Goal: Task Accomplishment & Management: Complete application form

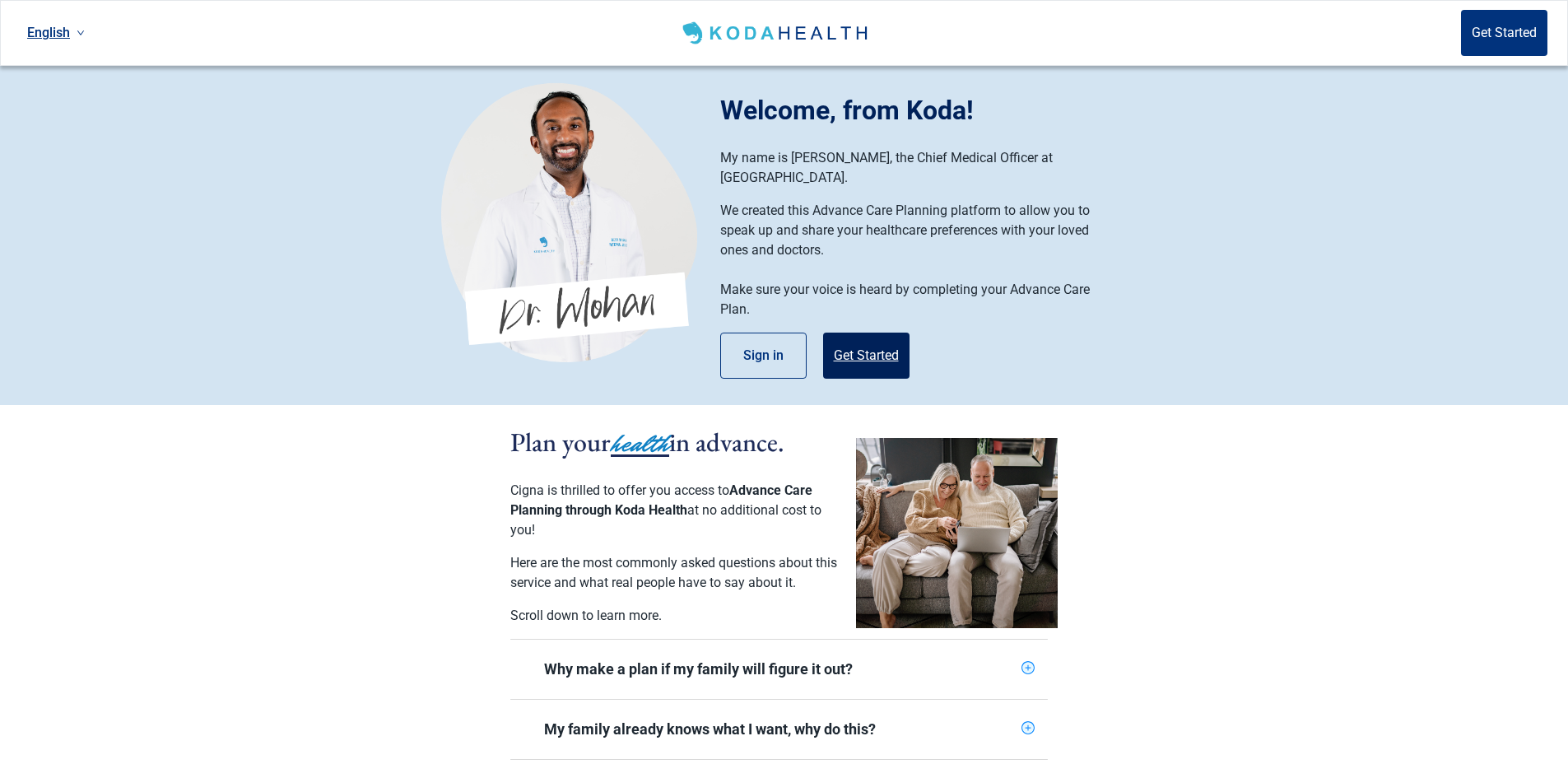
click at [873, 333] on button "Get Started" at bounding box center [866, 355] width 87 height 46
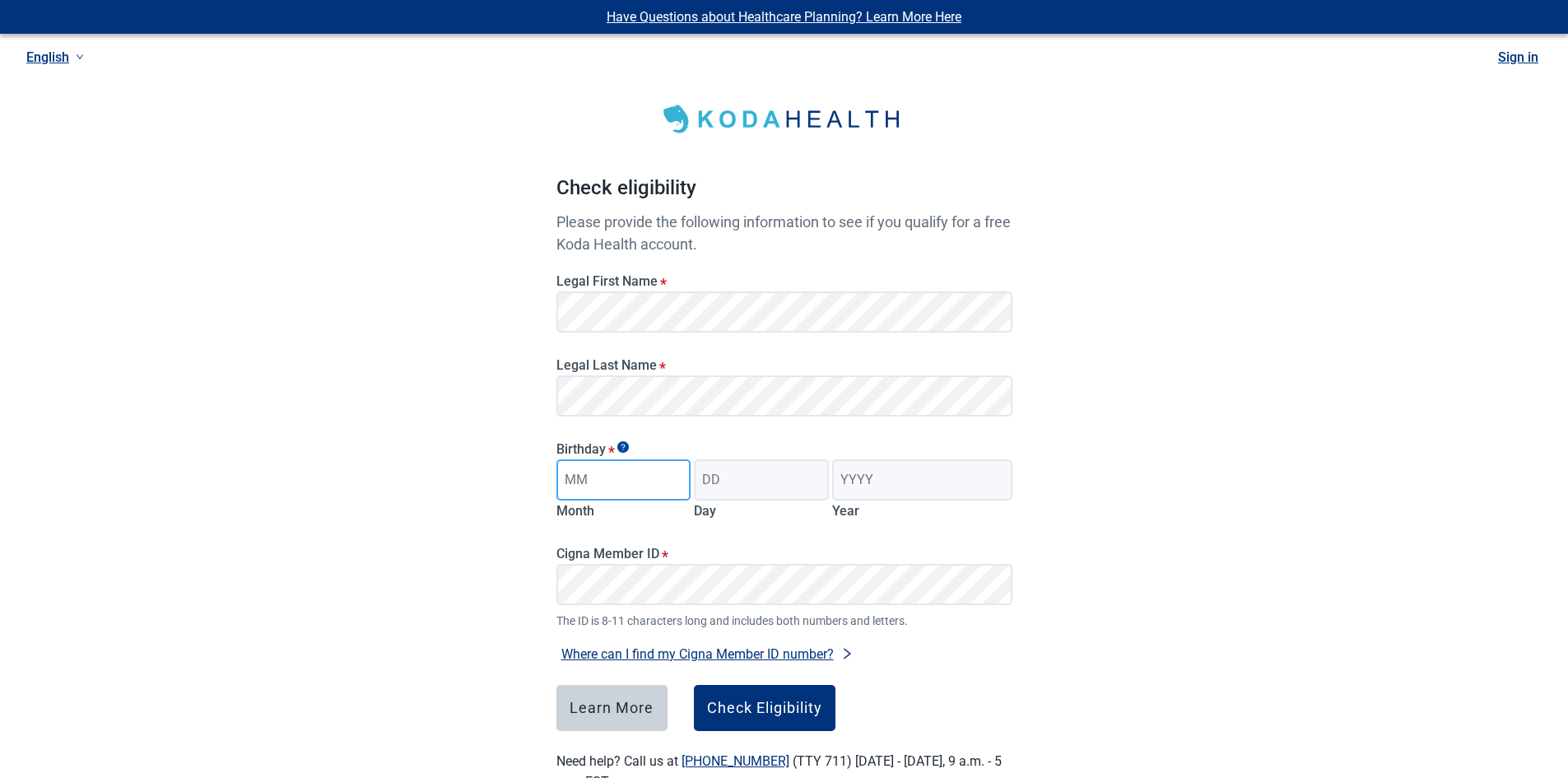
click at [648, 466] on input "Month" at bounding box center [623, 480] width 135 height 42
type input "0"
type input "O4"
type input "04"
type input "1960"
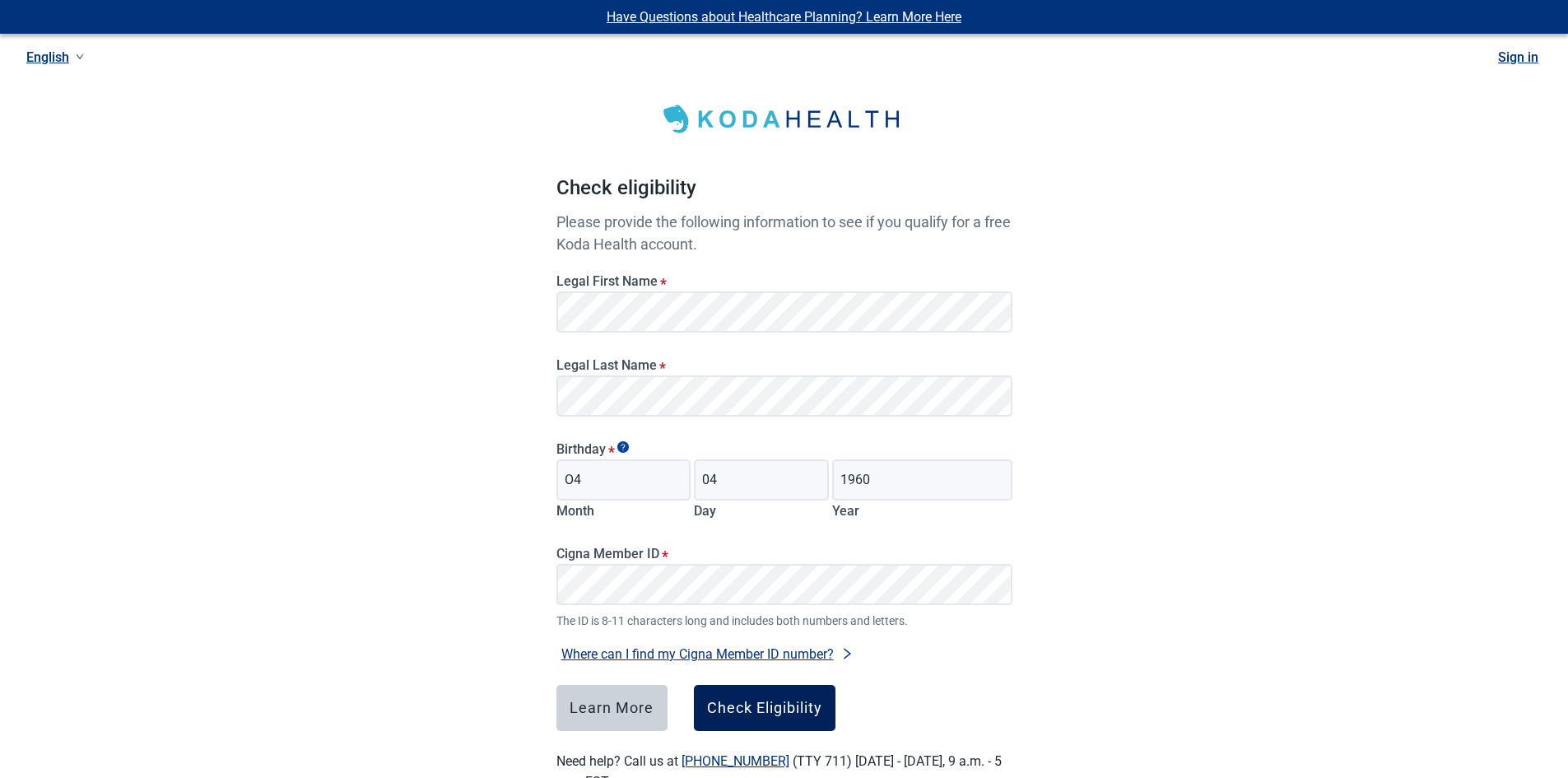
click at [771, 711] on div "Check Eligibility" at bounding box center [764, 708] width 115 height 16
click at [590, 482] on input "O4" at bounding box center [623, 480] width 135 height 42
click at [600, 522] on fieldset "Birthday * O4 Month 04 Day 1960 Year" at bounding box center [784, 484] width 456 height 87
click at [604, 485] on input "O4" at bounding box center [623, 480] width 135 height 42
type input "O"
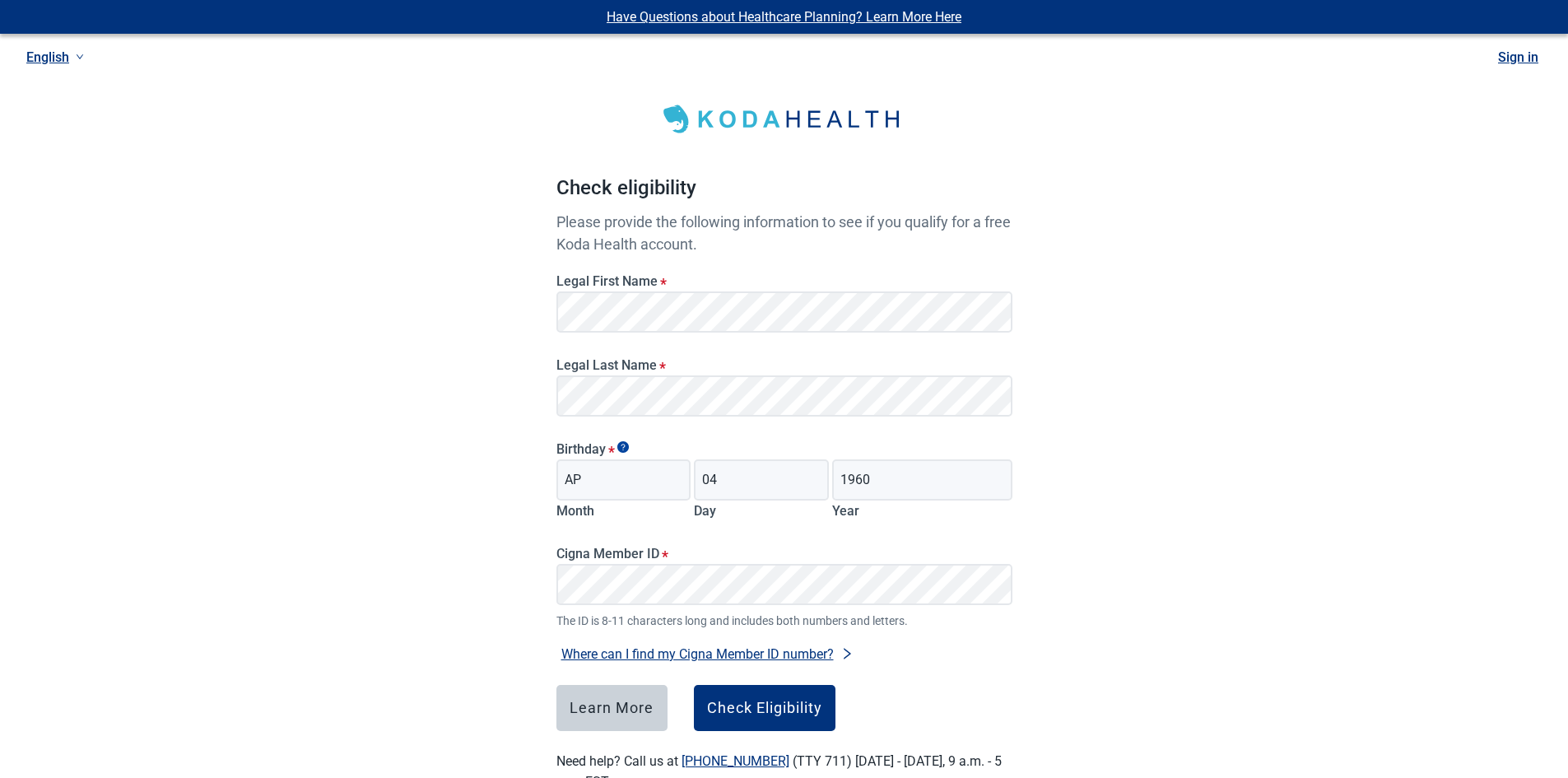
click at [764, 538] on div "Cigna Member ID * The ID is 8-11 characters long and includes both numbers and …" at bounding box center [784, 579] width 469 height 102
click at [748, 710] on div "Check Eligibility" at bounding box center [764, 708] width 115 height 16
click at [598, 483] on input "AP" at bounding box center [623, 480] width 135 height 42
type input "A"
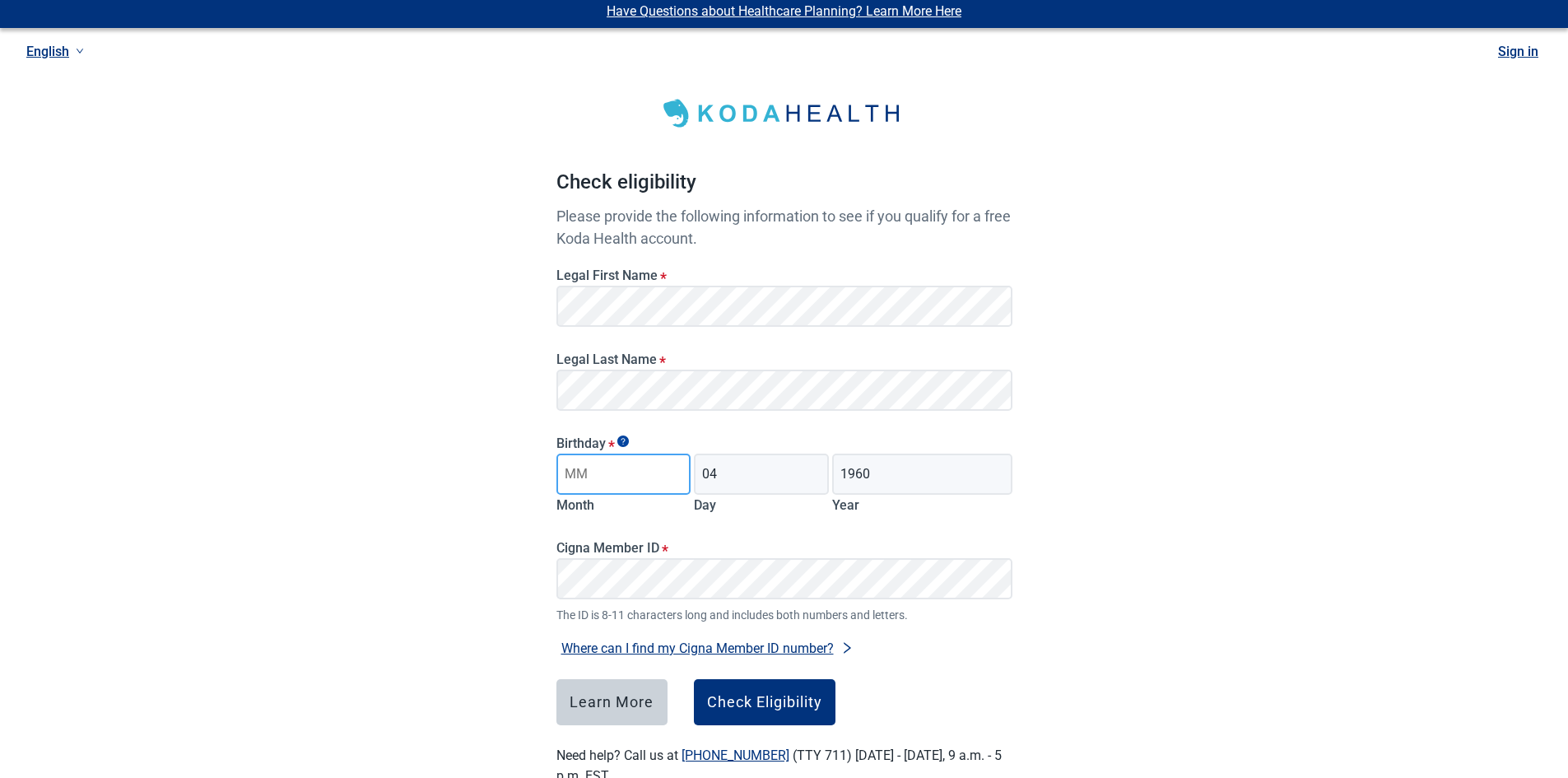
scroll to position [13, 0]
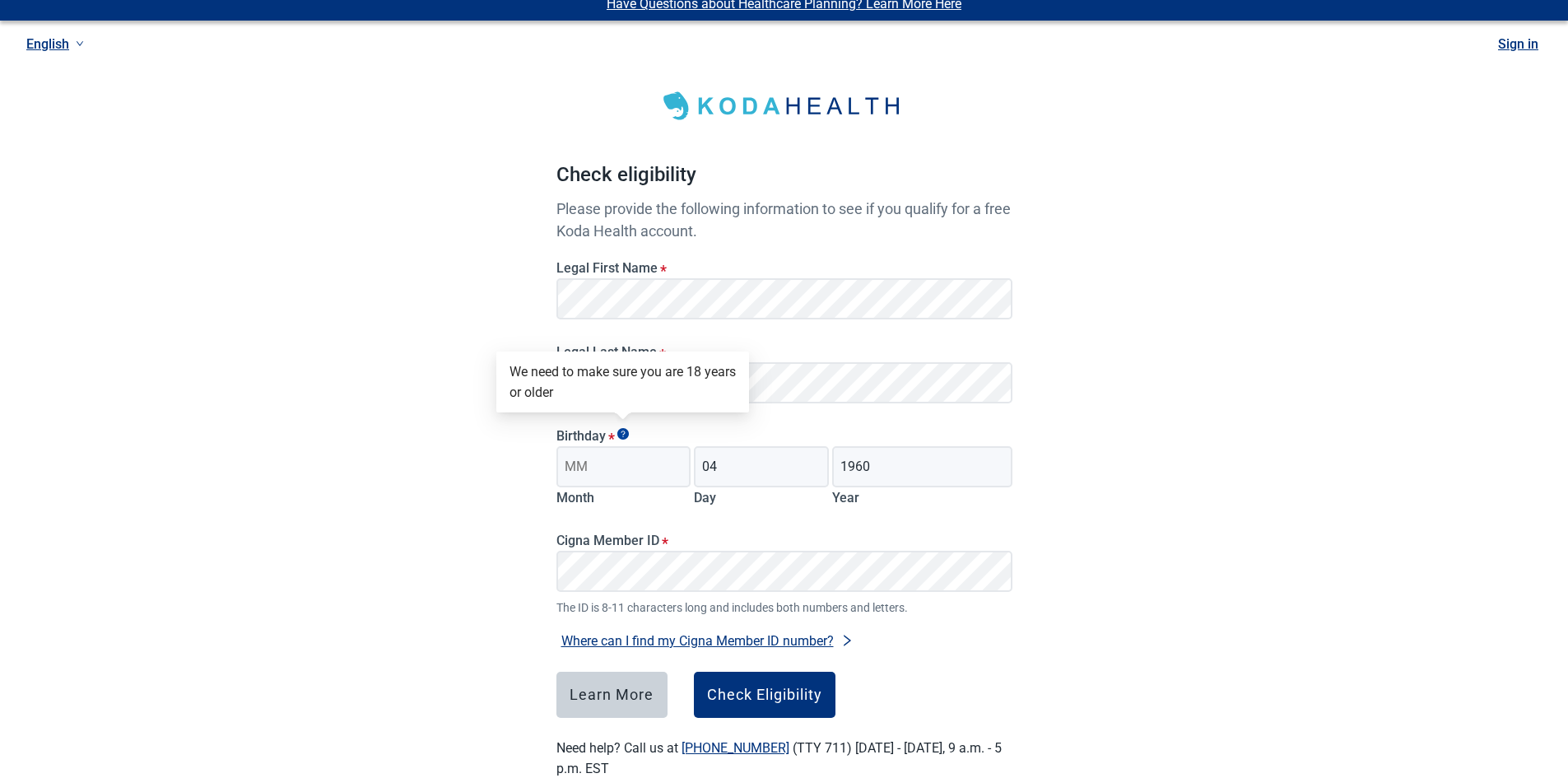
click at [623, 433] on icon "Show tooltip" at bounding box center [623, 433] width 11 height 11
click at [603, 466] on input "Month" at bounding box center [623, 467] width 135 height 42
click at [582, 438] on legend "Birthday *" at bounding box center [784, 436] width 456 height 16
drag, startPoint x: 739, startPoint y: 473, endPoint x: 695, endPoint y: 471, distance: 44.0
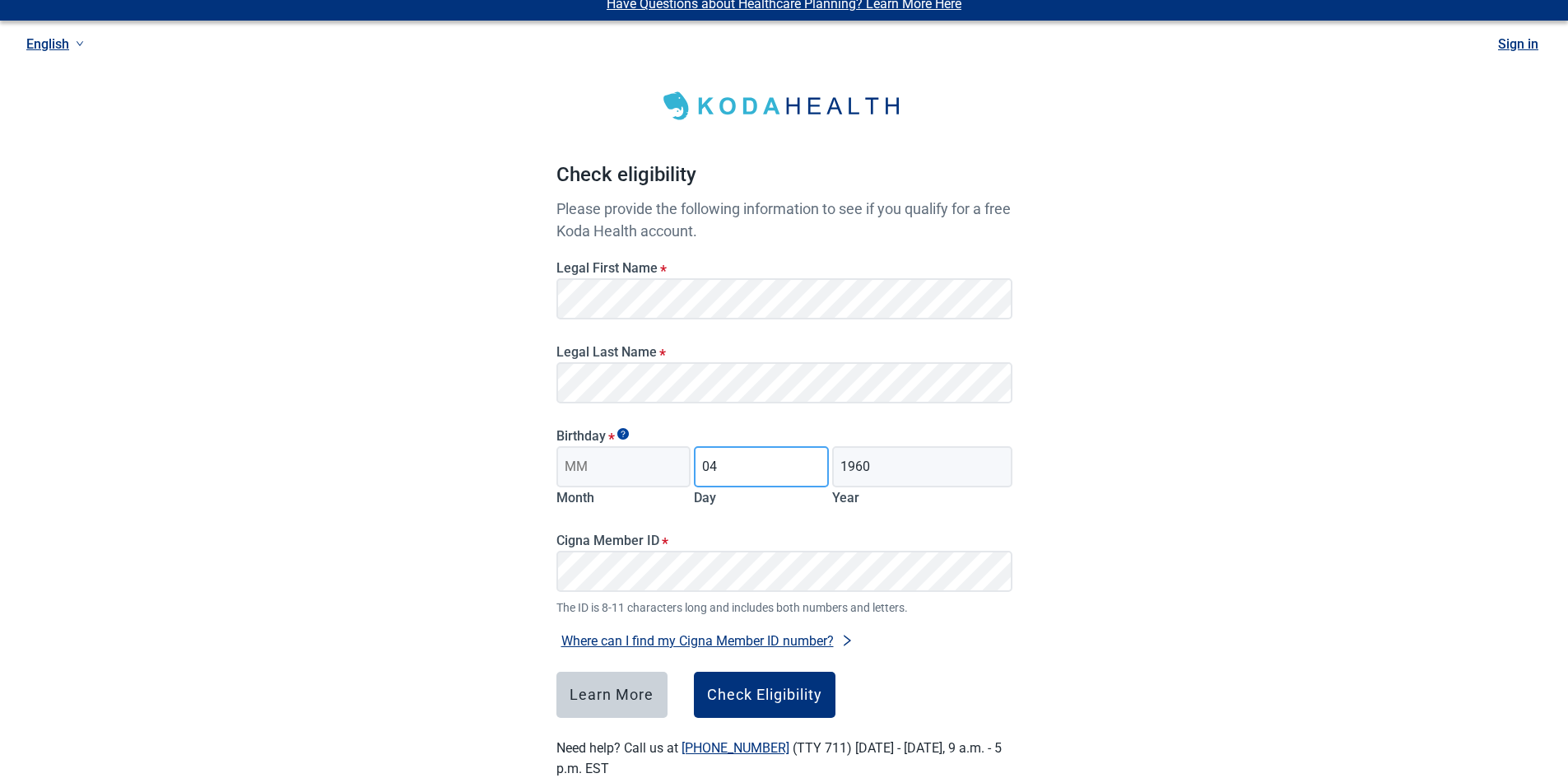
click at [695, 471] on input "04" at bounding box center [761, 467] width 135 height 42
click at [620, 462] on input "Month" at bounding box center [623, 467] width 135 height 42
type input "04"
click at [740, 467] on input "Day" at bounding box center [761, 467] width 135 height 42
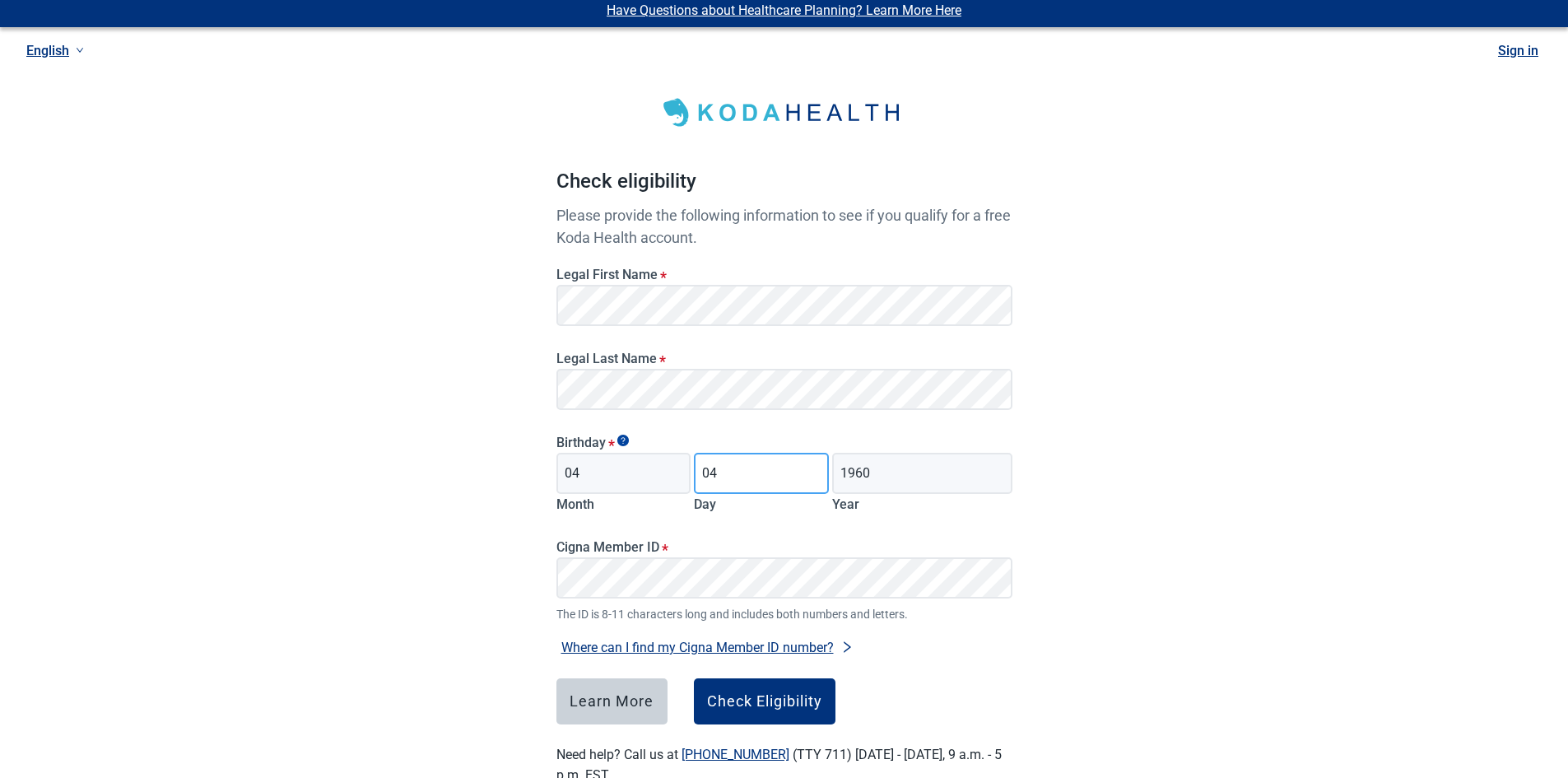
scroll to position [0, 0]
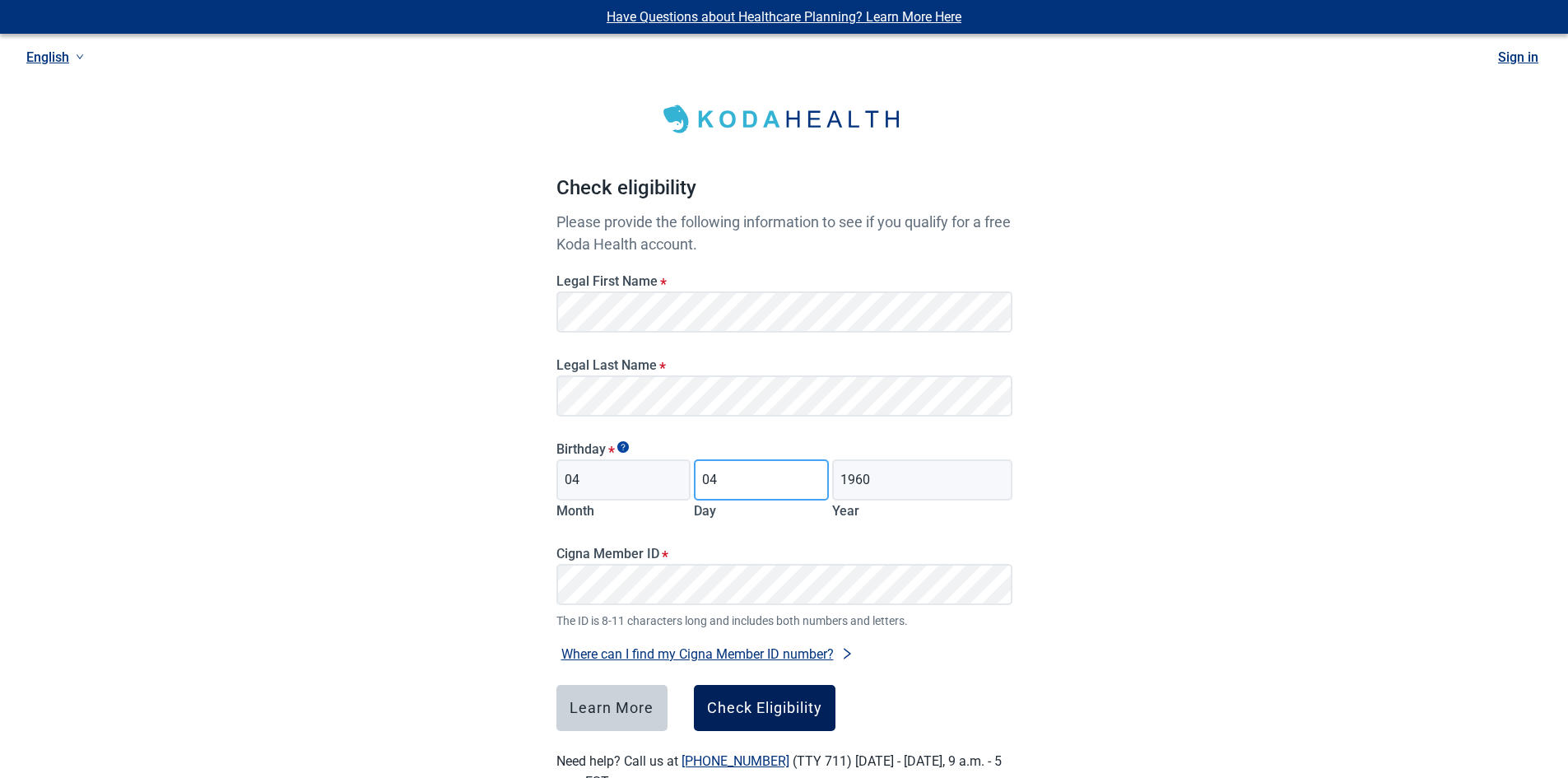
type input "04"
click at [745, 714] on div "Check Eligibility" at bounding box center [764, 708] width 115 height 16
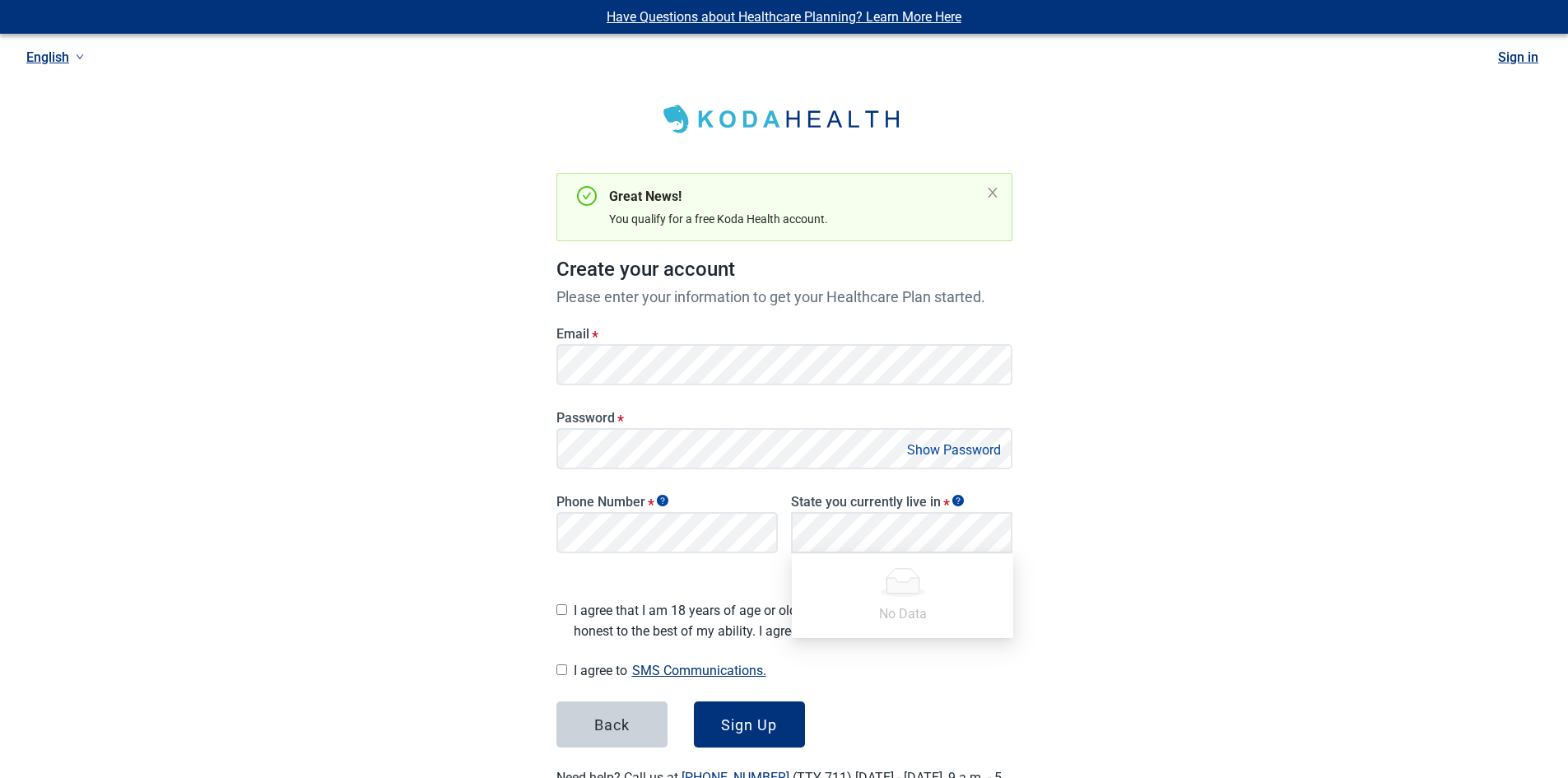
click at [564, 606] on input "I agree that I am 18 years of age or older and all of my responses are honest t…" at bounding box center [561, 610] width 10 height 10
checkbox input "true"
click at [564, 665] on input "I agree to SMS Communications." at bounding box center [561, 670] width 10 height 10
checkbox input "true"
click at [739, 716] on div "Sign Up" at bounding box center [749, 724] width 56 height 16
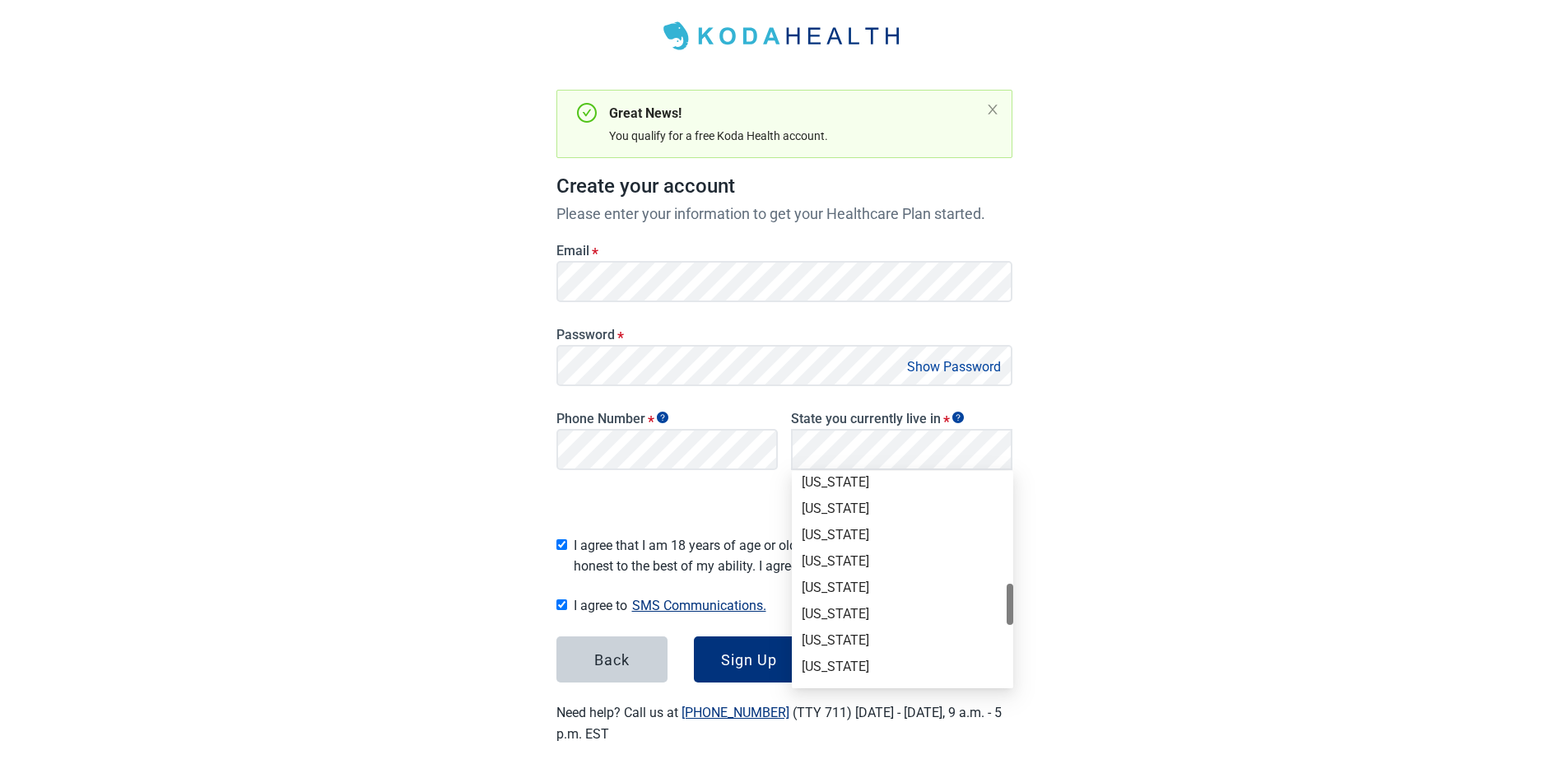
scroll to position [687, 0]
click at [838, 634] on div "[US_STATE]" at bounding box center [902, 644] width 222 height 26
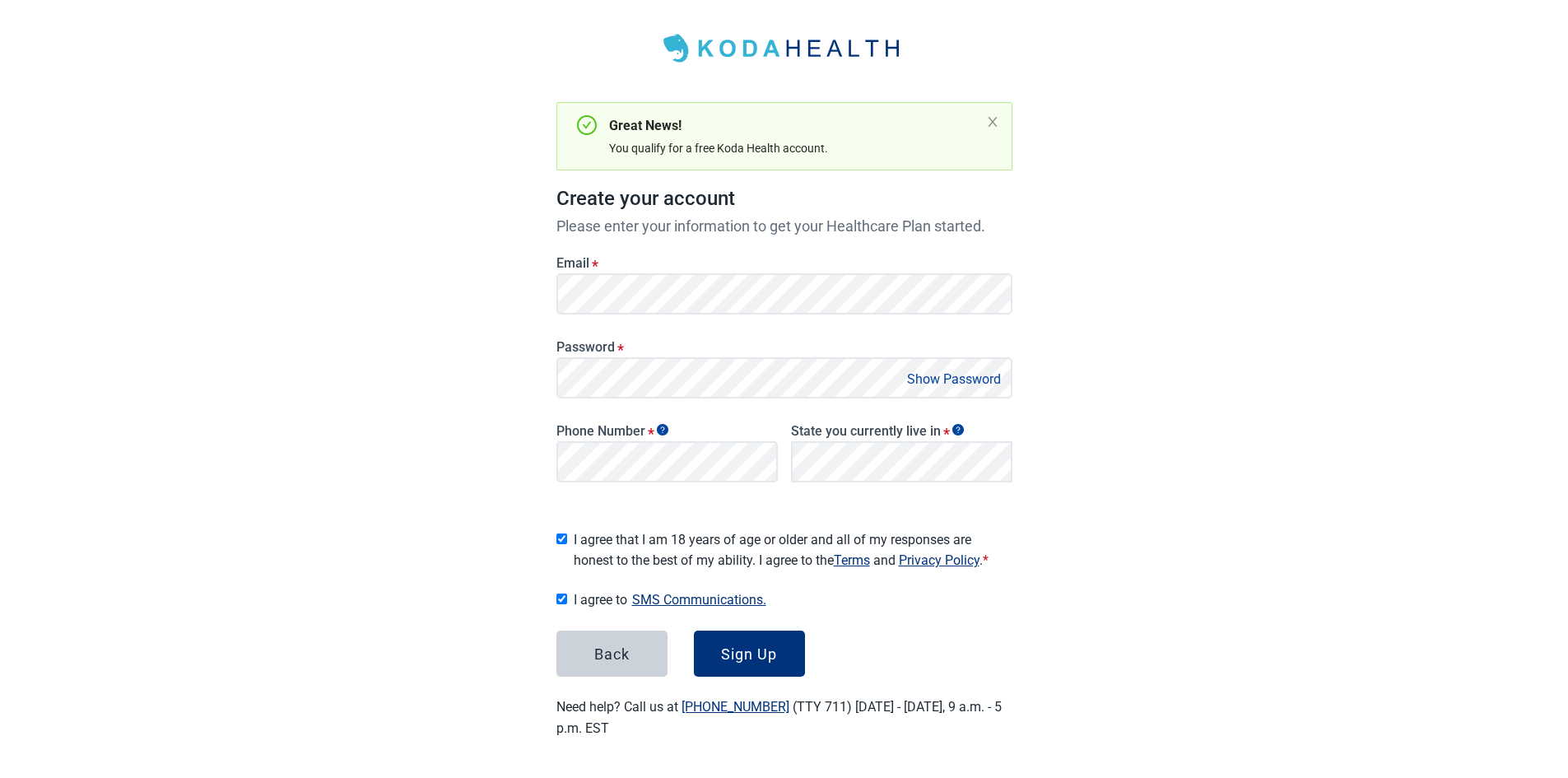
scroll to position [65, 0]
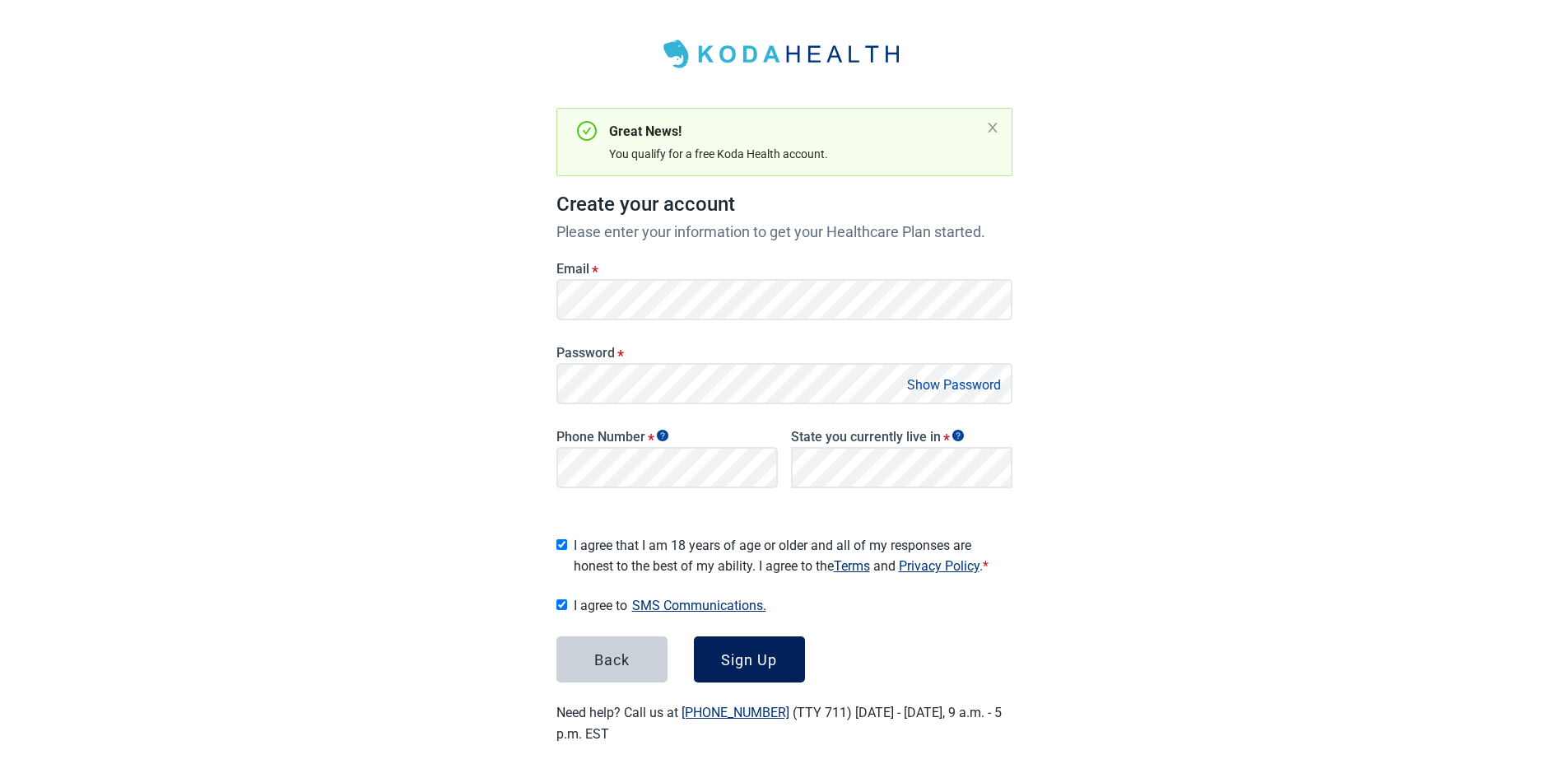
click at [749, 652] on div "Sign Up" at bounding box center [749, 659] width 56 height 16
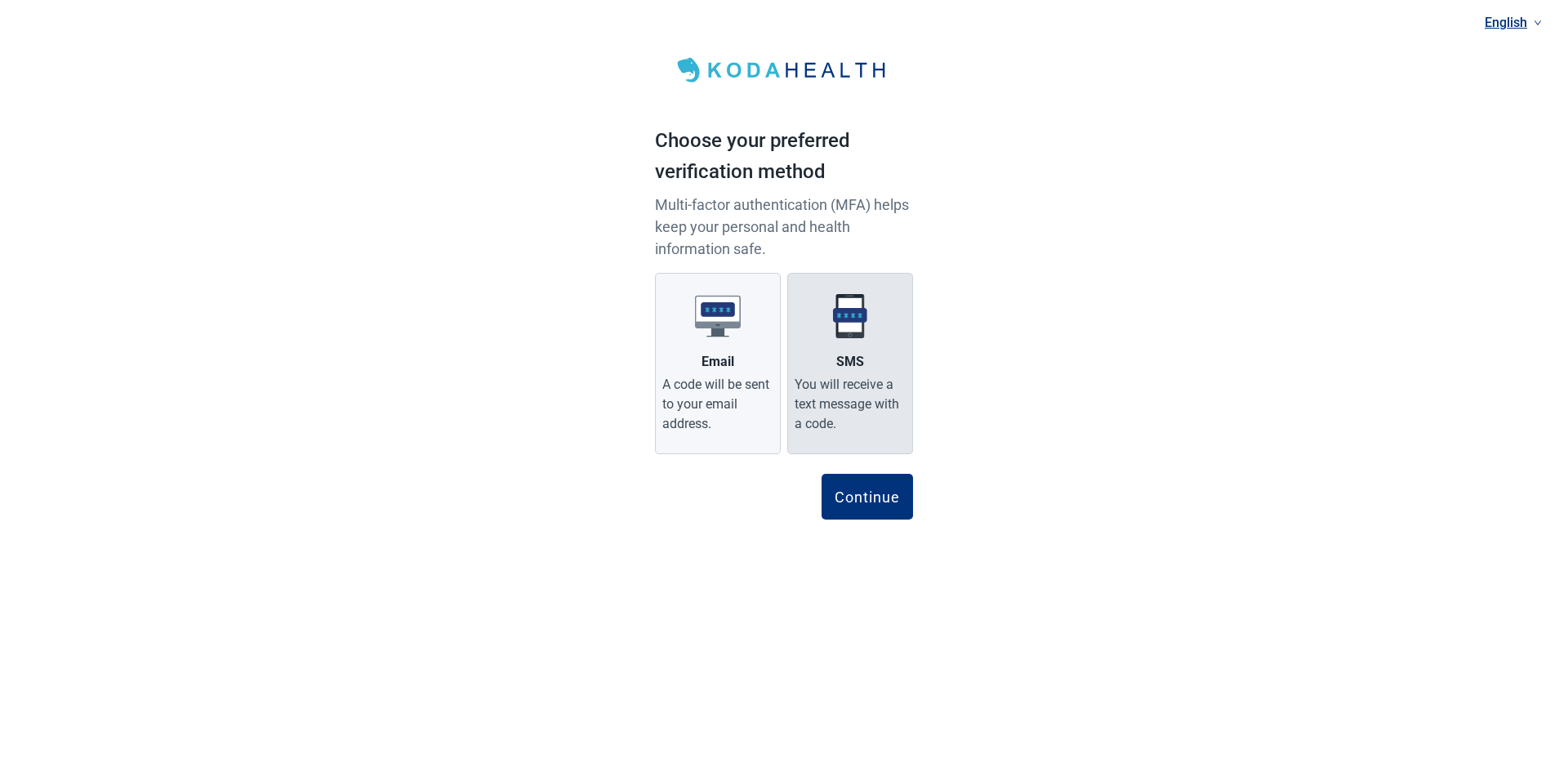
click at [875, 316] on label "SMS You will receive a text message with a code." at bounding box center [850, 363] width 125 height 181
click at [0, 0] on input "SMS You will receive a text message with a code." at bounding box center [0, 0] width 0 height 0
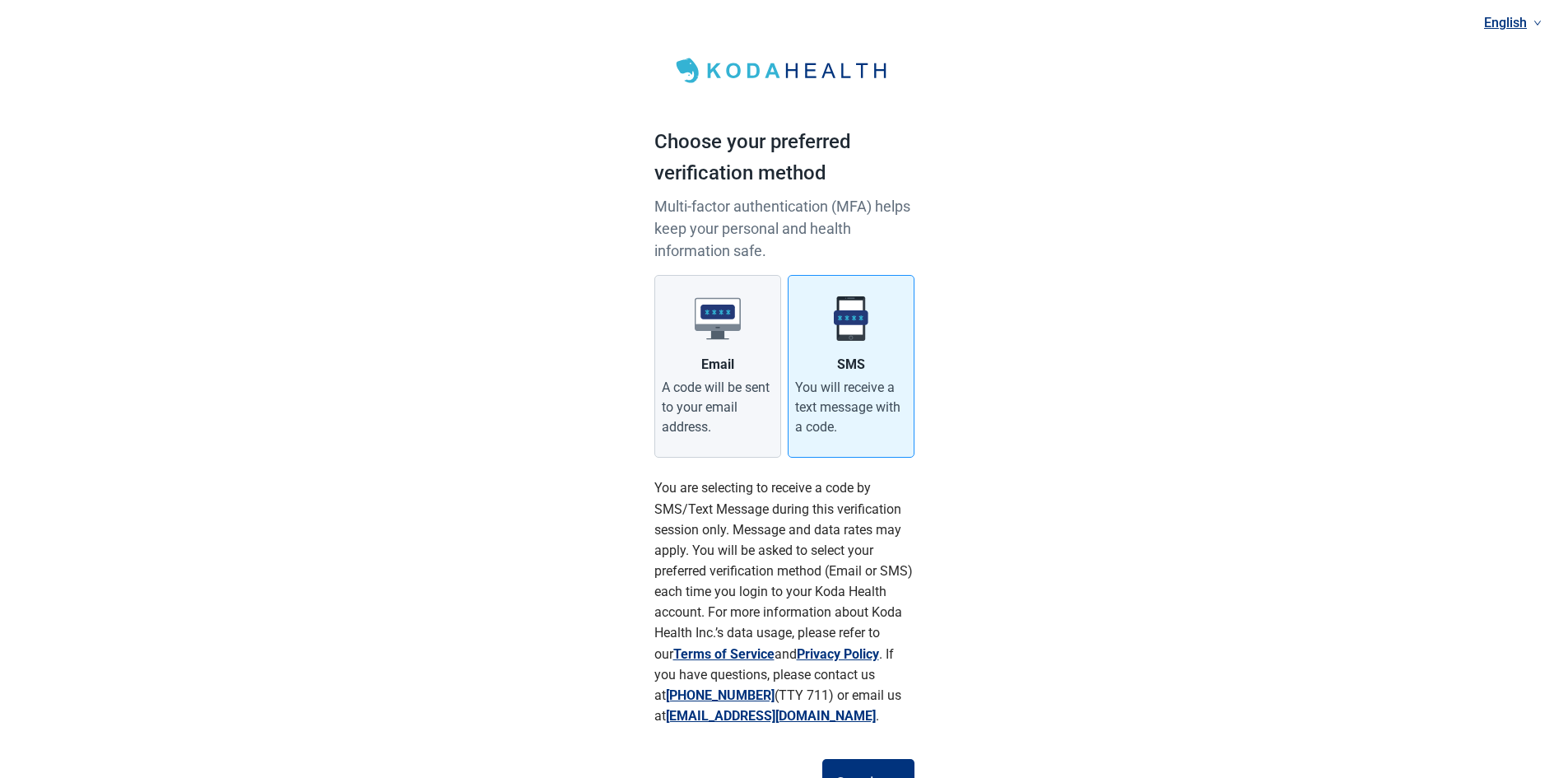
scroll to position [80, 0]
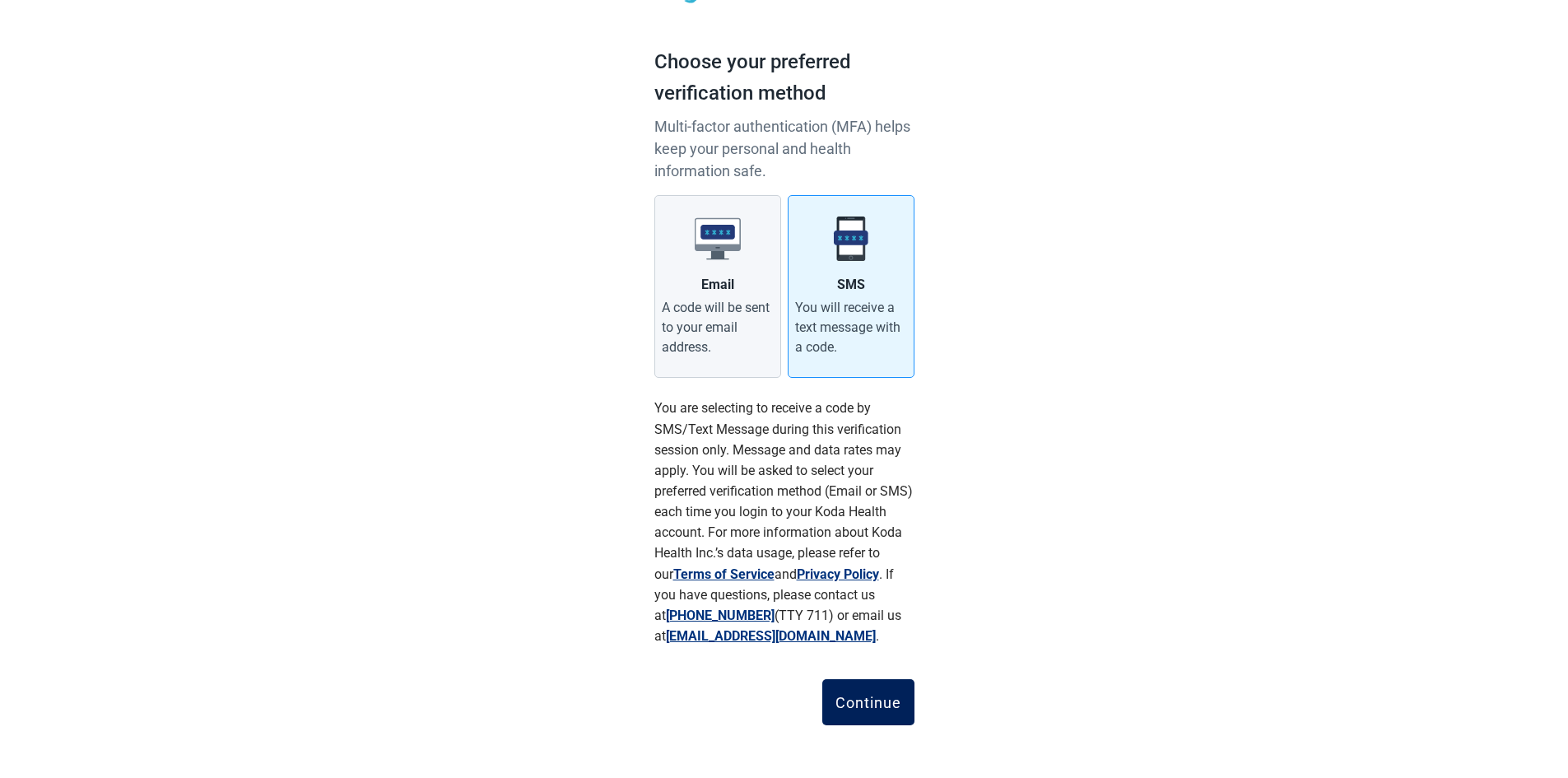
click at [862, 703] on div "Continue" at bounding box center [868, 702] width 66 height 16
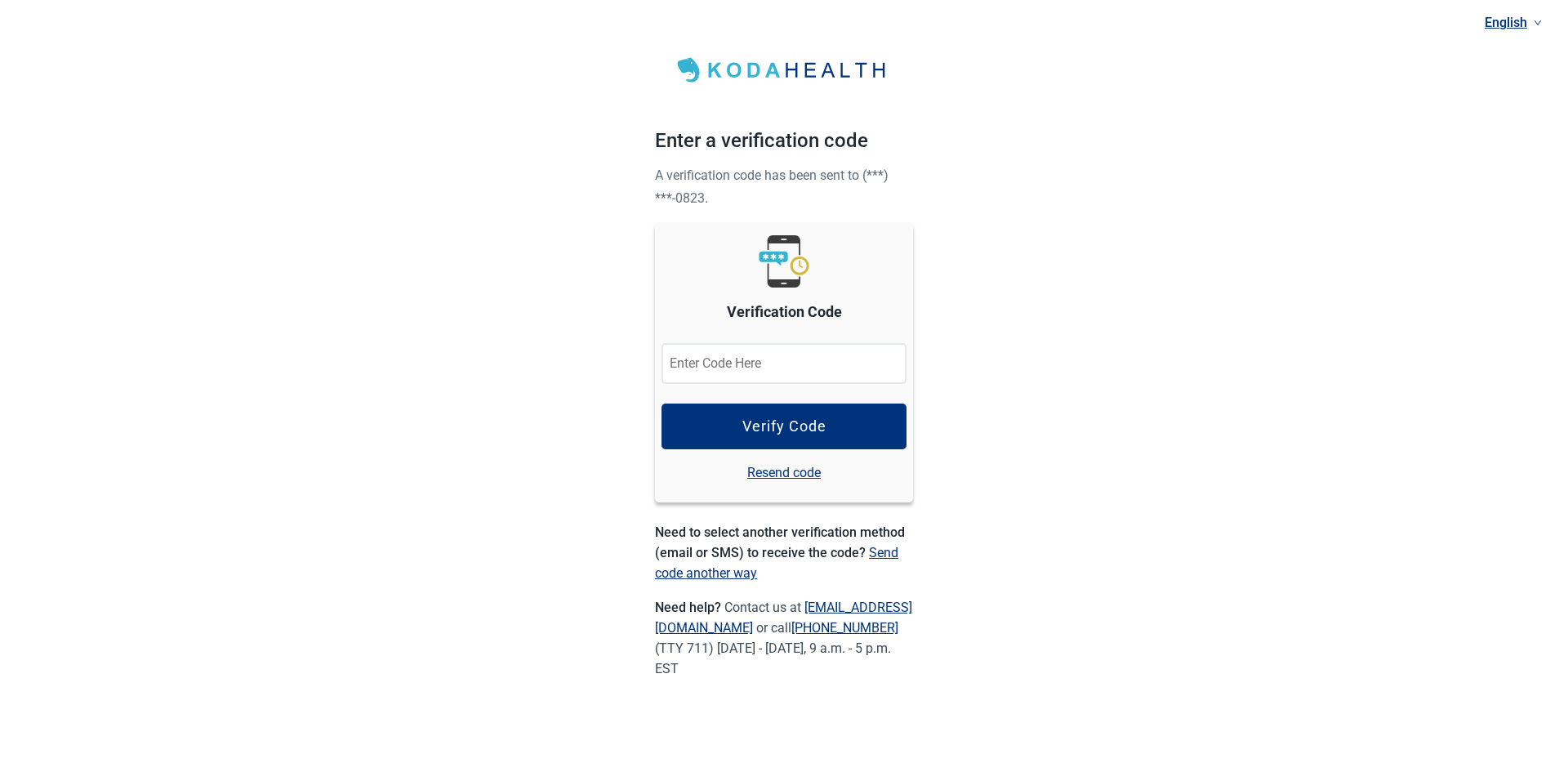
click at [697, 359] on input "Verification Code" at bounding box center [784, 364] width 245 height 41
type input "284741"
click at [796, 430] on div "Verify Code" at bounding box center [784, 426] width 84 height 16
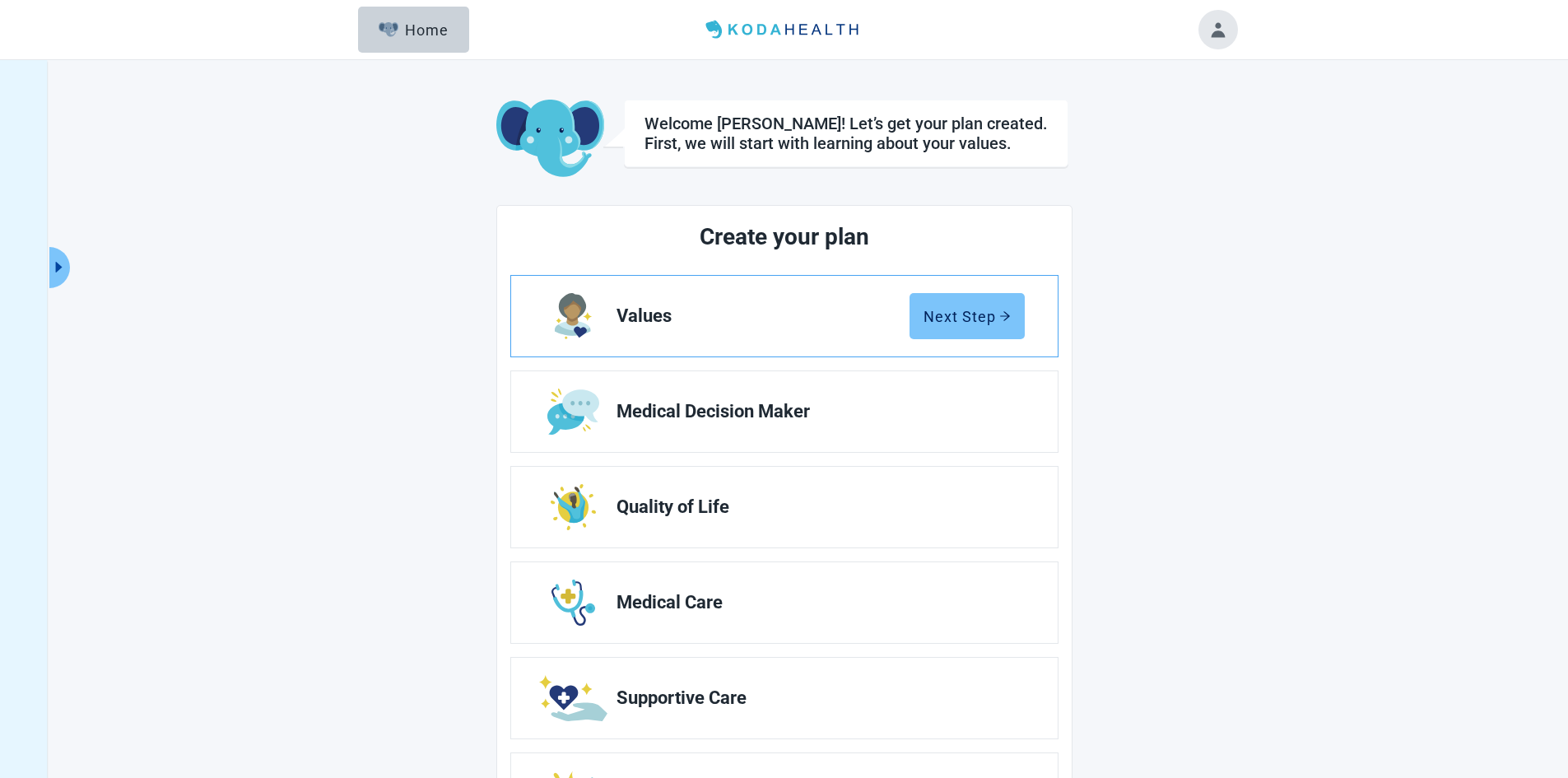
click at [966, 311] on div "Next Step" at bounding box center [966, 315] width 87 height 16
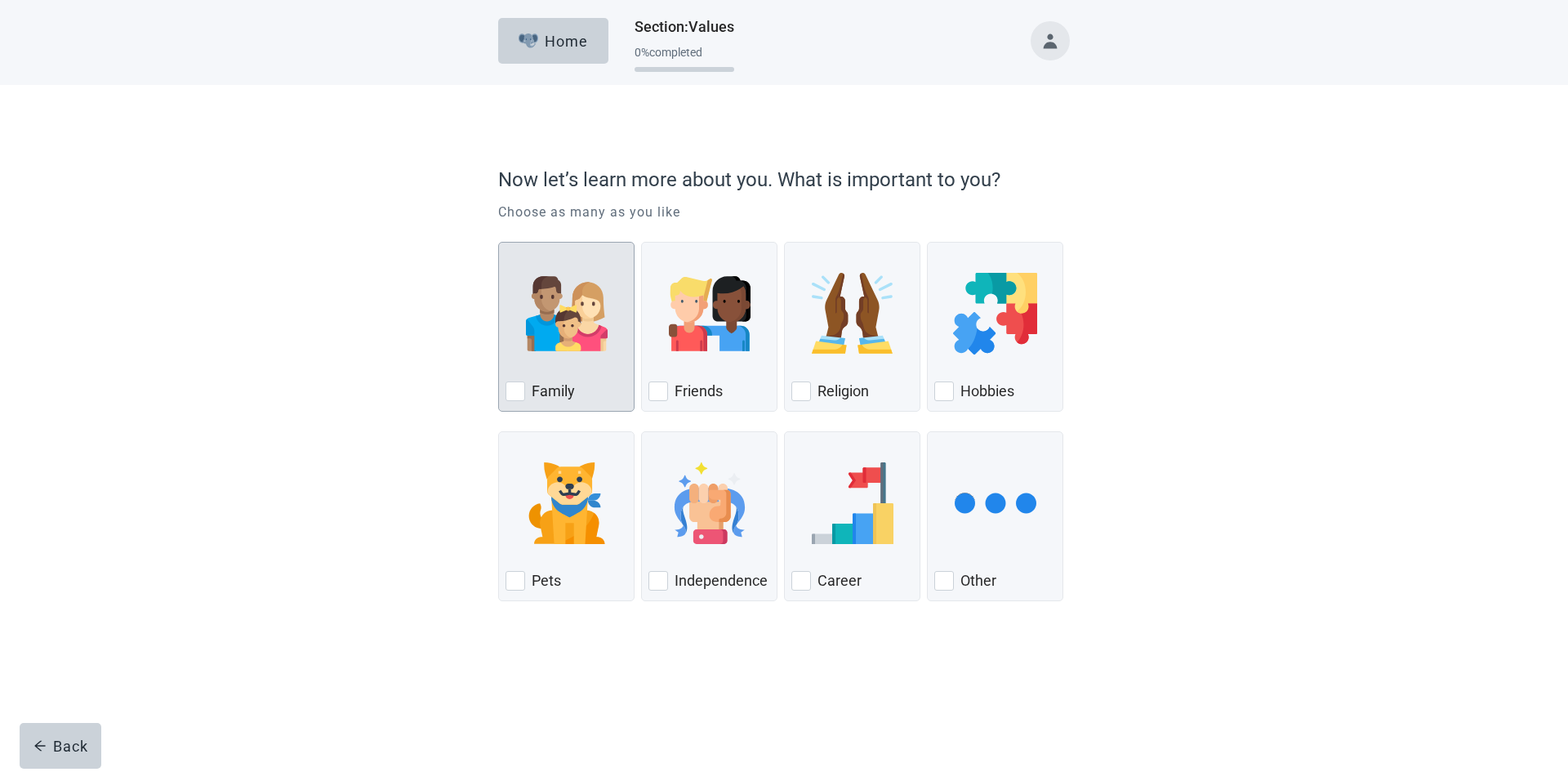
click at [522, 396] on div "Family, checkbox, not checked" at bounding box center [515, 391] width 20 height 20
click at [499, 242] on input "Family" at bounding box center [498, 242] width 1 height 1
checkbox input "true"
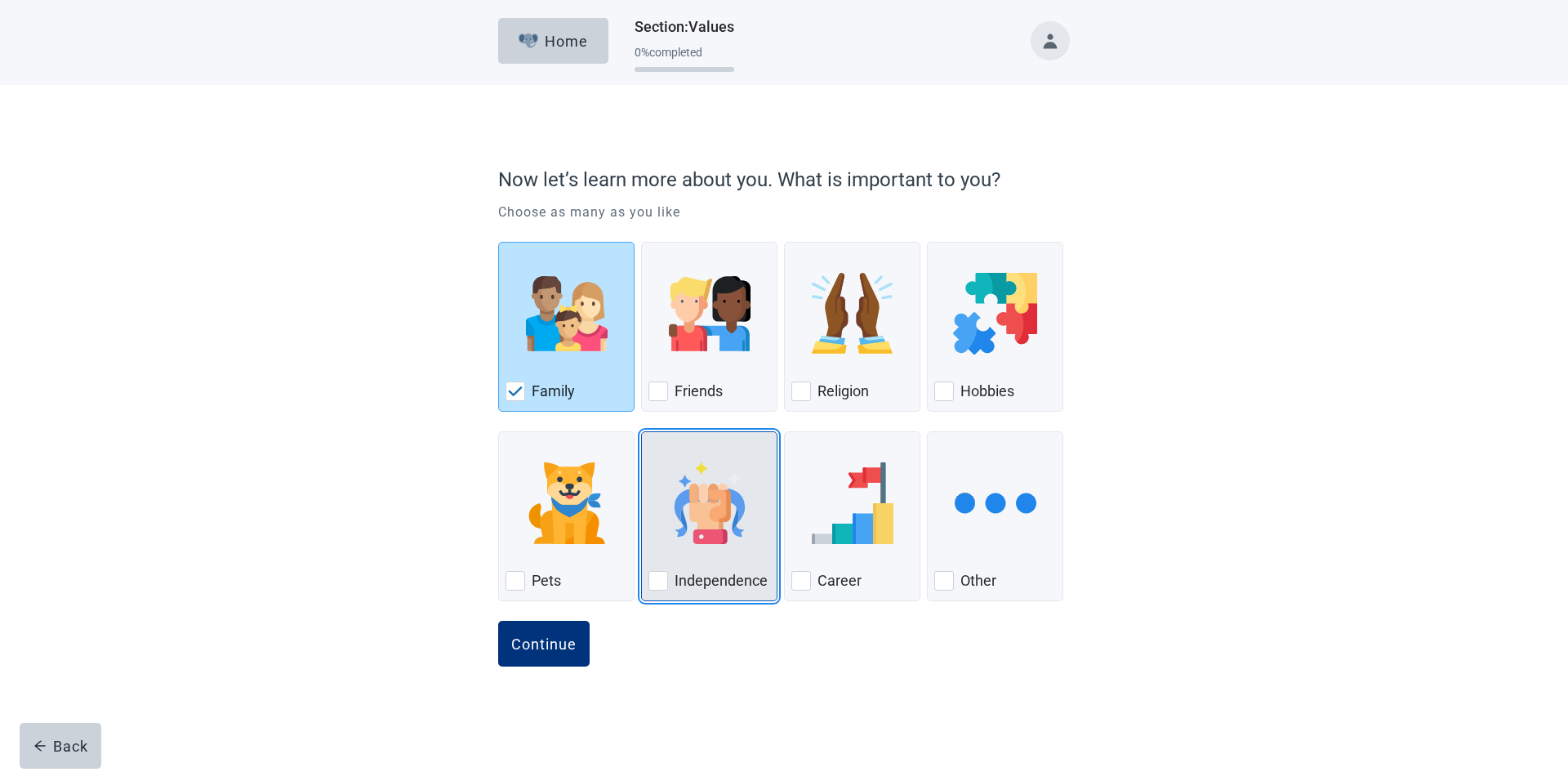
click at [658, 577] on div "Independence, checkbox, not checked" at bounding box center [658, 580] width 20 height 20
click at [642, 432] on input "Independence" at bounding box center [641, 432] width 1 height 1
checkbox input "true"
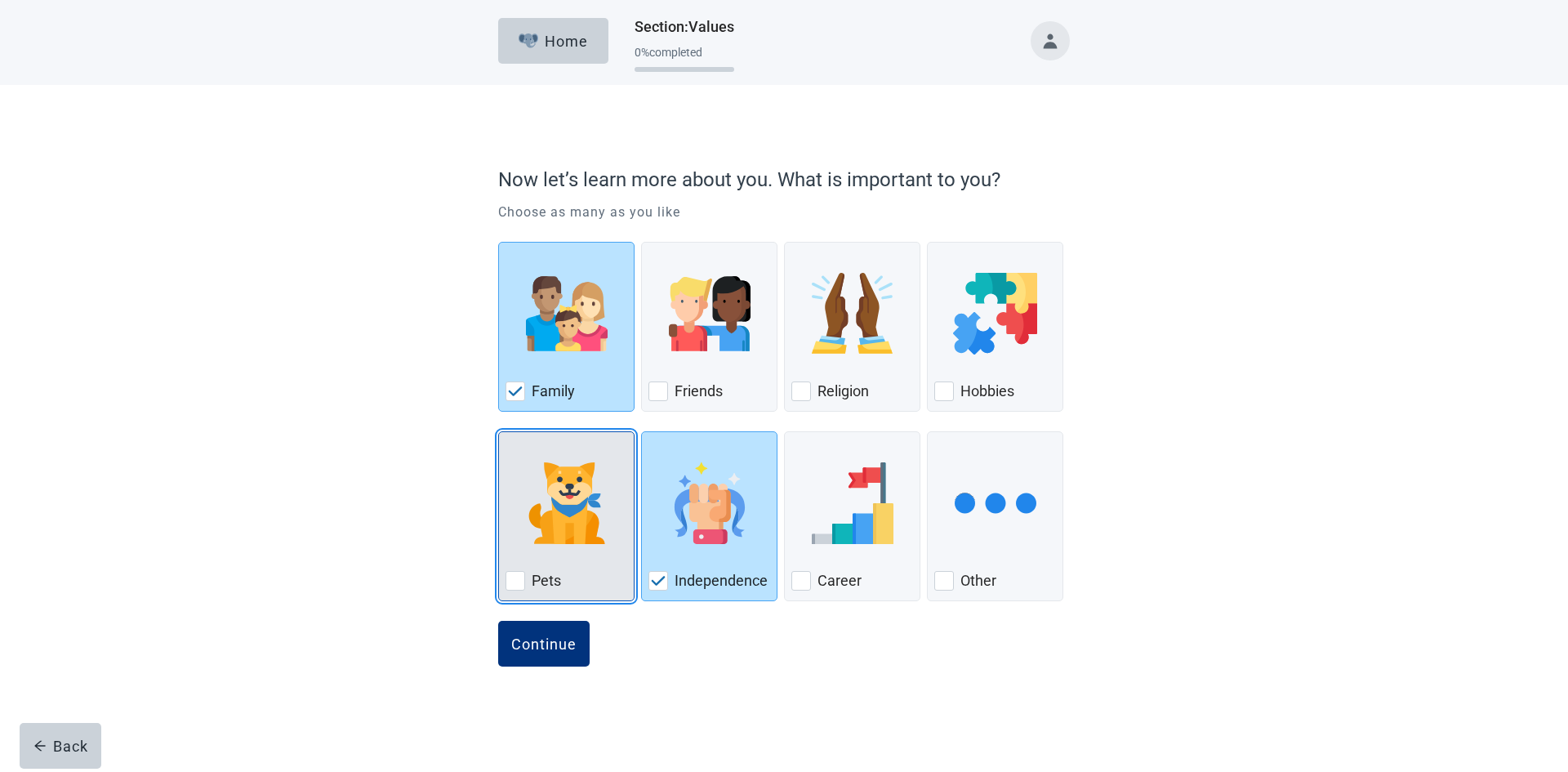
click at [510, 581] on div "Pets, checkbox, not checked" at bounding box center [515, 580] width 20 height 20
click at [499, 432] on input "Pets" at bounding box center [498, 432] width 1 height 1
checkbox input "true"
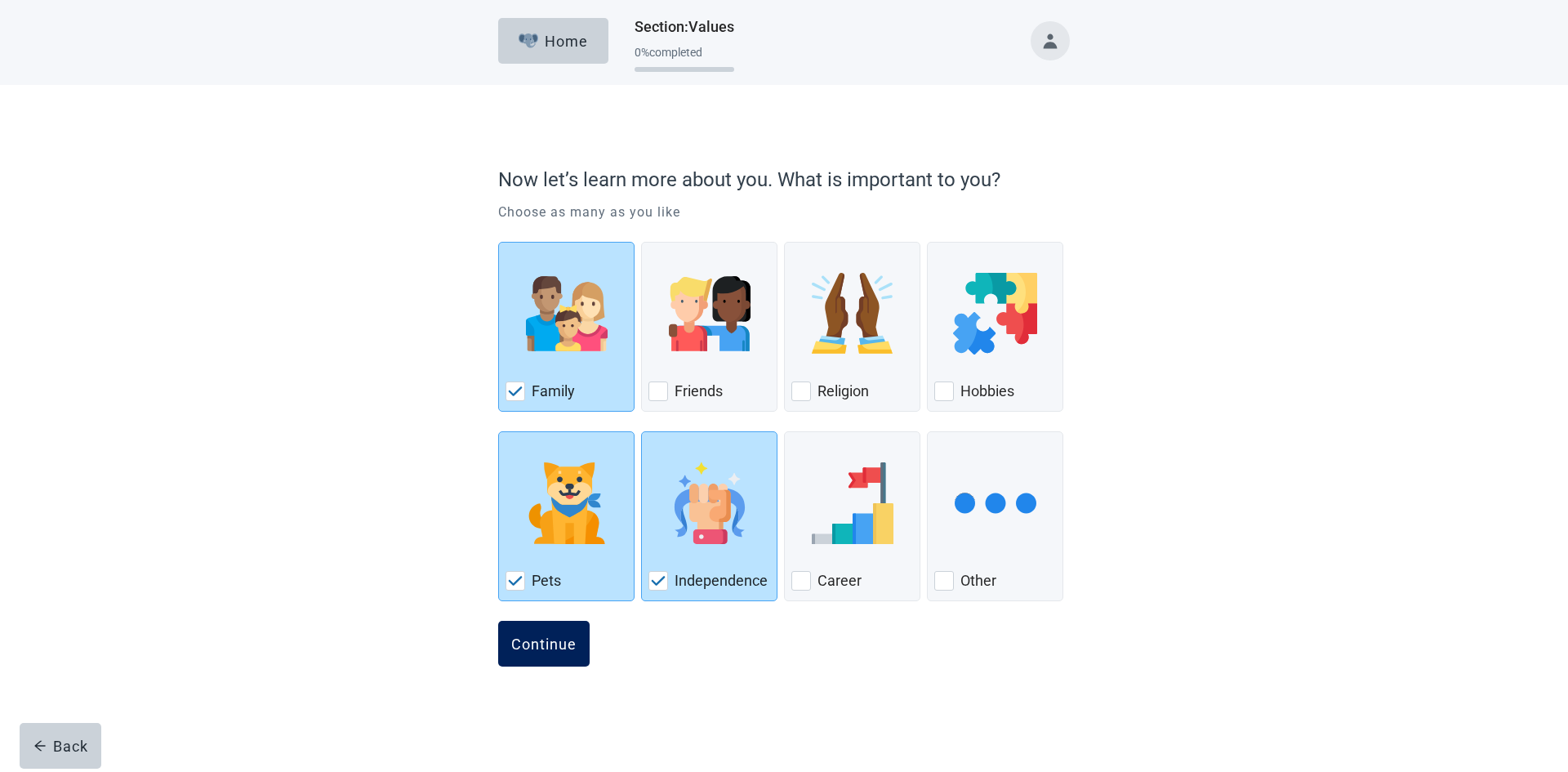
click at [535, 645] on div "Continue" at bounding box center [544, 643] width 65 height 16
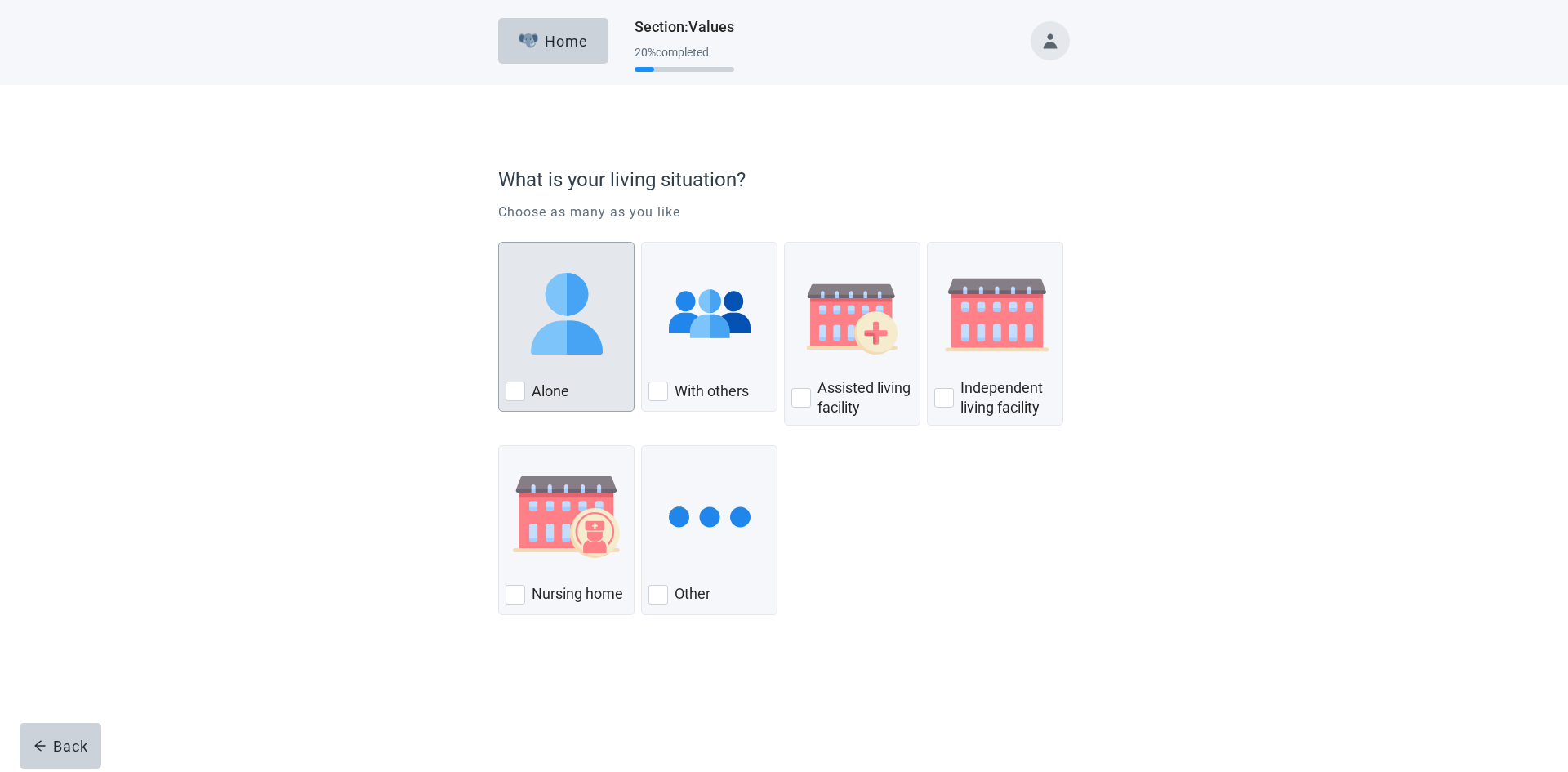
click at [516, 391] on div "Alone, checkbox, not checked" at bounding box center [515, 391] width 20 height 20
click at [499, 242] on input "Alone" at bounding box center [498, 242] width 1 height 1
checkbox input "true"
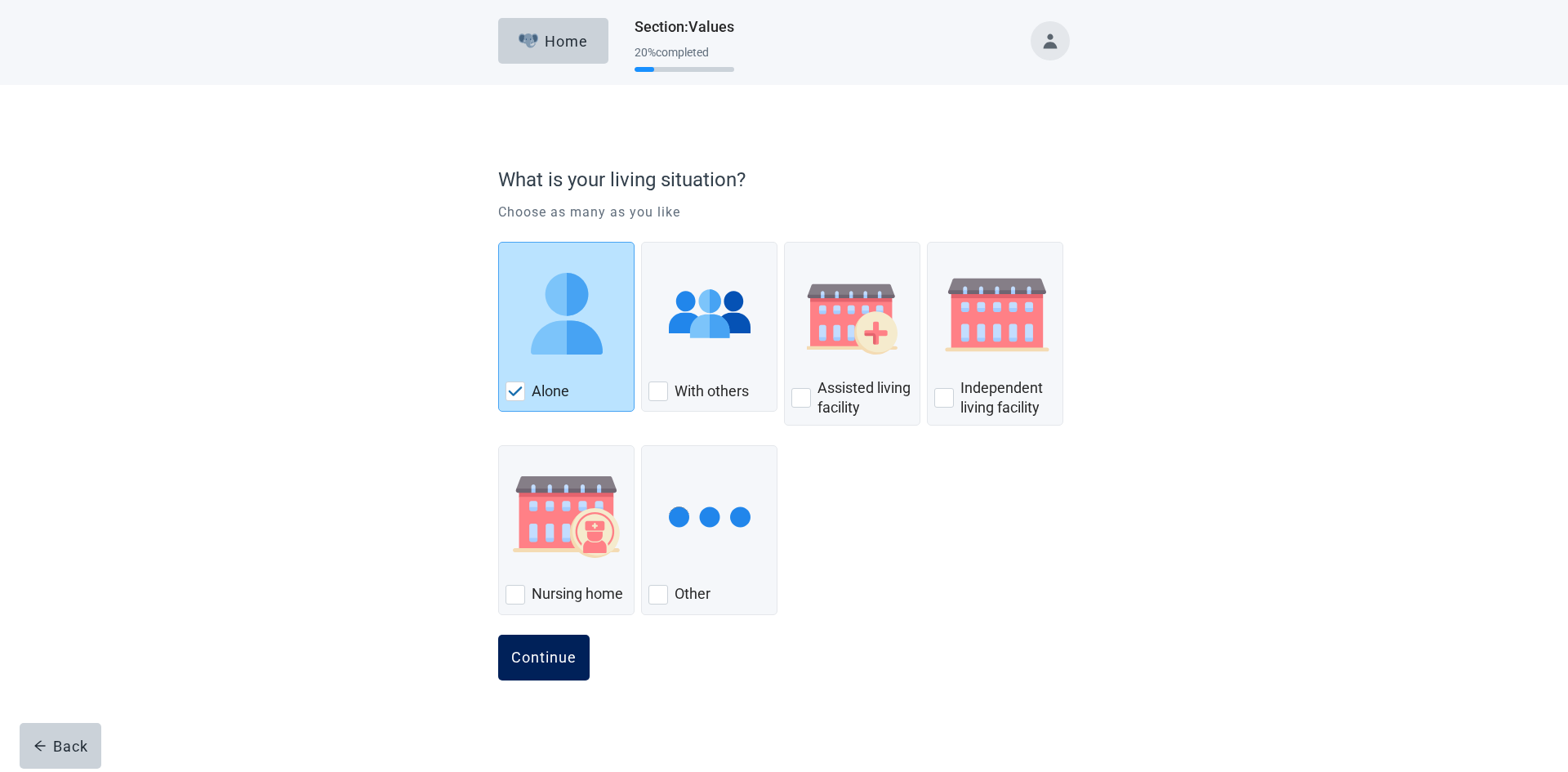
click at [548, 659] on div "Continue" at bounding box center [544, 658] width 65 height 16
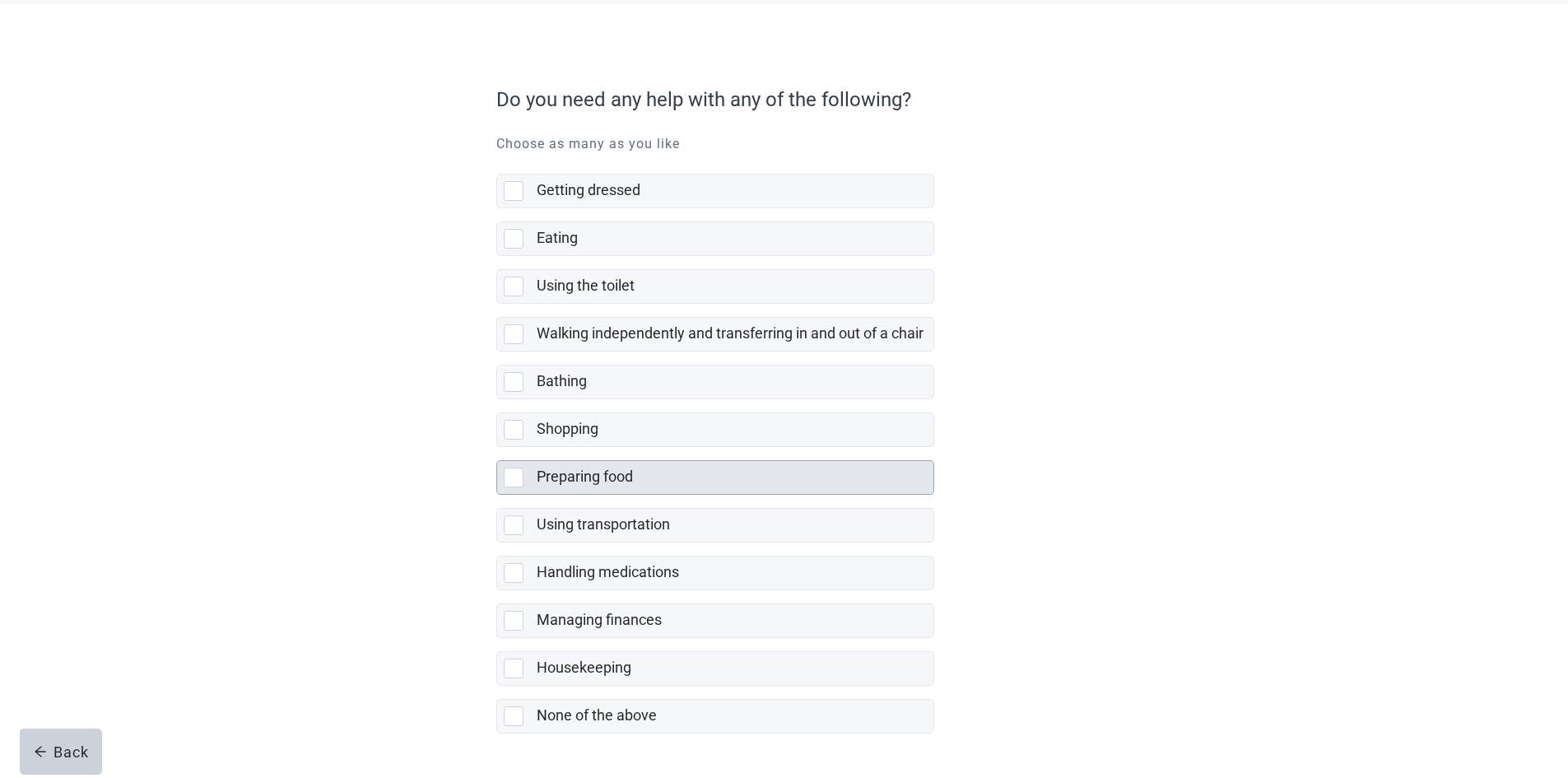
scroll to position [133, 0]
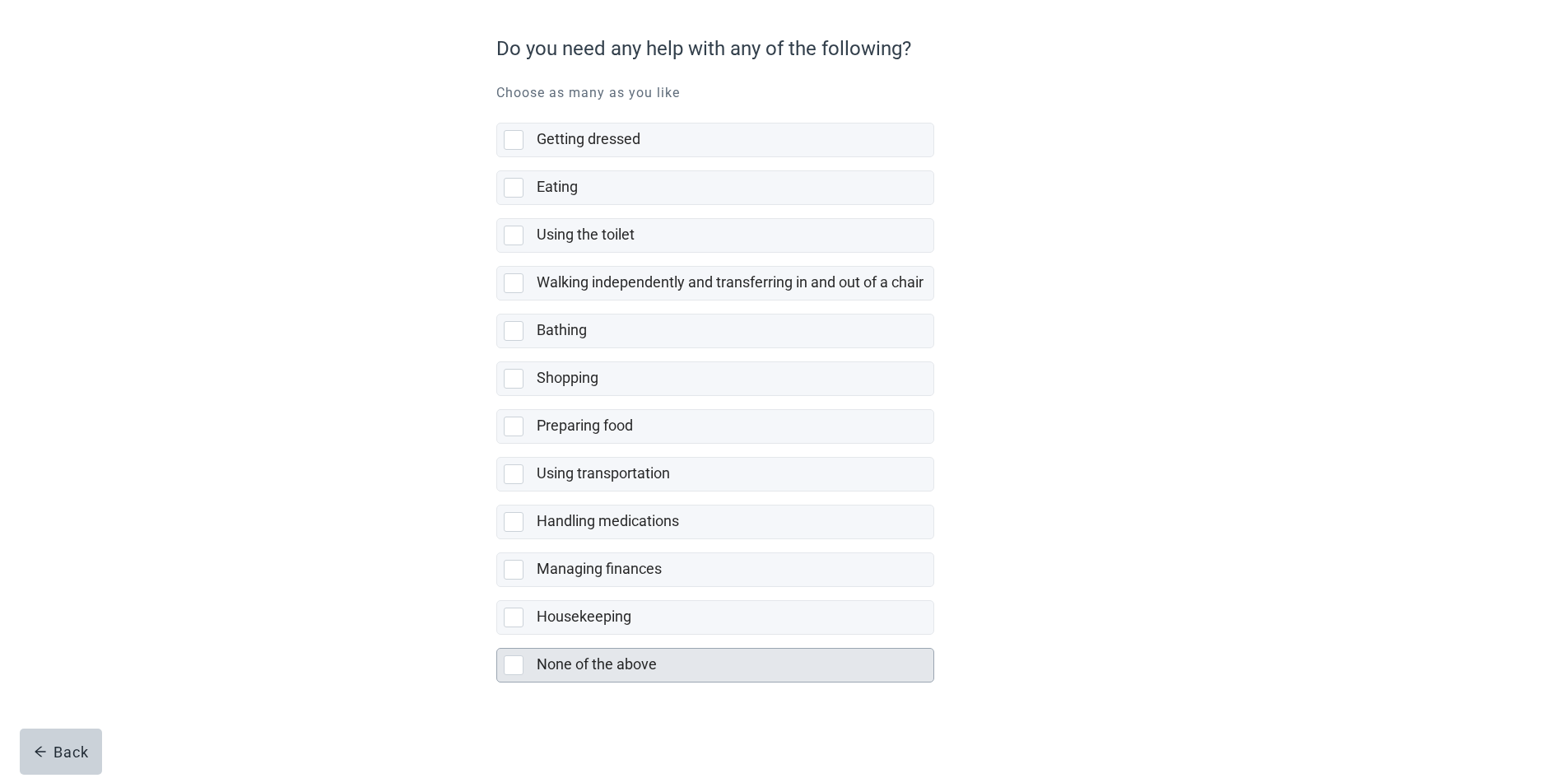
click at [518, 660] on div "None of the above, checkbox, not selected" at bounding box center [513, 665] width 20 height 20
click at [497, 636] on input "None of the above" at bounding box center [496, 635] width 1 height 1
checkbox input "true"
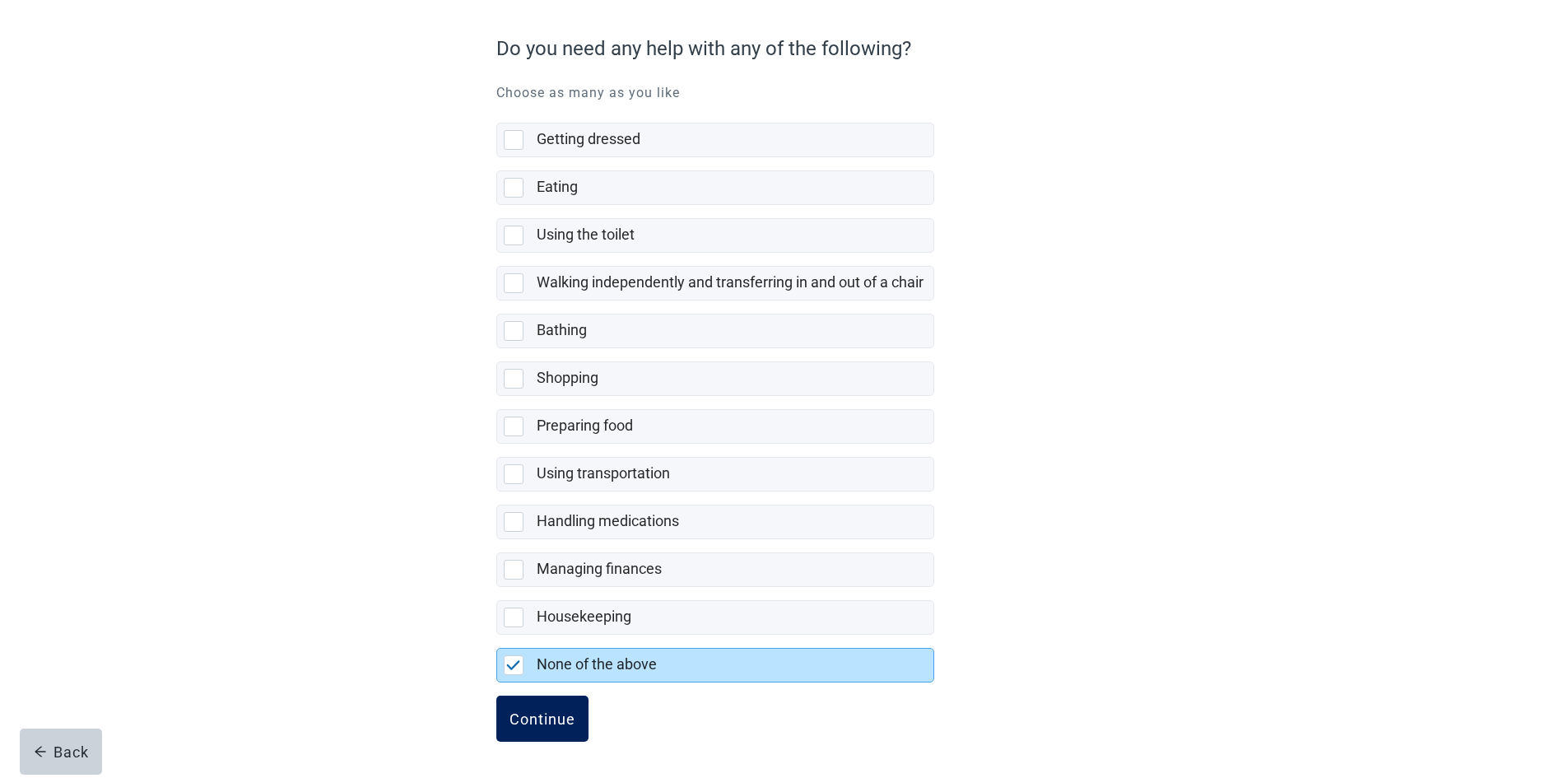
click at [532, 708] on button "Continue" at bounding box center [542, 718] width 92 height 46
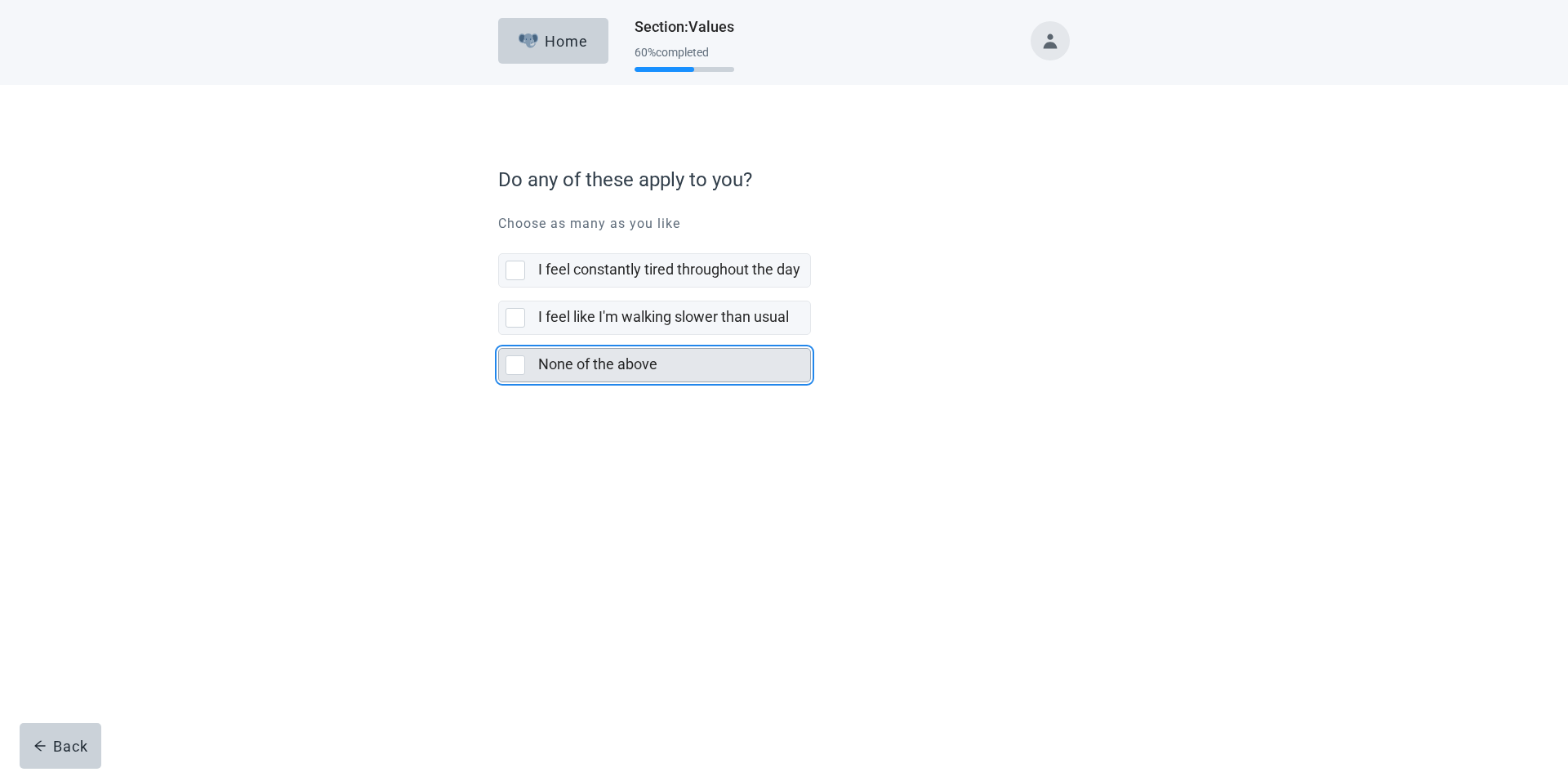
click at [516, 359] on div "None of the above, checkbox, not selected" at bounding box center [515, 365] width 20 height 20
click at [499, 336] on input "None of the above" at bounding box center [498, 335] width 1 height 1
checkbox input "true"
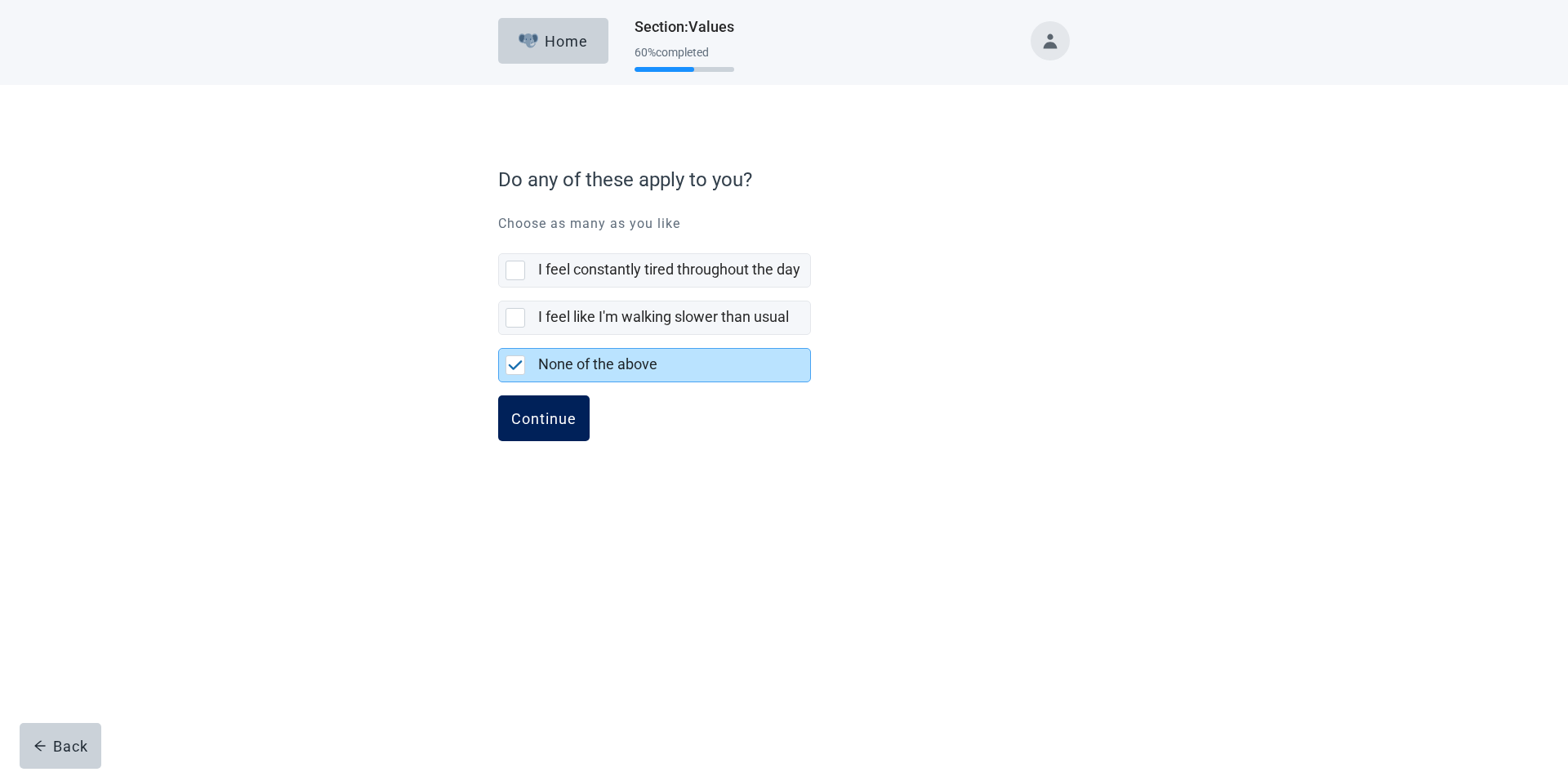
click at [563, 405] on button "Continue" at bounding box center [544, 418] width 91 height 46
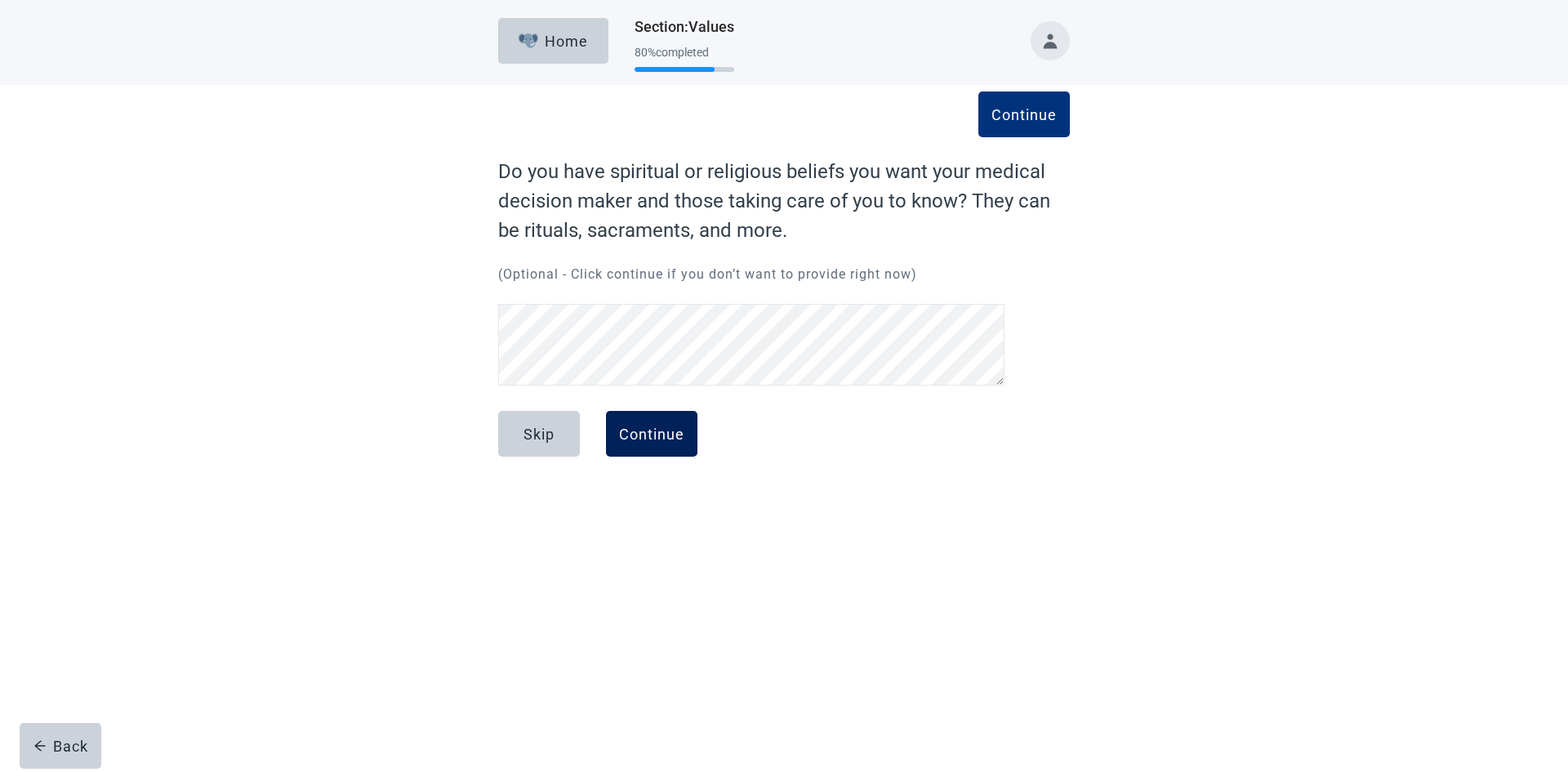
click at [655, 438] on div "Continue" at bounding box center [651, 433] width 65 height 16
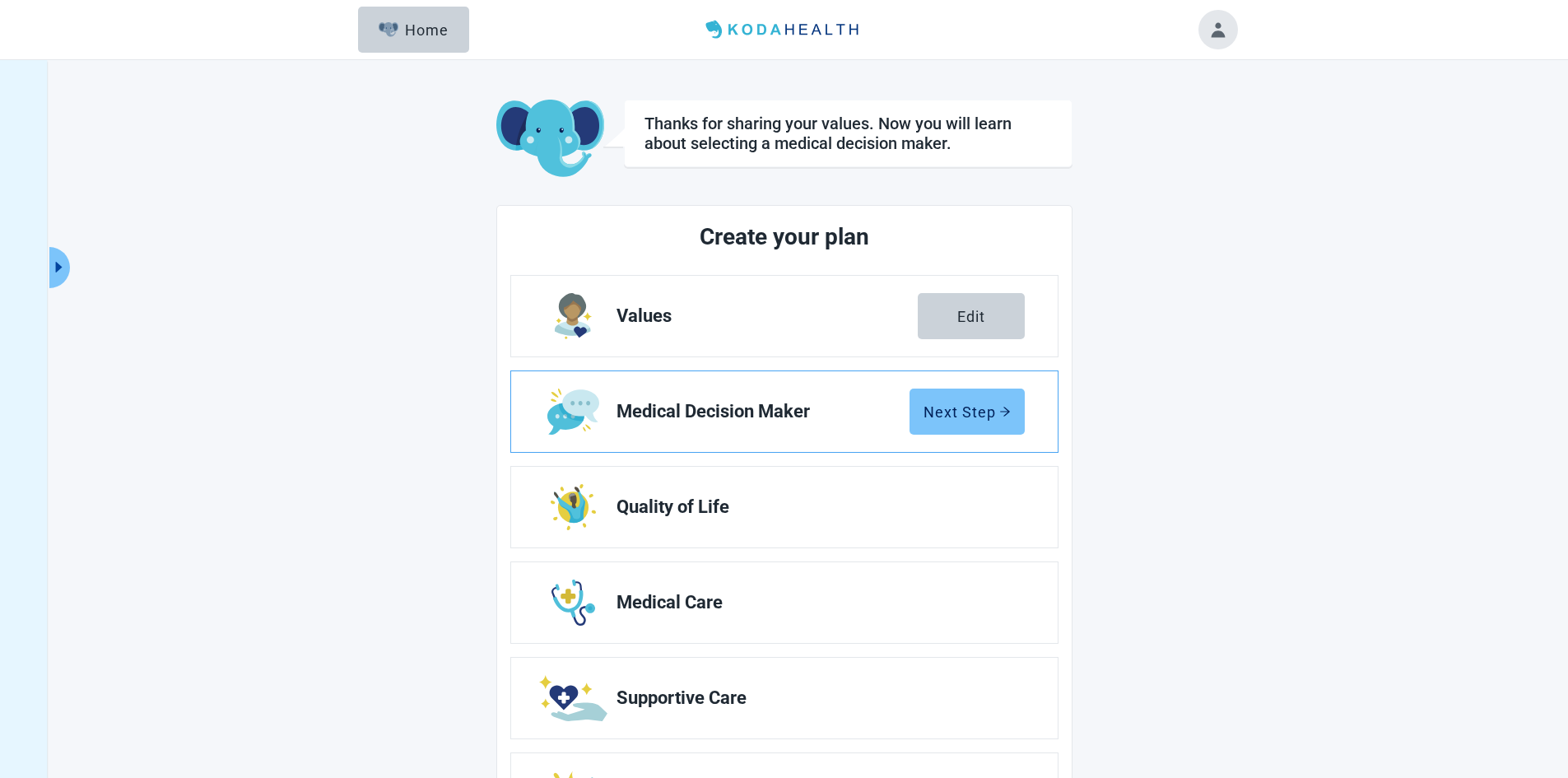
click at [965, 407] on div "Next Step" at bounding box center [966, 412] width 87 height 16
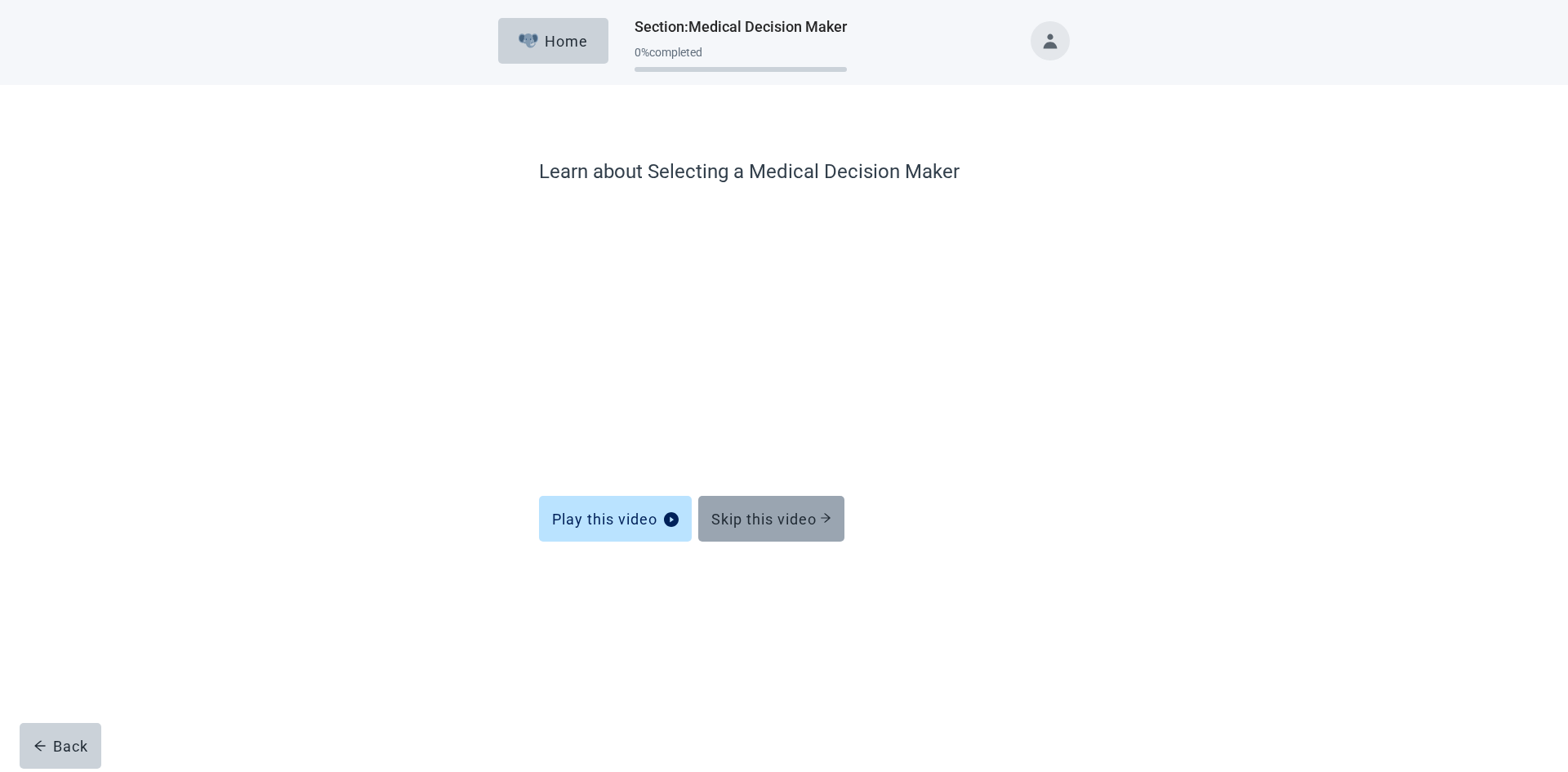
click at [752, 501] on button "Skip this video" at bounding box center [772, 518] width 146 height 46
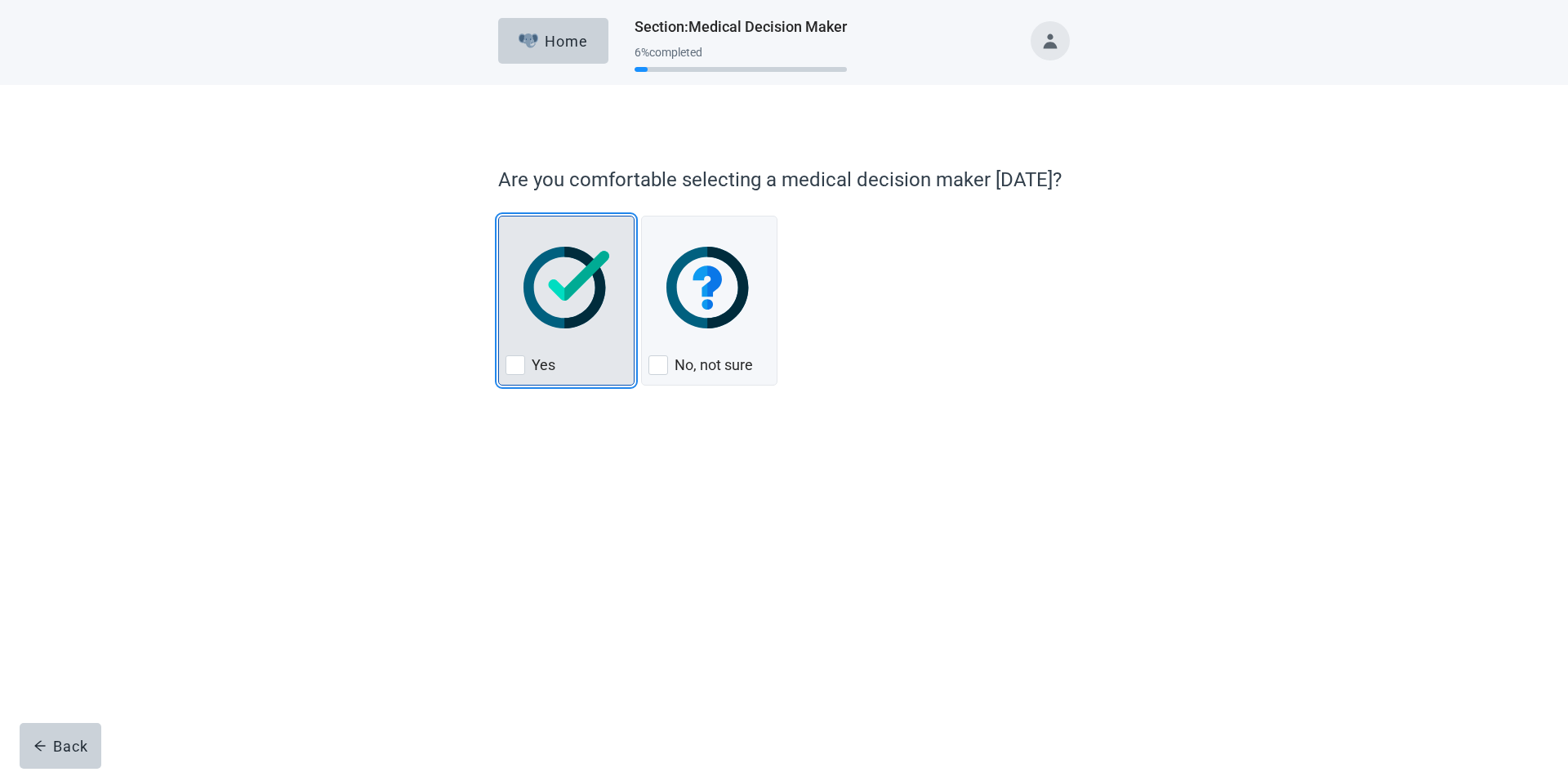
click at [516, 366] on div "Yes, checkbox, not checked" at bounding box center [515, 365] width 20 height 20
click at [499, 217] on input "Yes" at bounding box center [498, 216] width 1 height 1
checkbox input "true"
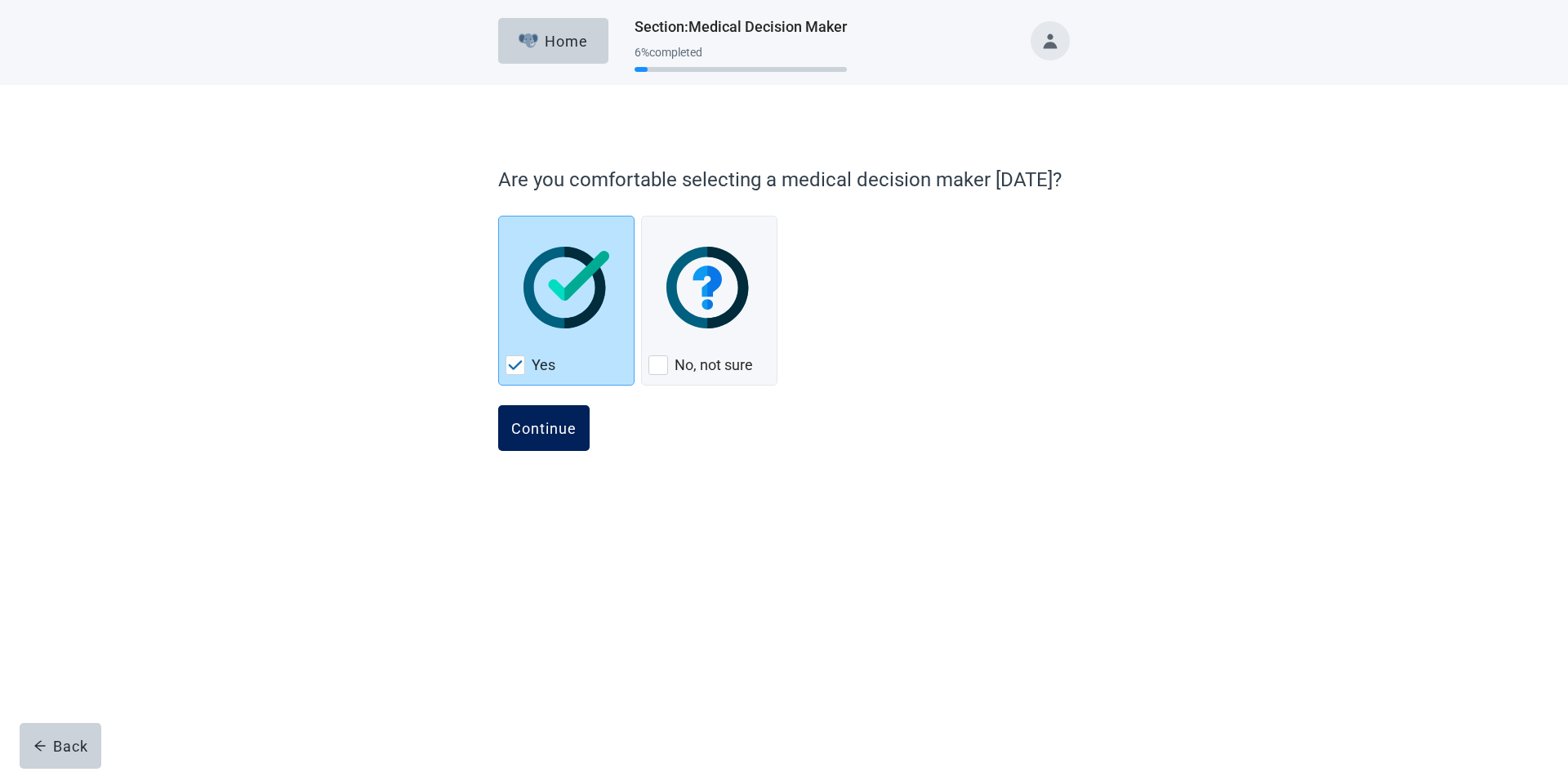
click at [535, 433] on div "Continue" at bounding box center [544, 428] width 65 height 16
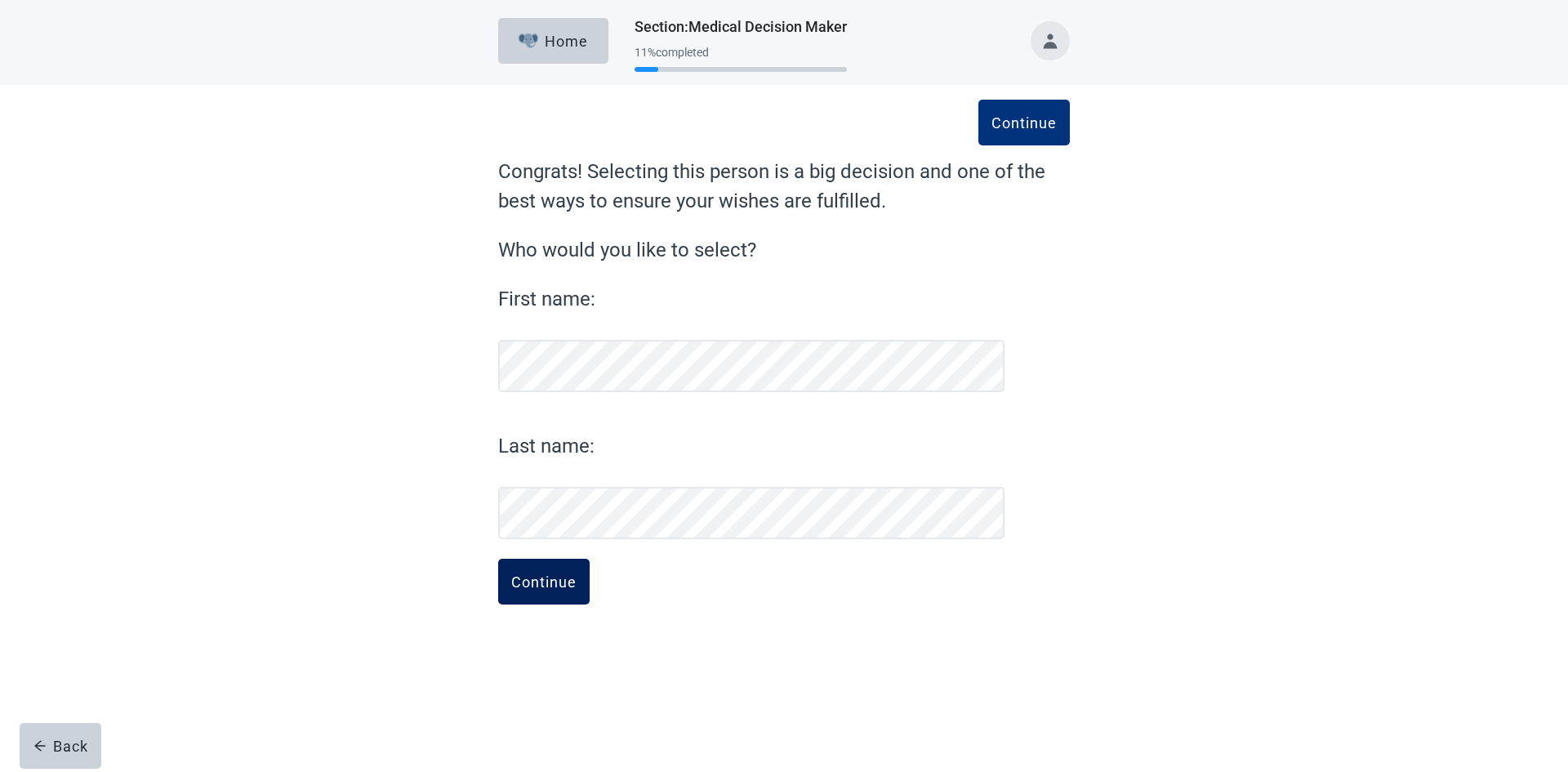
click at [536, 591] on button "Continue" at bounding box center [544, 581] width 91 height 46
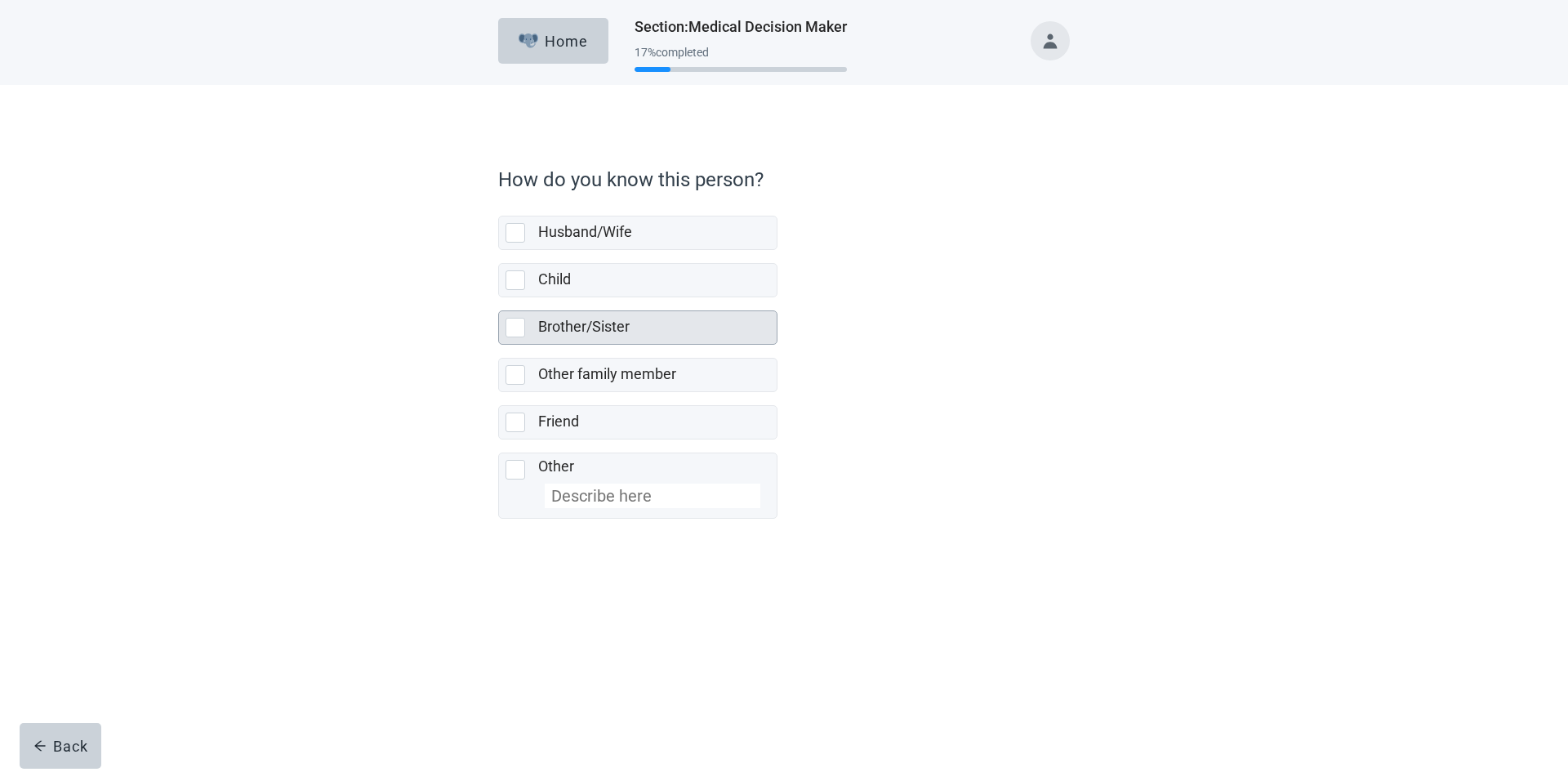
click at [523, 325] on div "Brother/Sister, checkbox, not selected" at bounding box center [515, 328] width 20 height 20
click at [499, 298] on input "Brother/Sister" at bounding box center [498, 297] width 1 height 1
checkbox input "true"
click at [546, 552] on div "Continue" at bounding box center [544, 554] width 65 height 16
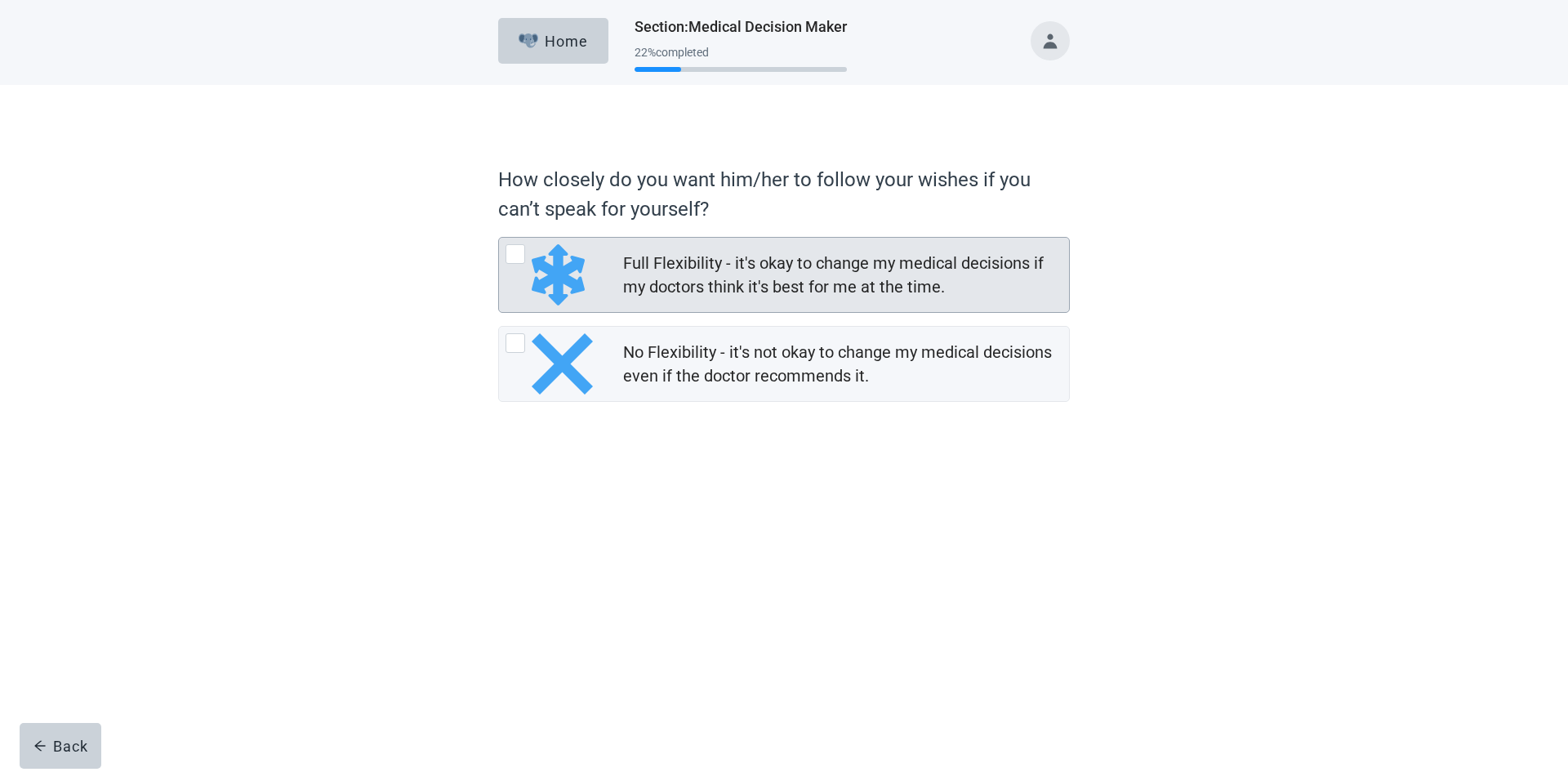
click at [510, 253] on div "Full Flexibility - it's okay to change my medical decisions if my doctors think…" at bounding box center [515, 254] width 20 height 20
click at [499, 238] on input "Full Flexibility - it's okay to change my medical decisions if my doctors think…" at bounding box center [498, 237] width 1 height 1
radio input "true"
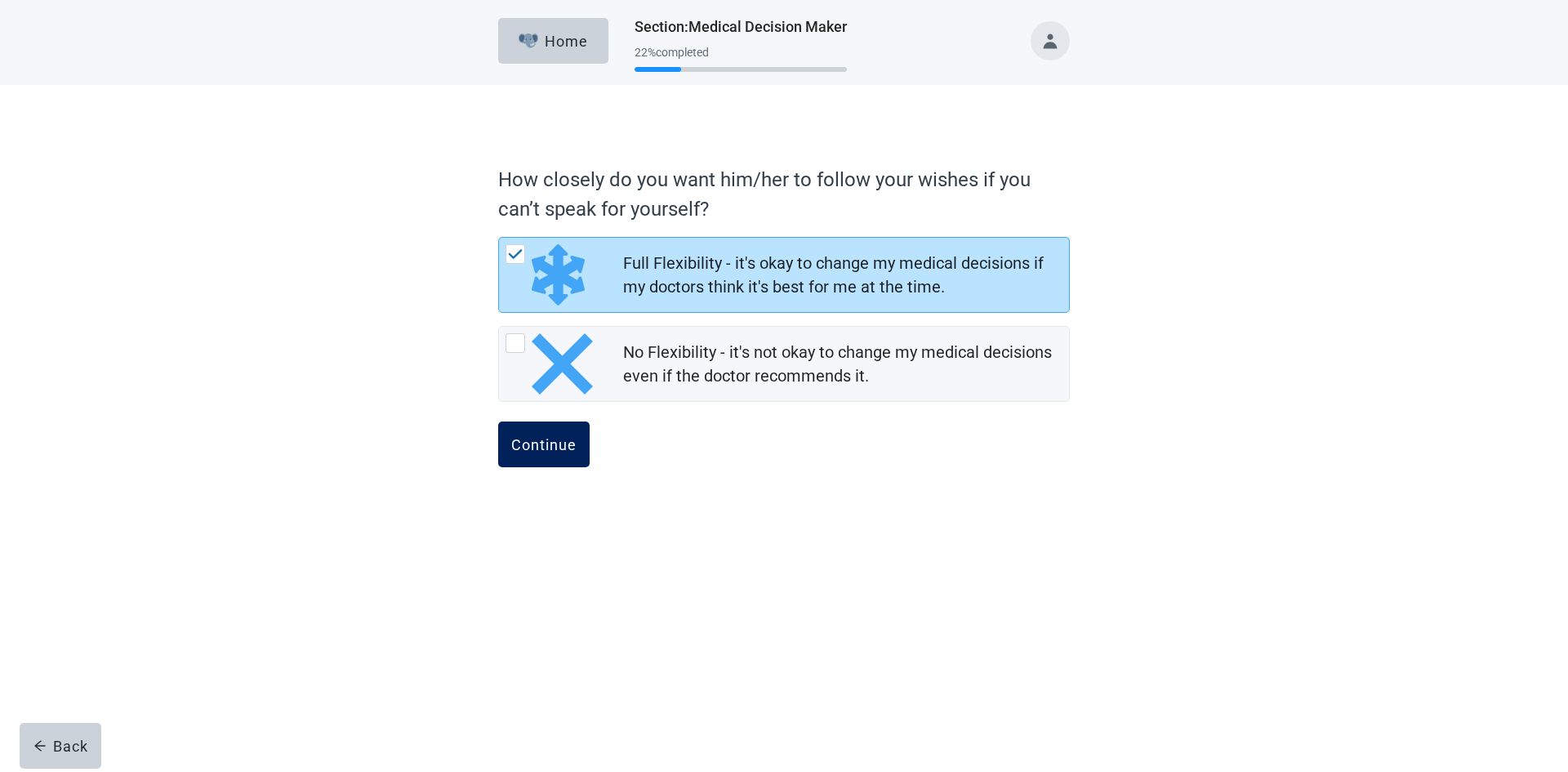
click at [541, 441] on div "Continue" at bounding box center [544, 444] width 65 height 16
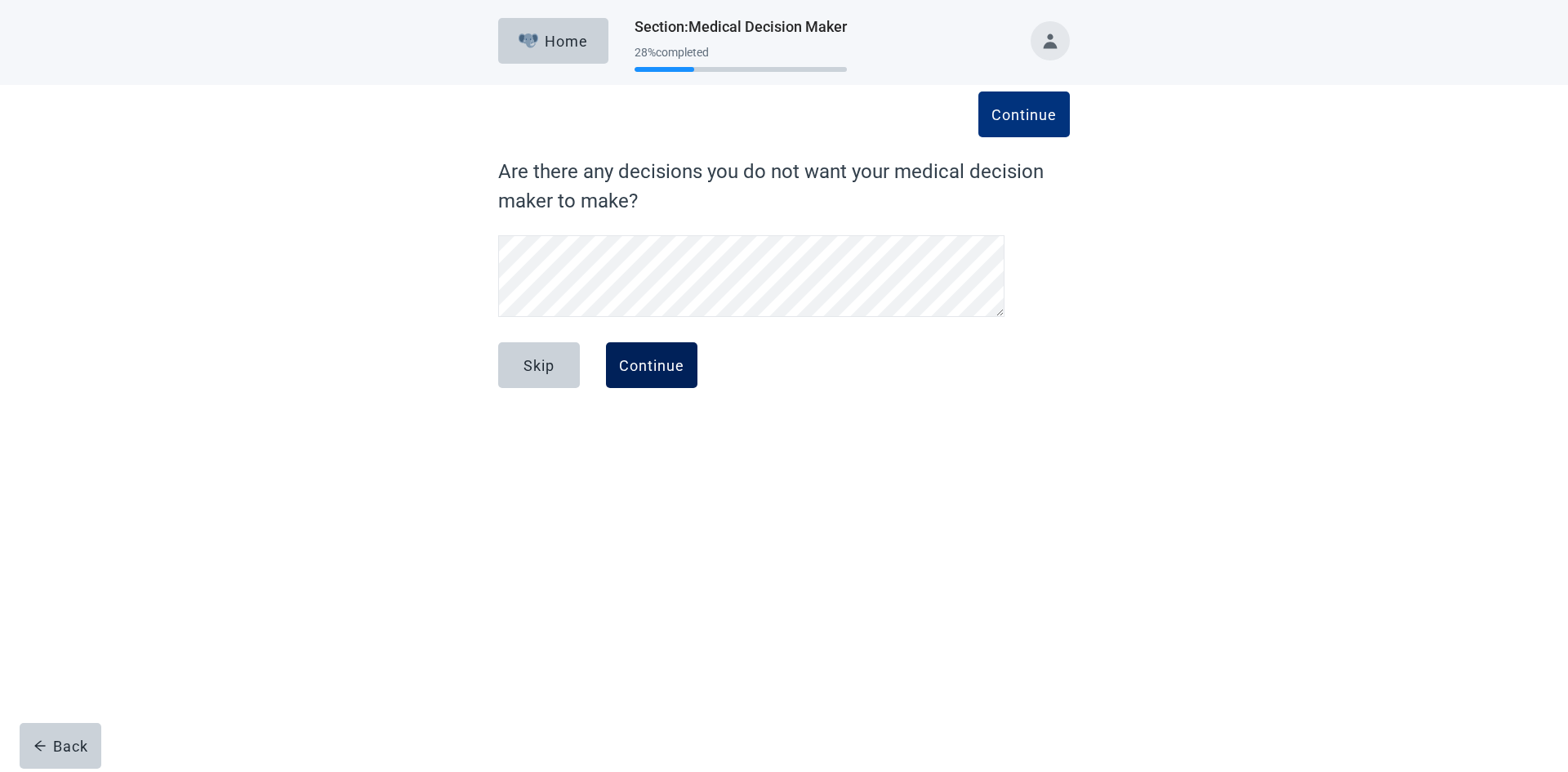
click at [650, 368] on div "Continue" at bounding box center [651, 365] width 65 height 16
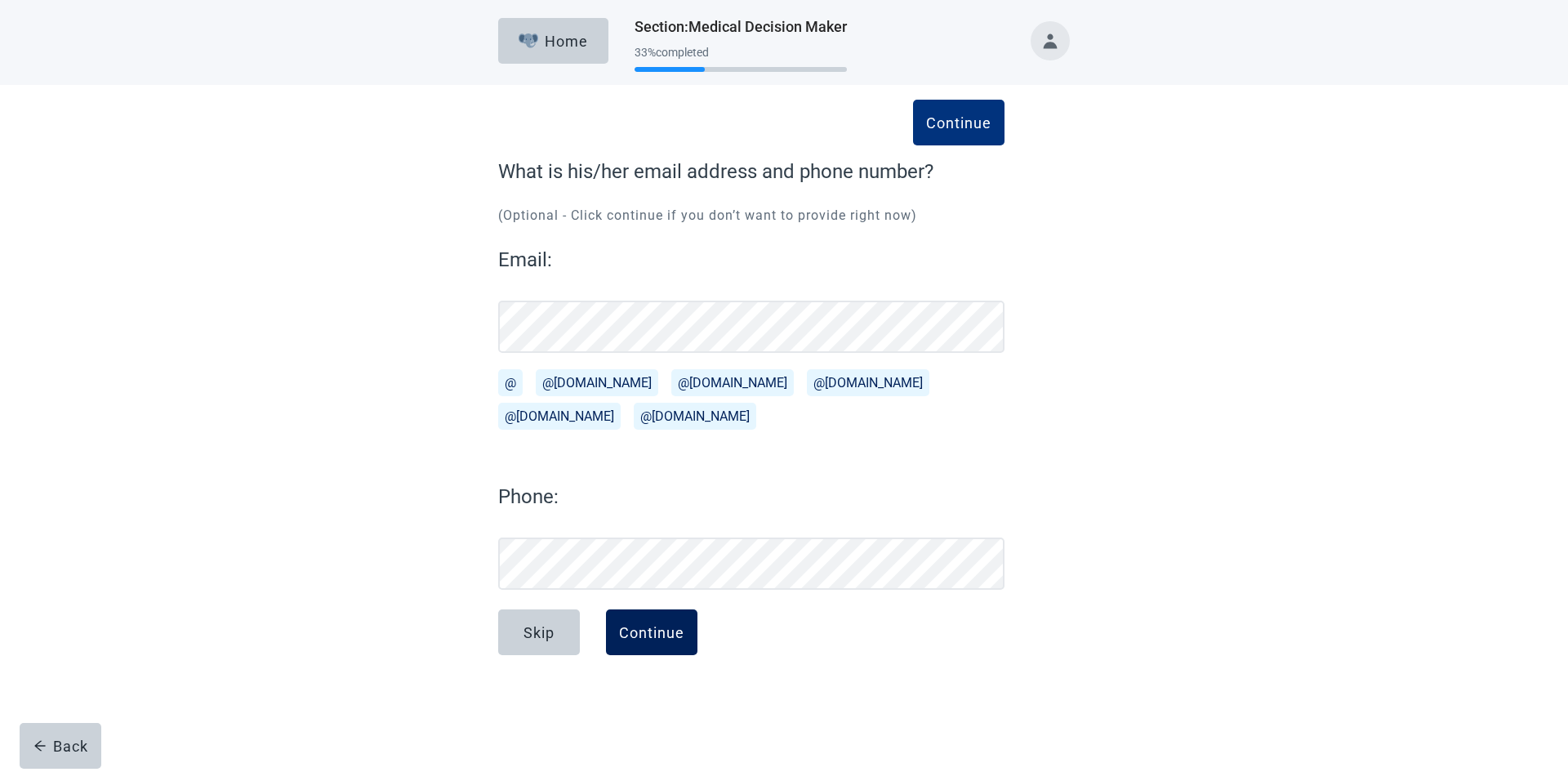
click at [642, 628] on div "Continue" at bounding box center [651, 632] width 65 height 16
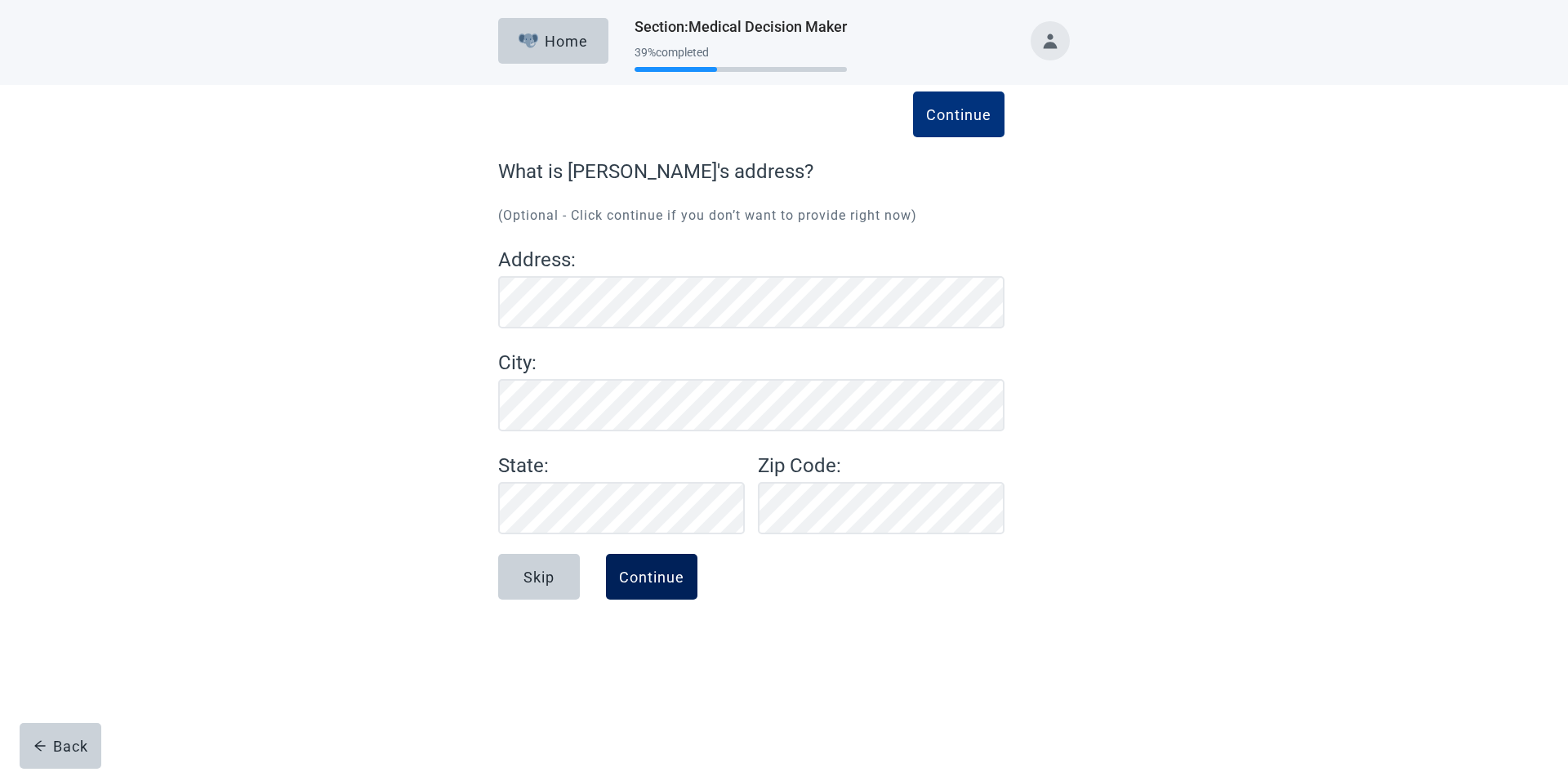
click at [652, 595] on button "Continue" at bounding box center [651, 576] width 91 height 46
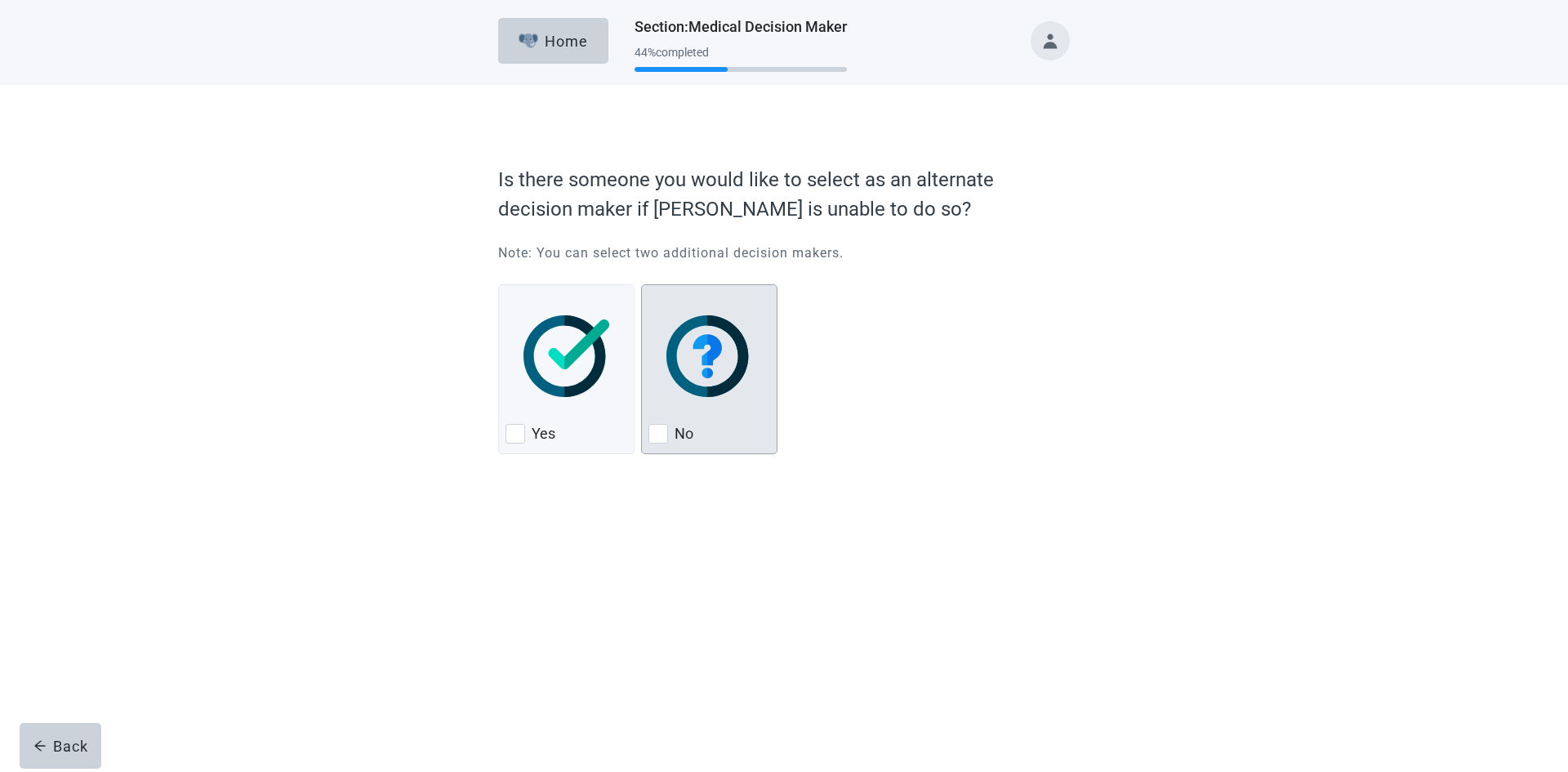
click at [653, 430] on div "No, checkbox, not checked" at bounding box center [658, 433] width 20 height 20
click at [642, 285] on input "No" at bounding box center [641, 285] width 1 height 1
checkbox input "true"
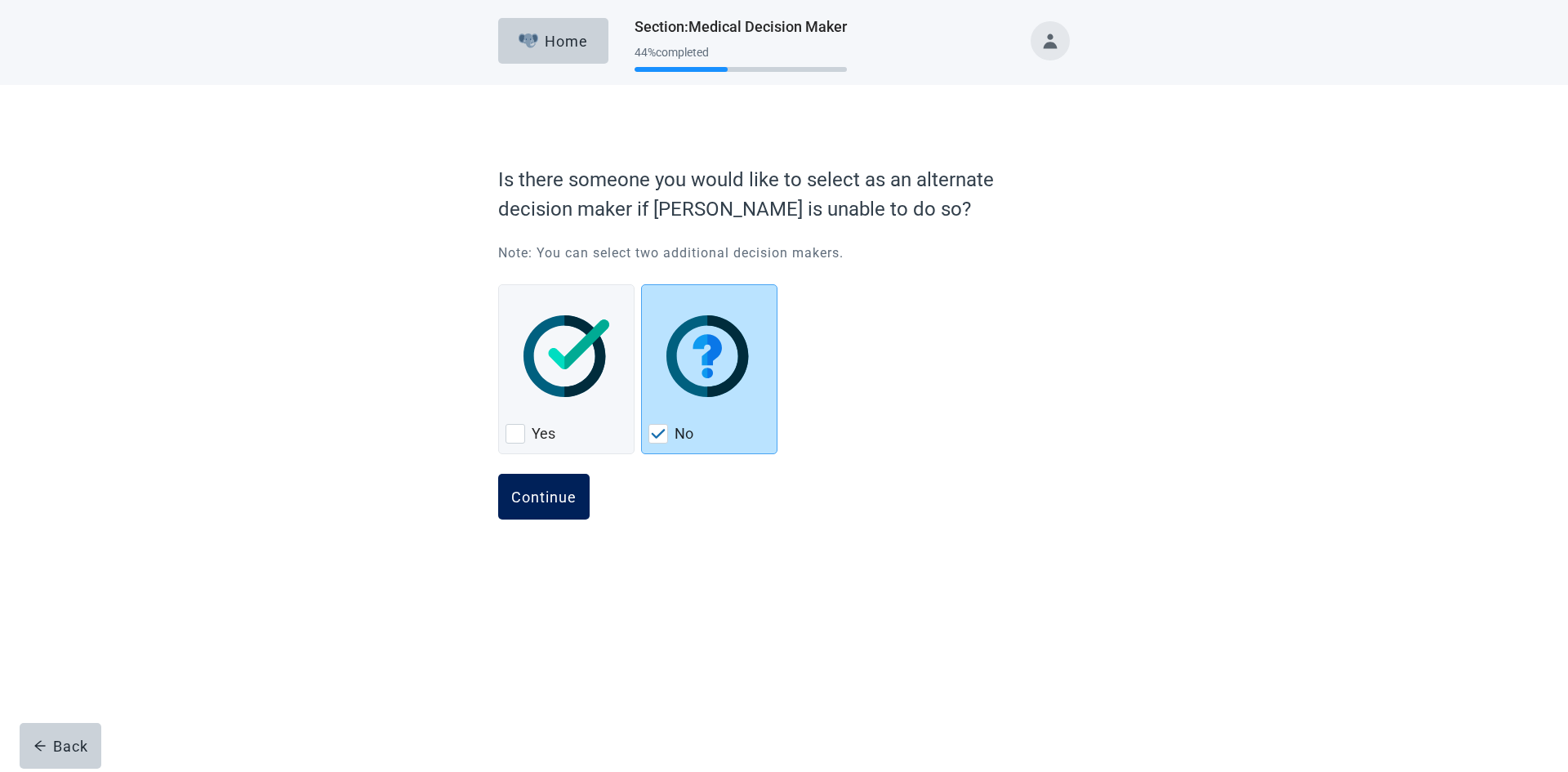
click at [540, 496] on div "Continue" at bounding box center [544, 496] width 65 height 16
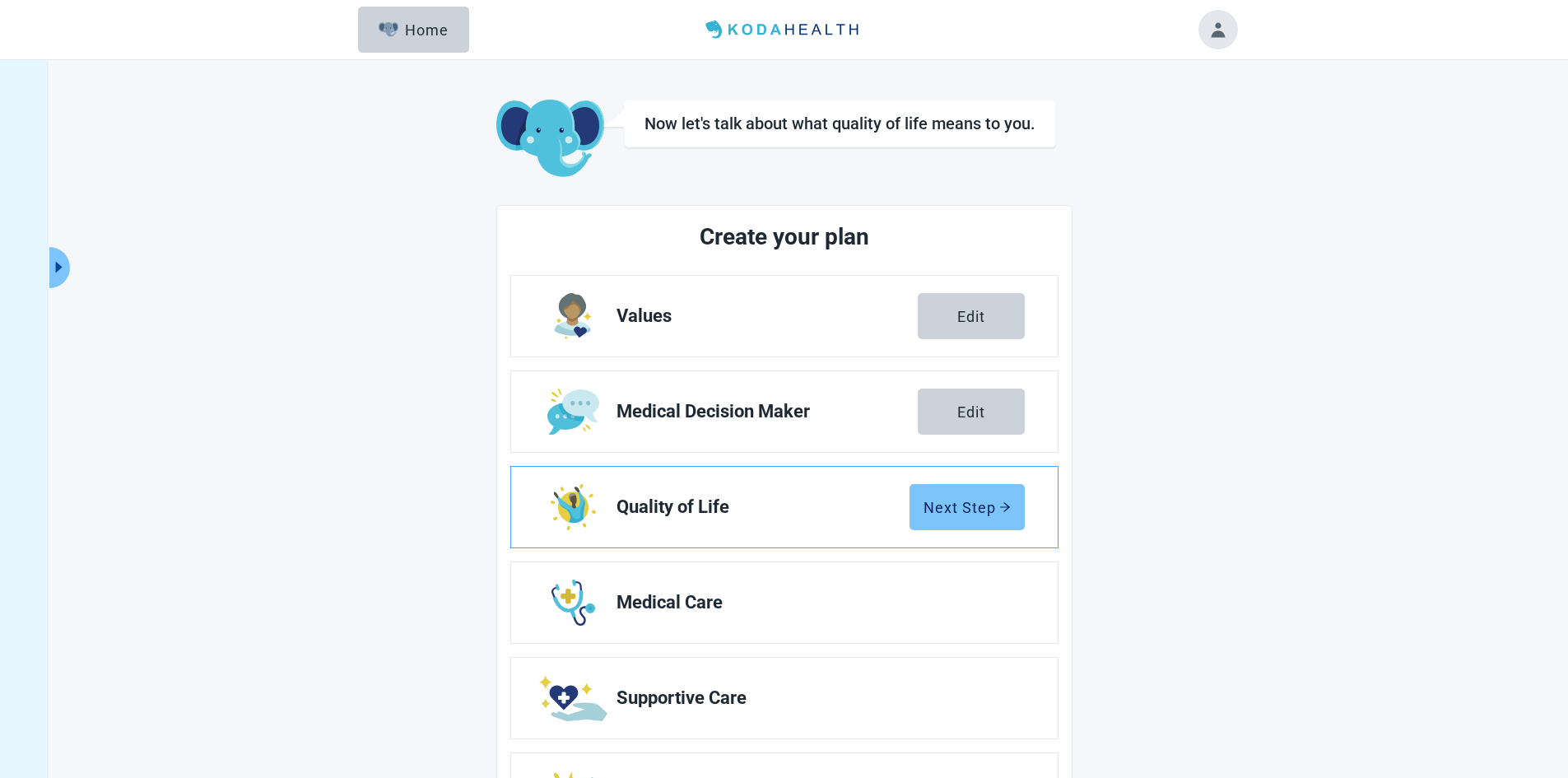
click at [952, 496] on button "Next Step" at bounding box center [966, 507] width 115 height 46
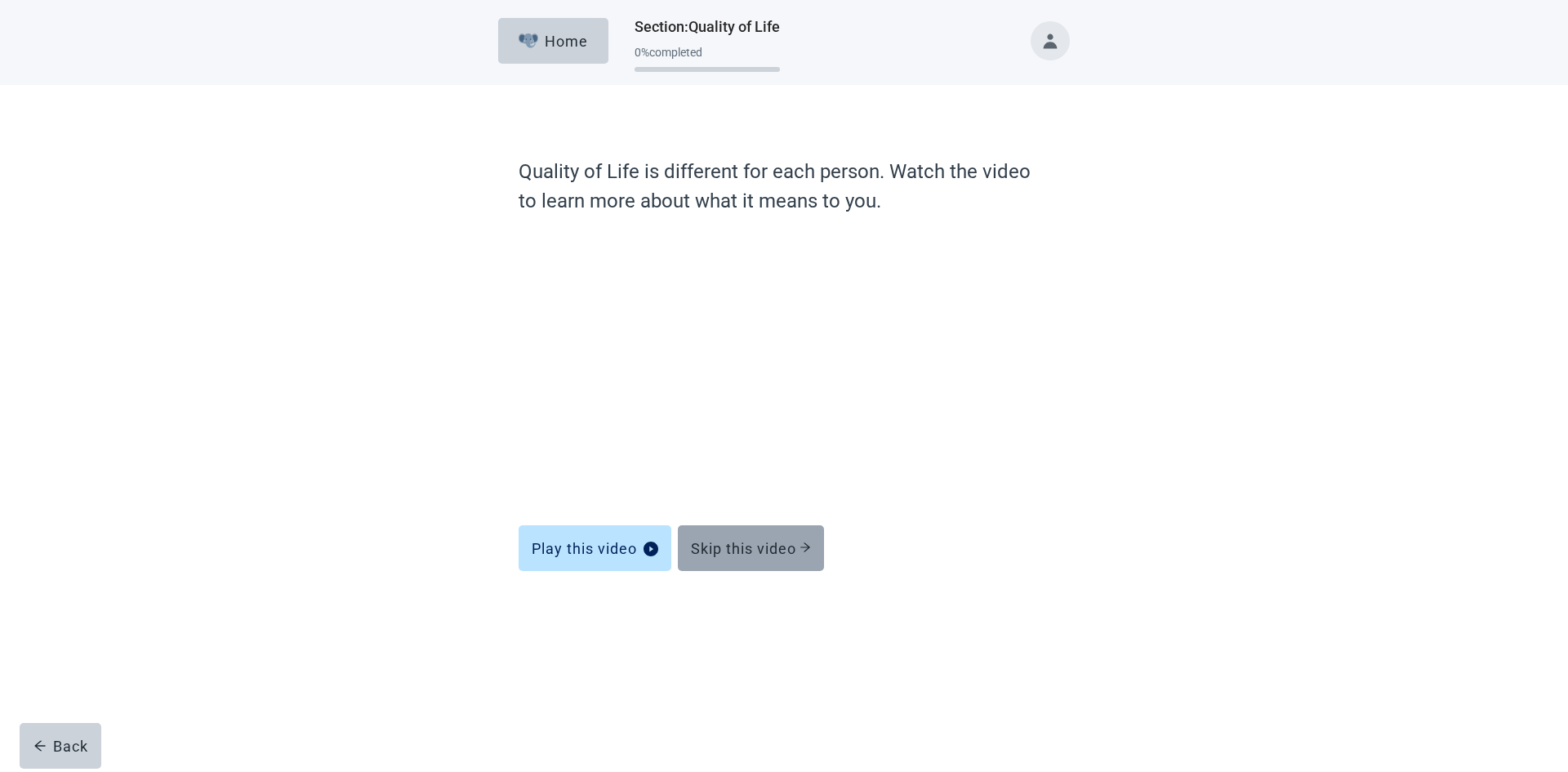
click at [766, 552] on div "Skip this video" at bounding box center [751, 548] width 120 height 16
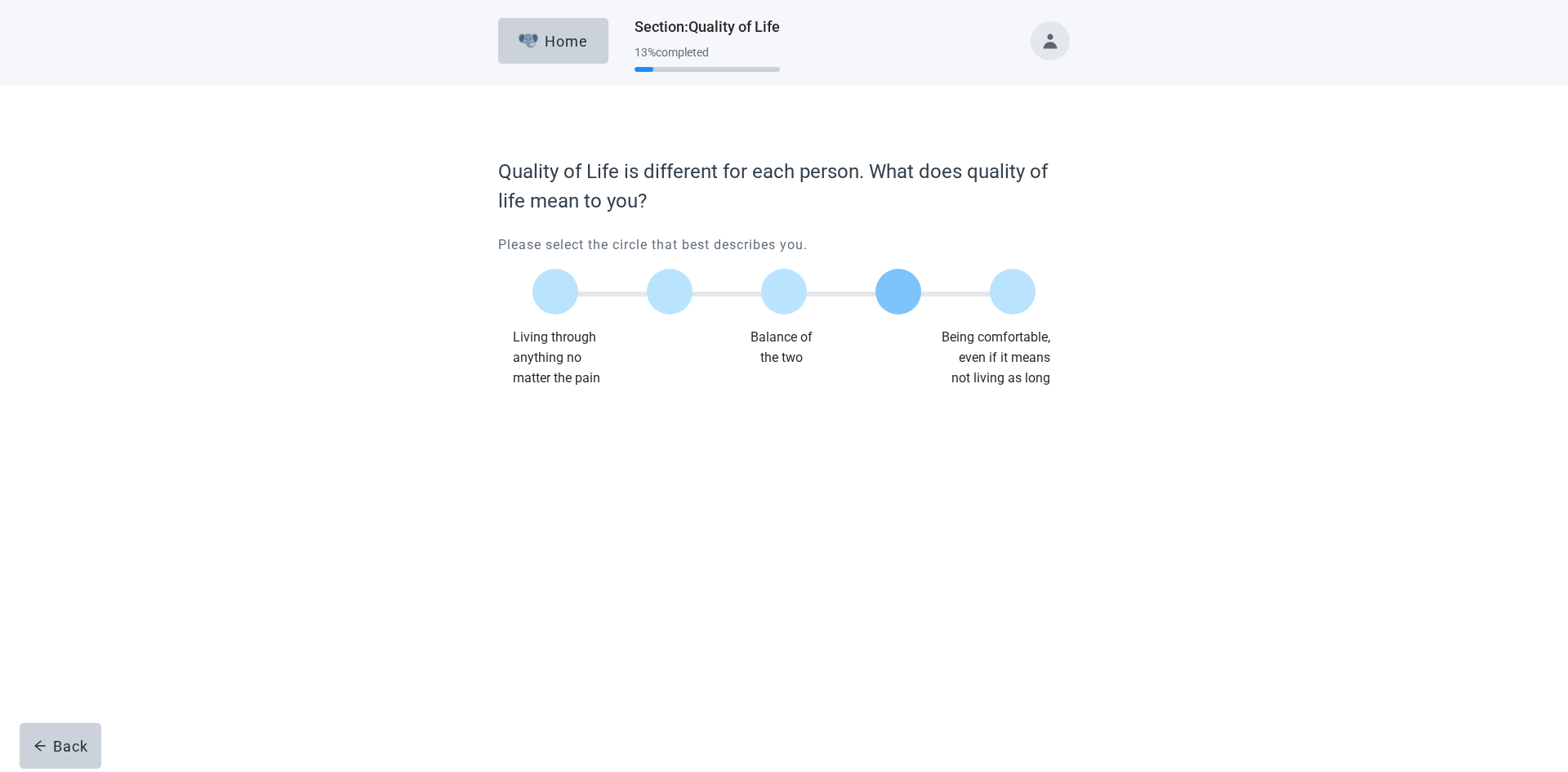
click at [906, 290] on label "Main content" at bounding box center [898, 291] width 46 height 46
click at [898, 291] on input "Quality of life scale: 75 out of 100. 75% between extremes" at bounding box center [898, 291] width 0 height 0
click at [566, 414] on div "Continue" at bounding box center [544, 421] width 65 height 16
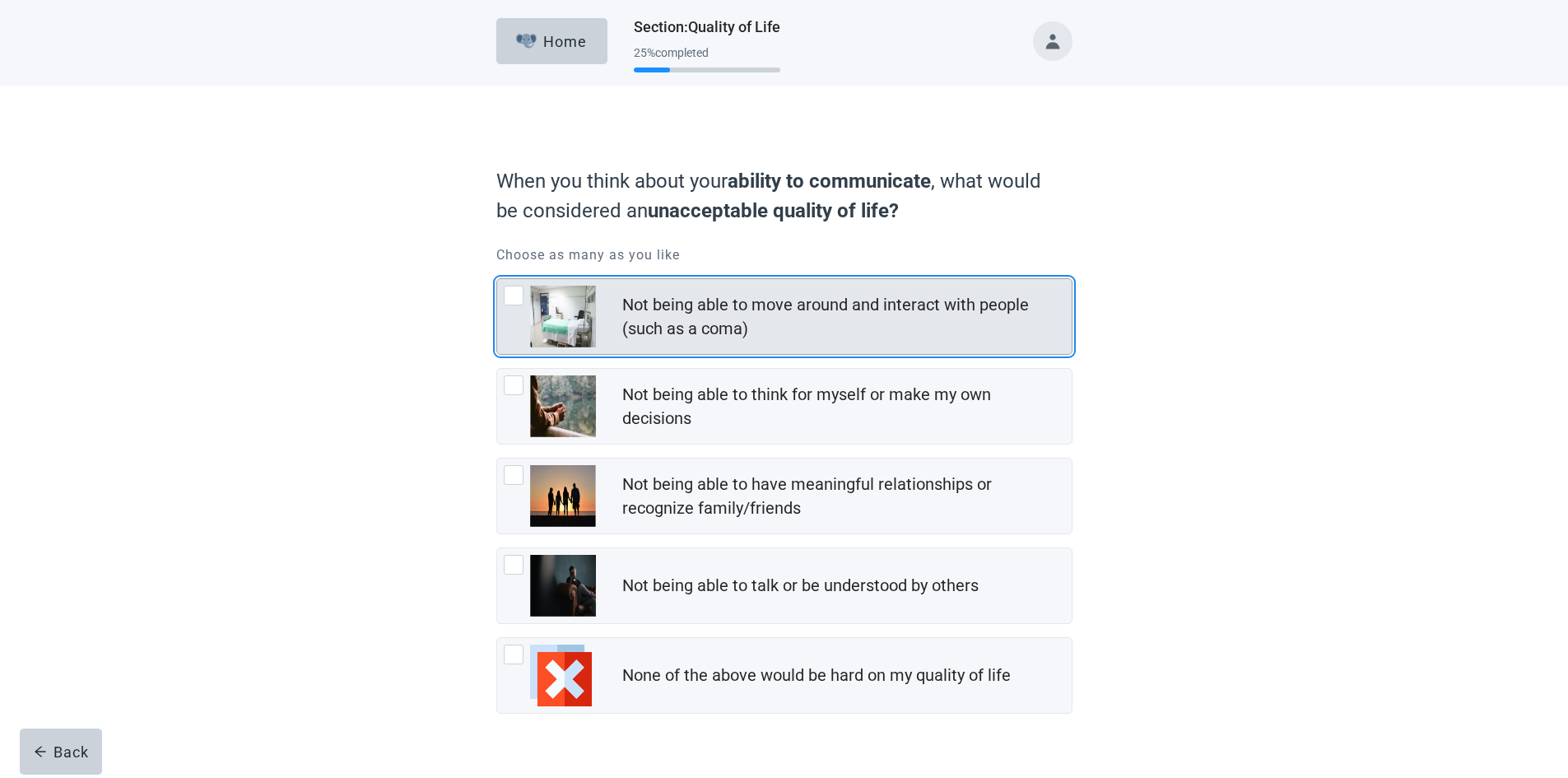
click at [516, 292] on div "Not being able to move around and interact with people (such as a coma), checkb…" at bounding box center [513, 295] width 20 height 20
click at [497, 279] on input "Not being able to move around and interact with people (such as a coma)" at bounding box center [496, 278] width 1 height 1
checkbox input "true"
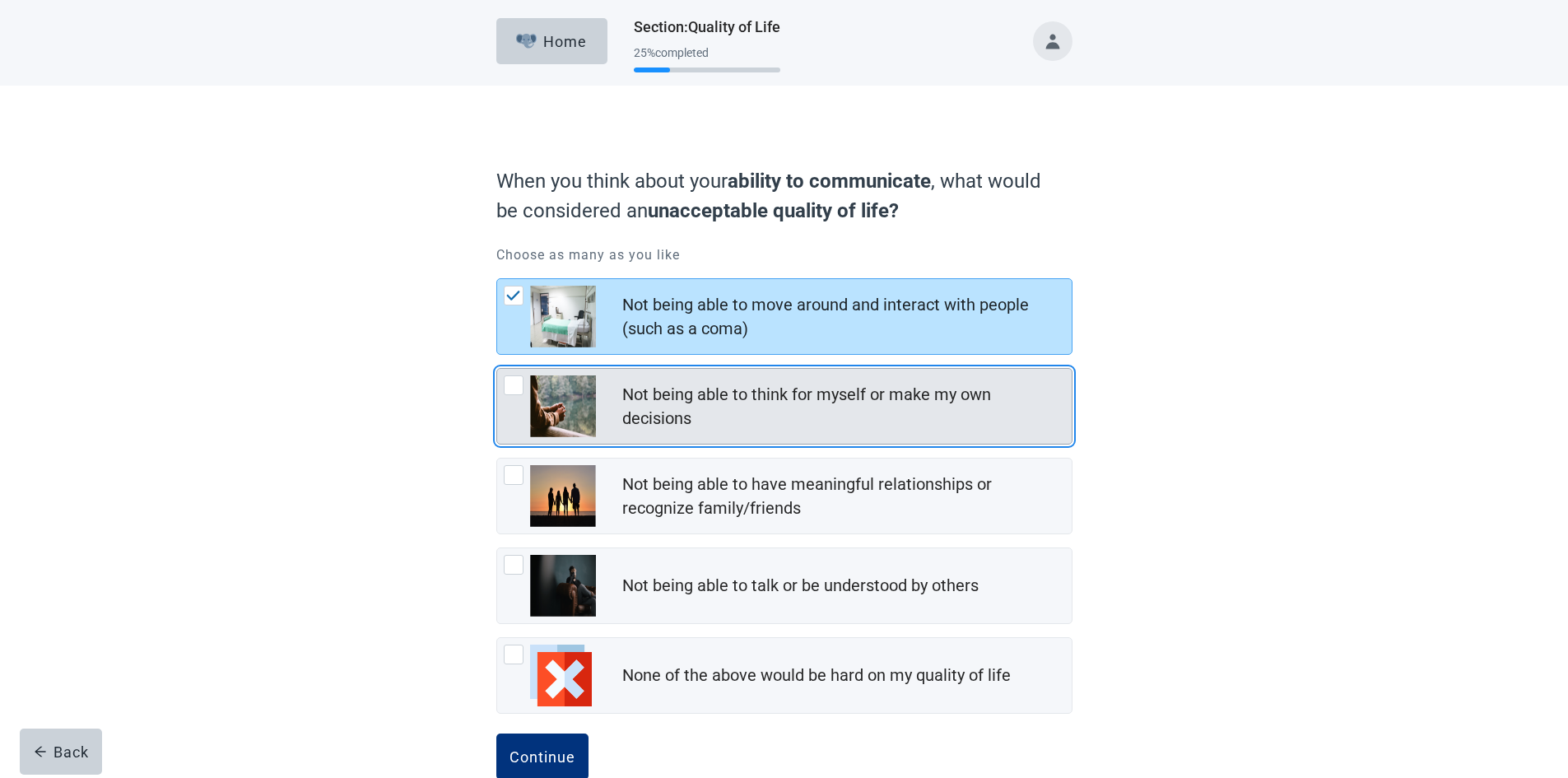
click at [511, 389] on div "Not being able to think for myself or make my own decisions, checkbox, not chec…" at bounding box center [513, 385] width 20 height 20
click at [497, 369] on input "Not being able to think for myself or make my own decisions" at bounding box center [496, 368] width 1 height 1
checkbox input "true"
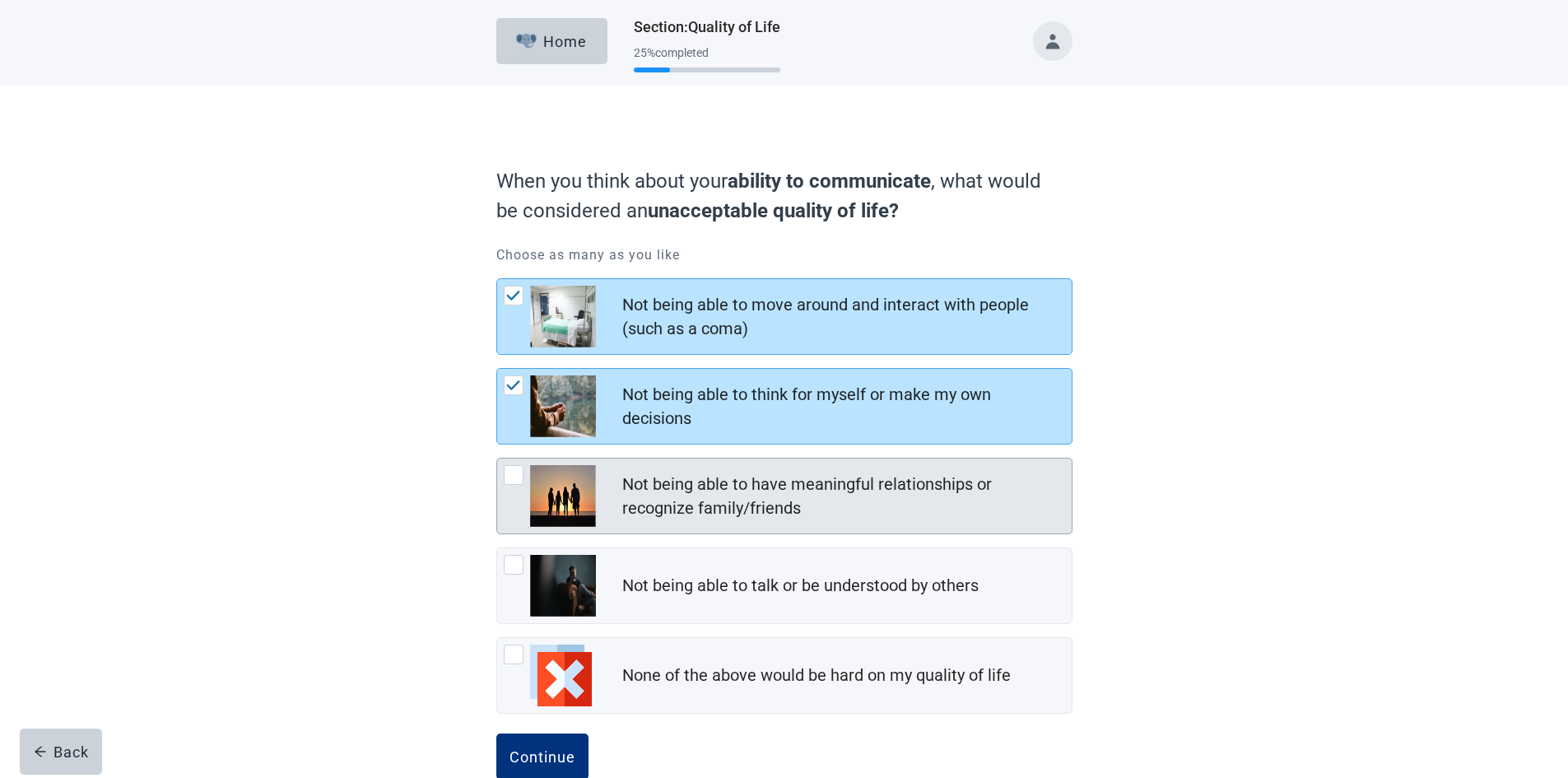
click at [516, 473] on div "Not being able to have meaningful relationships or recognize family/friends, ch…" at bounding box center [513, 475] width 20 height 20
click at [497, 458] on input "Not being able to have meaningful relationships or recognize family/friends" at bounding box center [496, 457] width 1 height 1
checkbox input "true"
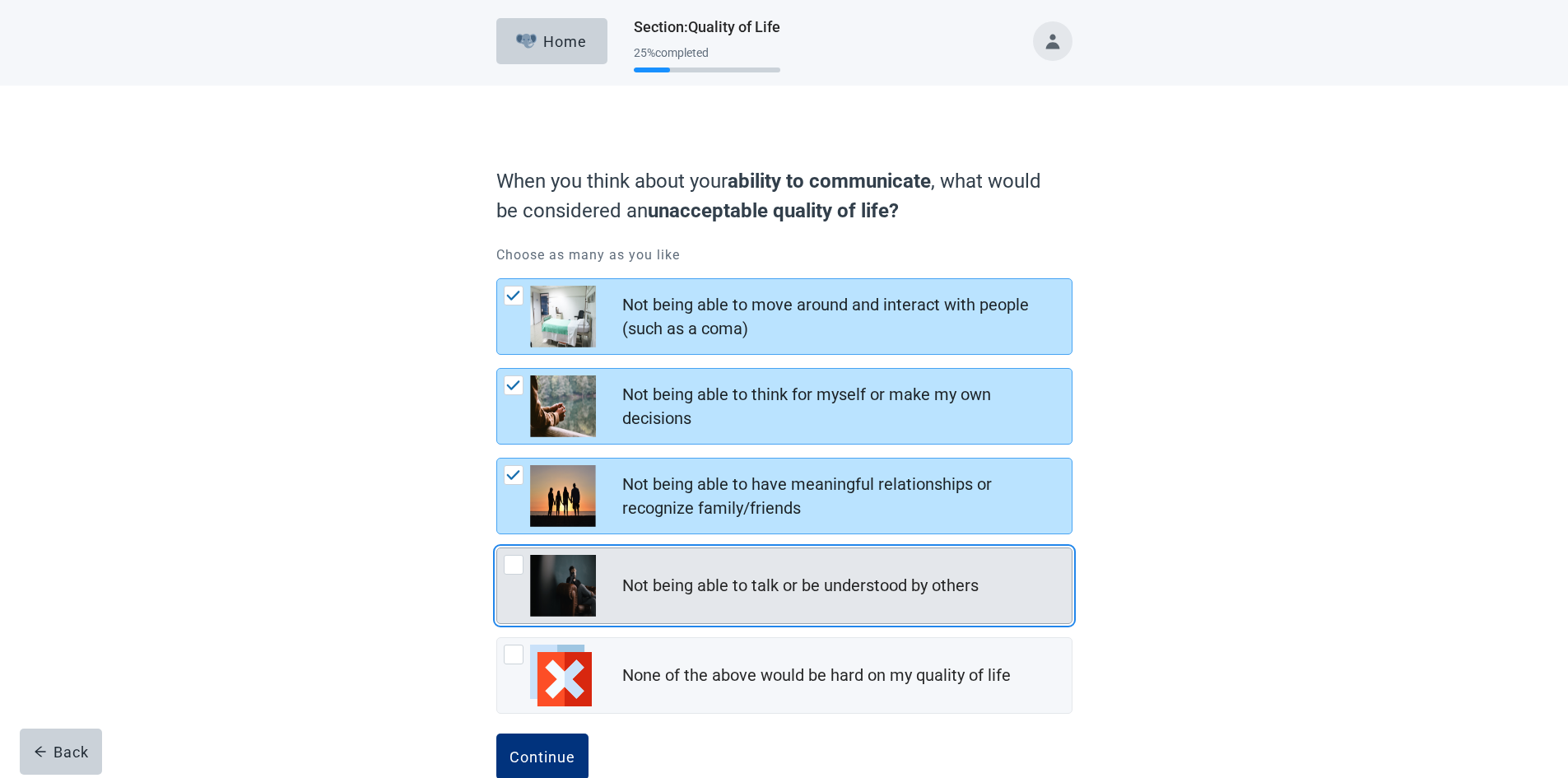
click at [507, 569] on div "Not being able to talk or be understood by others, checkbox, not checked" at bounding box center [513, 565] width 20 height 20
click at [497, 548] on input "Not being able to talk or be understood by others" at bounding box center [496, 548] width 1 height 1
checkbox input "true"
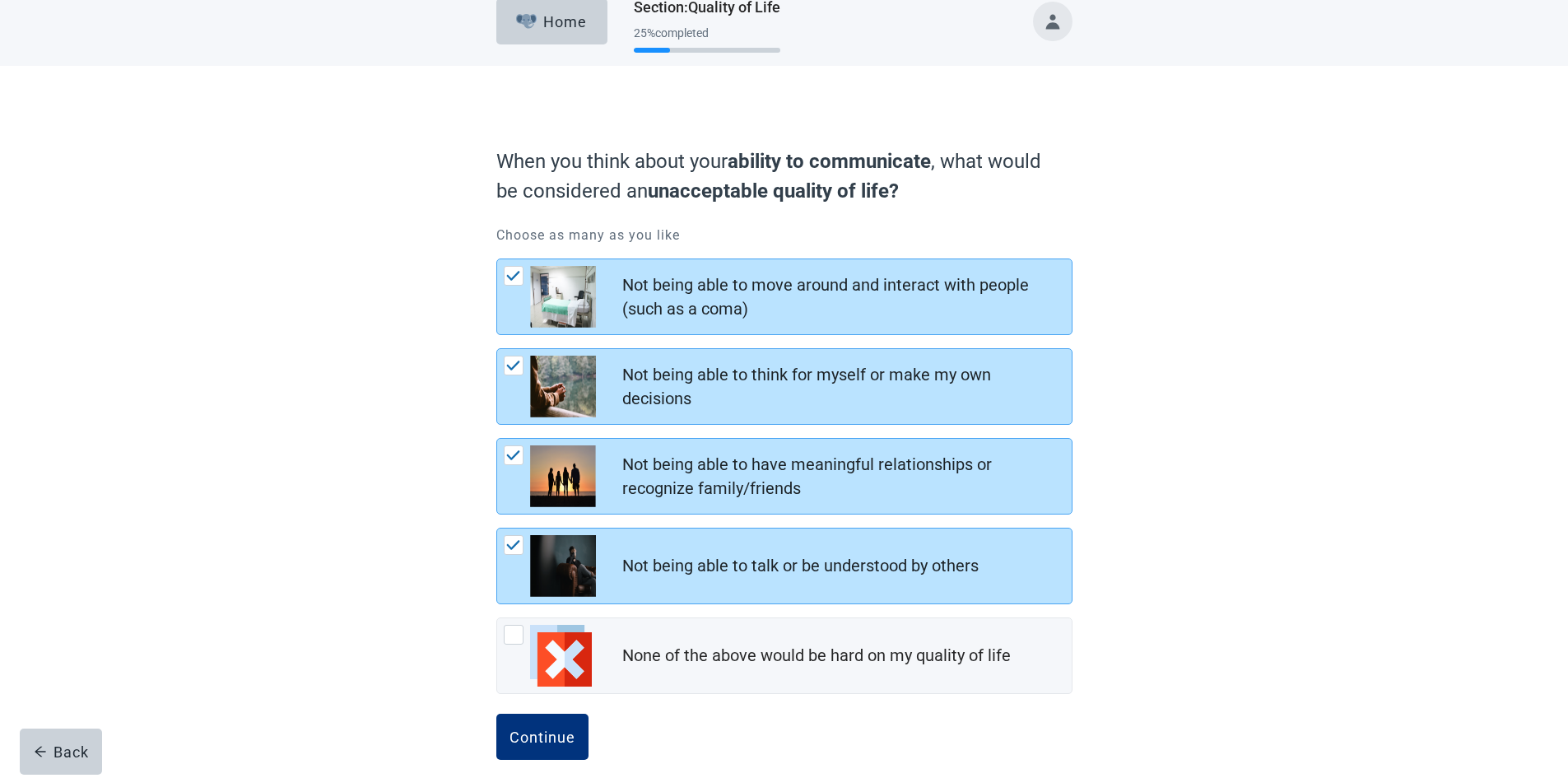
scroll to position [38, 0]
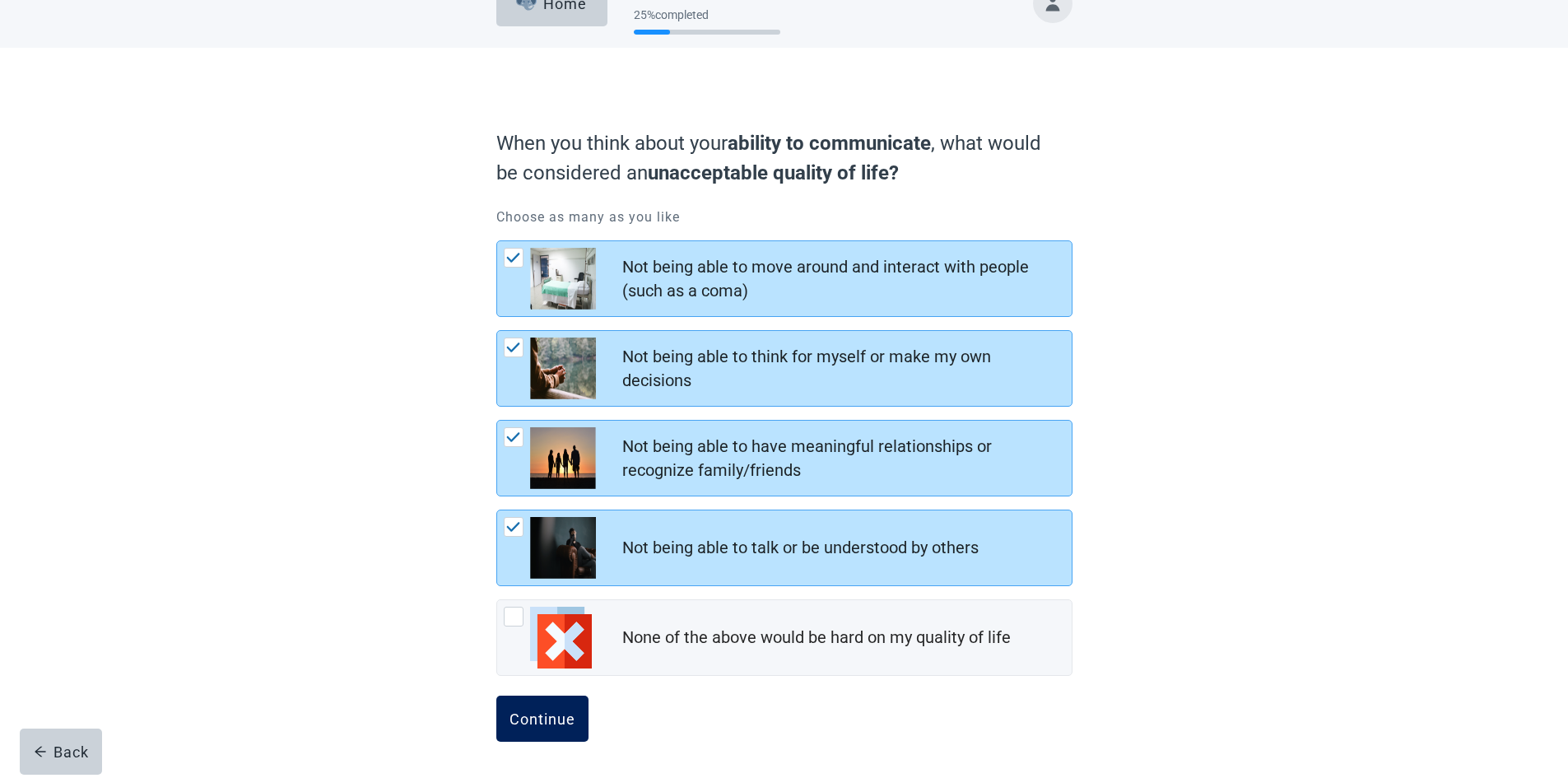
click at [534, 716] on div "Continue" at bounding box center [542, 718] width 66 height 16
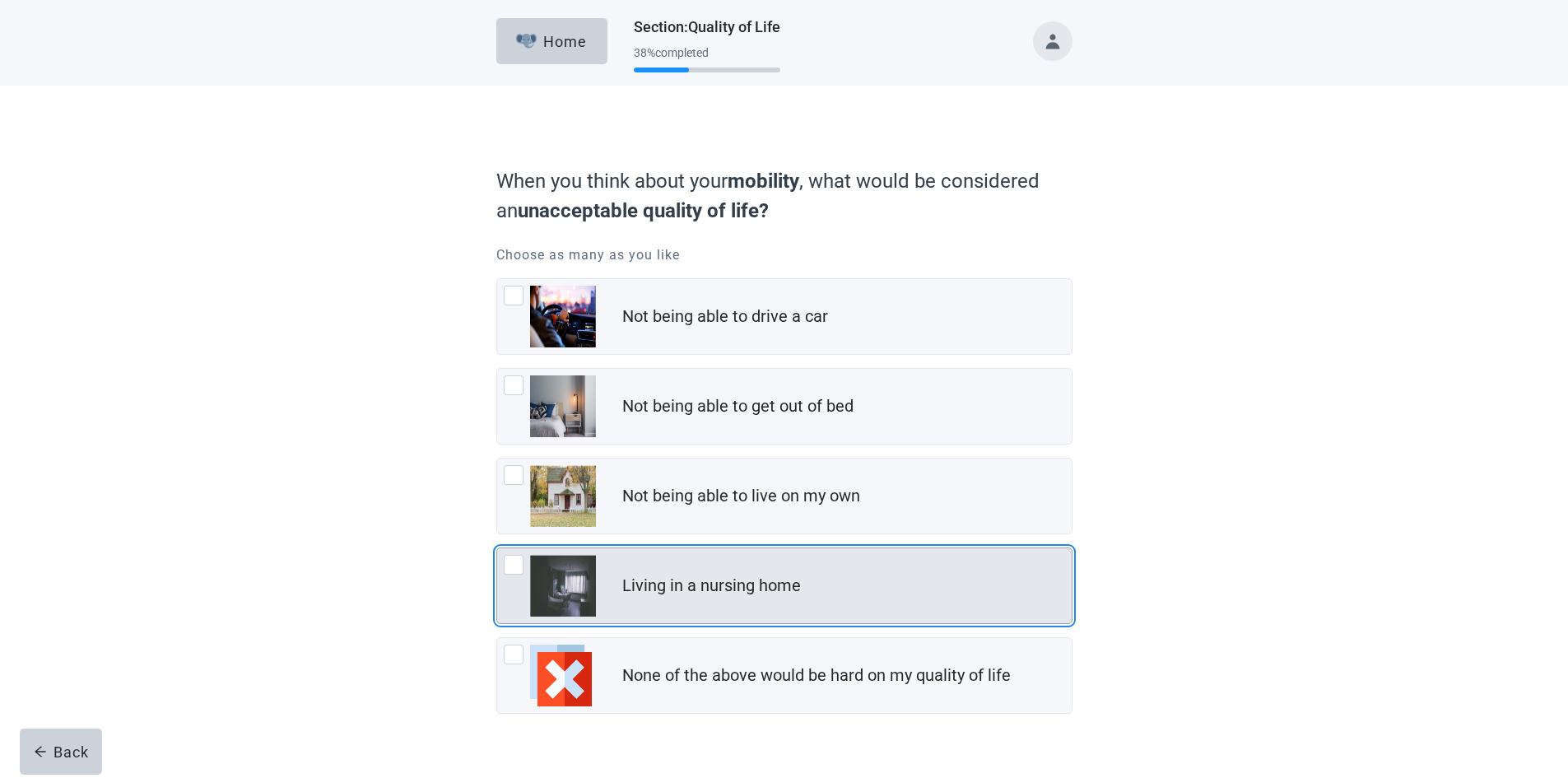
click at [511, 563] on div "Living in a nursing home, checkbox, not checked" at bounding box center [513, 565] width 20 height 20
click at [497, 548] on input "Living in a nursing home" at bounding box center [496, 548] width 1 height 1
checkbox input "true"
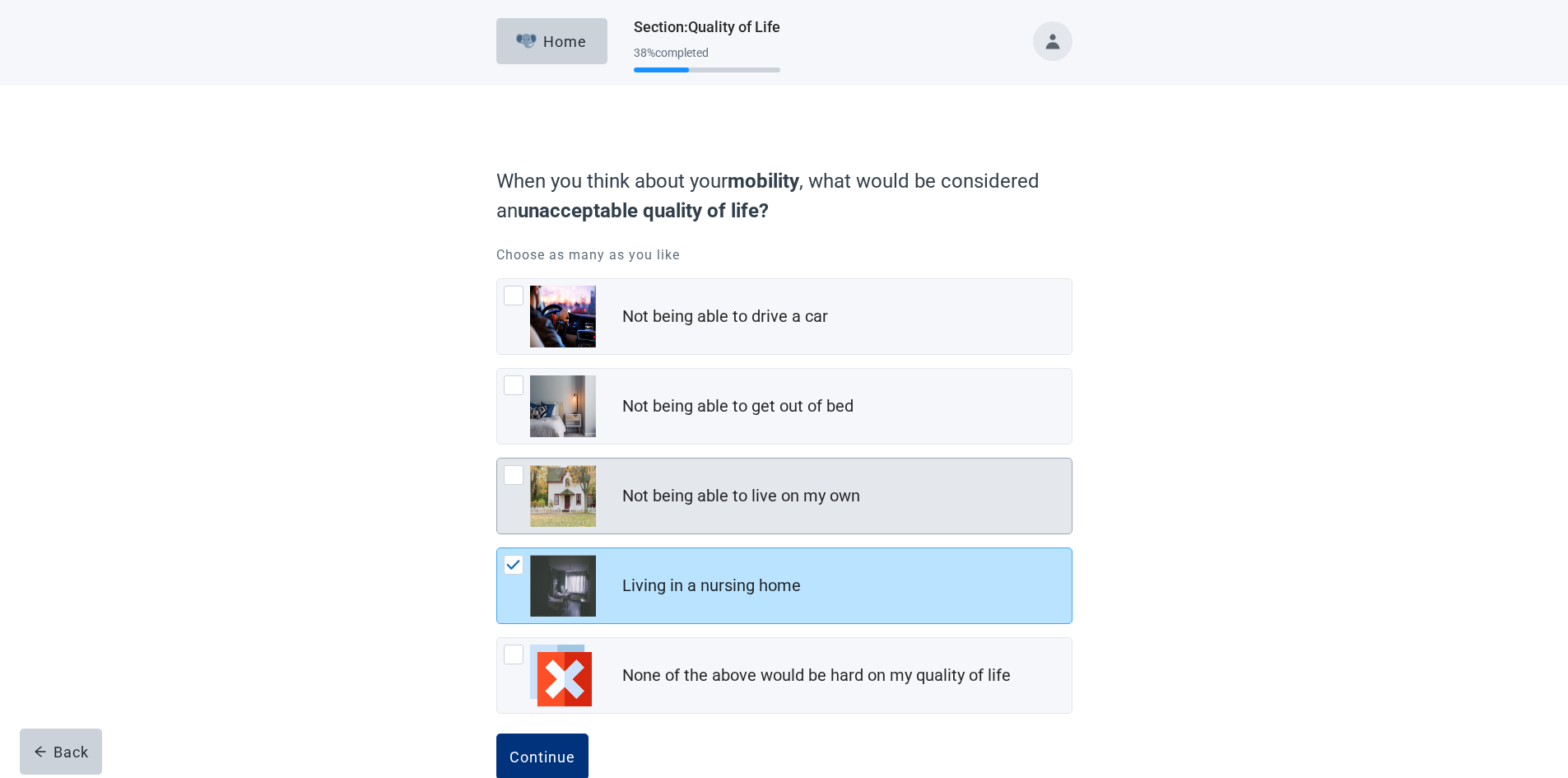
click at [519, 476] on div "Not being able to live on my own, checkbox, not checked" at bounding box center [513, 475] width 20 height 20
click at [497, 458] on input "Not being able to live on my own" at bounding box center [496, 457] width 1 height 1
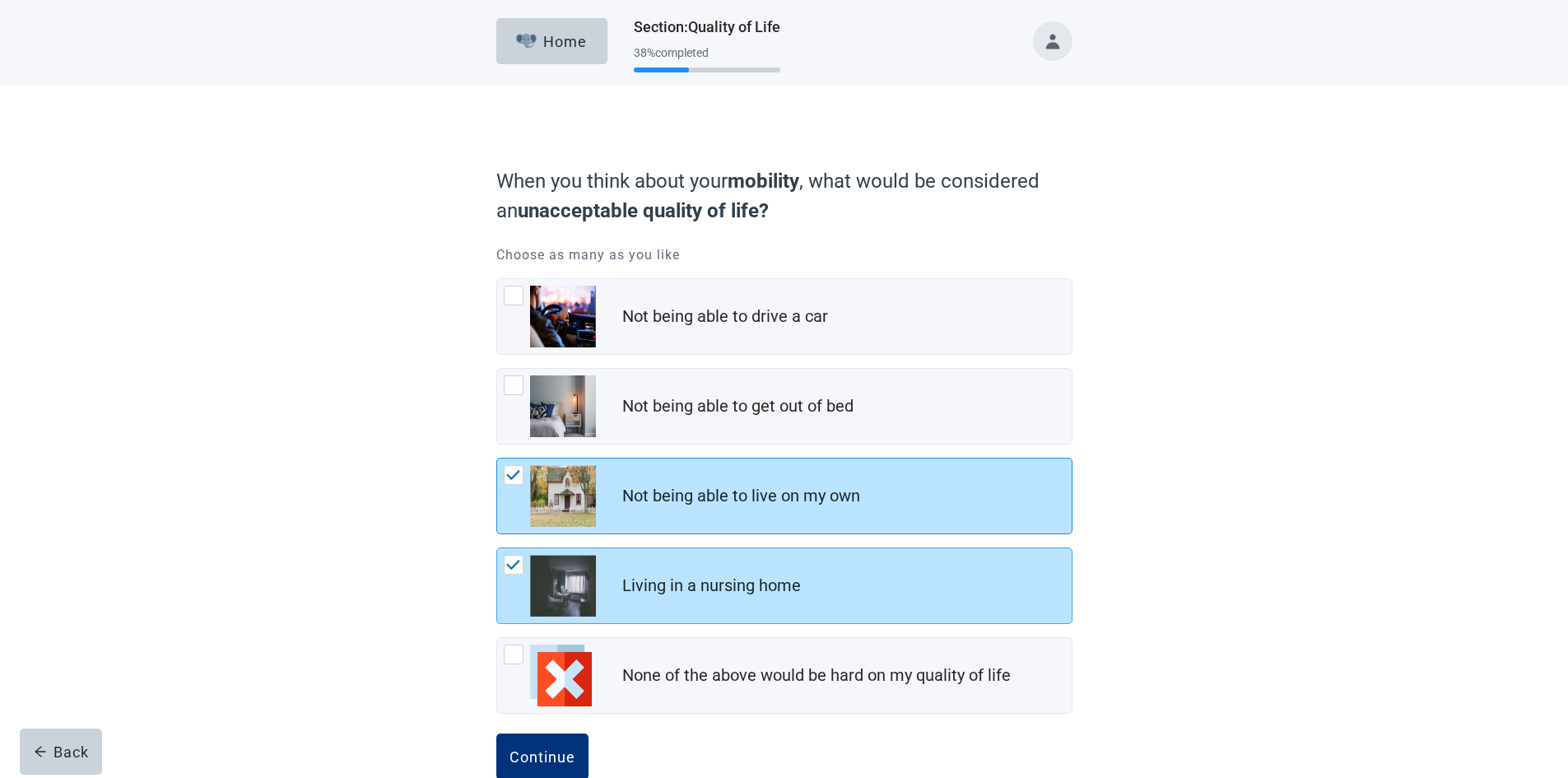
click at [509, 475] on img "Not being able to live on my own, checkbox, checked" at bounding box center [513, 475] width 15 height 10
click at [497, 458] on input "Not being able to live on my own" at bounding box center [496, 457] width 1 height 1
checkbox input "false"
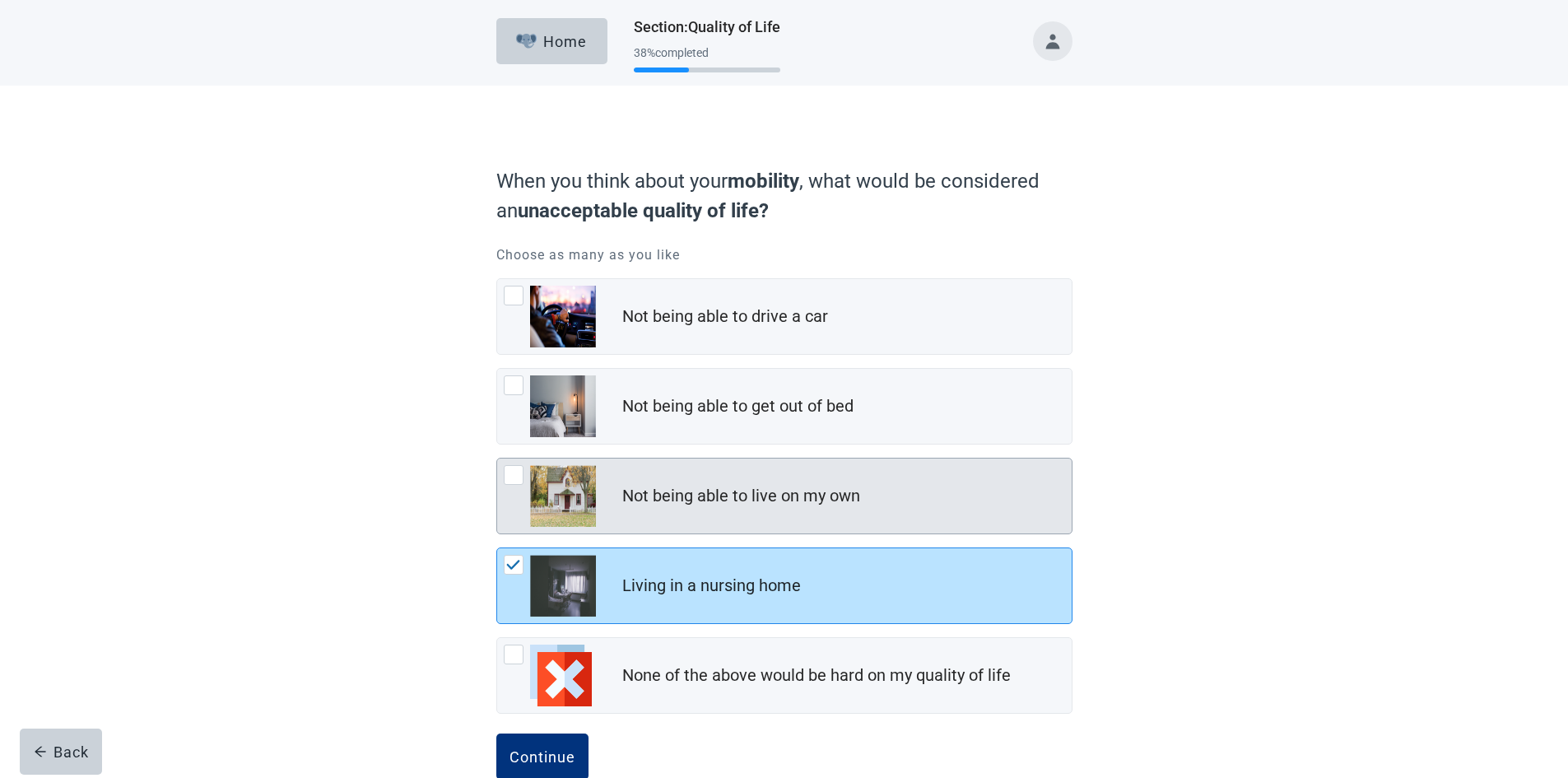
click at [509, 566] on img "Living in a nursing home, checkbox, checked" at bounding box center [513, 564] width 15 height 10
click at [497, 548] on input "Living in a nursing home" at bounding box center [496, 548] width 1 height 1
checkbox input "false"
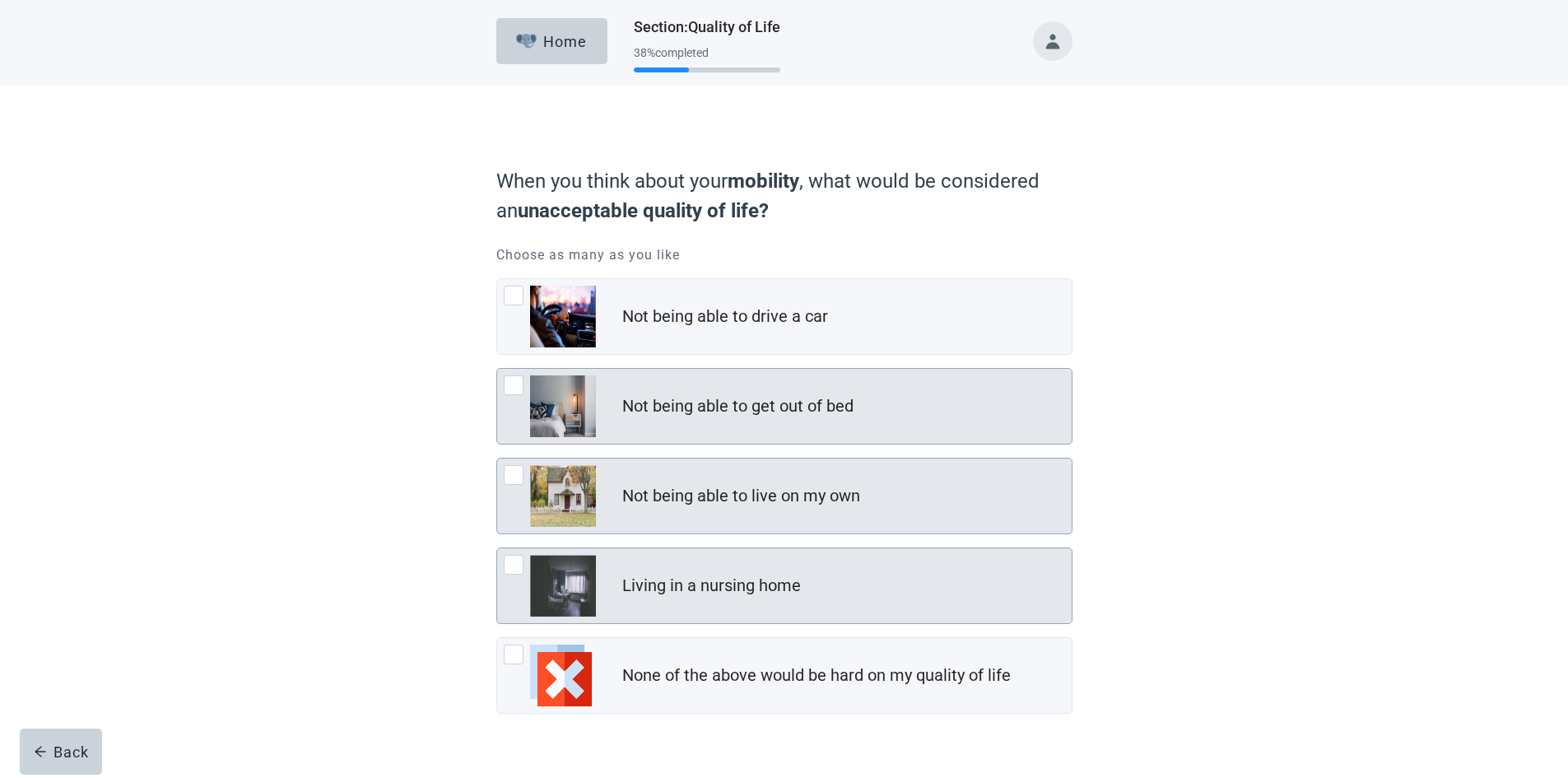
click at [508, 383] on div "Not being able to get out of bed, checkbox, not checked" at bounding box center [513, 385] width 20 height 20
click at [497, 369] on input "Not being able to get out of bed" at bounding box center [496, 368] width 1 height 1
checkbox input "true"
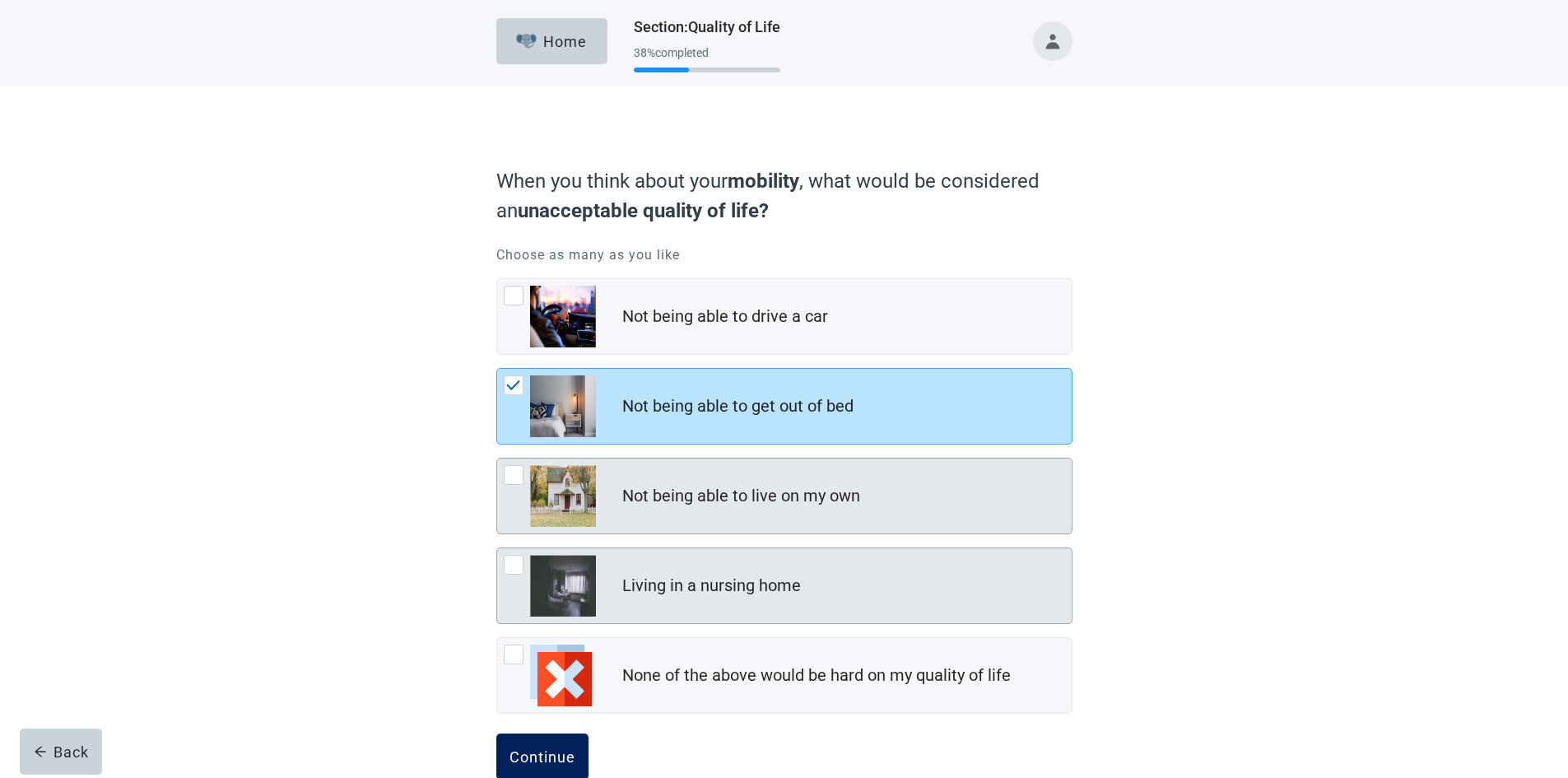
click at [524, 755] on div "Continue" at bounding box center [542, 756] width 66 height 16
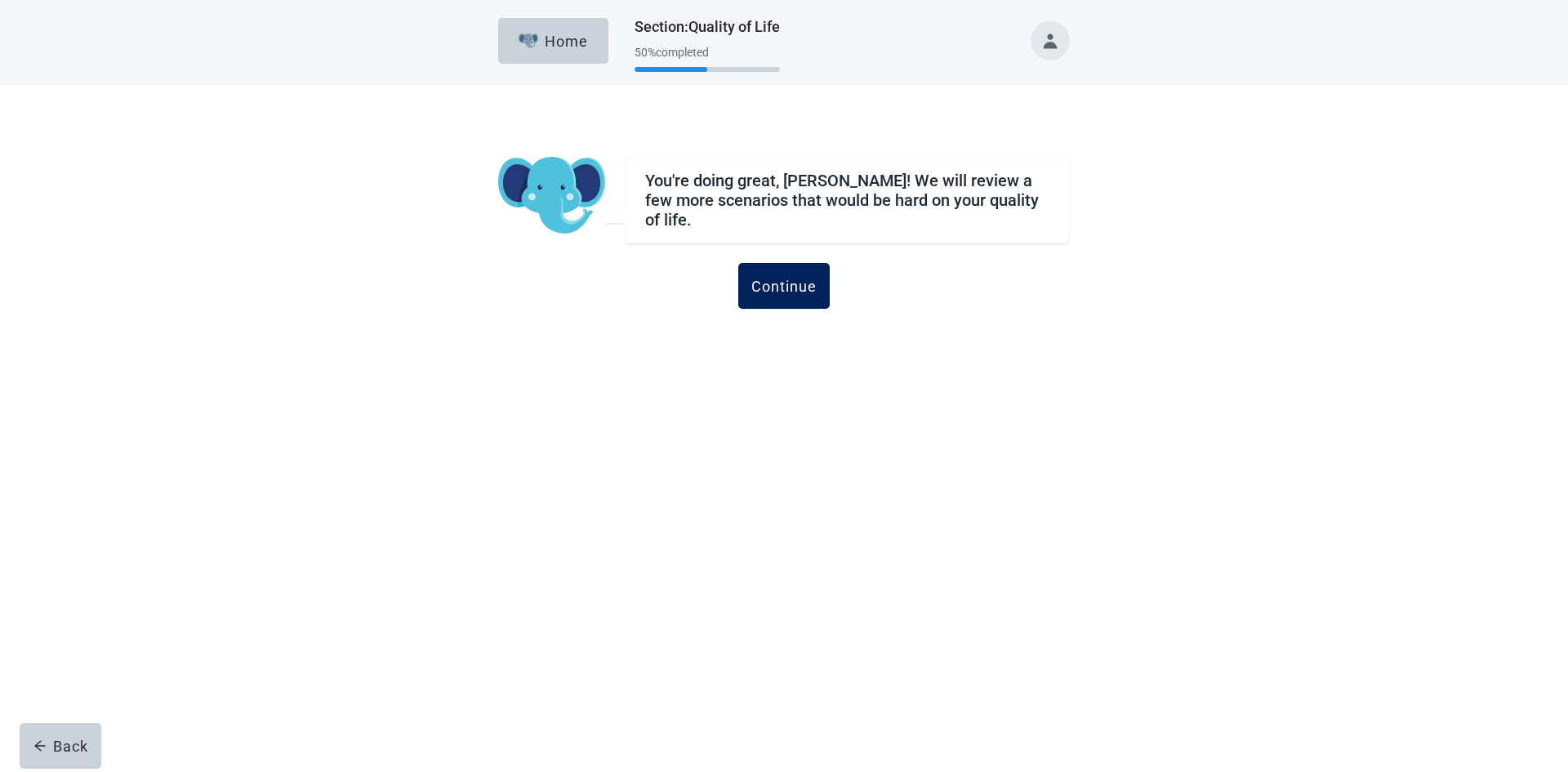
click at [796, 285] on div "Continue" at bounding box center [784, 285] width 65 height 16
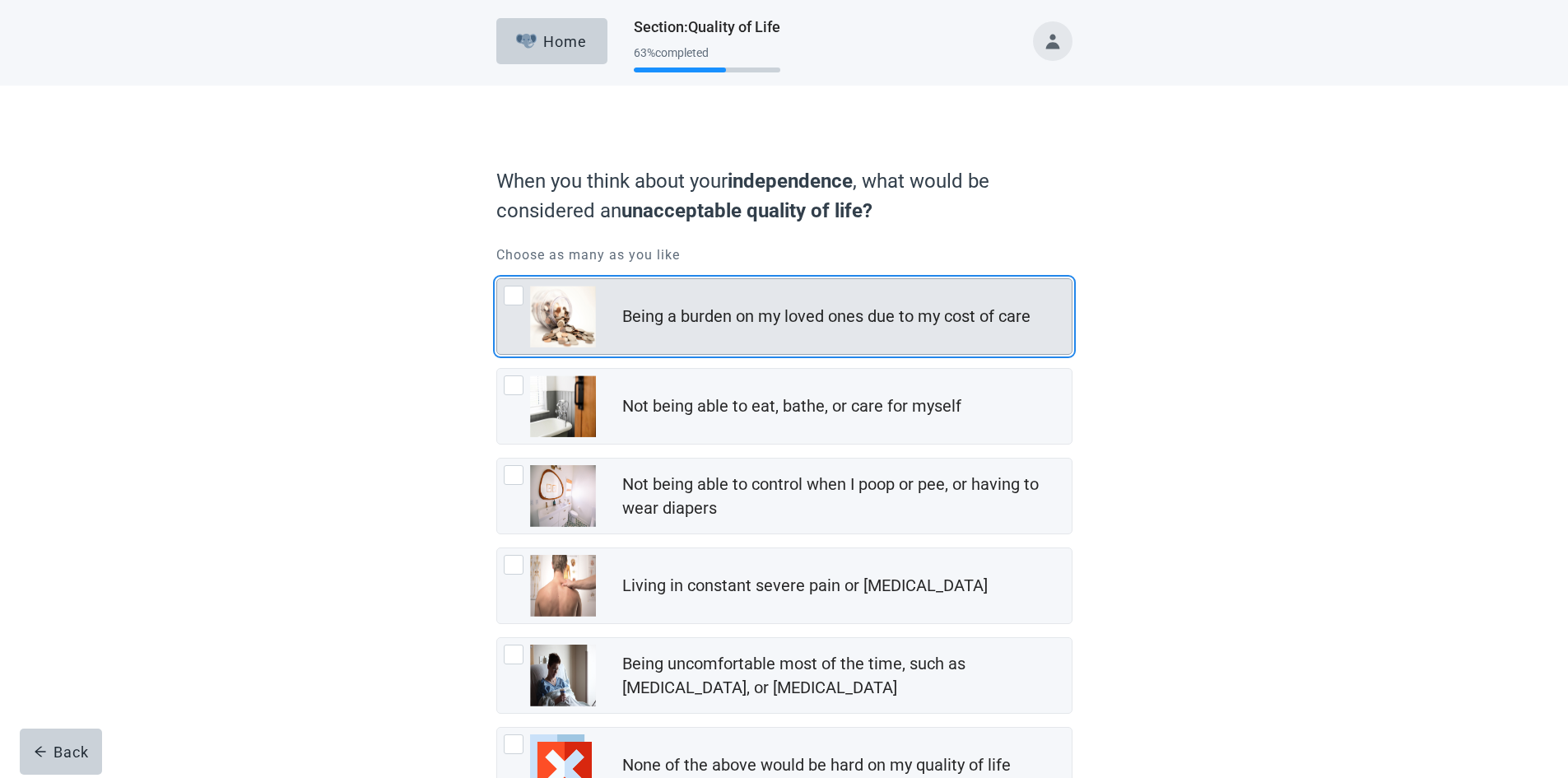
click at [513, 297] on div "Being a burden on my loved ones due to my cost of care, checkbox, not checked" at bounding box center [513, 295] width 20 height 20
click at [497, 279] on input "Being a burden on my loved ones due to my cost of care" at bounding box center [496, 278] width 1 height 1
checkbox input "true"
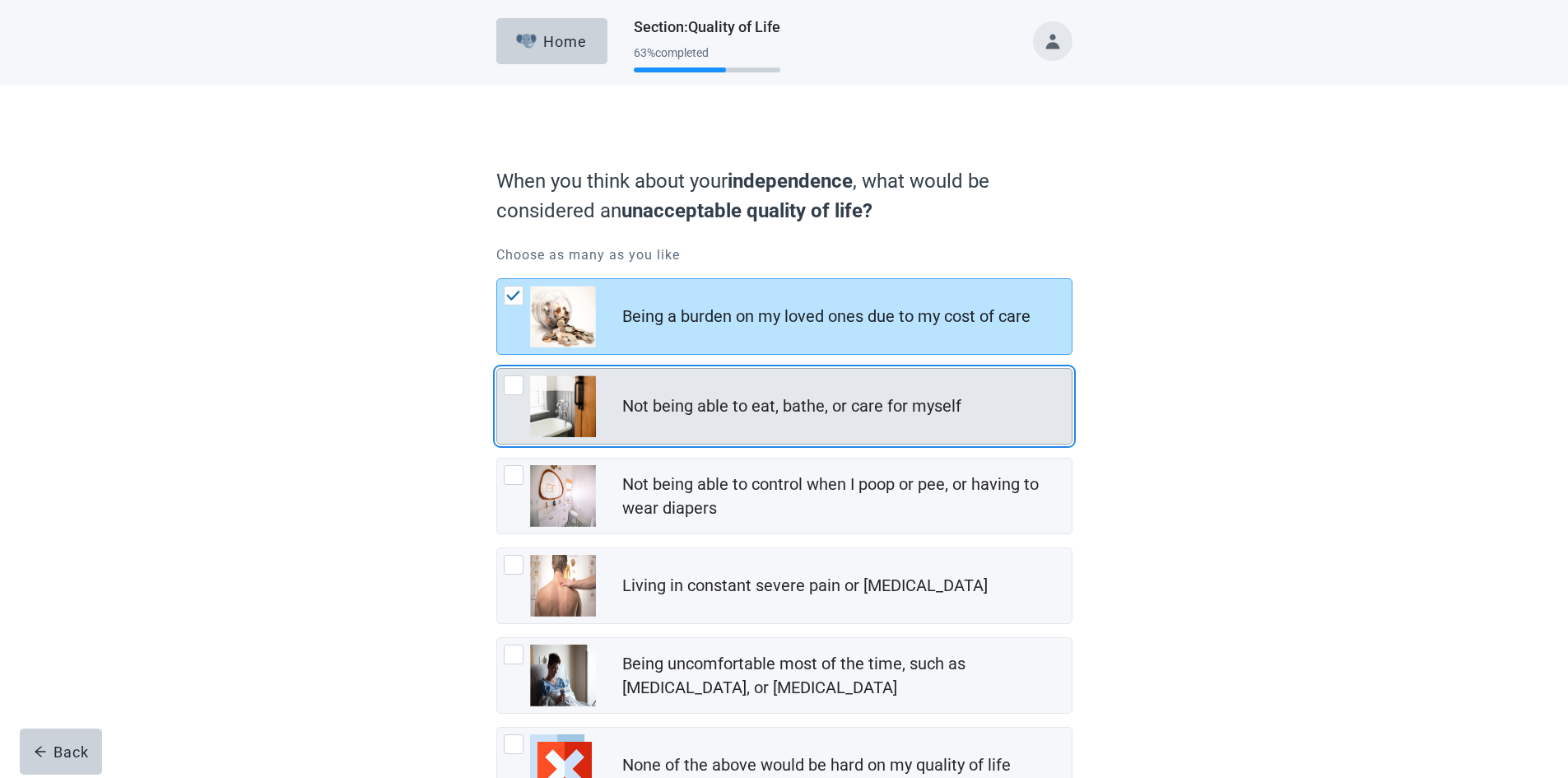
click at [516, 380] on div "Not being able to eat, bathe, or care for myself, checkbox, not checked" at bounding box center [513, 385] width 20 height 20
click at [497, 369] on input "Not being able to eat, bathe, or care for myself" at bounding box center [496, 368] width 1 height 1
checkbox input "true"
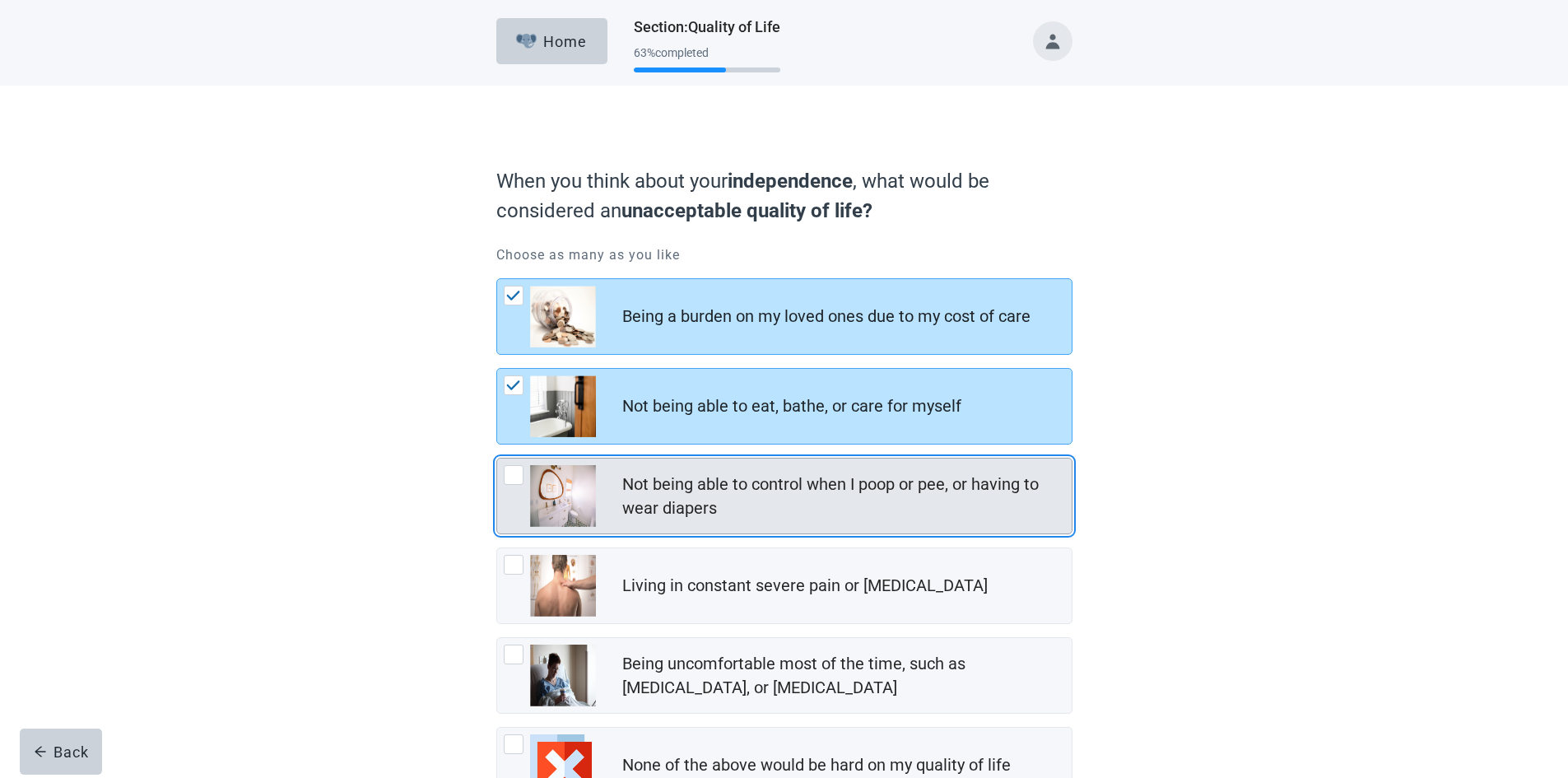
click at [500, 478] on div "Not being able to control when I poop or pee, or having to wear diapers" at bounding box center [784, 496] width 574 height 75
click at [497, 458] on input "Not being able to control when I poop or pee, or having to wear diapers" at bounding box center [496, 457] width 1 height 1
checkbox input "true"
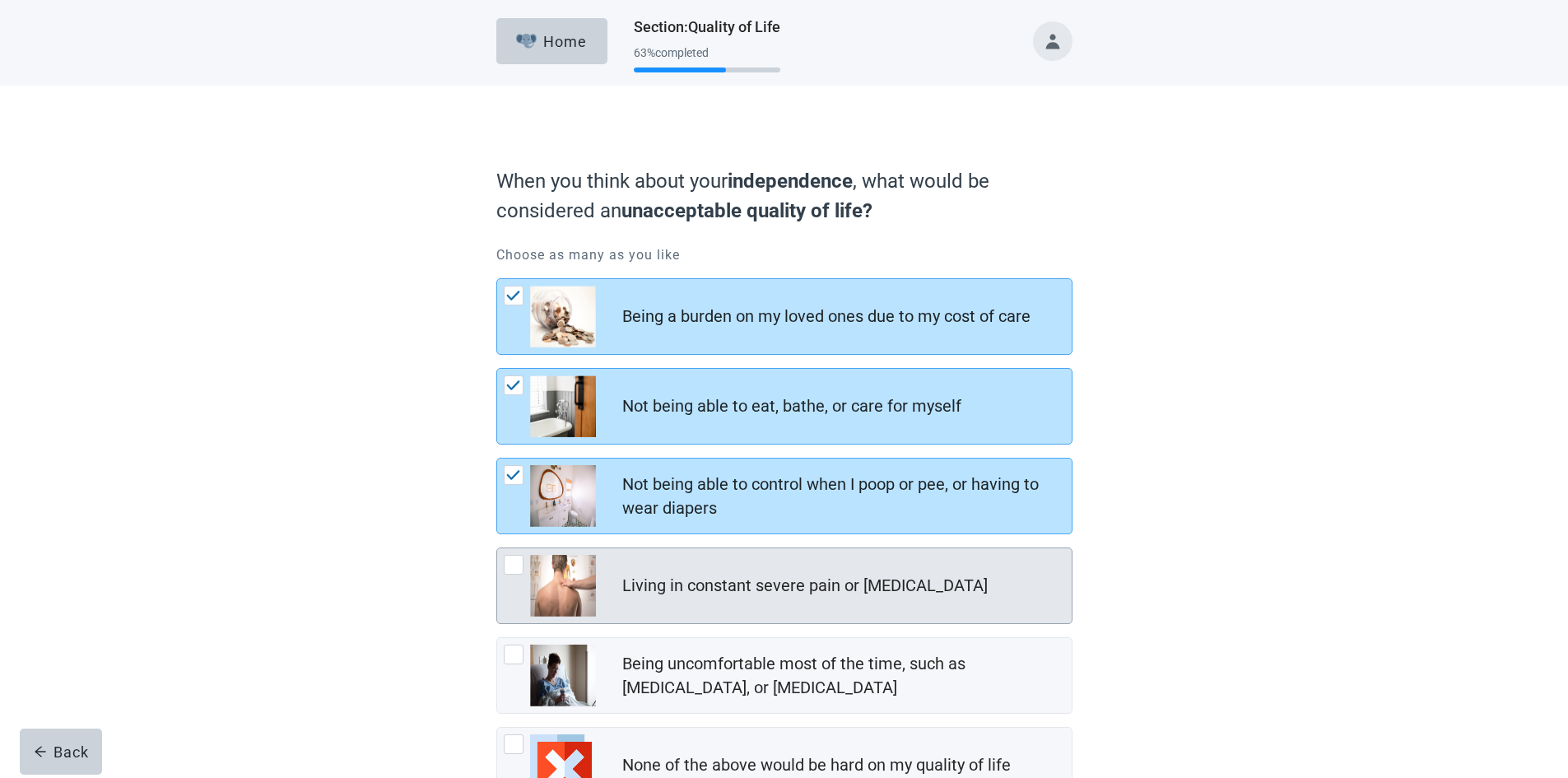
click at [506, 567] on div "Living in constant severe pain or shortness of breath, checkbox, not checked" at bounding box center [513, 565] width 20 height 20
click at [497, 548] on input "Living in constant severe pain or [MEDICAL_DATA]" at bounding box center [496, 548] width 1 height 1
checkbox input "true"
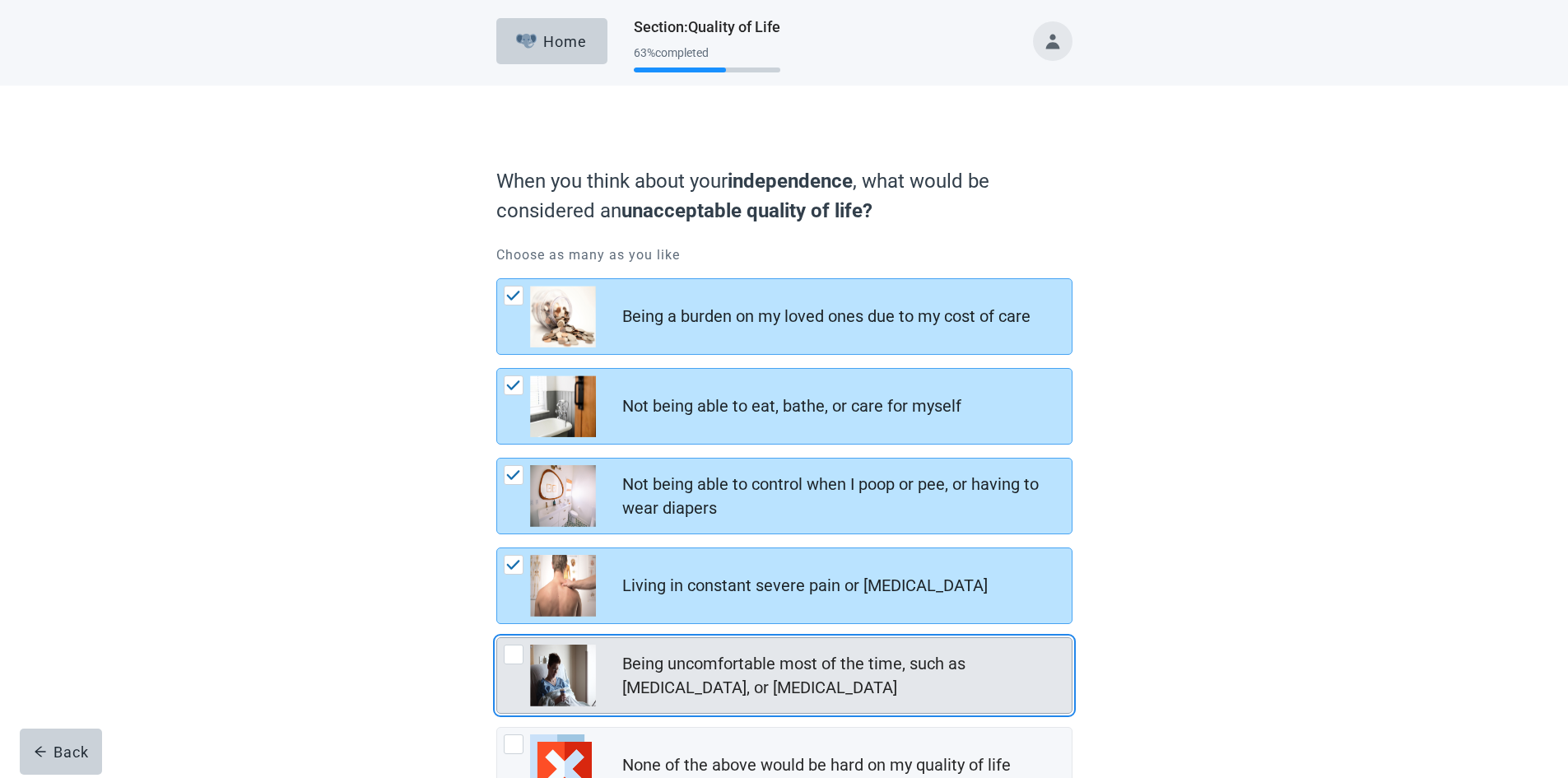
click at [513, 642] on div "Being uncomfortable most of the time, such as [MEDICAL_DATA], or [MEDICAL_DATA]" at bounding box center [784, 676] width 574 height 75
click at [497, 639] on input "Being uncomfortable most of the time, such as [MEDICAL_DATA], or [MEDICAL_DATA]" at bounding box center [496, 638] width 1 height 1
checkbox input "true"
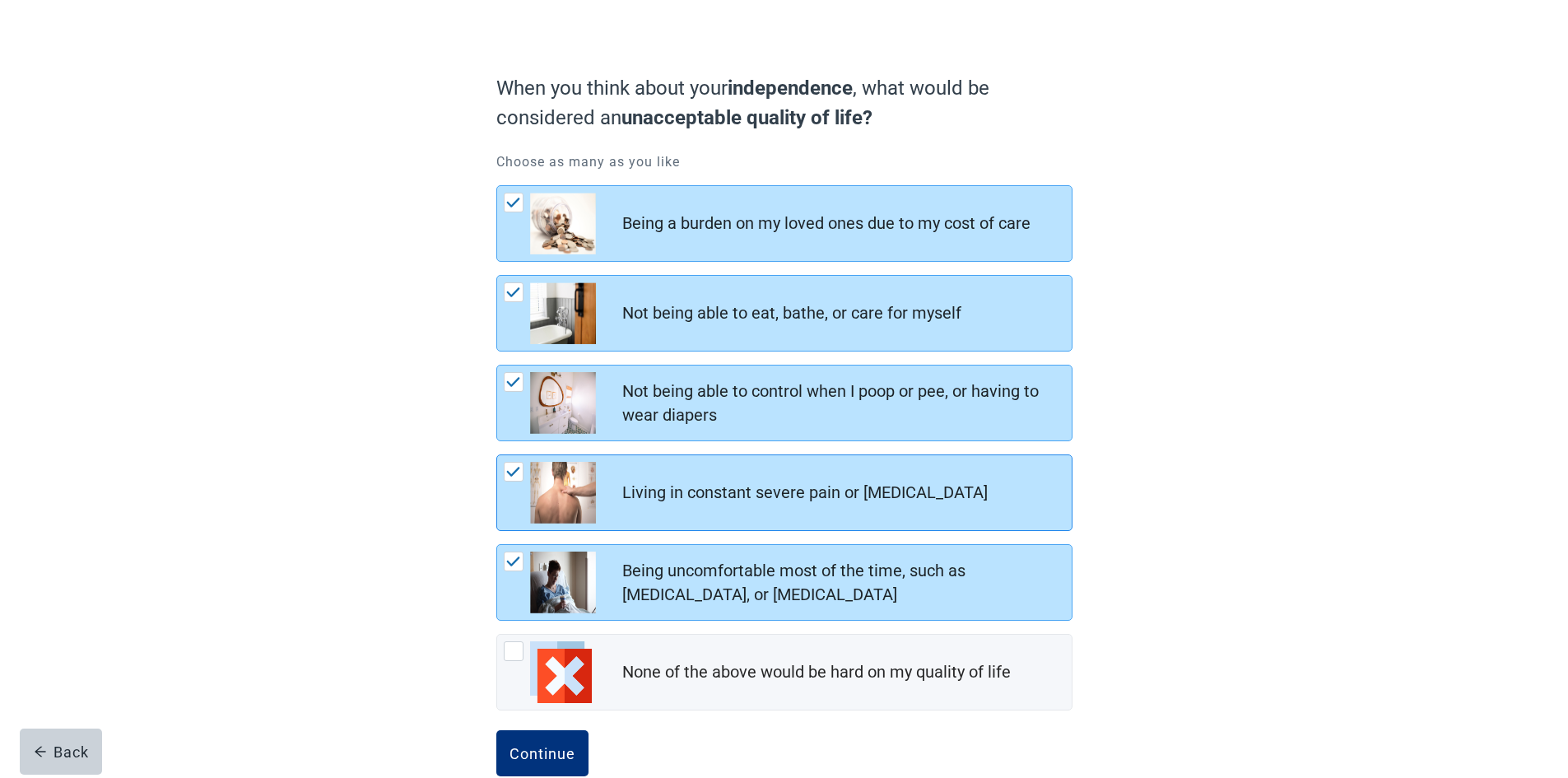
scroll to position [120, 0]
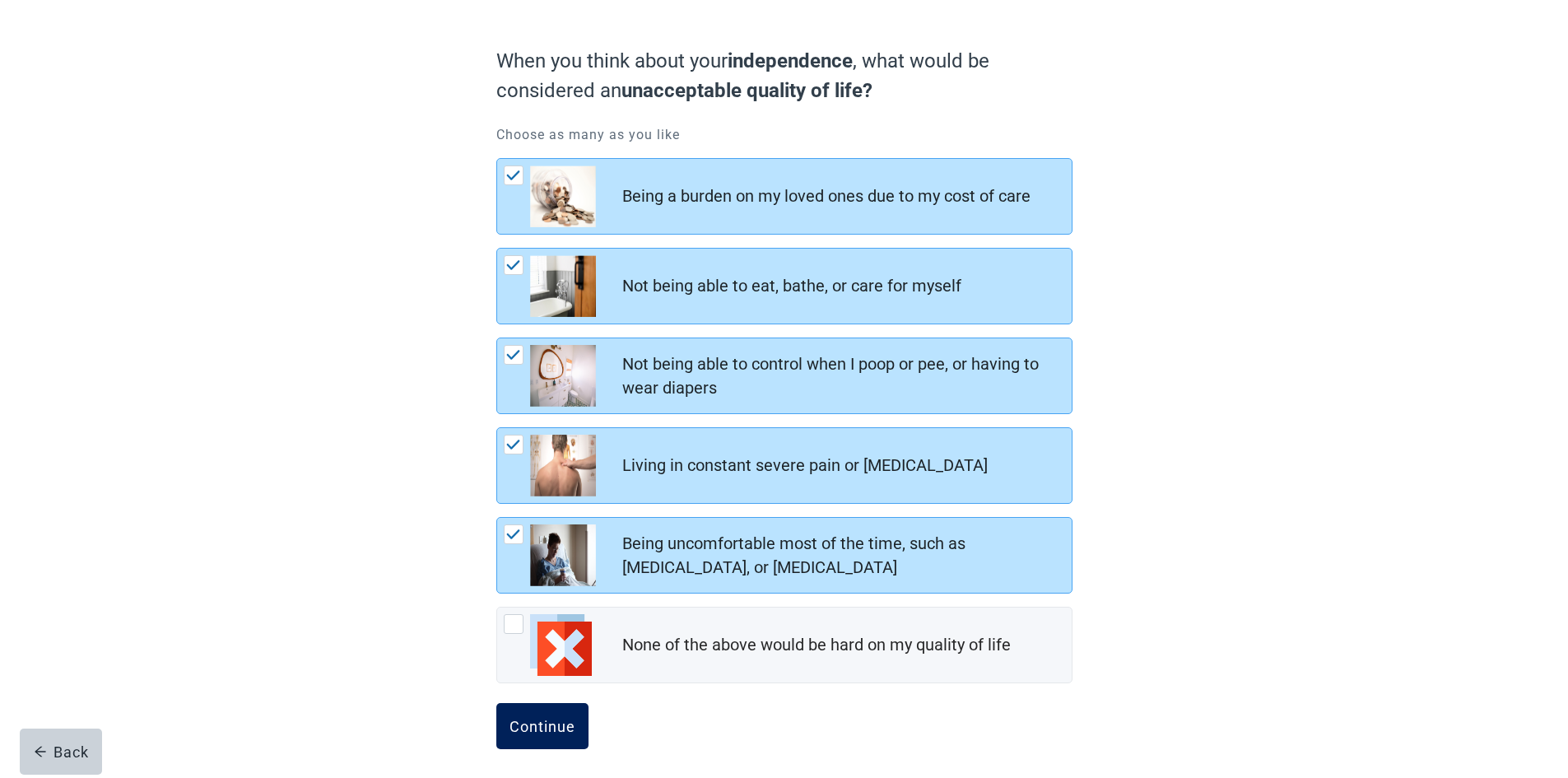
click at [539, 723] on div "Continue" at bounding box center [542, 726] width 66 height 16
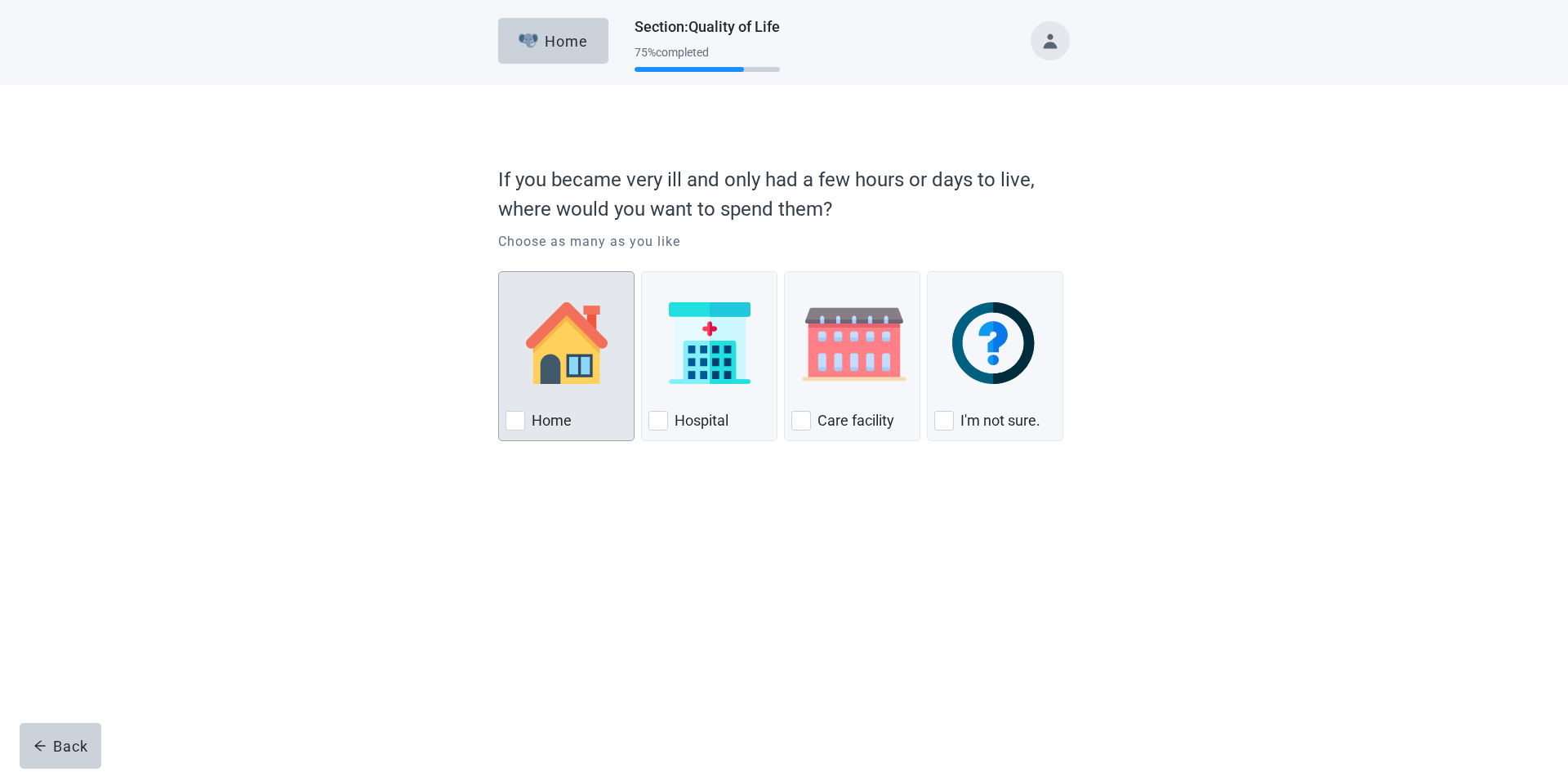
click at [516, 420] on div "Home, checkbox, not checked" at bounding box center [515, 420] width 20 height 20
click at [499, 272] on input "Home" at bounding box center [498, 272] width 1 height 1
checkbox input "true"
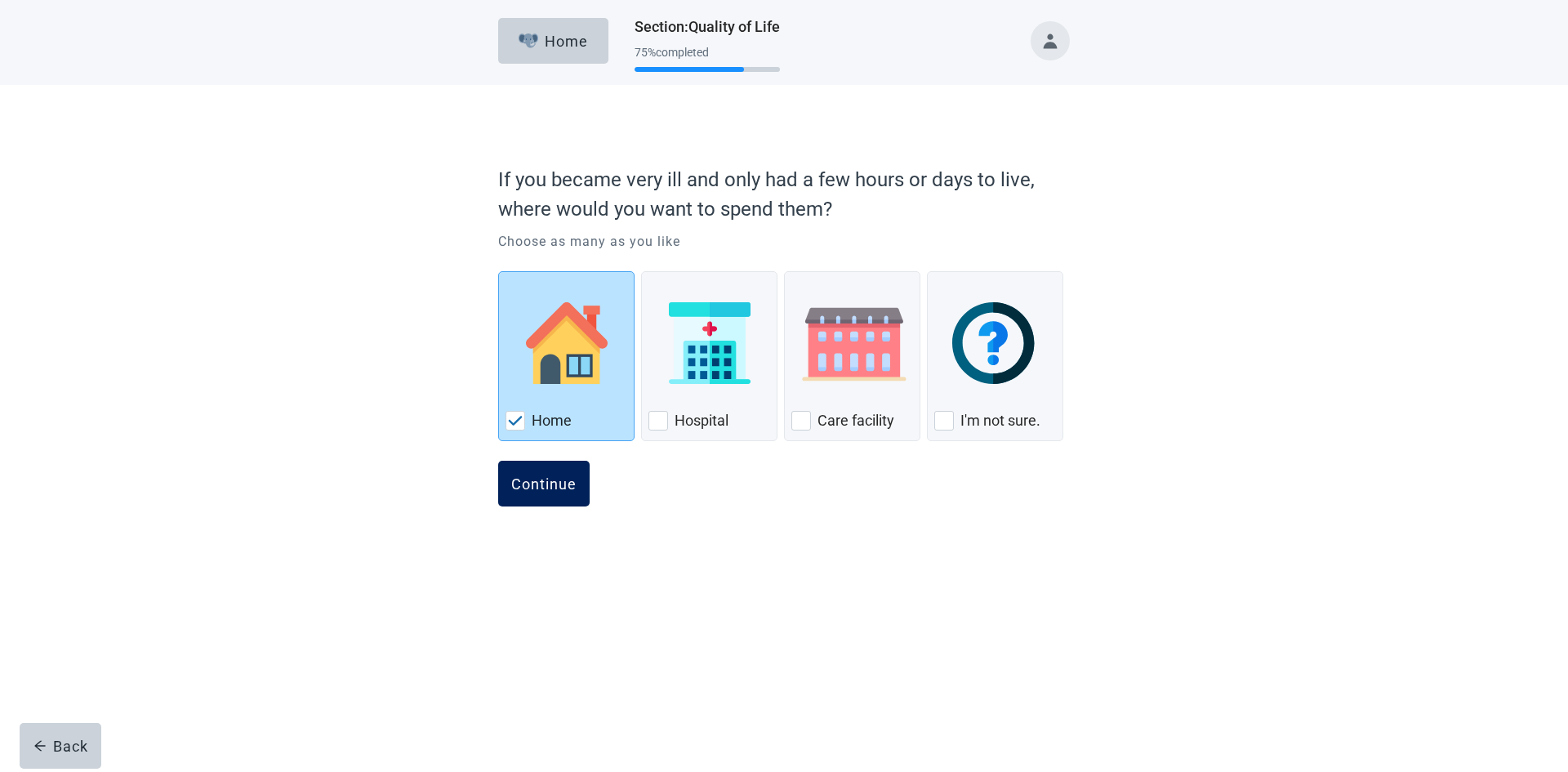
click at [541, 473] on button "Continue" at bounding box center [544, 483] width 91 height 46
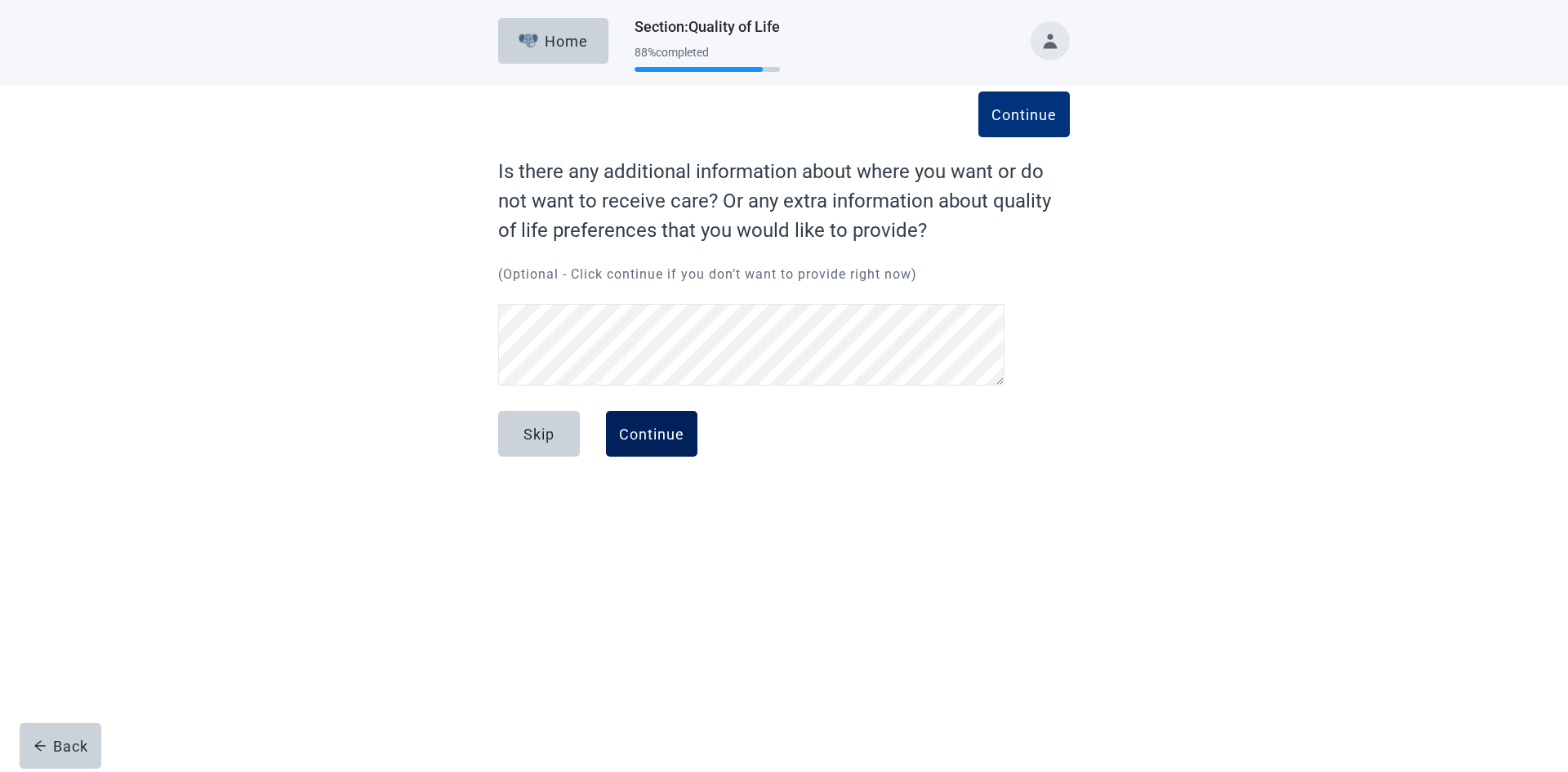
click at [662, 432] on div "Continue" at bounding box center [651, 433] width 65 height 16
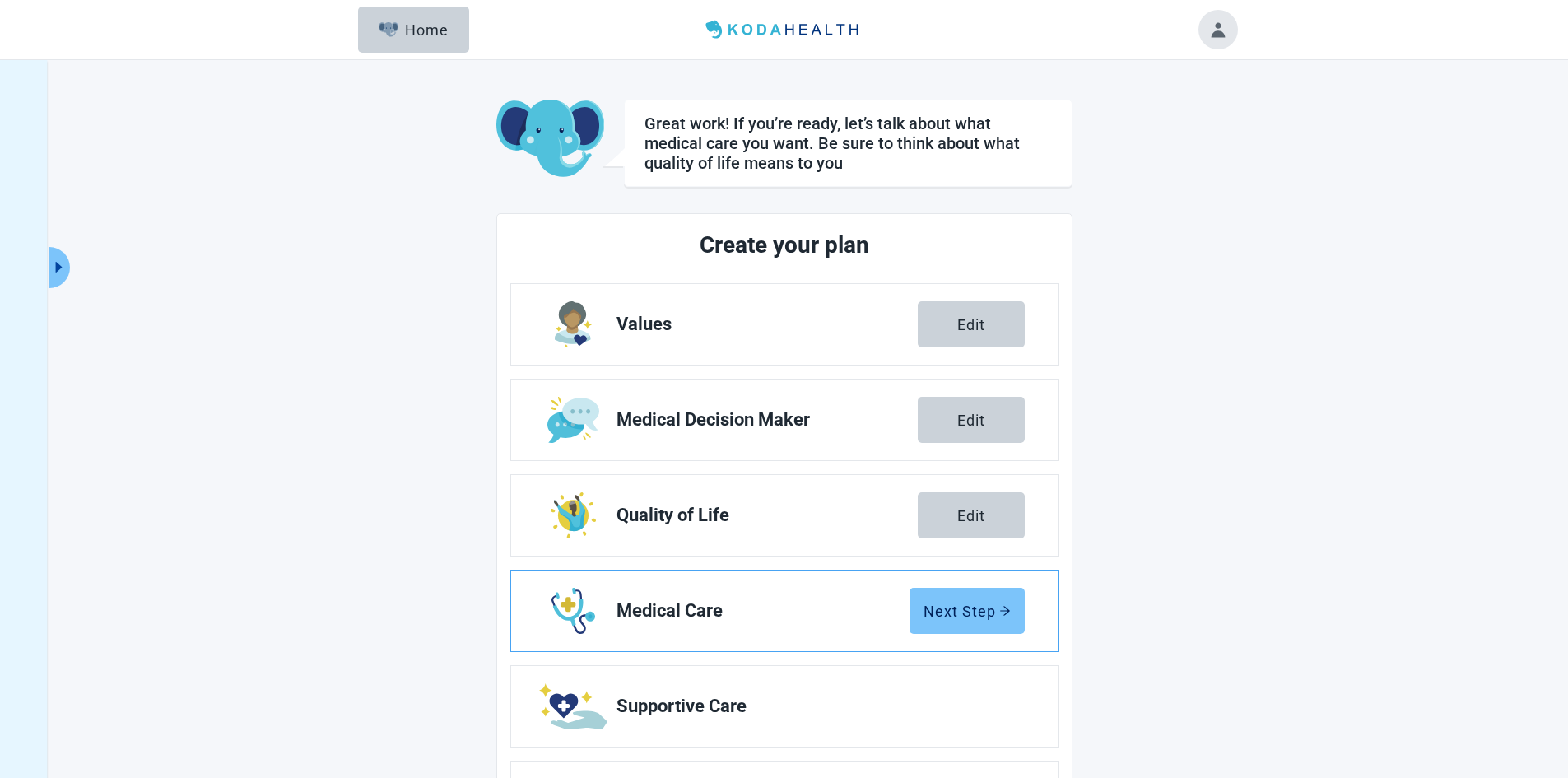
click at [971, 622] on button "Next Step" at bounding box center [966, 611] width 115 height 46
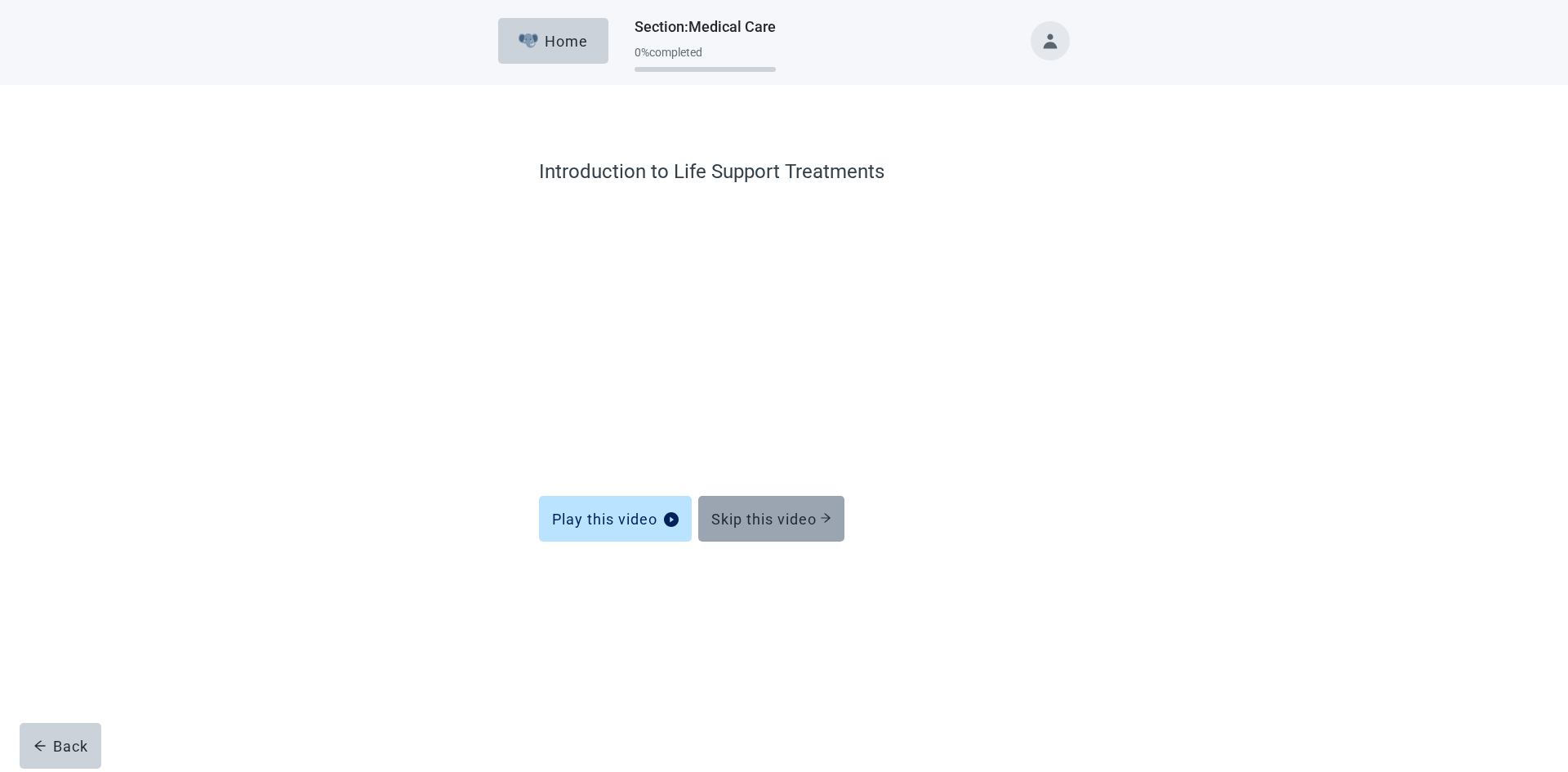
click at [790, 525] on div "Skip this video" at bounding box center [772, 518] width 120 height 16
click at [778, 523] on div "Skip this video" at bounding box center [772, 518] width 120 height 16
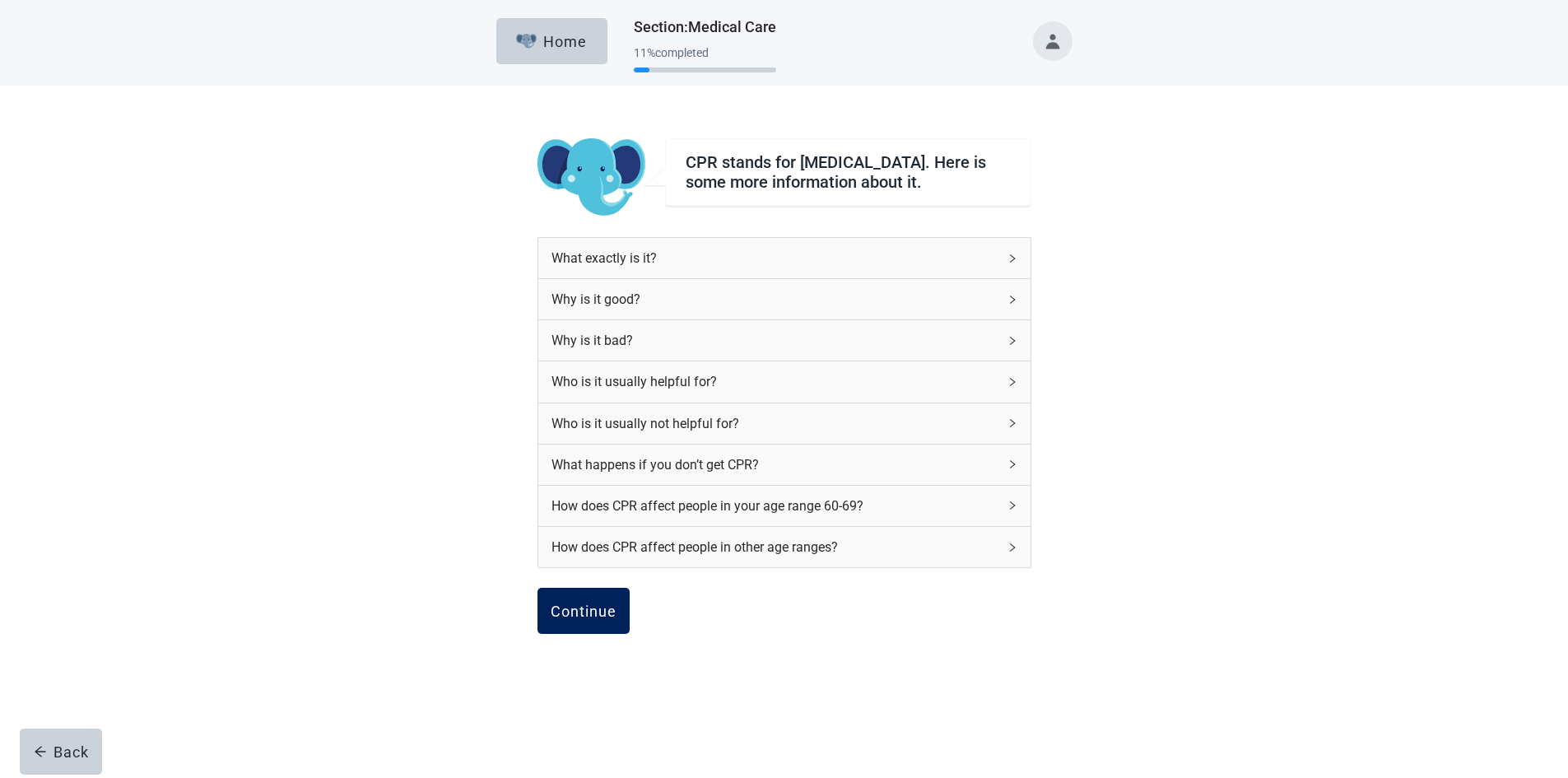
click at [582, 605] on button "Continue" at bounding box center [584, 611] width 92 height 46
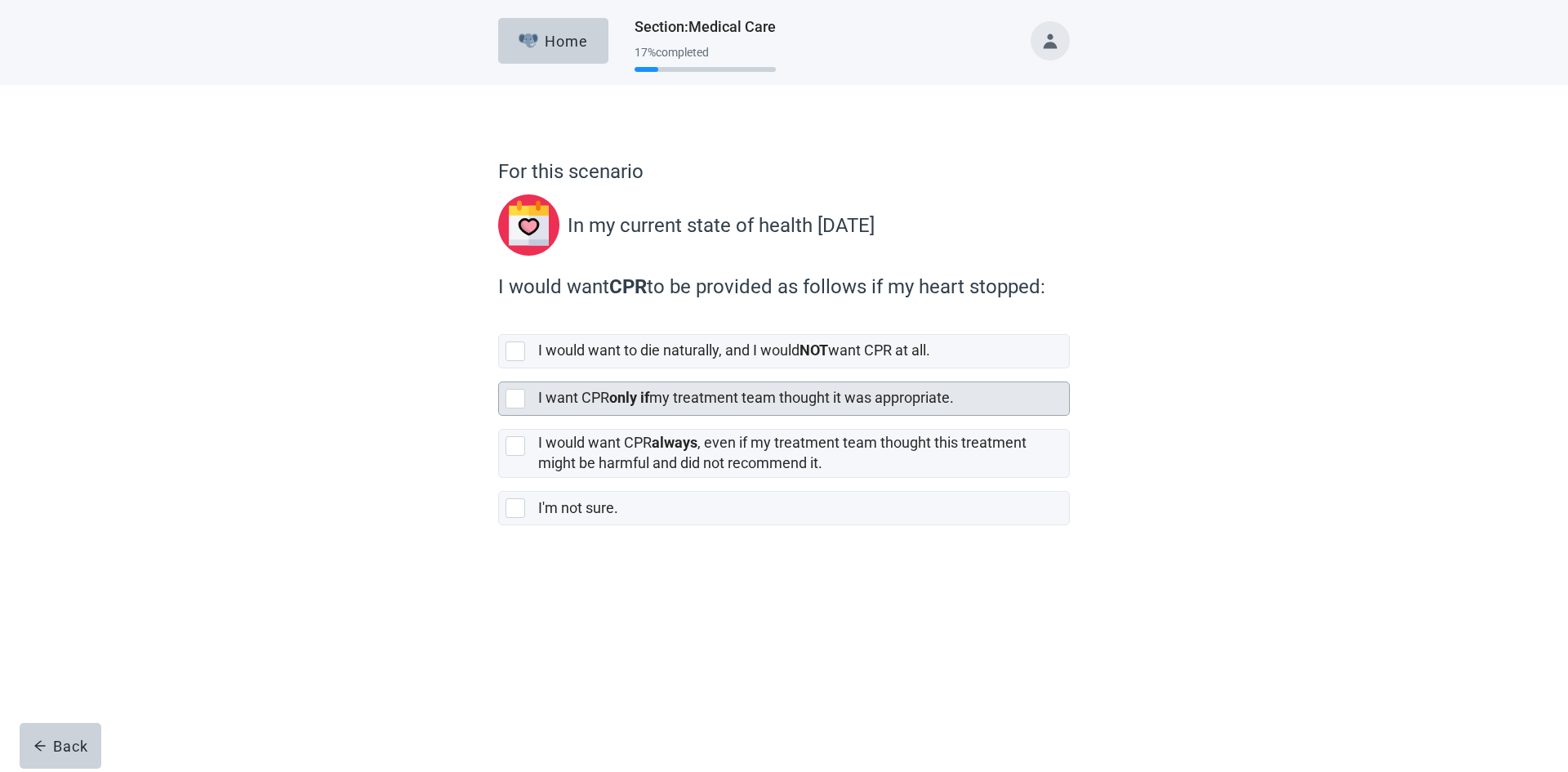
click at [515, 400] on div "[object Object], checkbox, not selected" at bounding box center [515, 398] width 20 height 20
click at [499, 370] on input "I want CPR only if my treatment team thought it was appropriate." at bounding box center [498, 369] width 1 height 1
checkbox input "true"
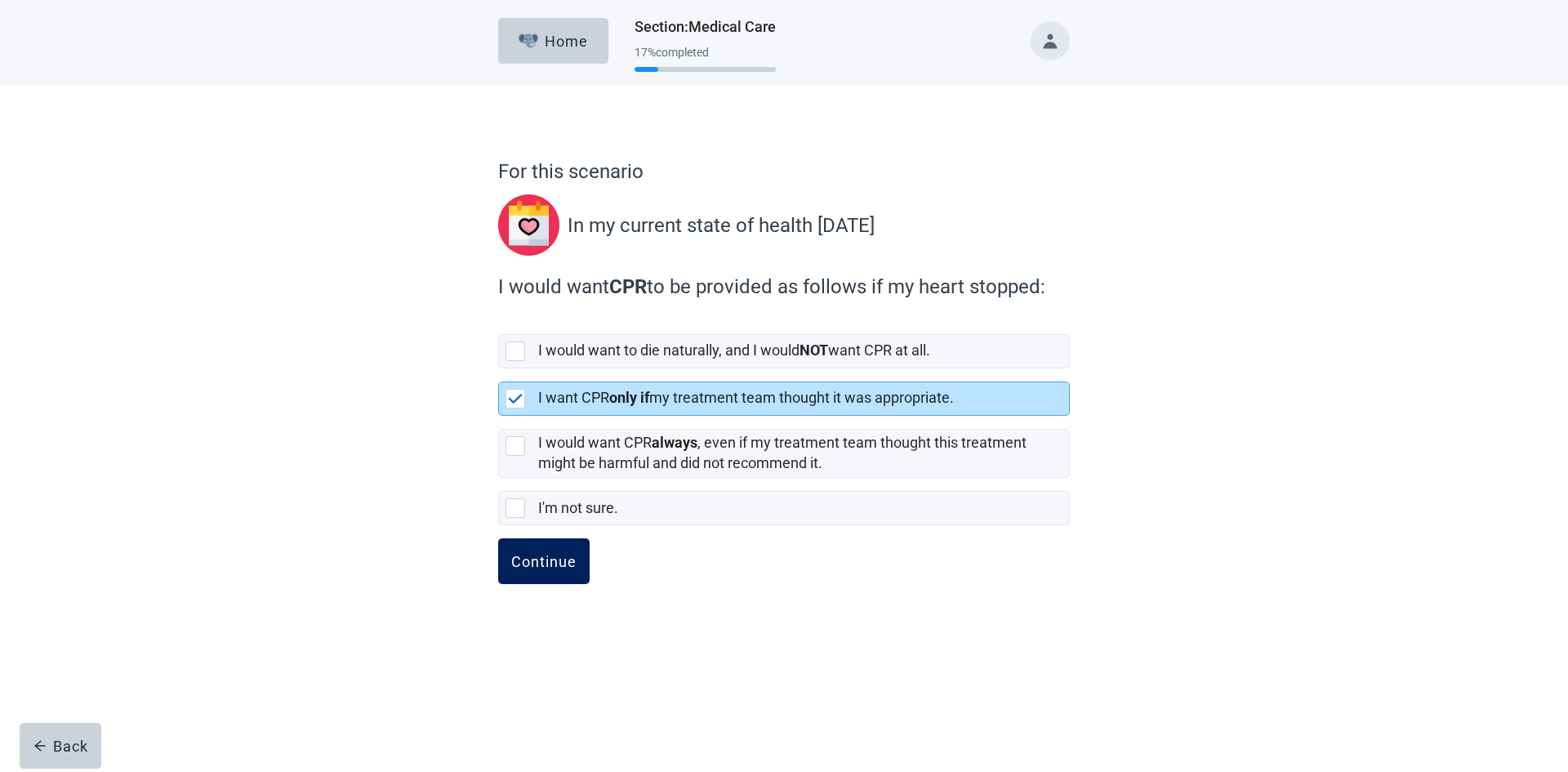
click at [542, 552] on button "Continue" at bounding box center [544, 561] width 91 height 46
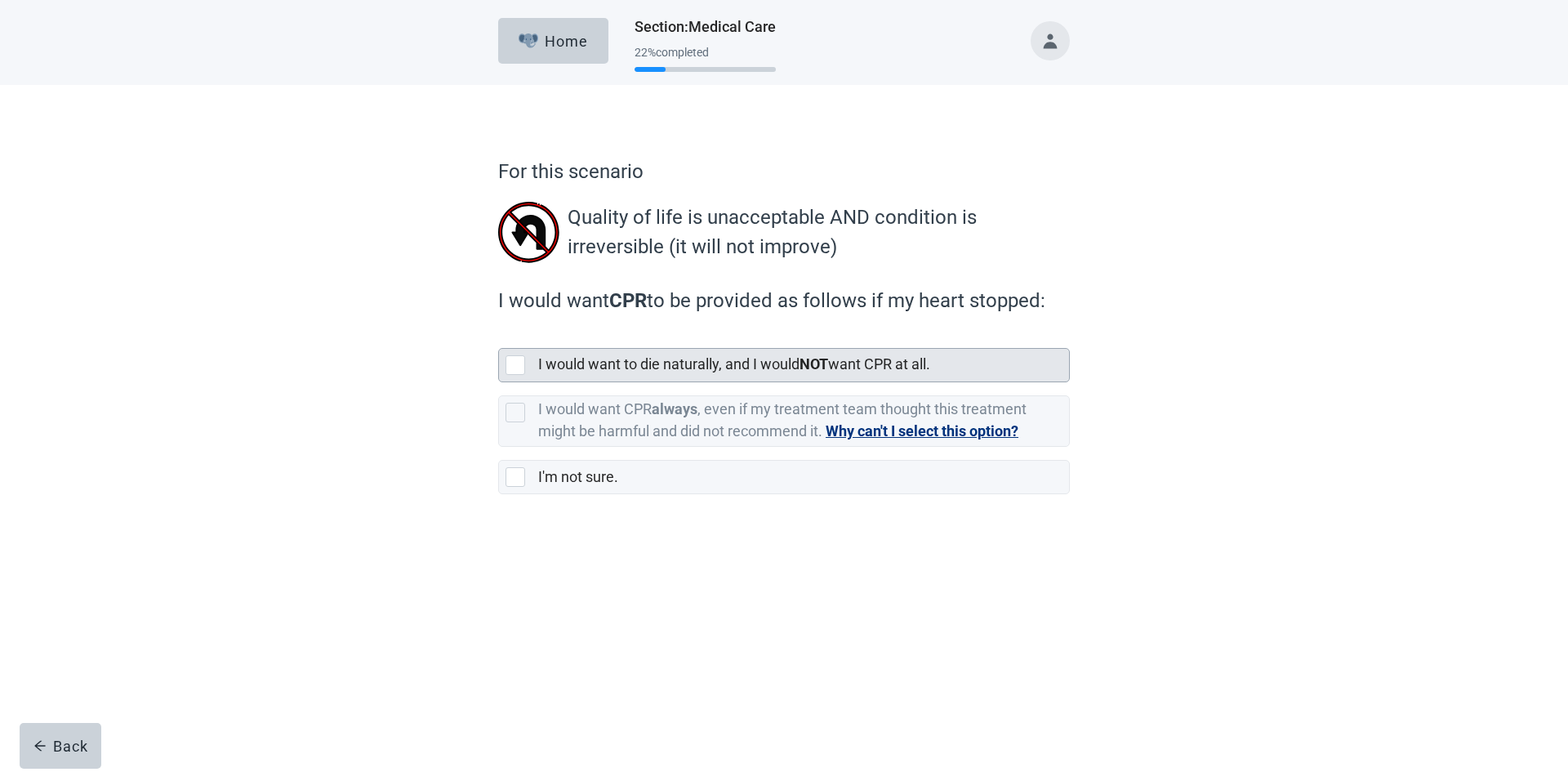
click at [519, 367] on div "[object Object], checkbox, not selected" at bounding box center [515, 365] width 20 height 20
click at [499, 336] on input "I would want to die naturally, and I would NOT want CPR at all." at bounding box center [498, 335] width 1 height 1
checkbox input "true"
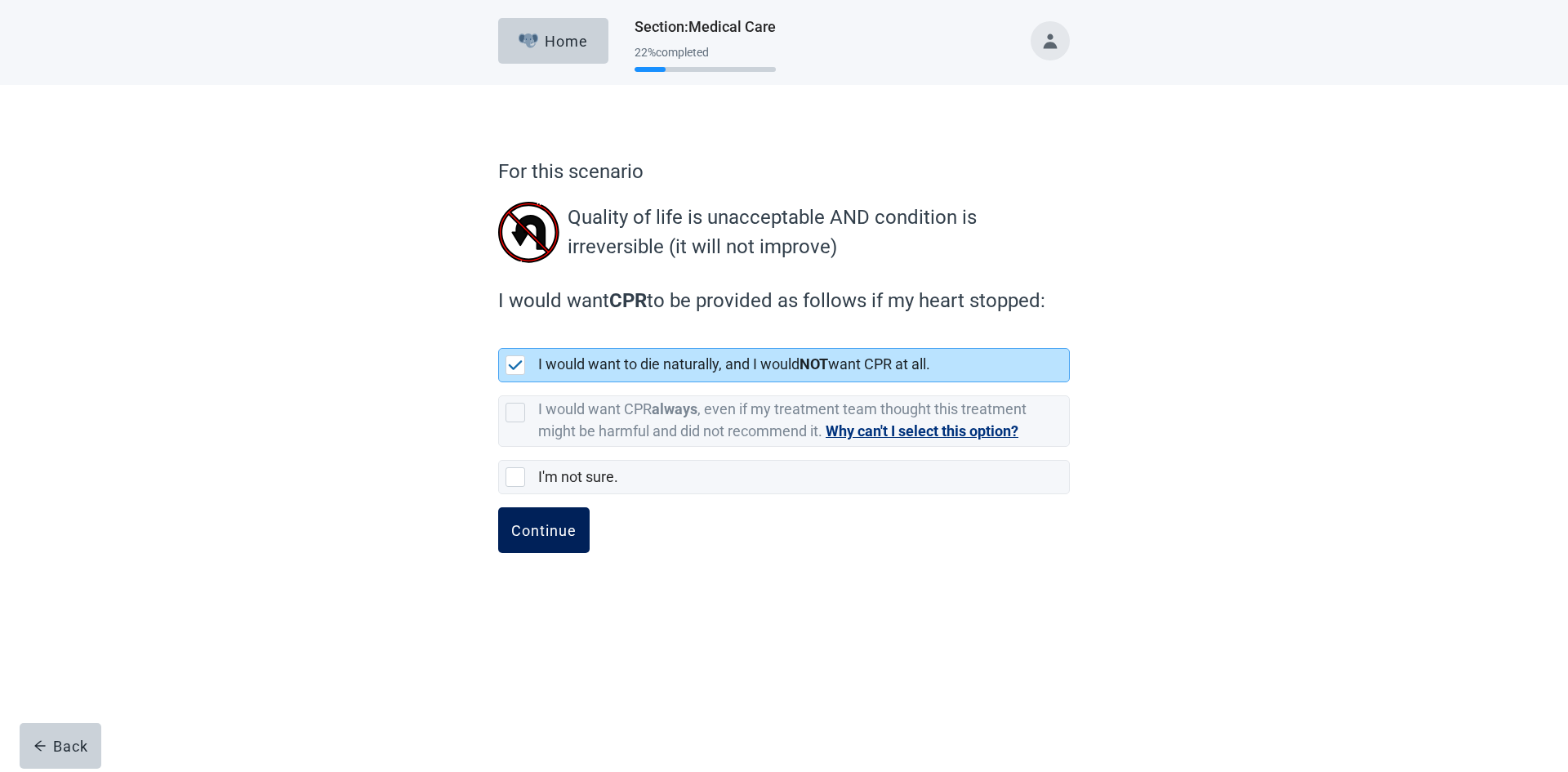
click at [535, 519] on button "Continue" at bounding box center [544, 530] width 91 height 46
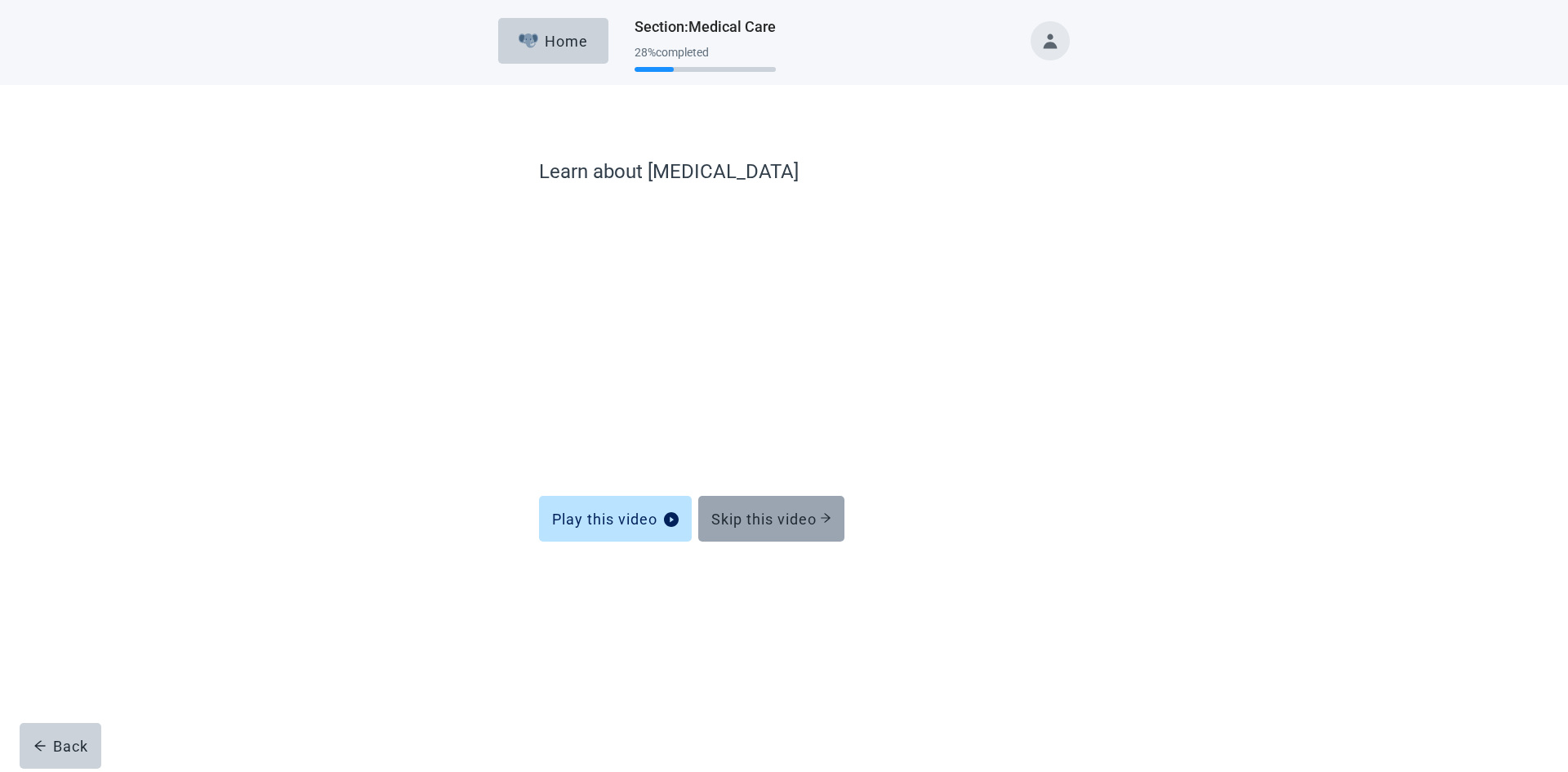
click at [772, 512] on div "Skip this video" at bounding box center [772, 518] width 120 height 16
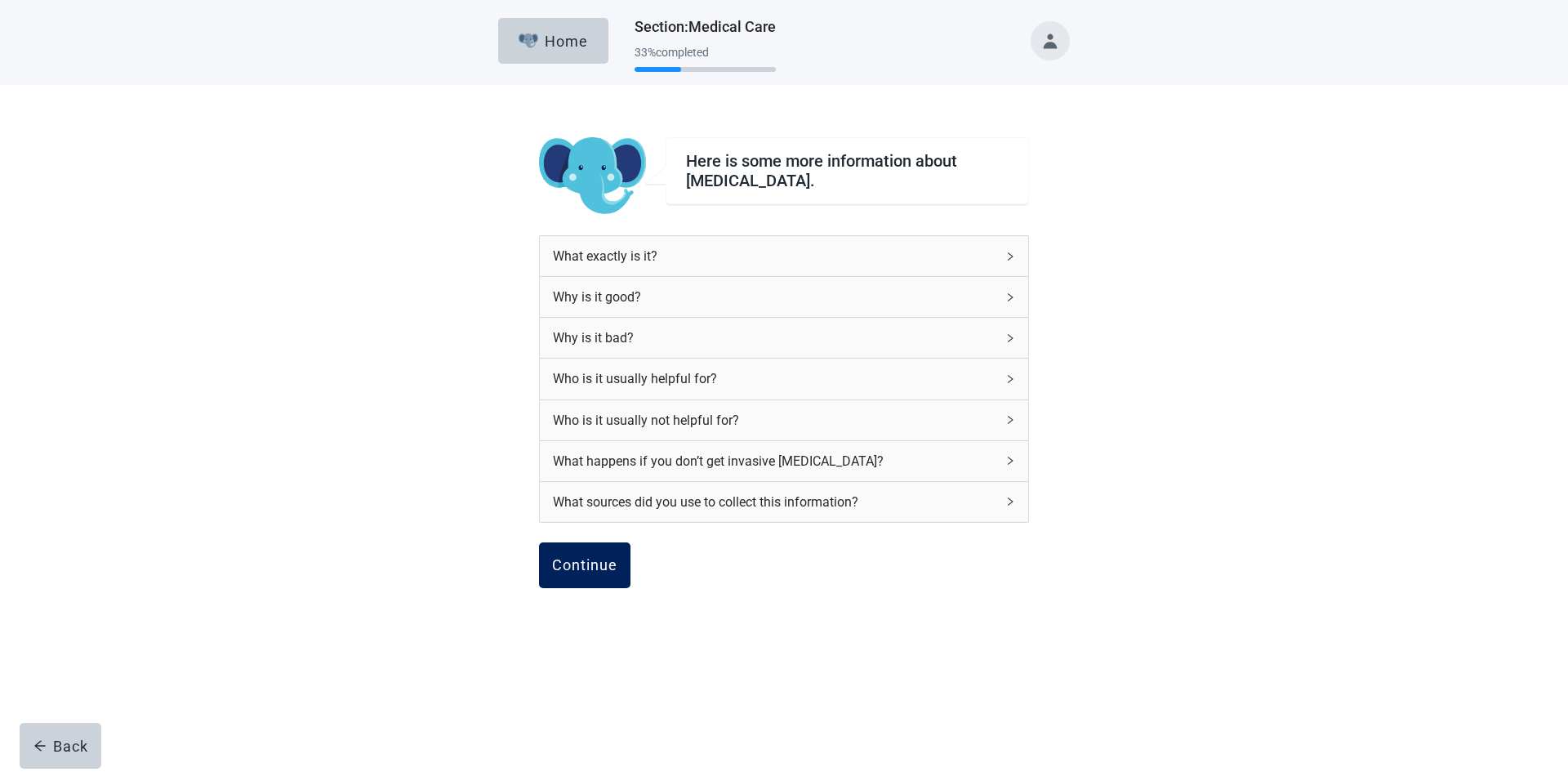
click at [583, 557] on div "Continue" at bounding box center [584, 565] width 65 height 16
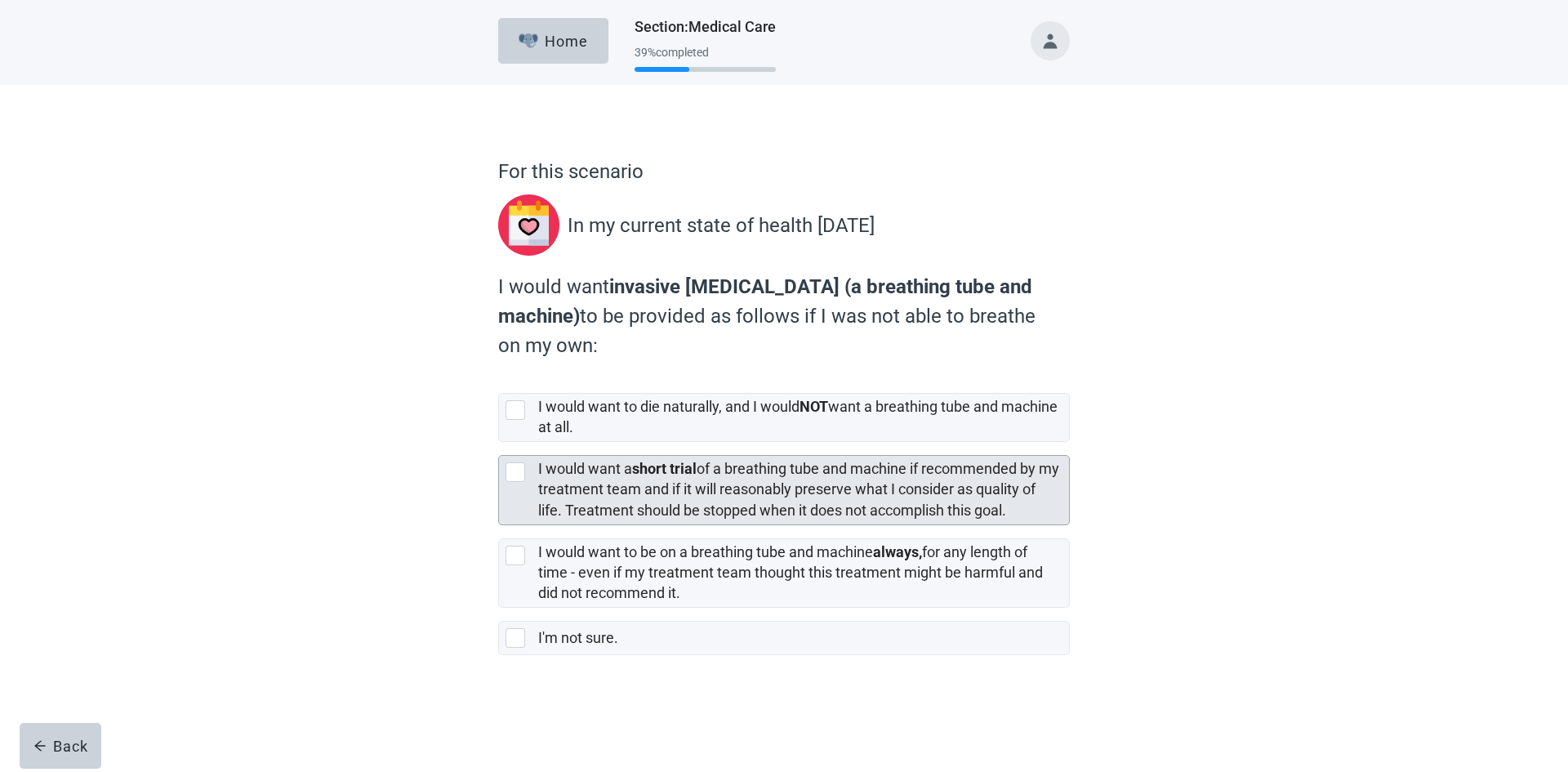
click at [528, 475] on div "[object Object], checkbox, not selected" at bounding box center [518, 472] width 26 height 20
click at [499, 443] on input "I would want a short trial of a breathing tube and machine if recommended by my…" at bounding box center [498, 442] width 1 height 1
checkbox input "true"
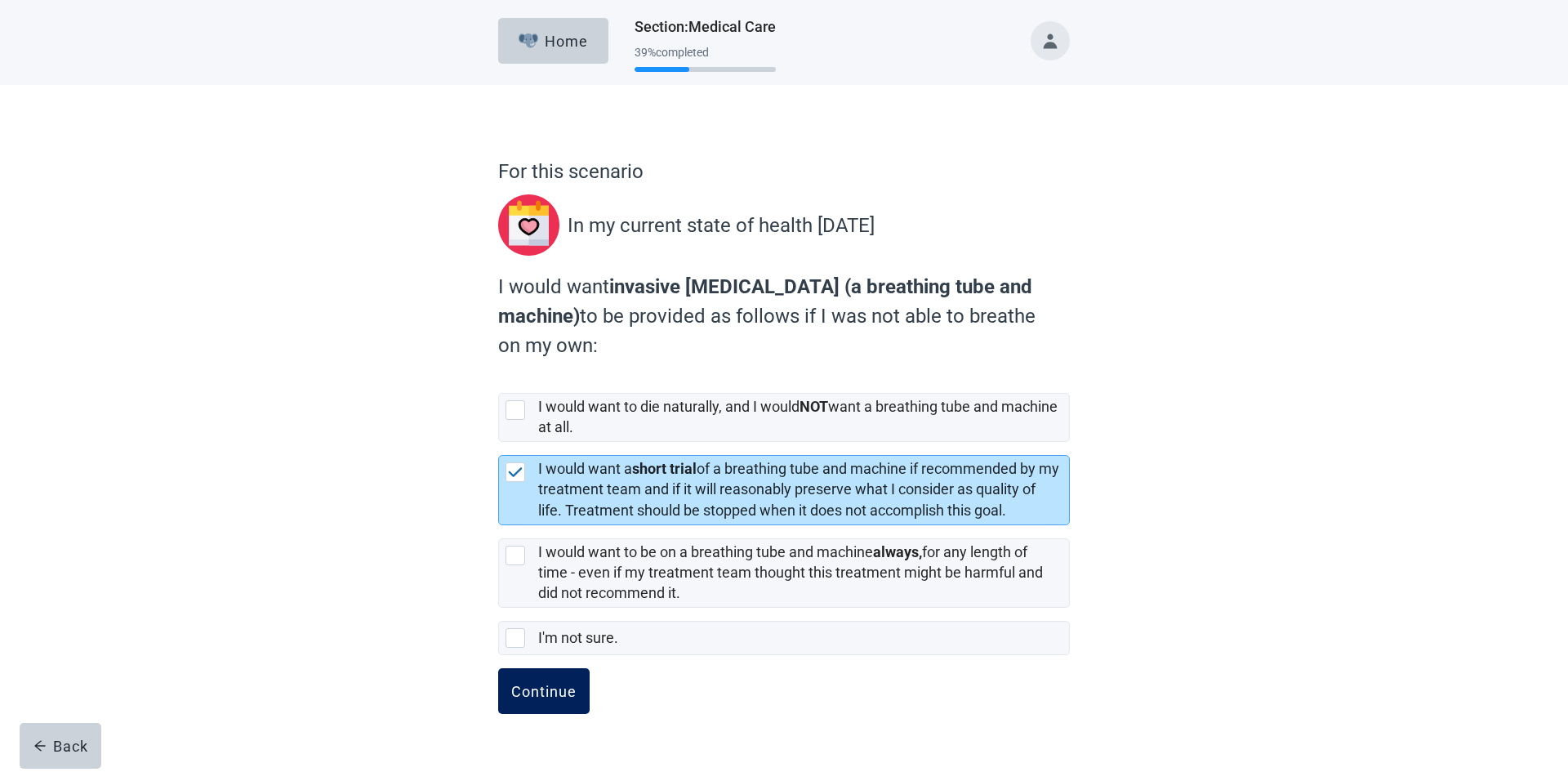
click at [548, 693] on div "Continue" at bounding box center [544, 691] width 65 height 16
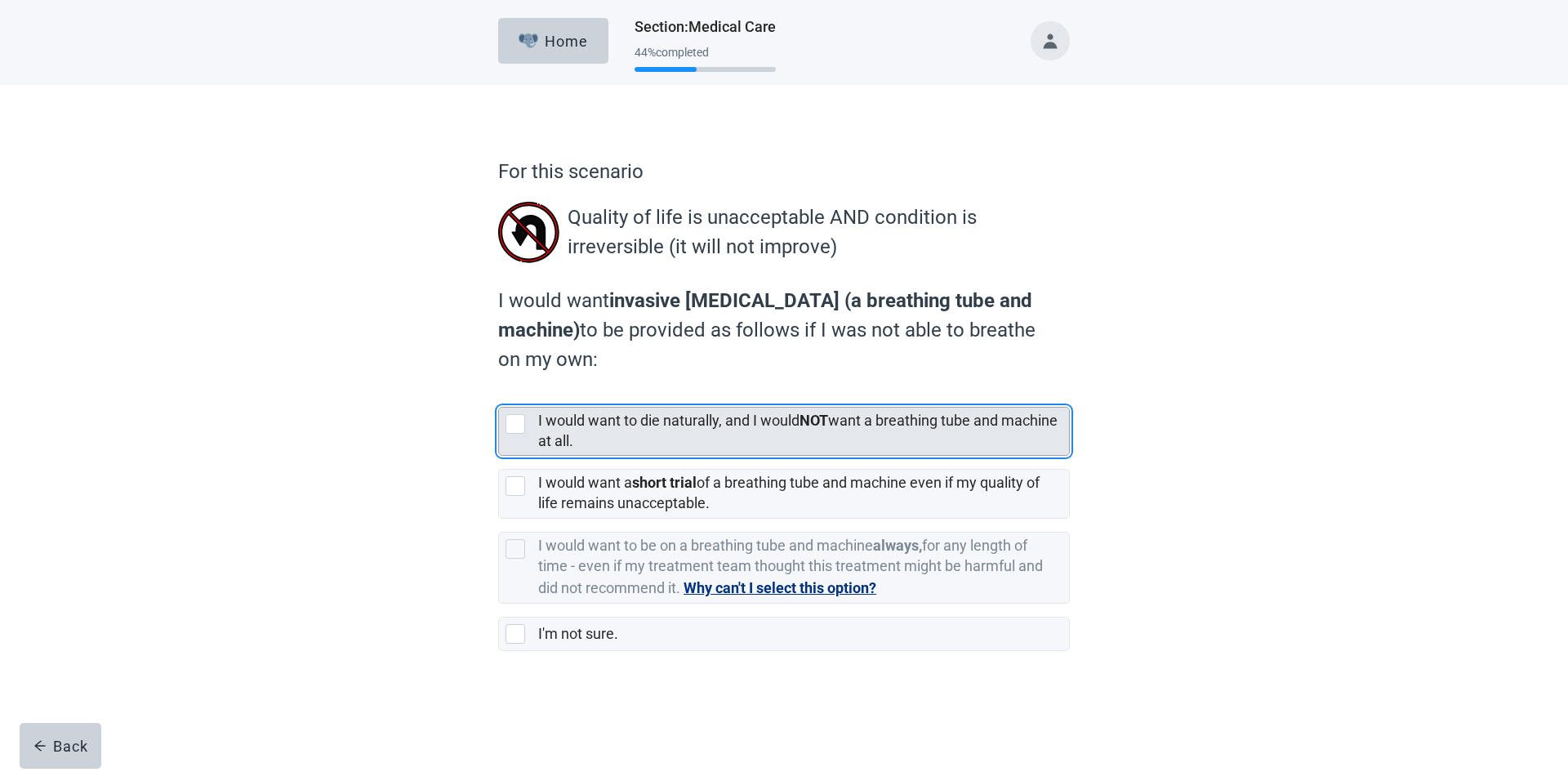
click at [519, 431] on div "[object Object], checkbox, not selected" at bounding box center [515, 424] width 20 height 20
click at [499, 395] on input "I would want to die naturally, and I would NOT want a breathing tube and machin…" at bounding box center [498, 394] width 1 height 1
checkbox input "true"
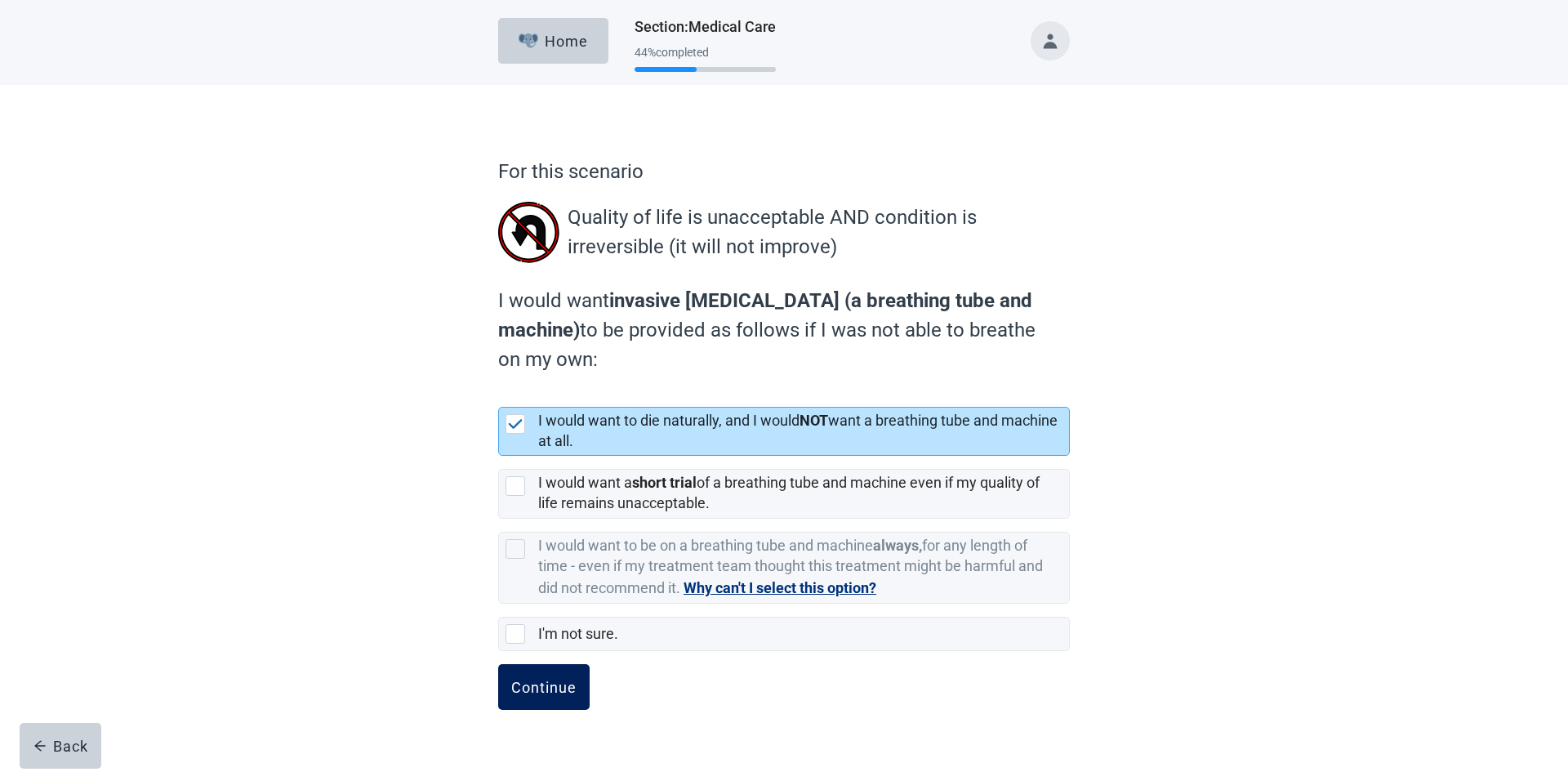
click at [549, 689] on div "Continue" at bounding box center [544, 687] width 65 height 16
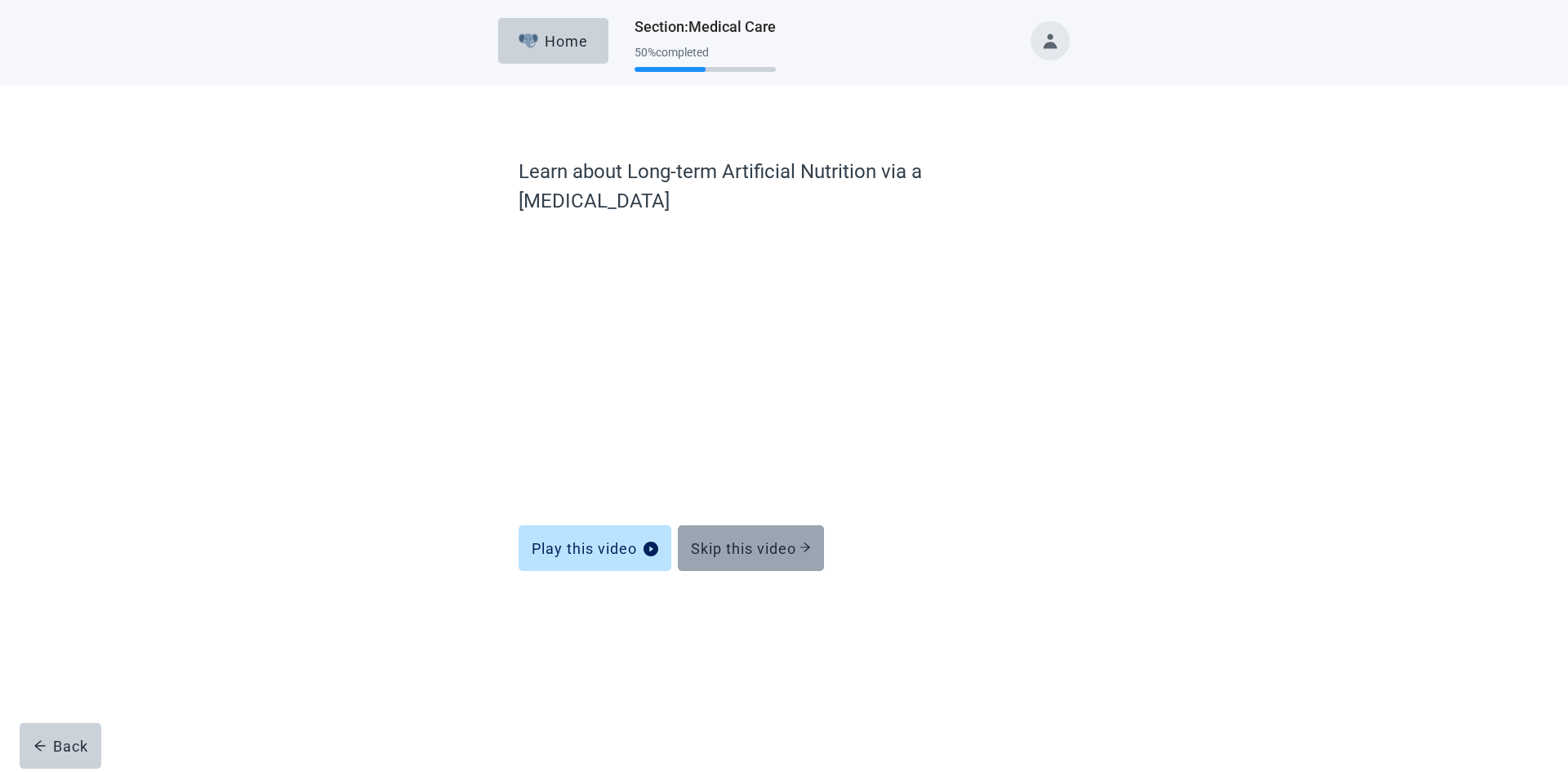
click at [751, 540] on div "Skip this video" at bounding box center [751, 548] width 120 height 16
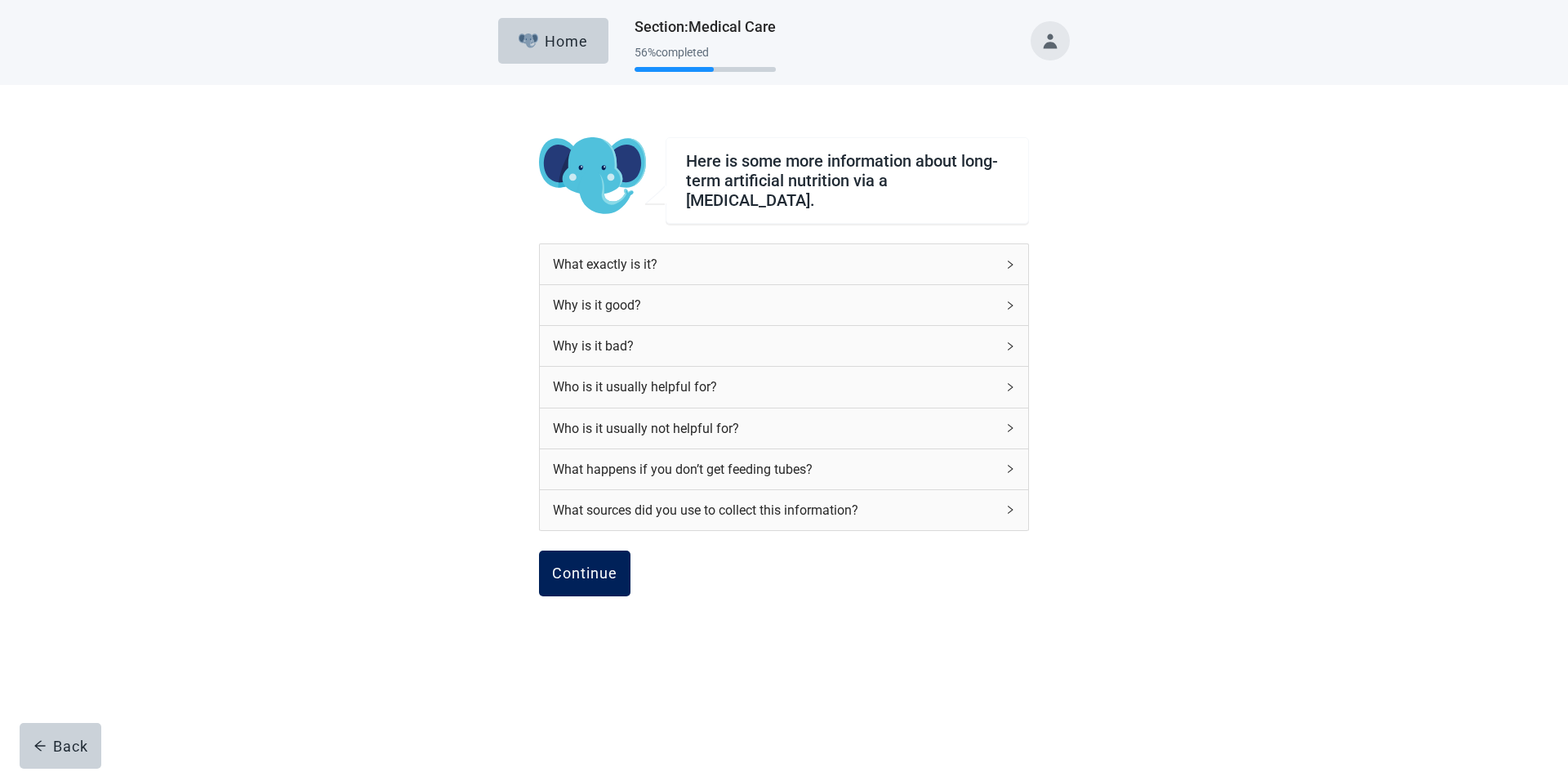
click at [558, 568] on div "Continue" at bounding box center [584, 573] width 65 height 16
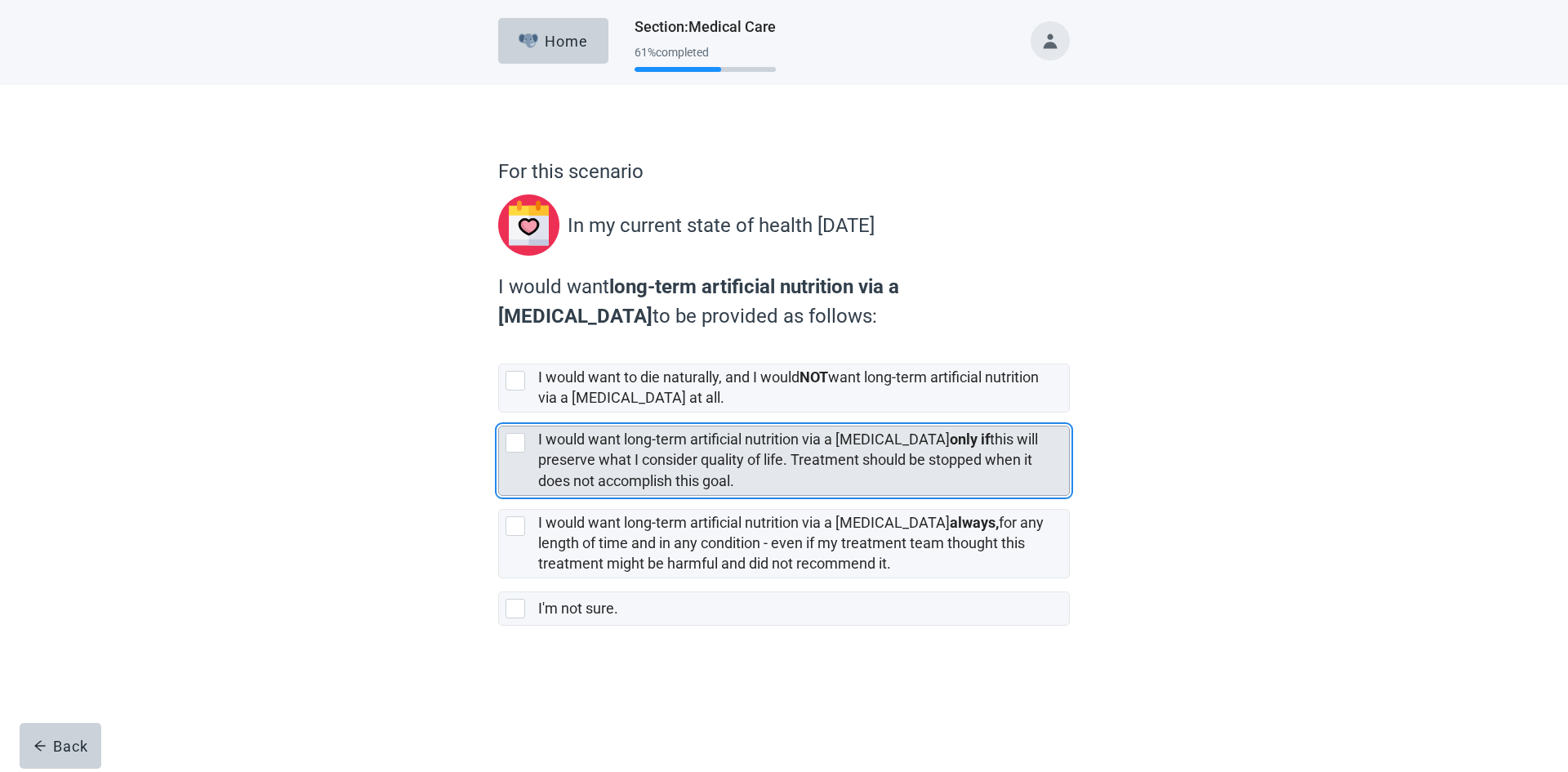
click at [513, 442] on div "[object Object], checkbox, not selected" at bounding box center [515, 443] width 20 height 20
click at [499, 414] on input "I would want long-term artificial nutrition via a [MEDICAL_DATA] only if this w…" at bounding box center [498, 413] width 1 height 1
checkbox input "true"
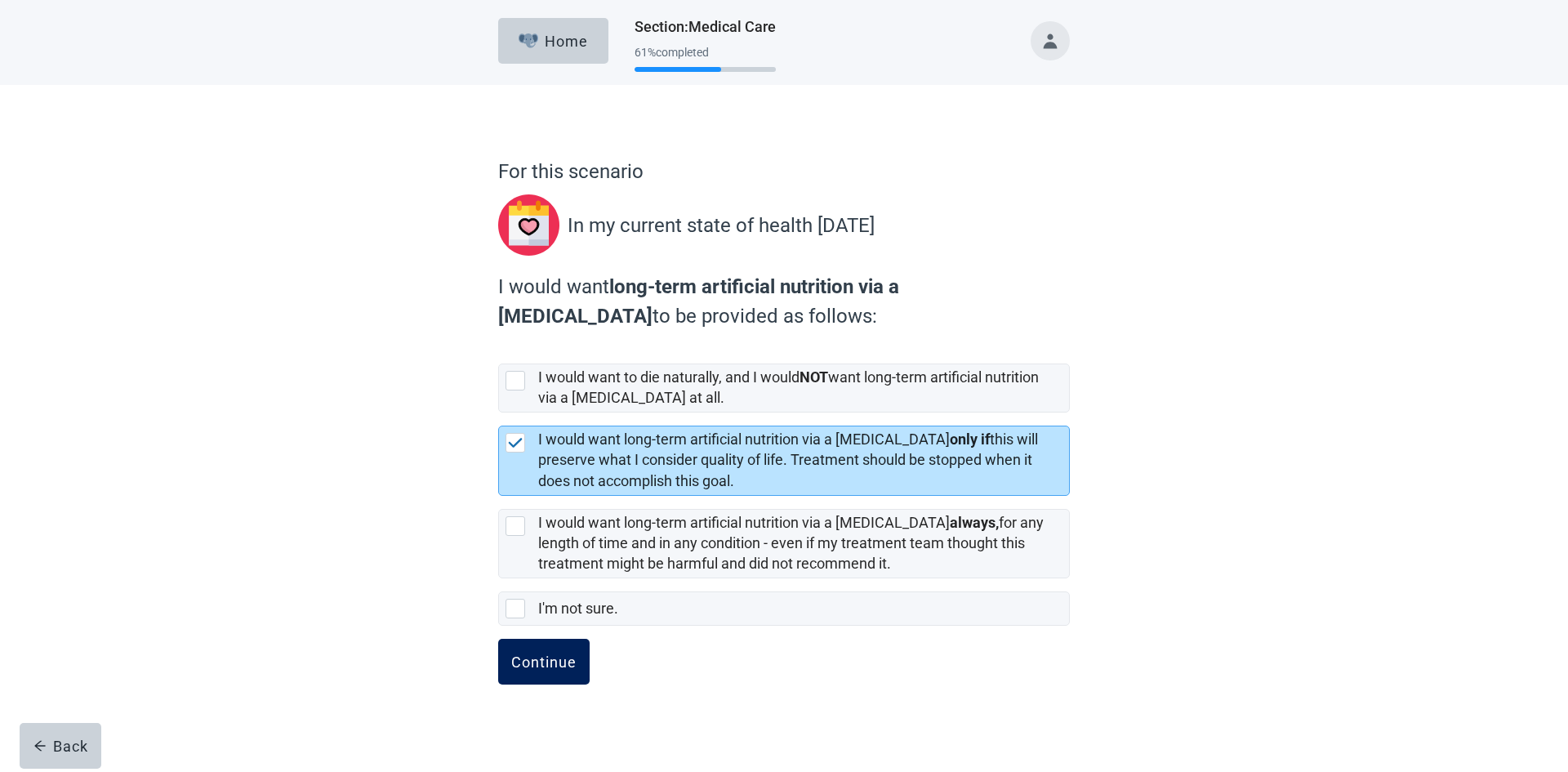
click at [563, 664] on div "Continue" at bounding box center [544, 661] width 65 height 16
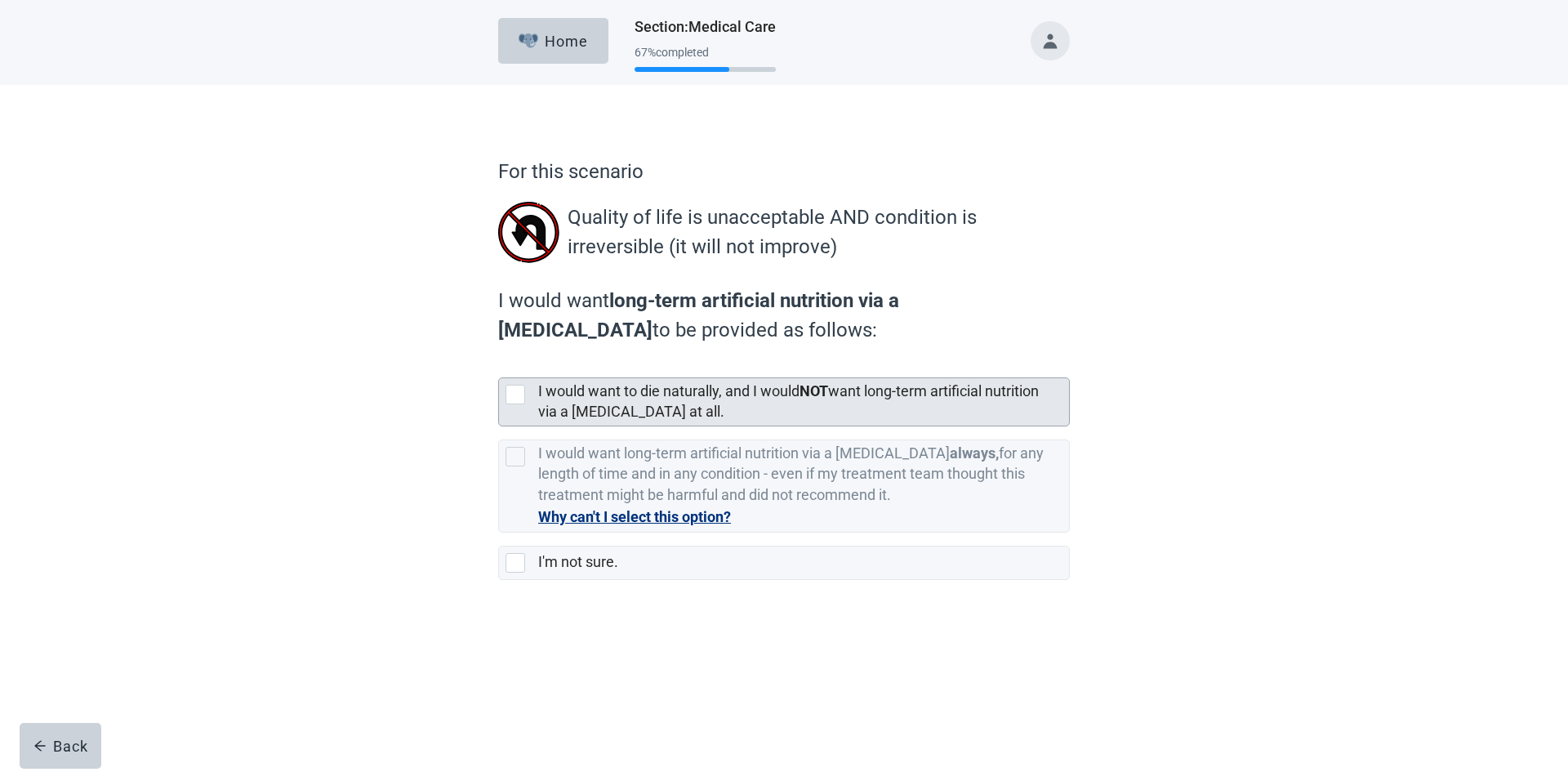
click at [509, 395] on div "[object Object], checkbox, not selected" at bounding box center [515, 395] width 20 height 20
click at [499, 365] on input "I would want to die naturally, and I would NOT want long-term artificial nutrit…" at bounding box center [498, 365] width 1 height 1
checkbox input "true"
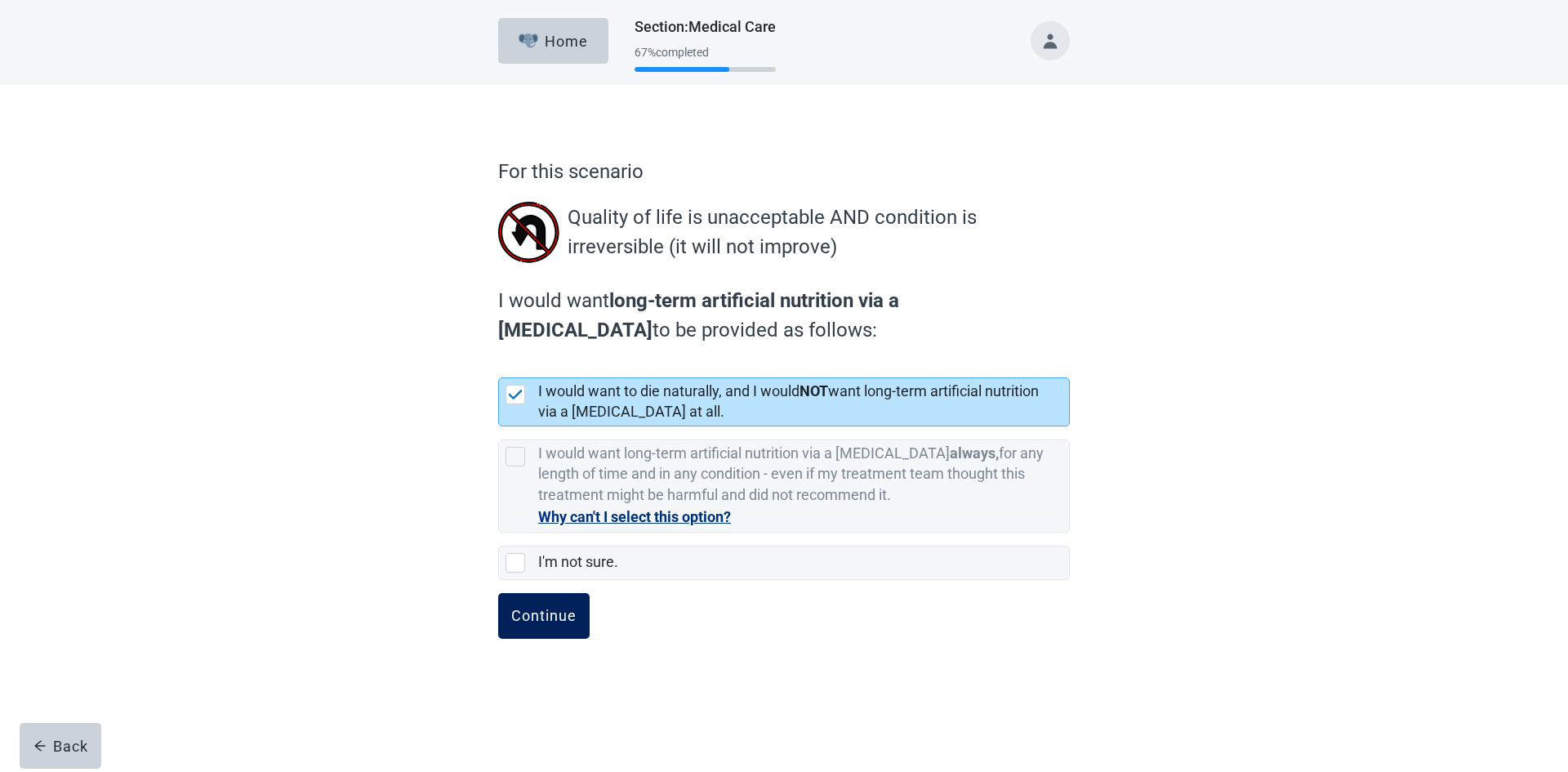
click at [545, 617] on div "Continue" at bounding box center [544, 616] width 65 height 16
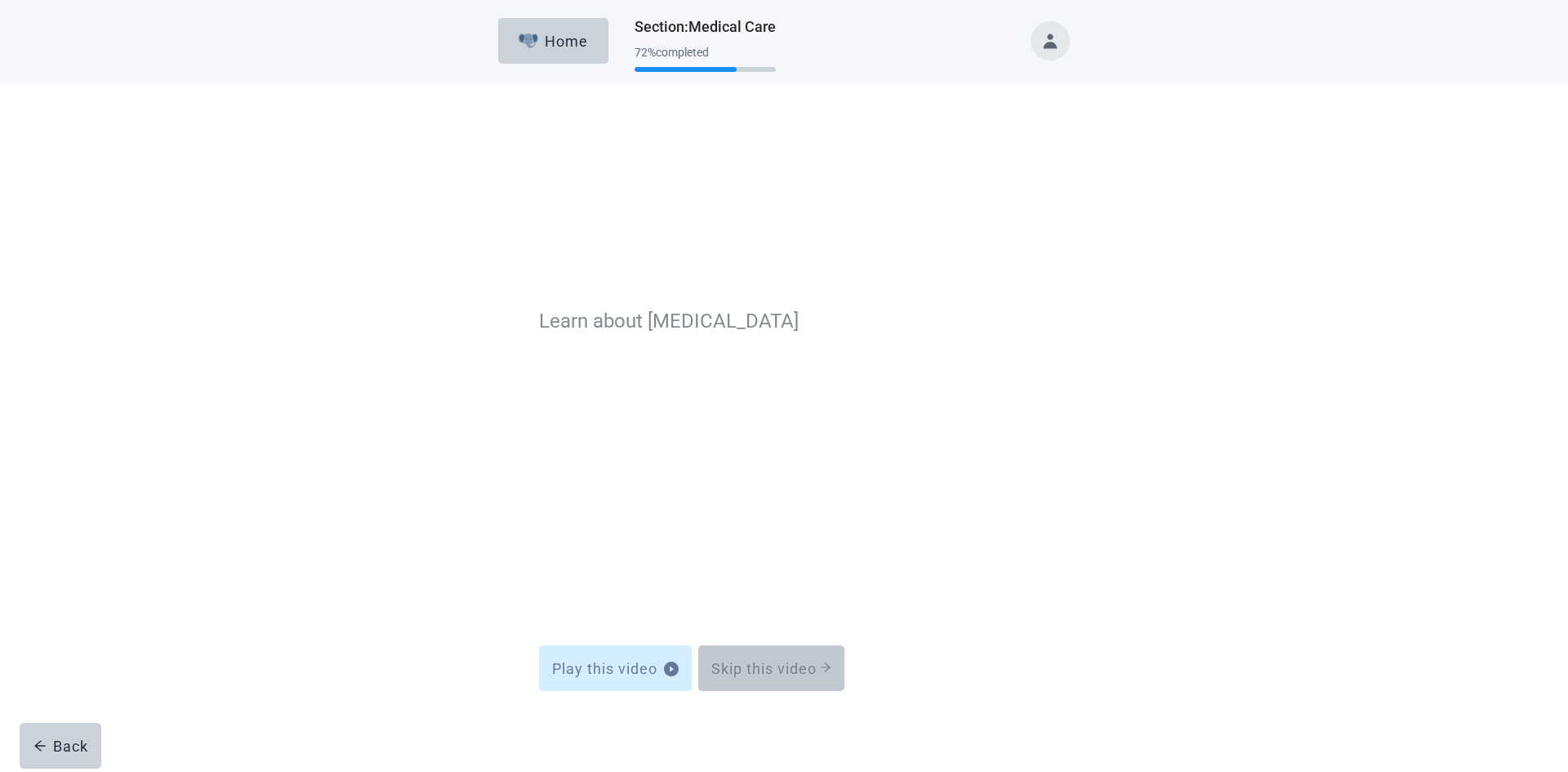
click at [733, 511] on div "Skip this video" at bounding box center [772, 518] width 120 height 16
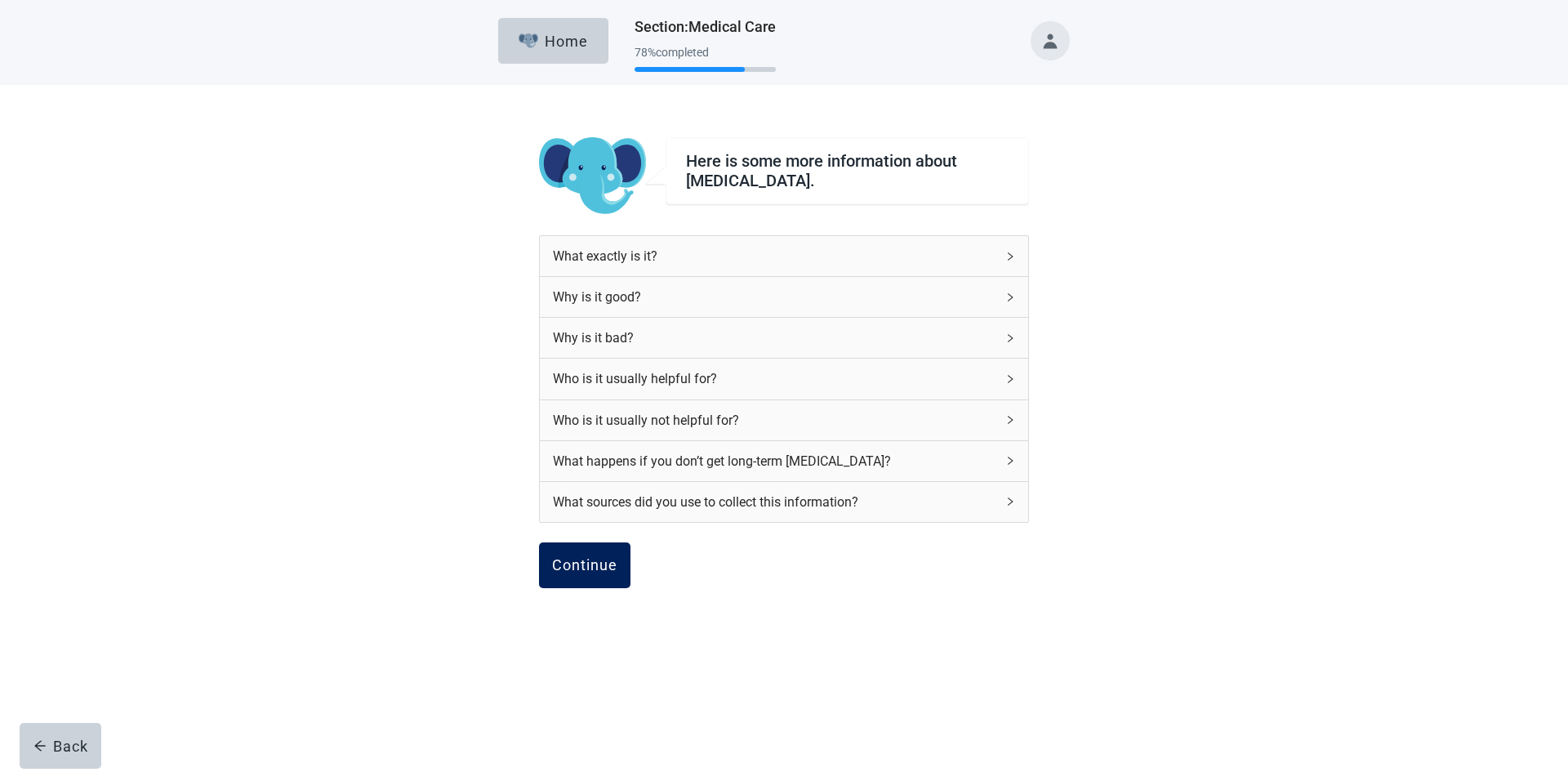
click at [588, 561] on div "Continue" at bounding box center [584, 565] width 65 height 16
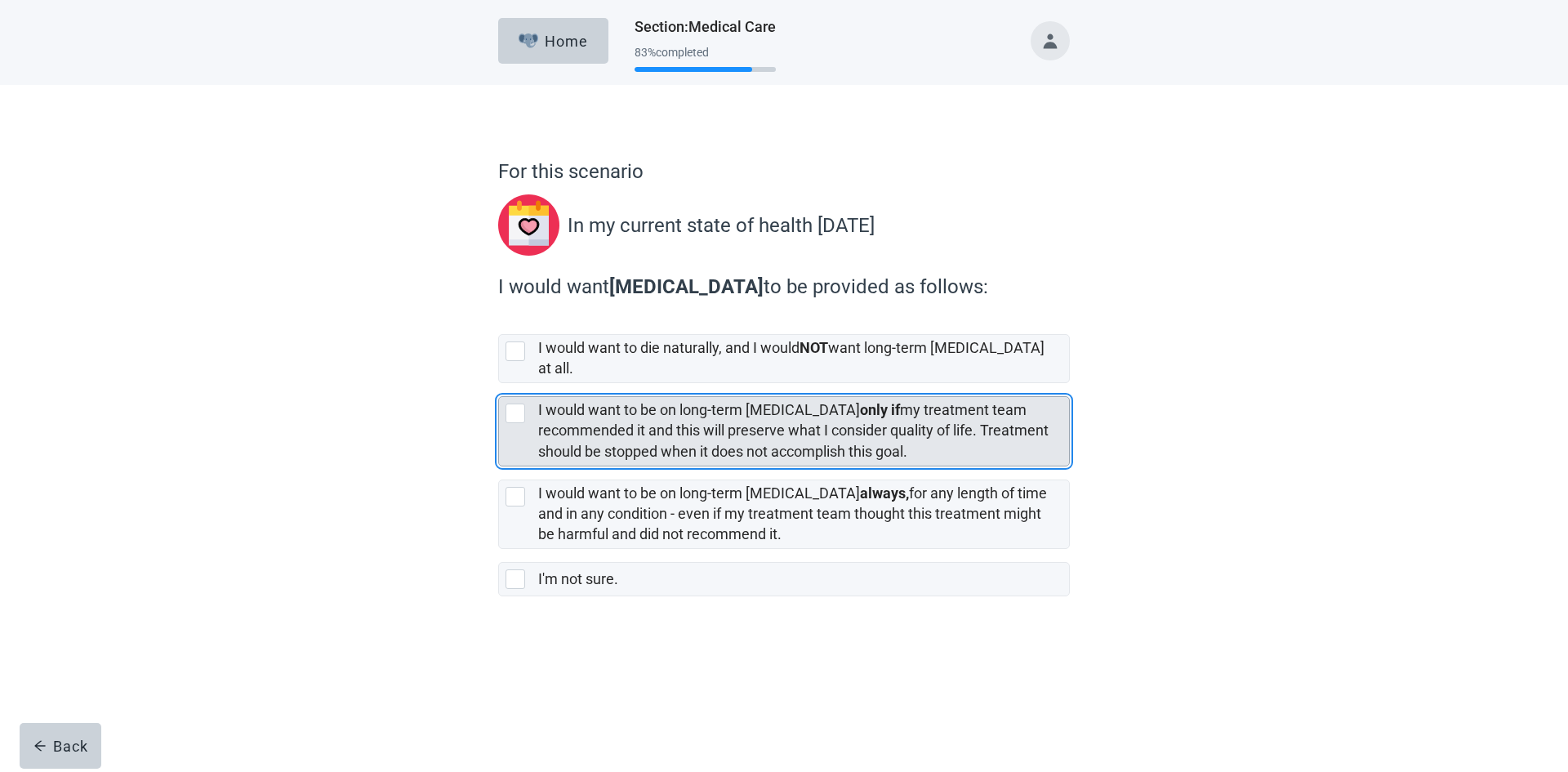
click at [520, 404] on div "[object Object], checkbox, not selected" at bounding box center [515, 414] width 20 height 20
click at [499, 384] on input "I would want to be on long-term [MEDICAL_DATA] only if my treatment team recomm…" at bounding box center [498, 383] width 1 height 1
checkbox input "true"
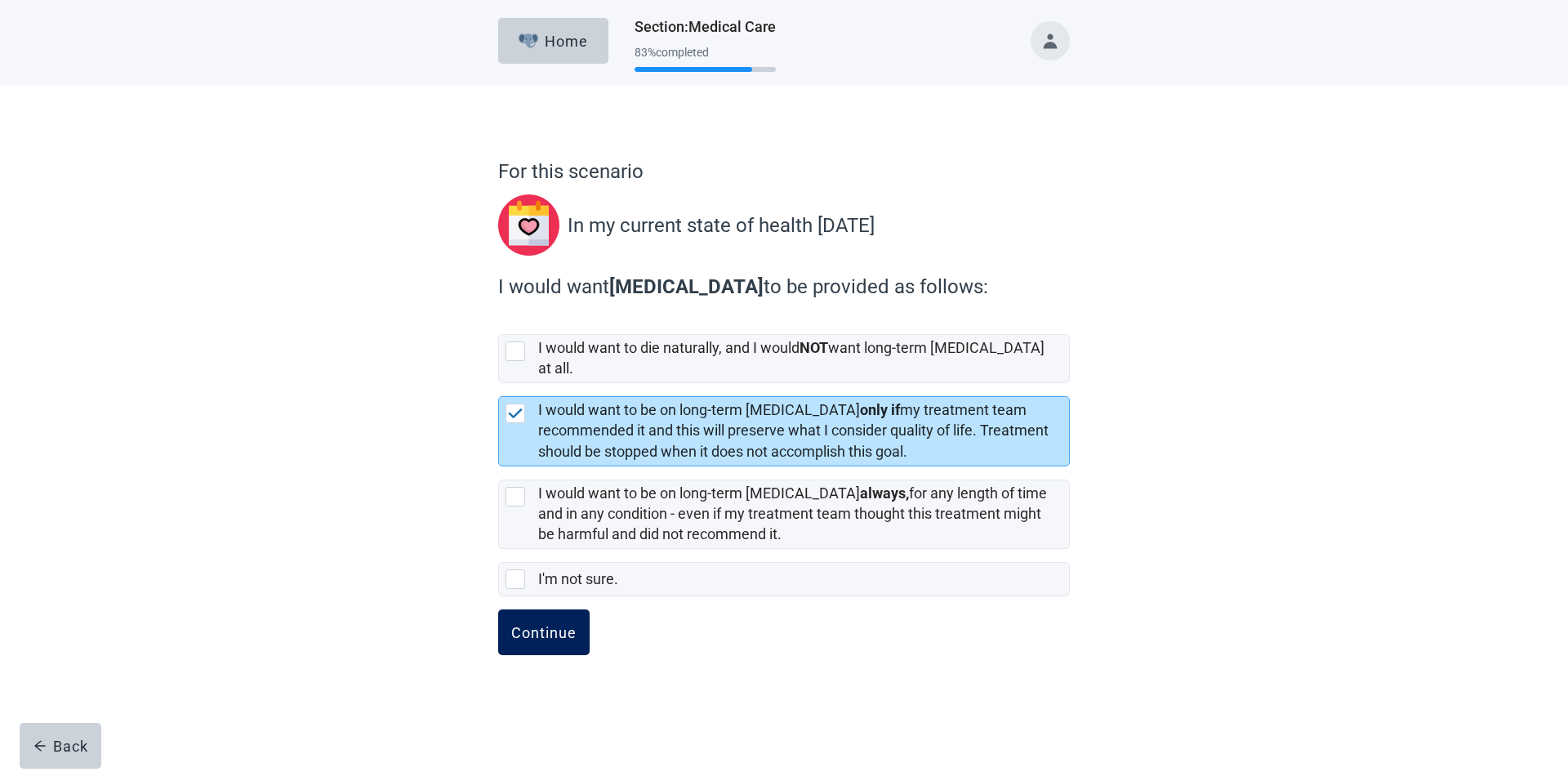
click at [540, 610] on button "Continue" at bounding box center [544, 632] width 91 height 46
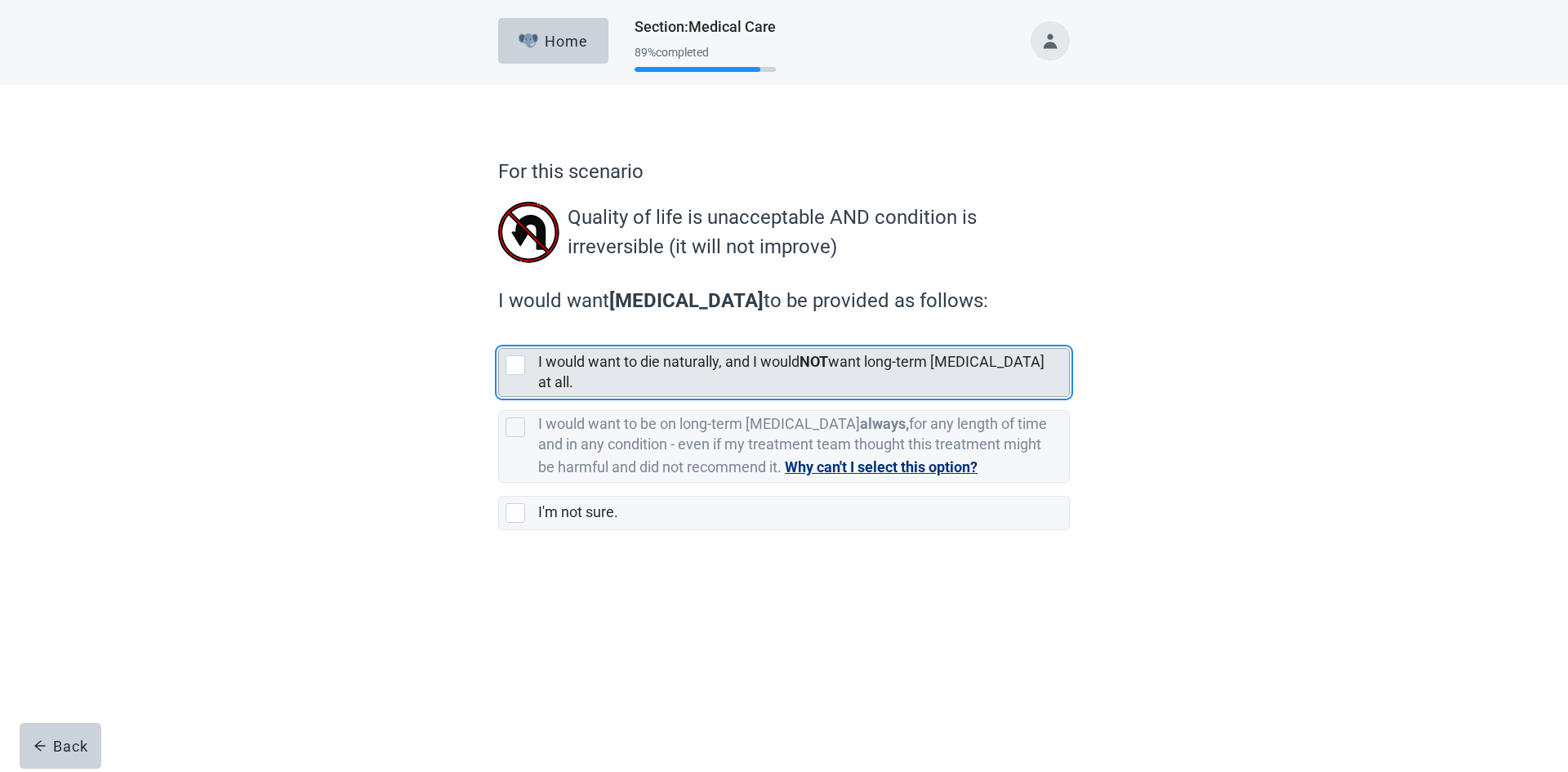
click at [514, 364] on div "[object Object], checkbox, not selected" at bounding box center [515, 365] width 20 height 20
click at [499, 336] on input "I would want to die naturally, and I would NOT want long-term [MEDICAL_DATA] at…" at bounding box center [498, 335] width 1 height 1
checkbox input "true"
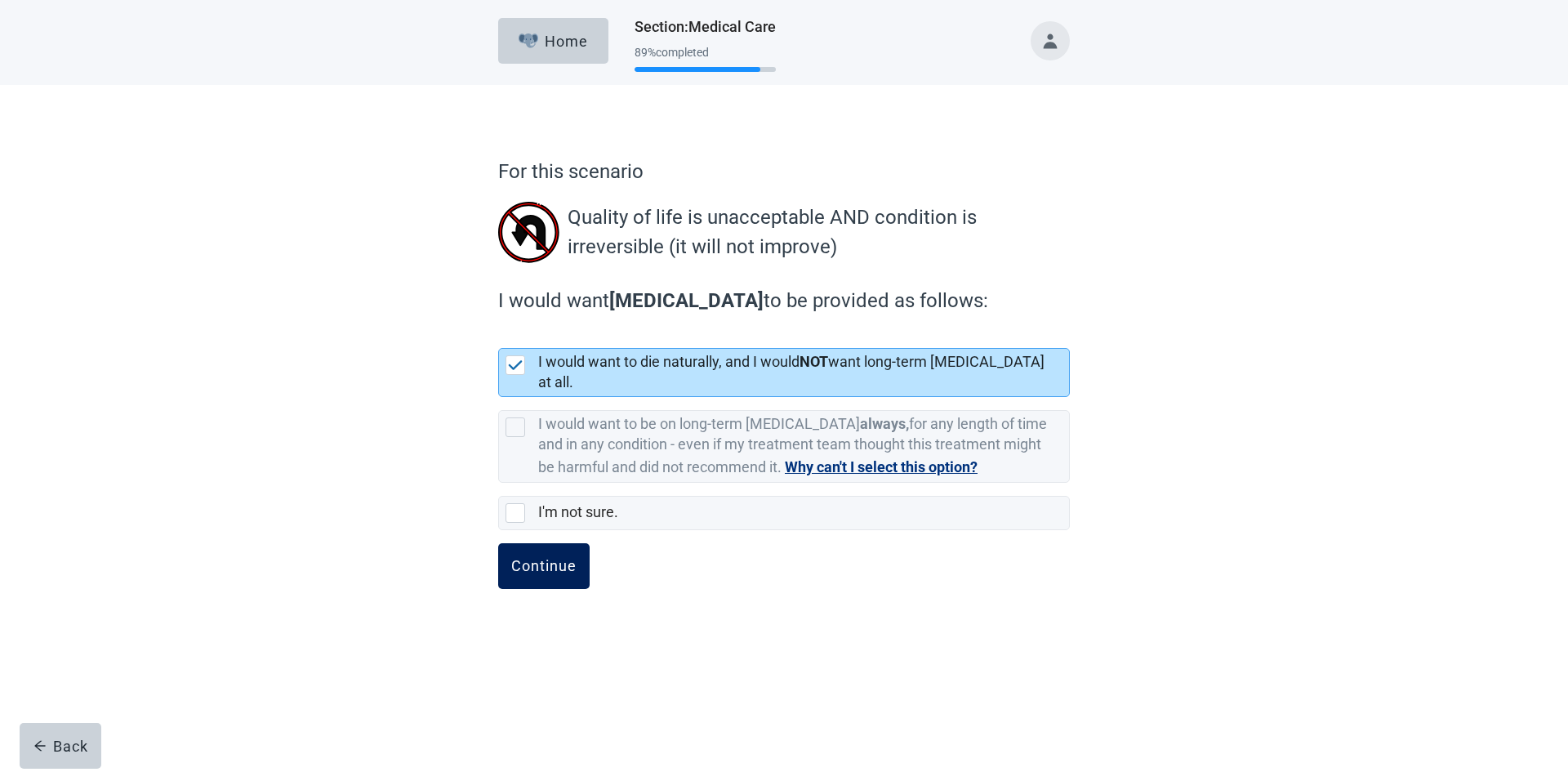
click at [528, 558] on div "Continue" at bounding box center [544, 566] width 65 height 16
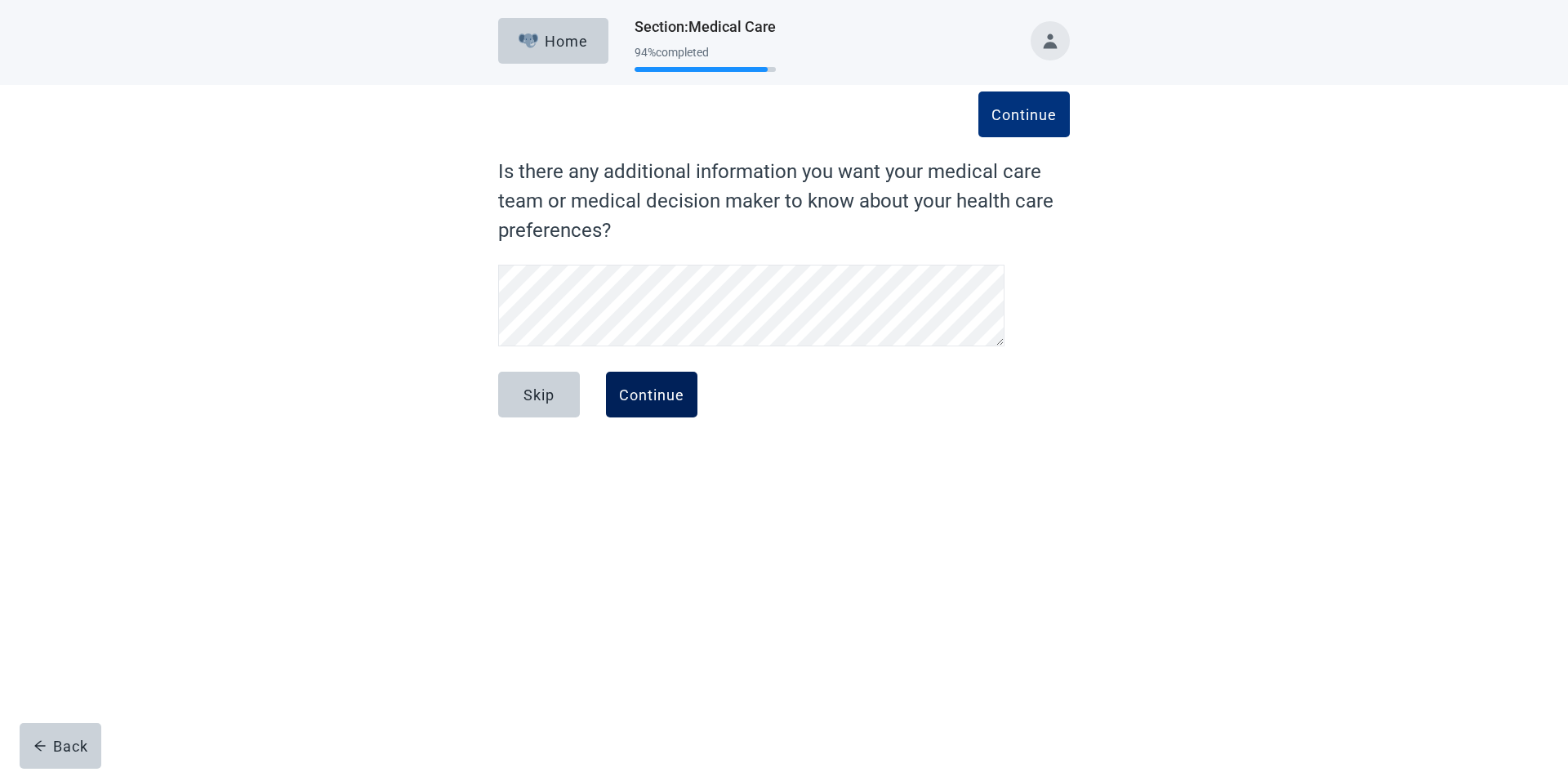
click at [675, 399] on div "Continue" at bounding box center [651, 395] width 65 height 16
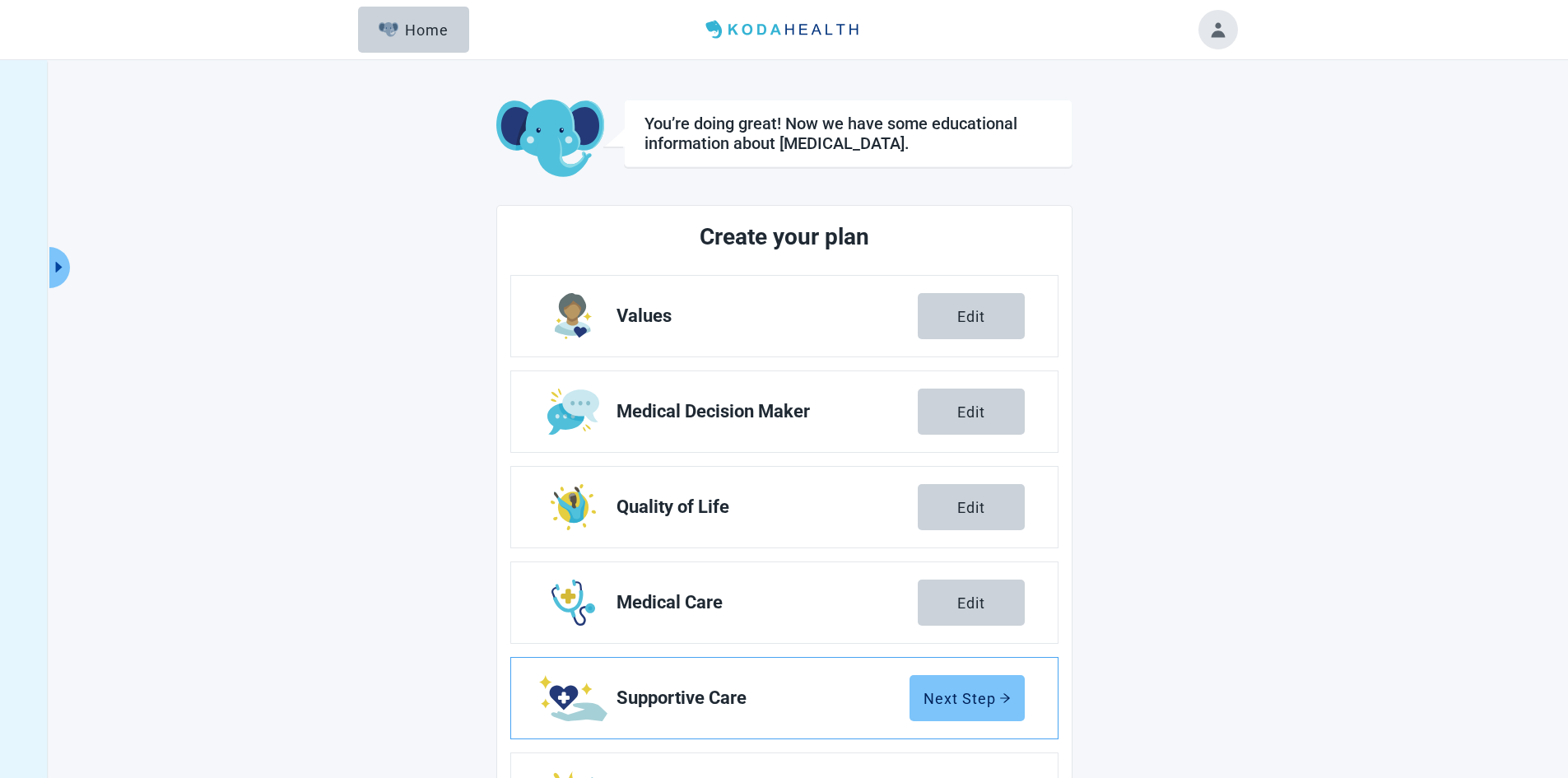
click at [963, 690] on div "Next Step" at bounding box center [966, 697] width 87 height 16
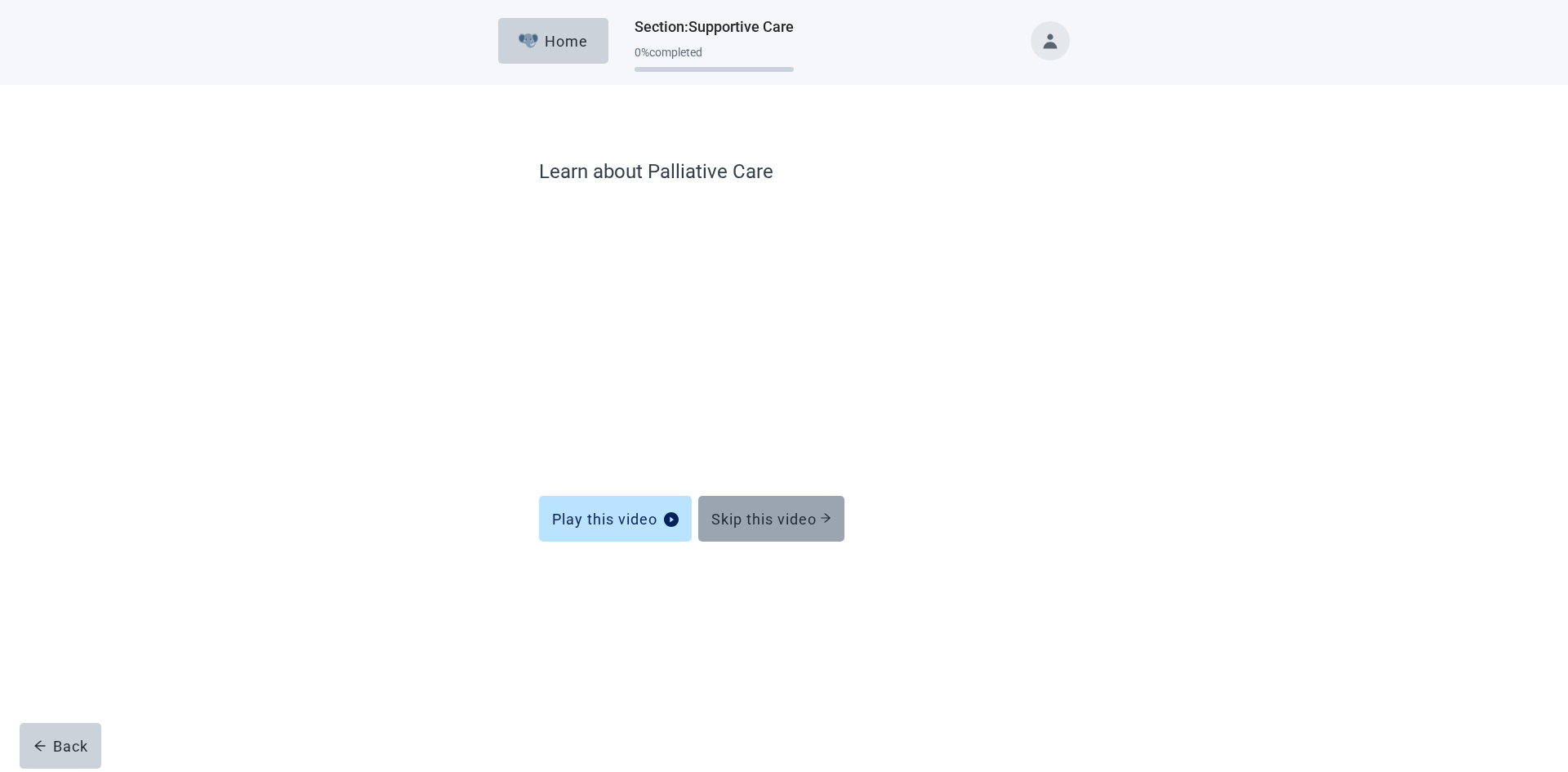
click at [783, 496] on button "Skip this video" at bounding box center [772, 518] width 146 height 46
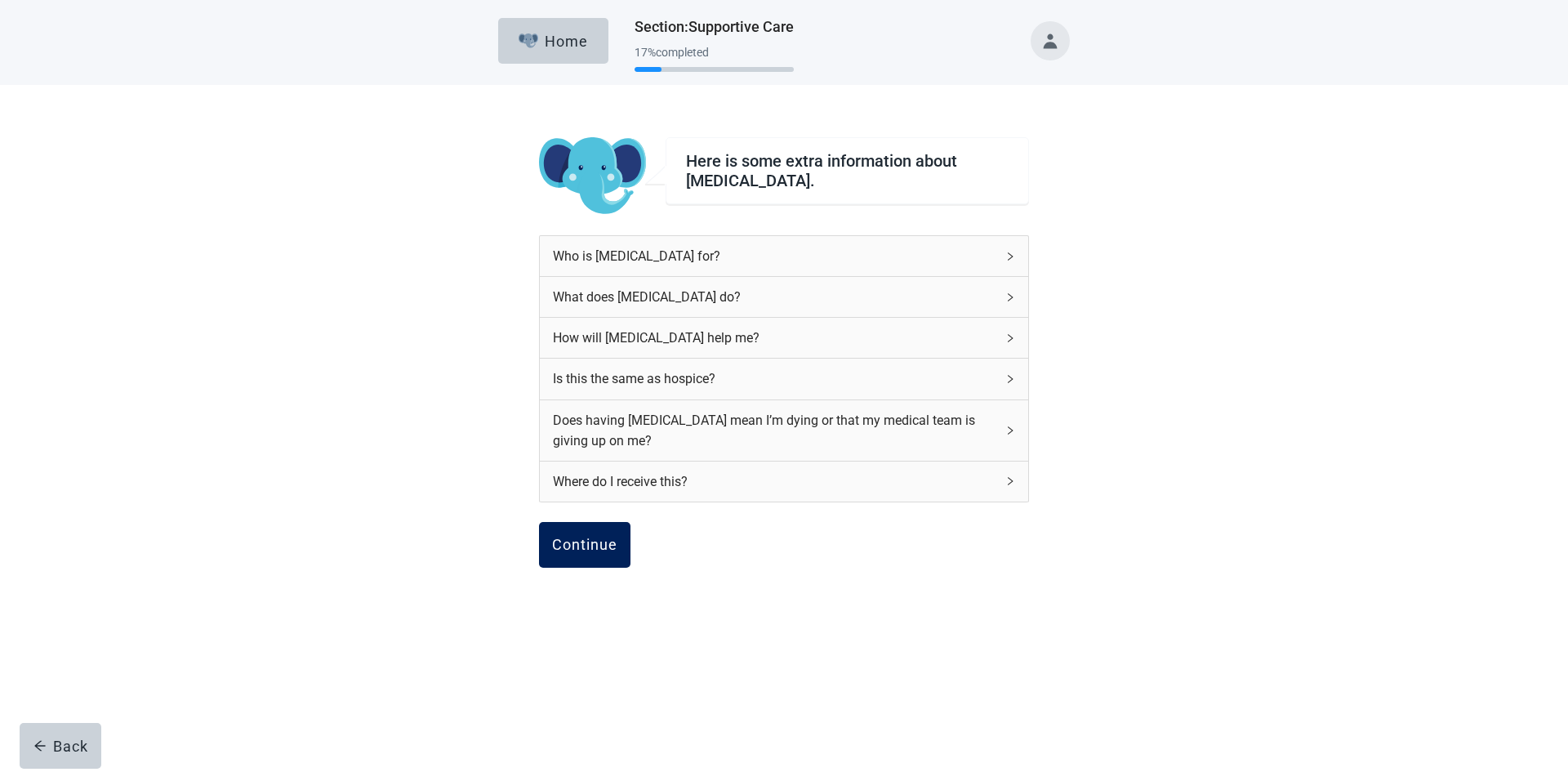
click at [579, 547] on div "Continue" at bounding box center [584, 544] width 65 height 16
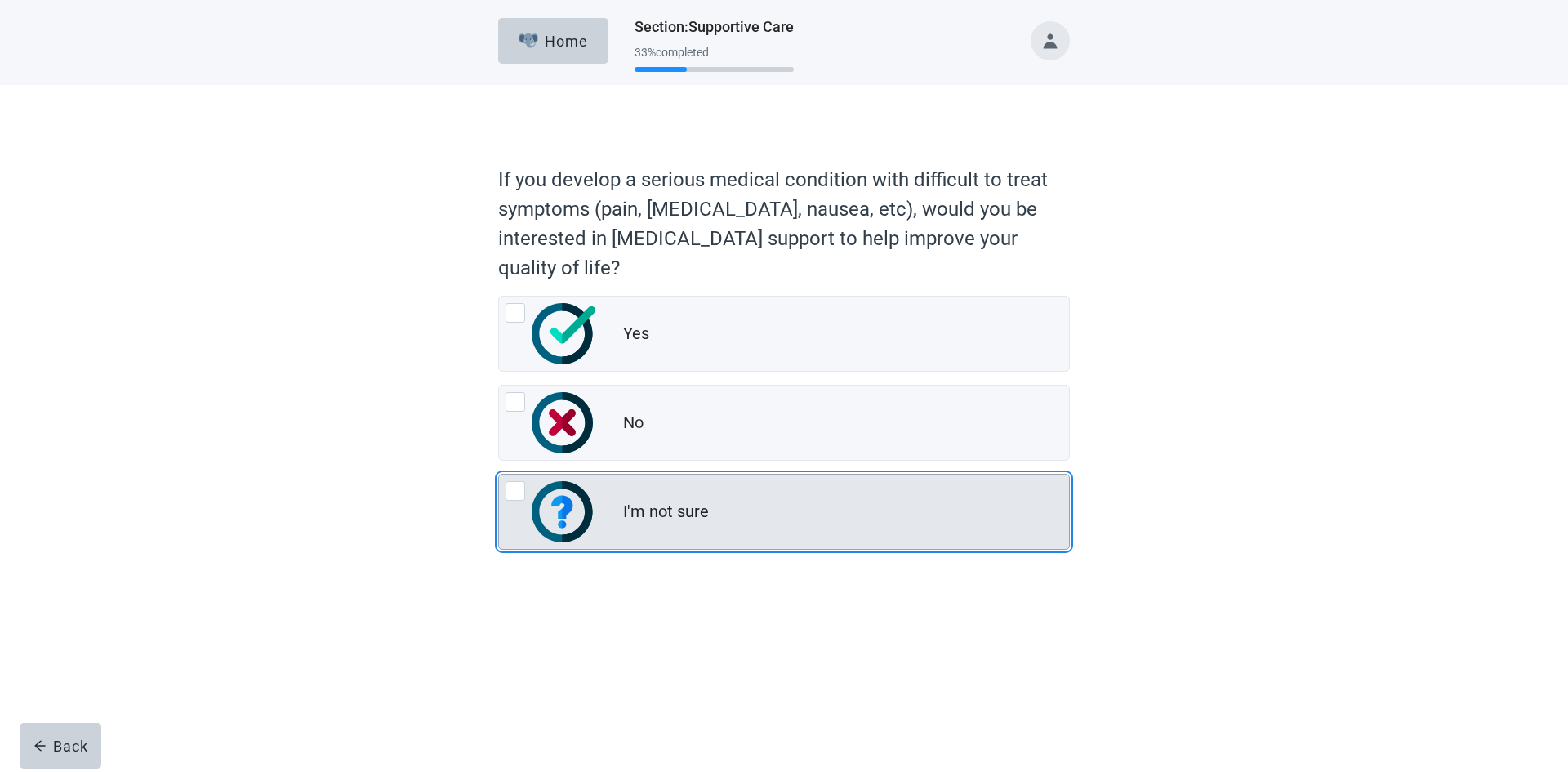
click at [519, 489] on div "I'm not sure, radio button, not checked" at bounding box center [515, 491] width 20 height 20
click at [499, 475] on input "I'm not sure" at bounding box center [498, 474] width 1 height 1
radio input "true"
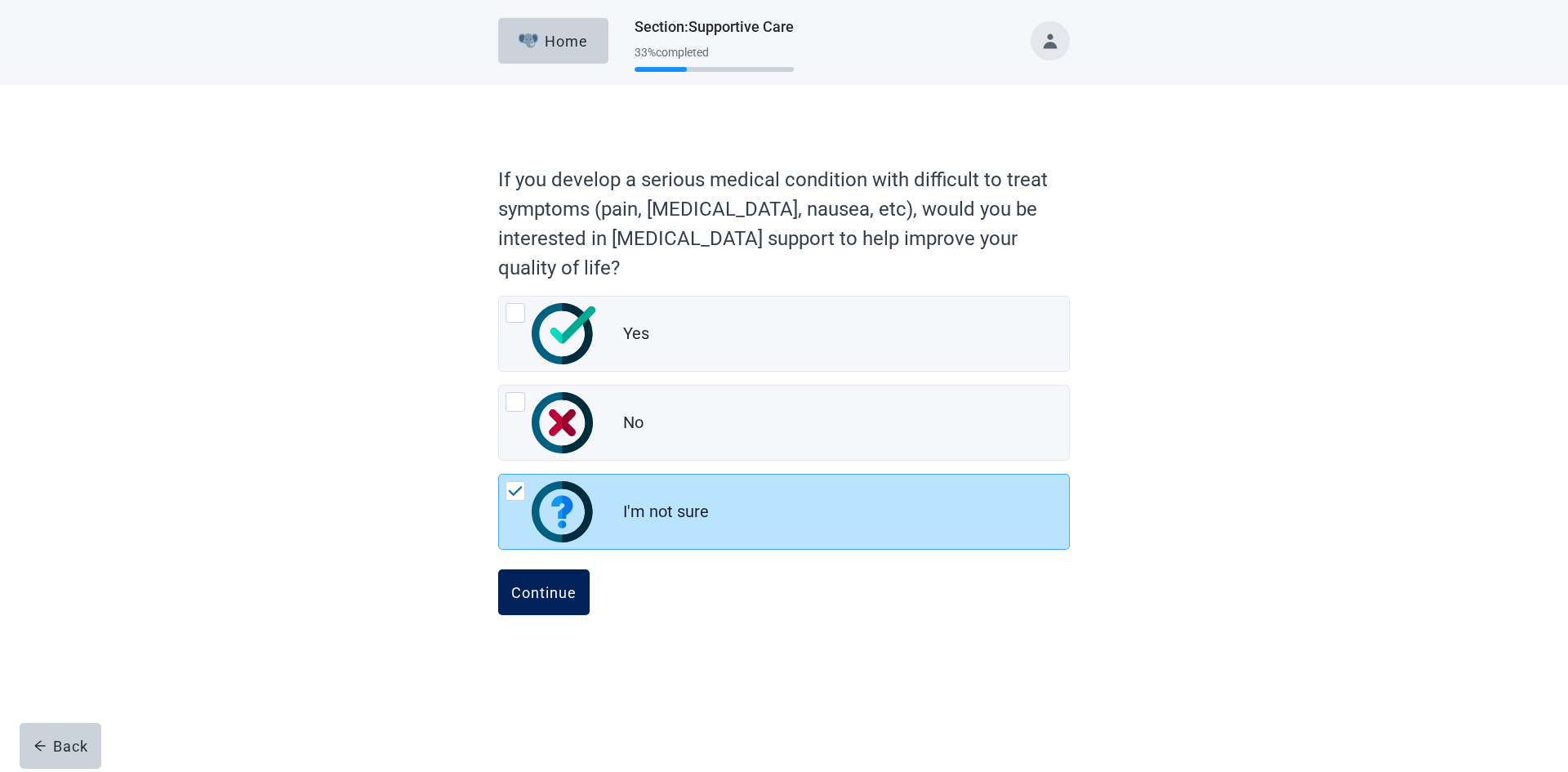
click at [538, 592] on div "Continue" at bounding box center [544, 592] width 65 height 16
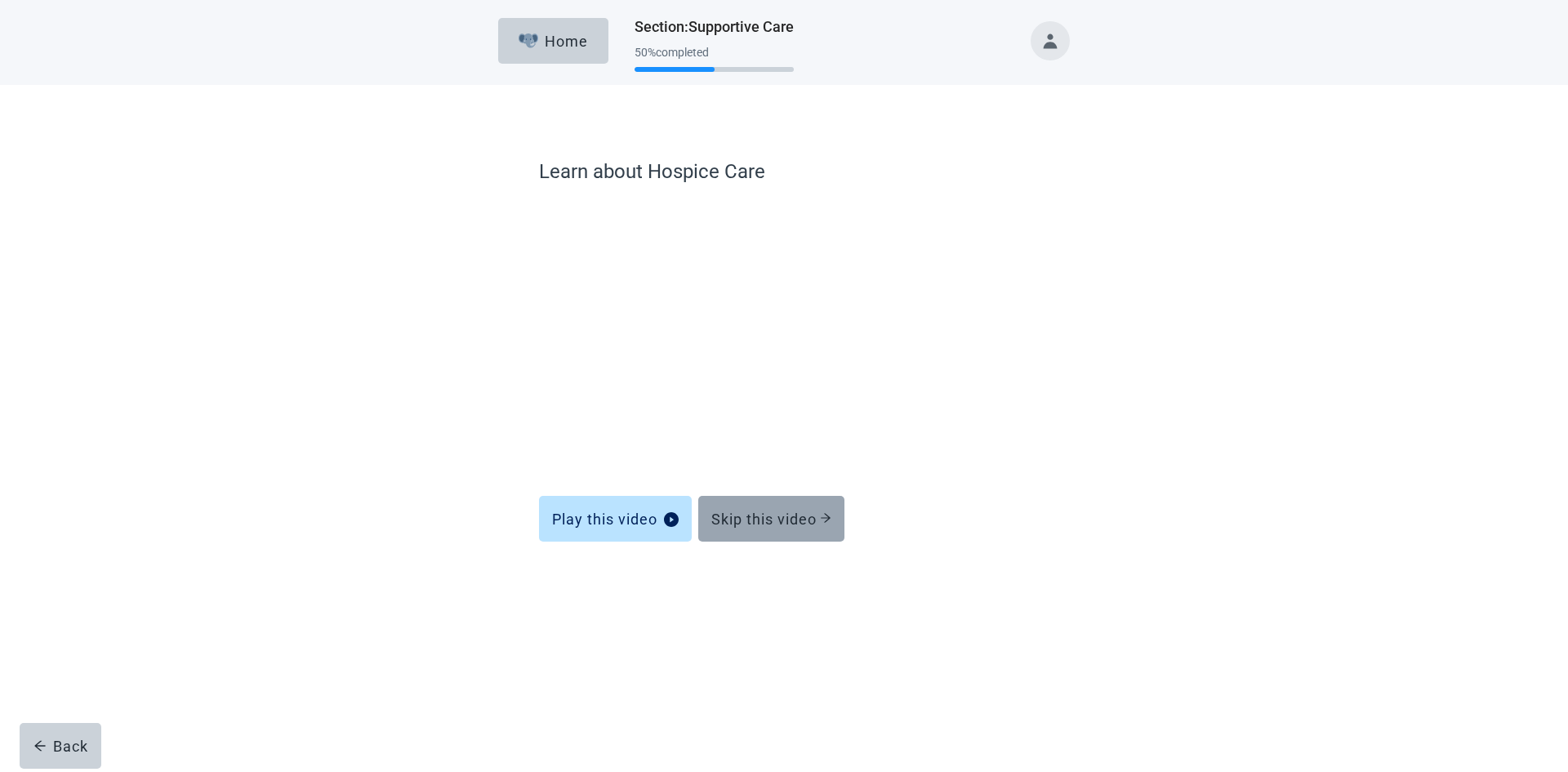
click at [763, 518] on div "Skip this video" at bounding box center [772, 518] width 120 height 16
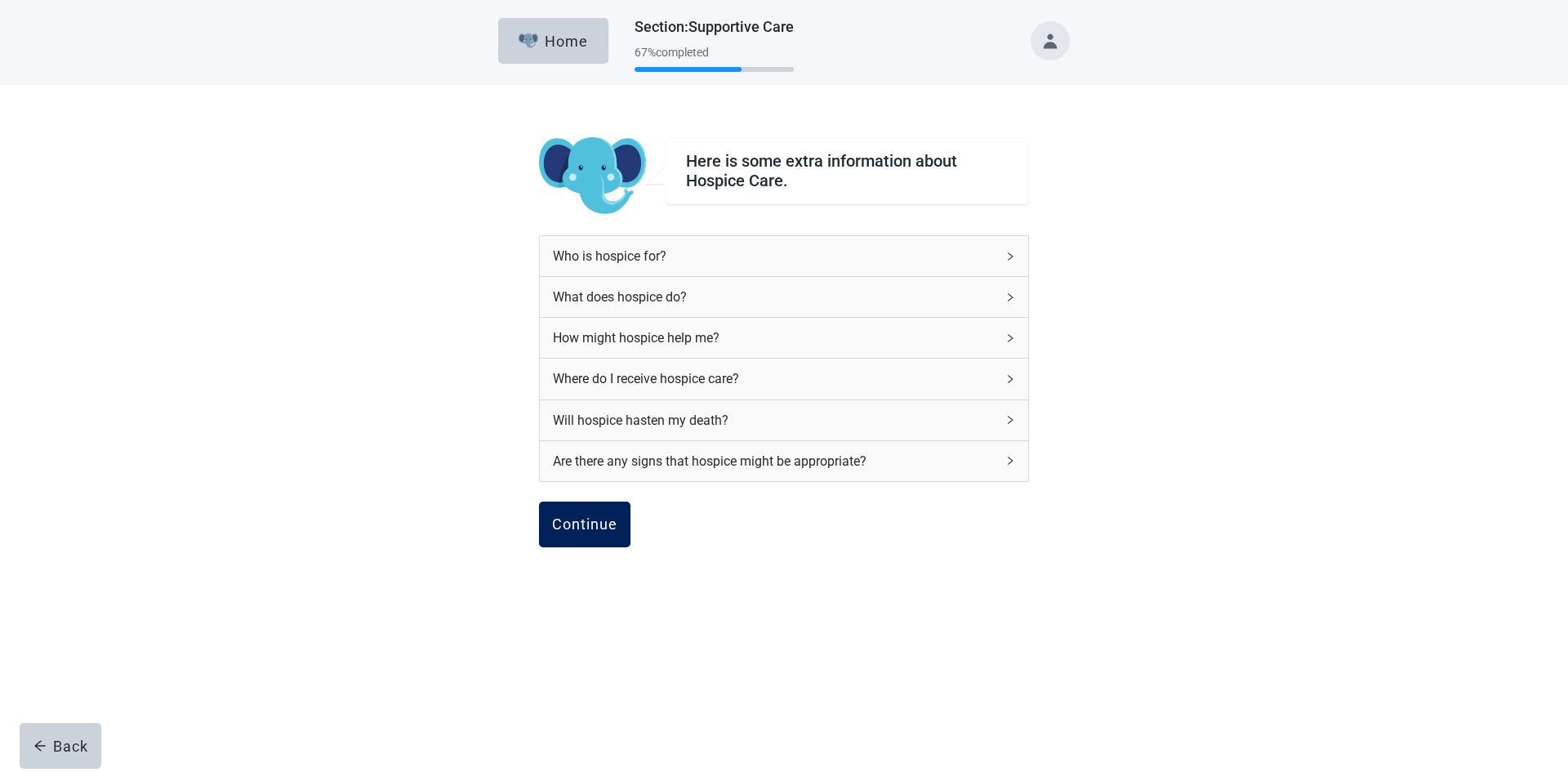
click at [584, 518] on div "Continue" at bounding box center [584, 524] width 65 height 16
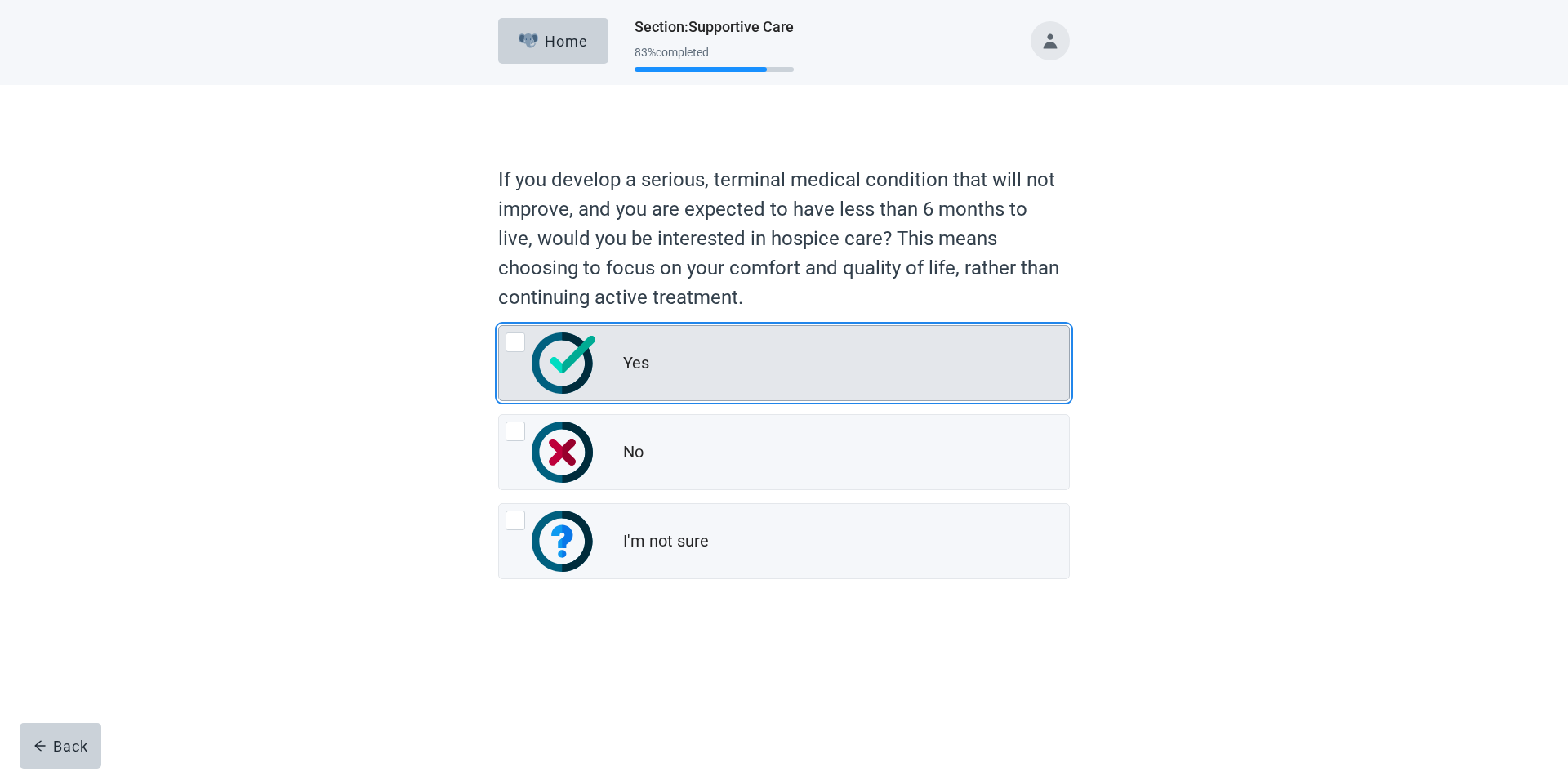
click at [524, 343] on div "Yes, radio button, not checked" at bounding box center [515, 342] width 20 height 20
click at [499, 326] on input "Yes" at bounding box center [498, 325] width 1 height 1
radio input "true"
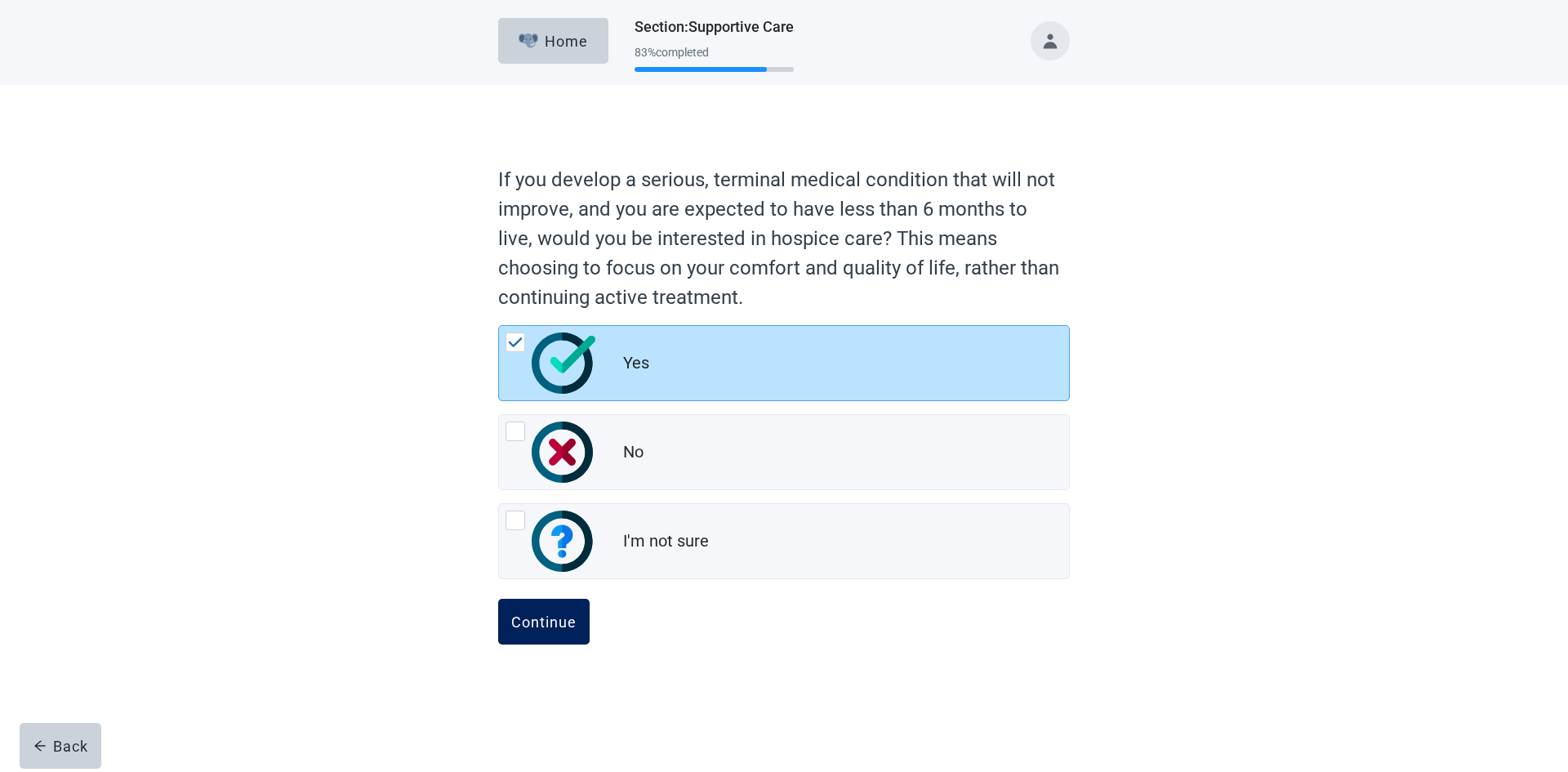
click at [545, 618] on div "Continue" at bounding box center [544, 622] width 65 height 16
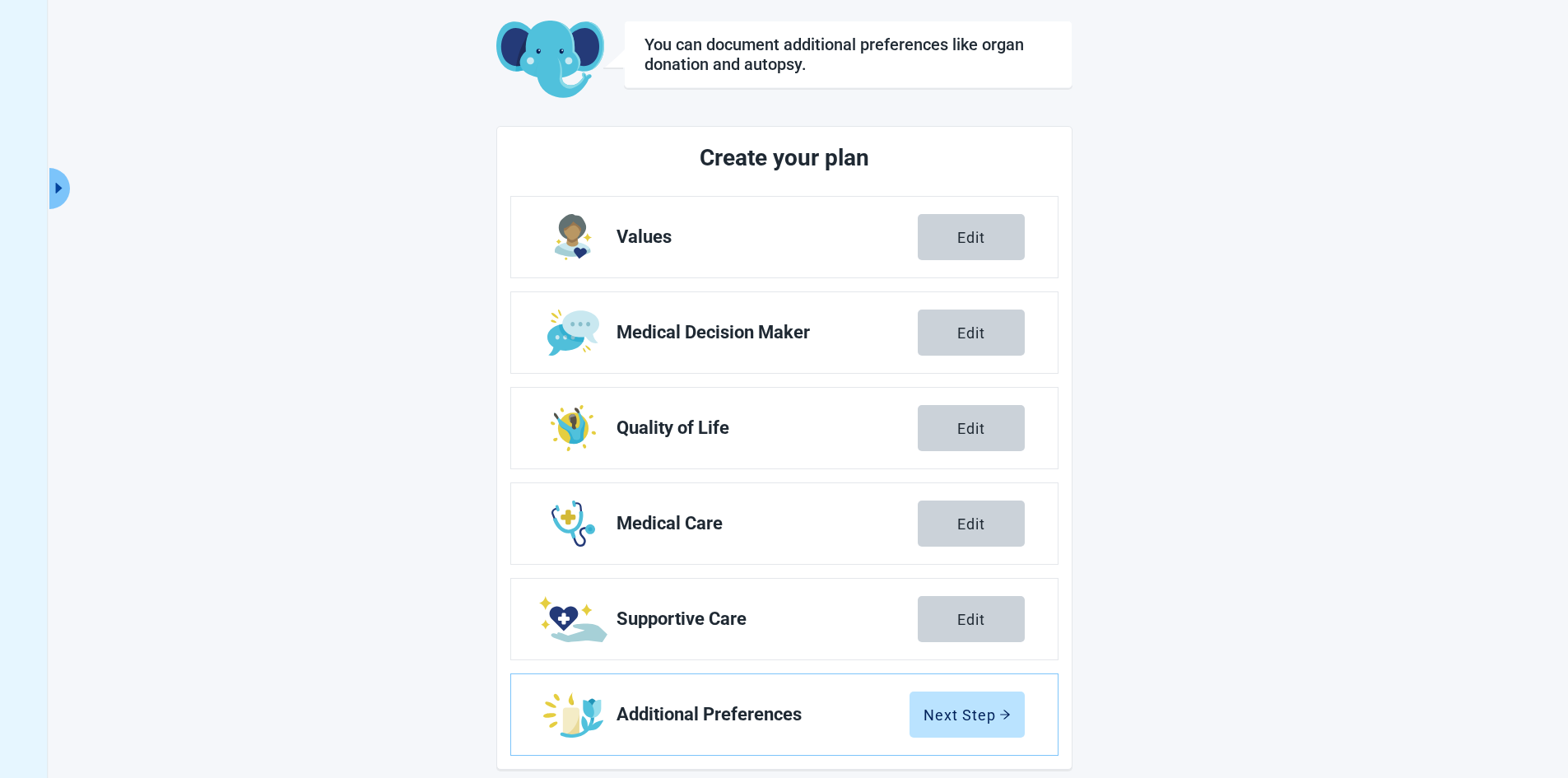
scroll to position [97, 0]
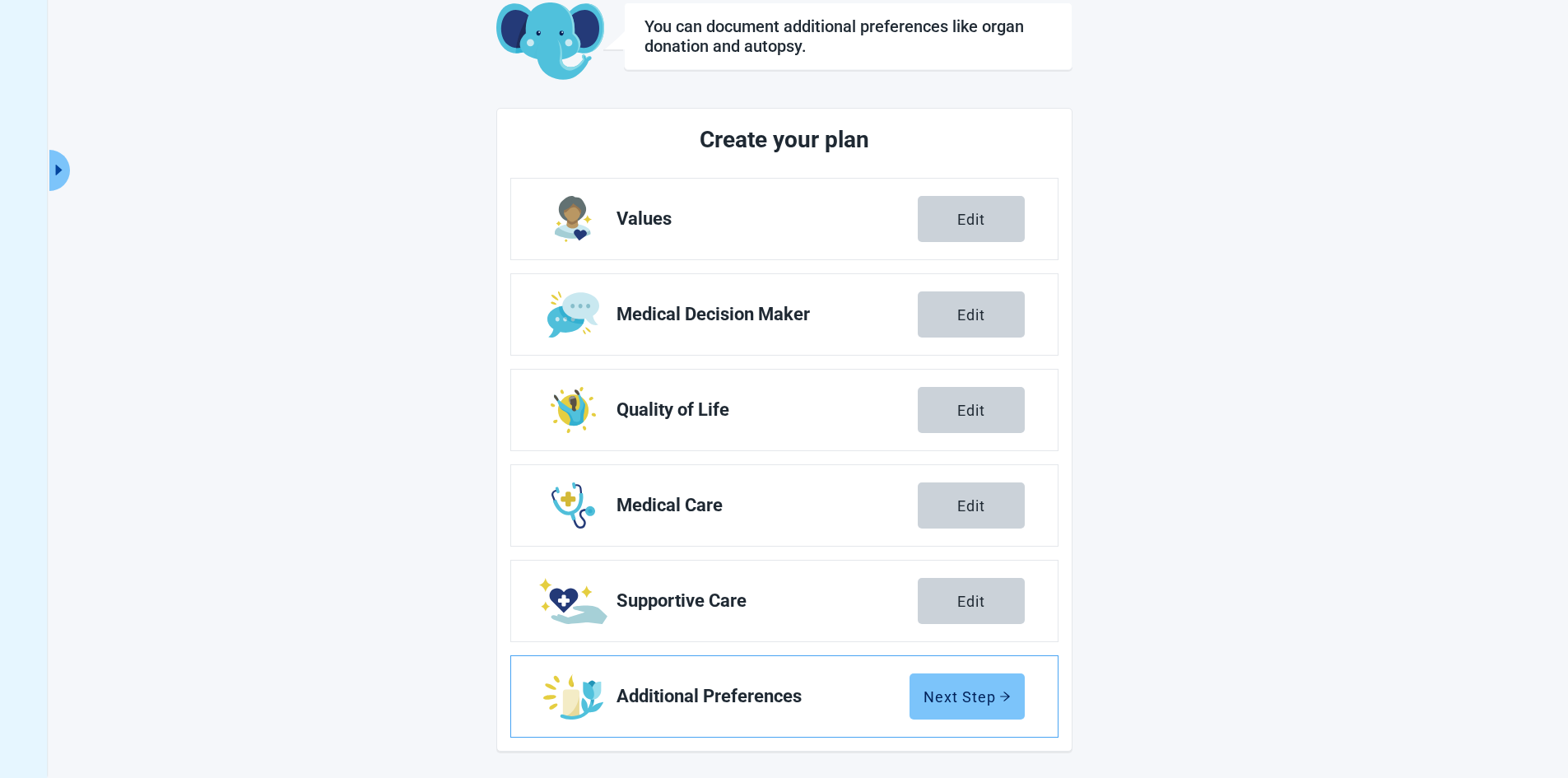
click at [958, 694] on div "Next Step" at bounding box center [966, 697] width 87 height 16
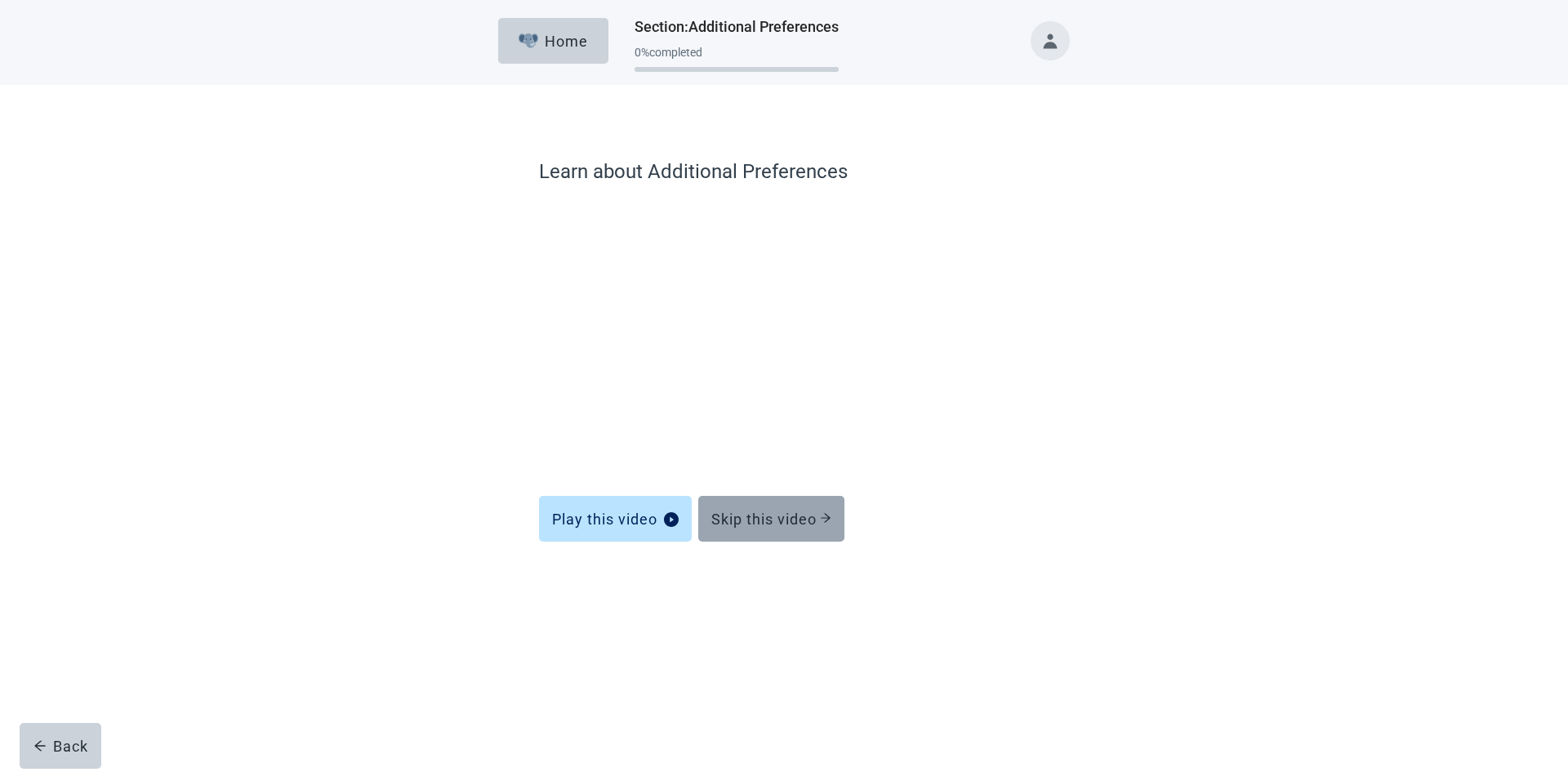
click at [749, 512] on div "Skip this video" at bounding box center [772, 518] width 120 height 16
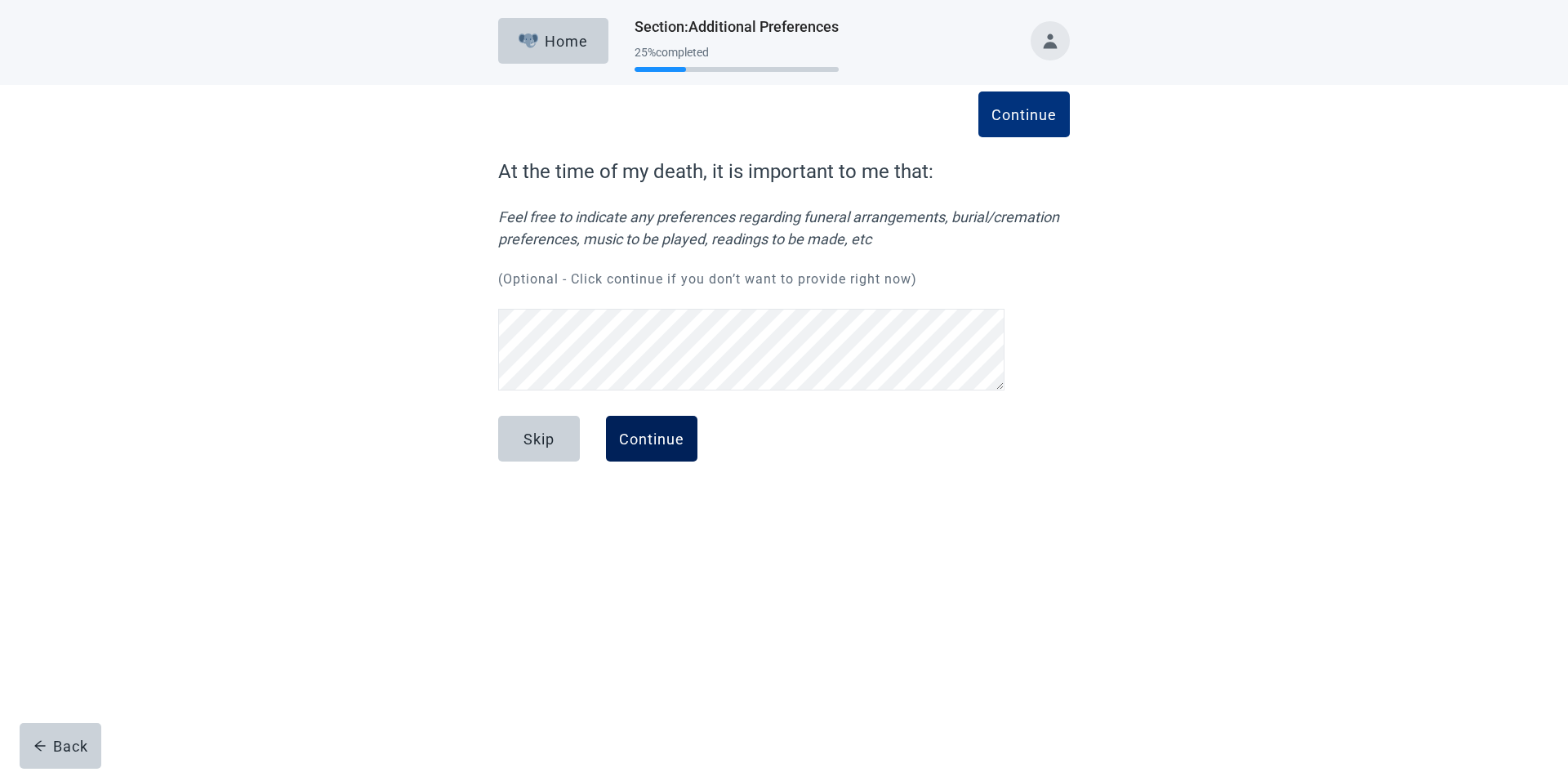
click at [626, 442] on div "Continue" at bounding box center [651, 438] width 65 height 16
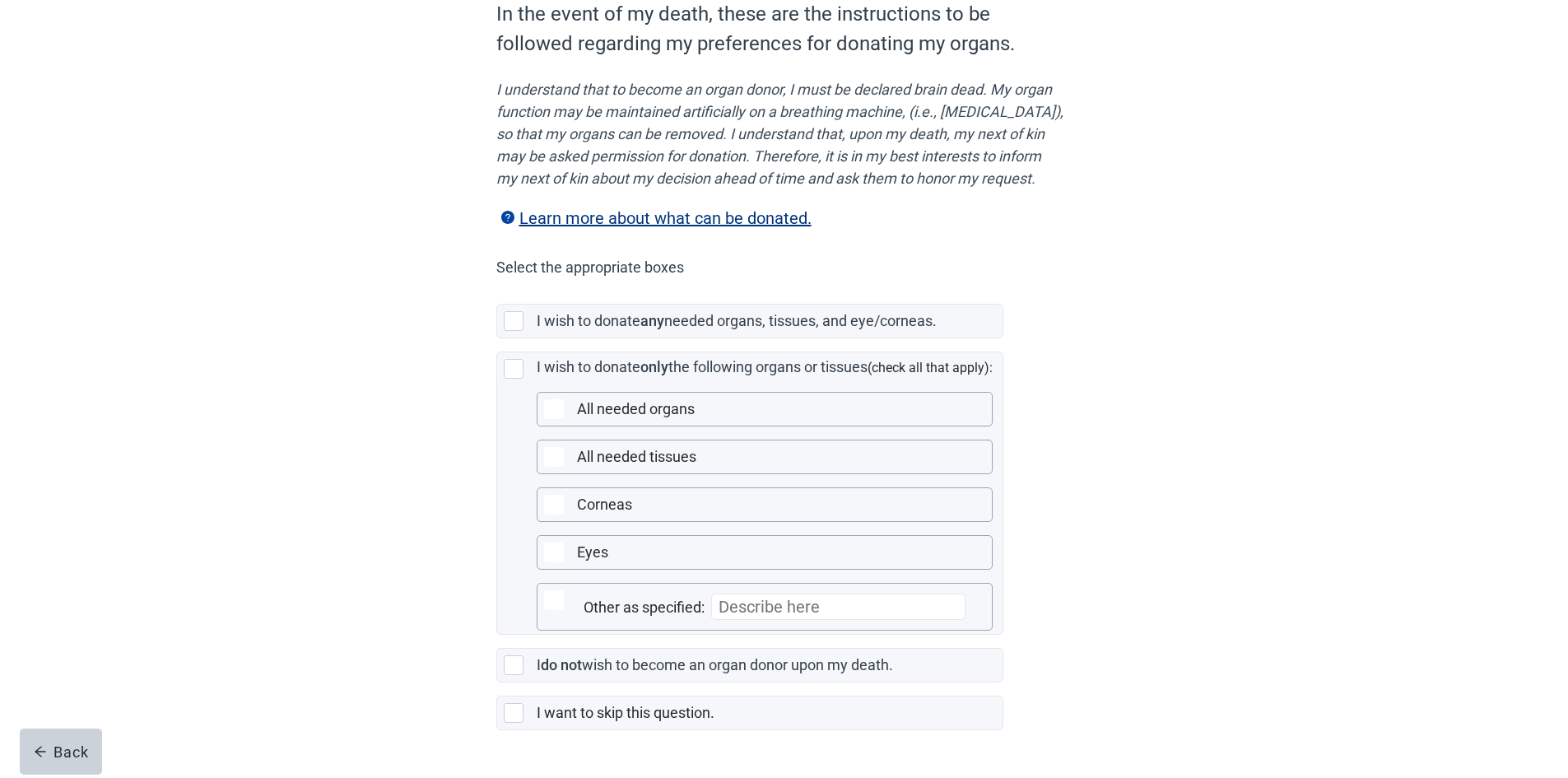
scroll to position [237, 0]
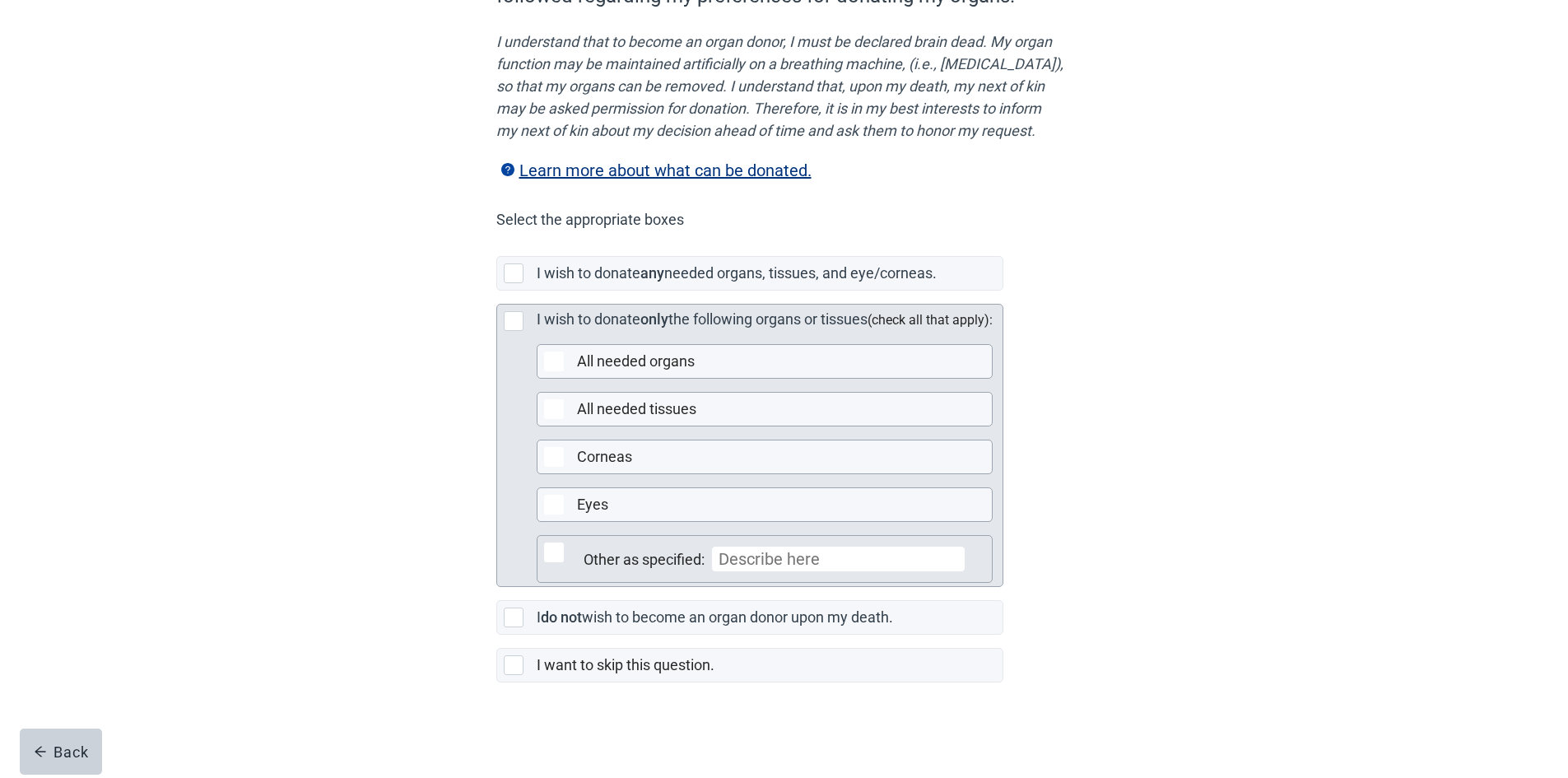
click at [735, 567] on input "Main content" at bounding box center [838, 559] width 255 height 26
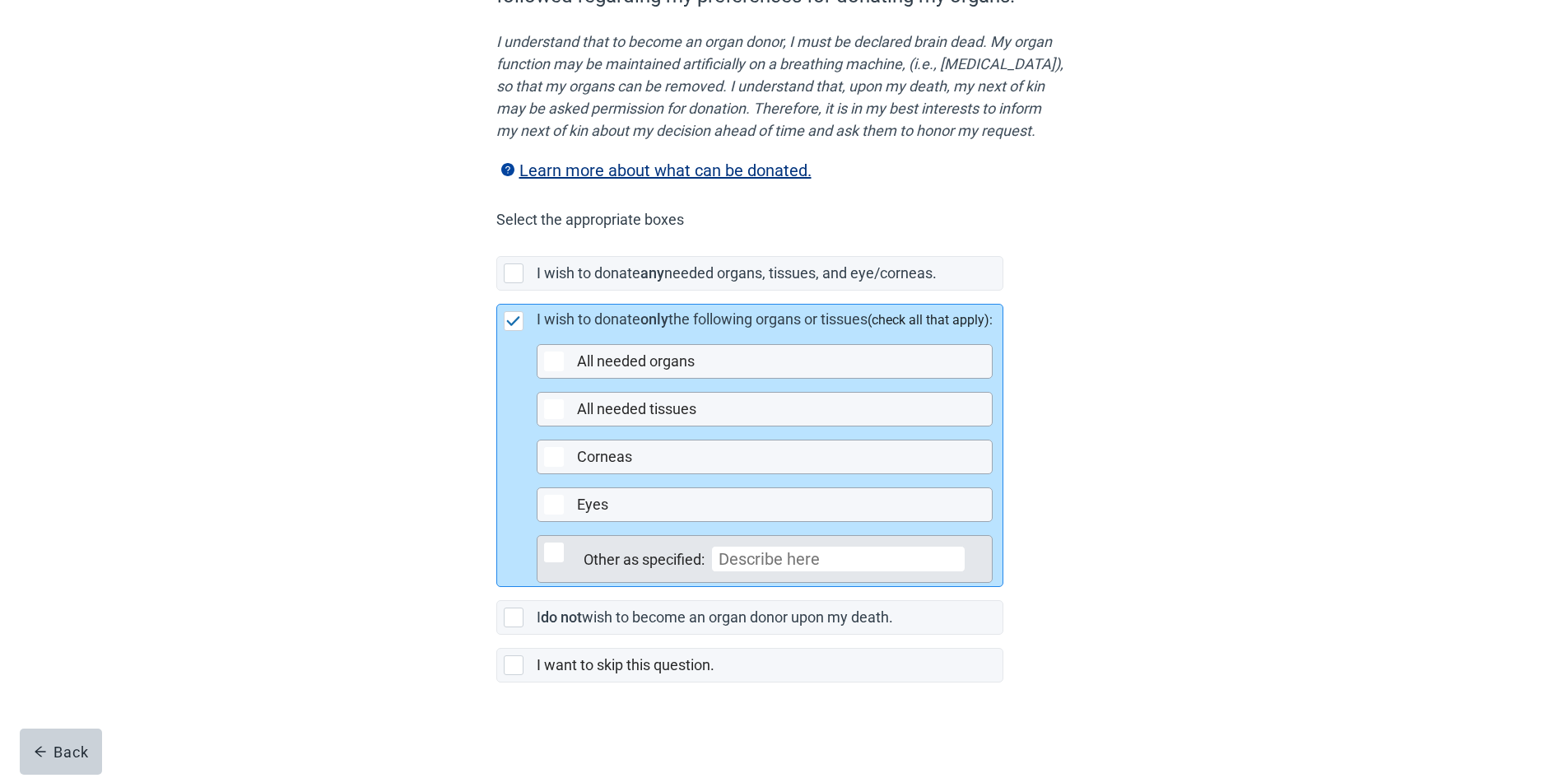
click at [547, 555] on div "Main content" at bounding box center [553, 552] width 20 height 20
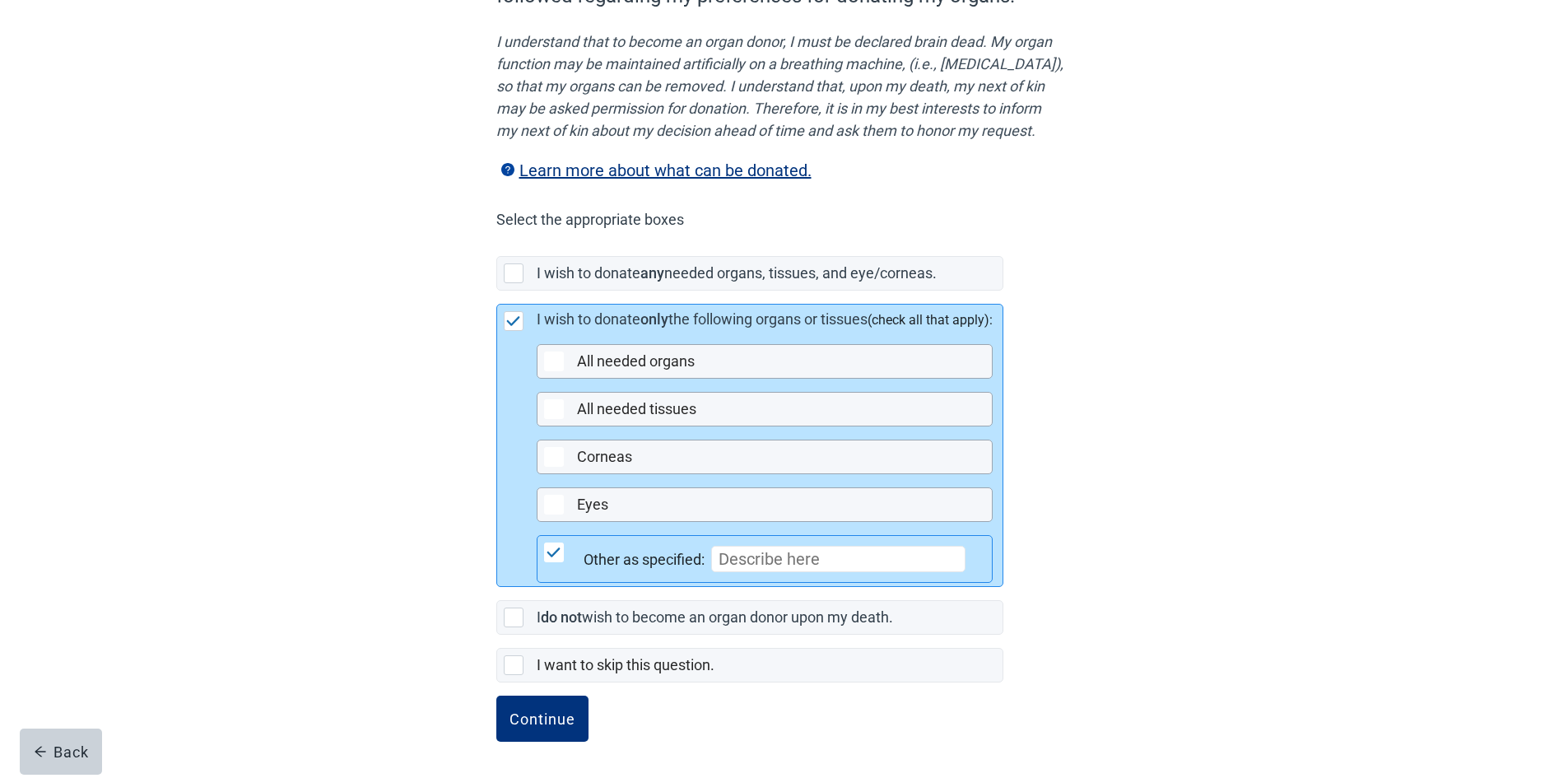
click at [736, 552] on input "Main content" at bounding box center [838, 559] width 255 height 26
type input "WILLING TO DONATE ORGANS IN ACCORDANCE WITH [DEMOGRAPHIC_DATA]"
click at [550, 707] on button "Continue" at bounding box center [542, 718] width 92 height 46
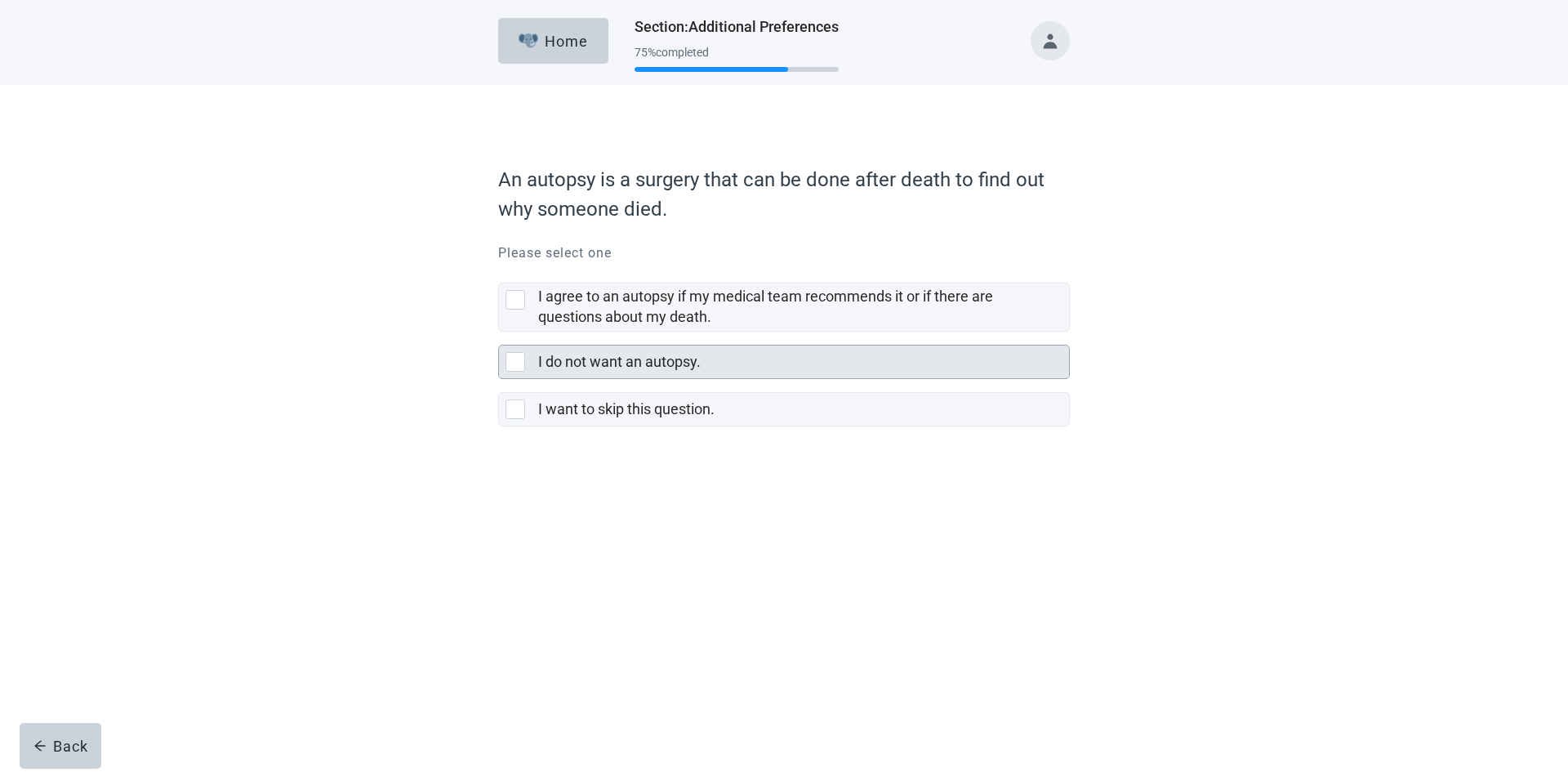
click at [513, 361] on div "I do not want an autopsy., checkbox, not selected" at bounding box center [515, 362] width 20 height 20
click at [499, 333] on input "I do not want an autopsy." at bounding box center [498, 332] width 1 height 1
checkbox input "true"
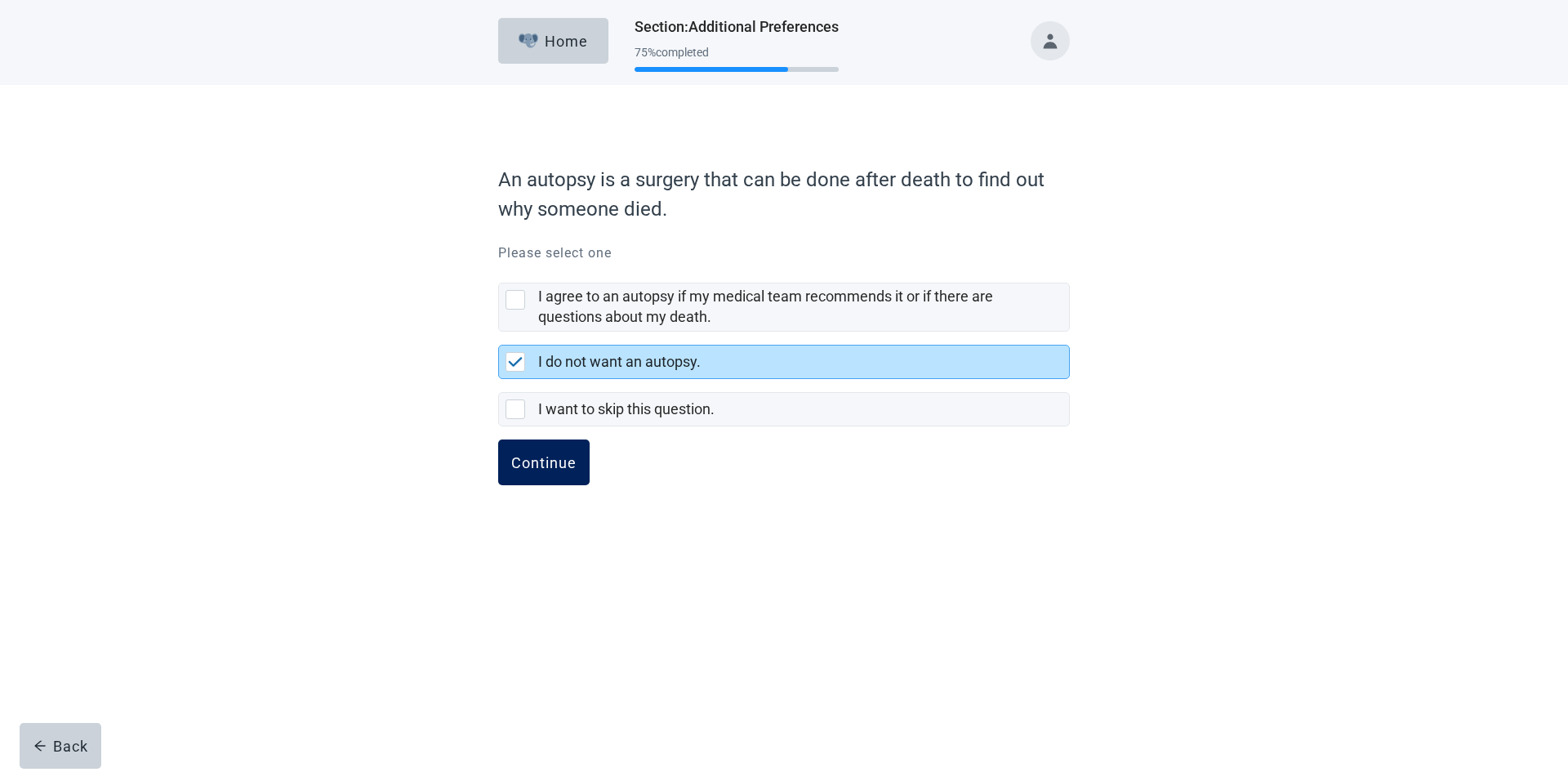
click at [539, 457] on div "Continue" at bounding box center [544, 462] width 65 height 16
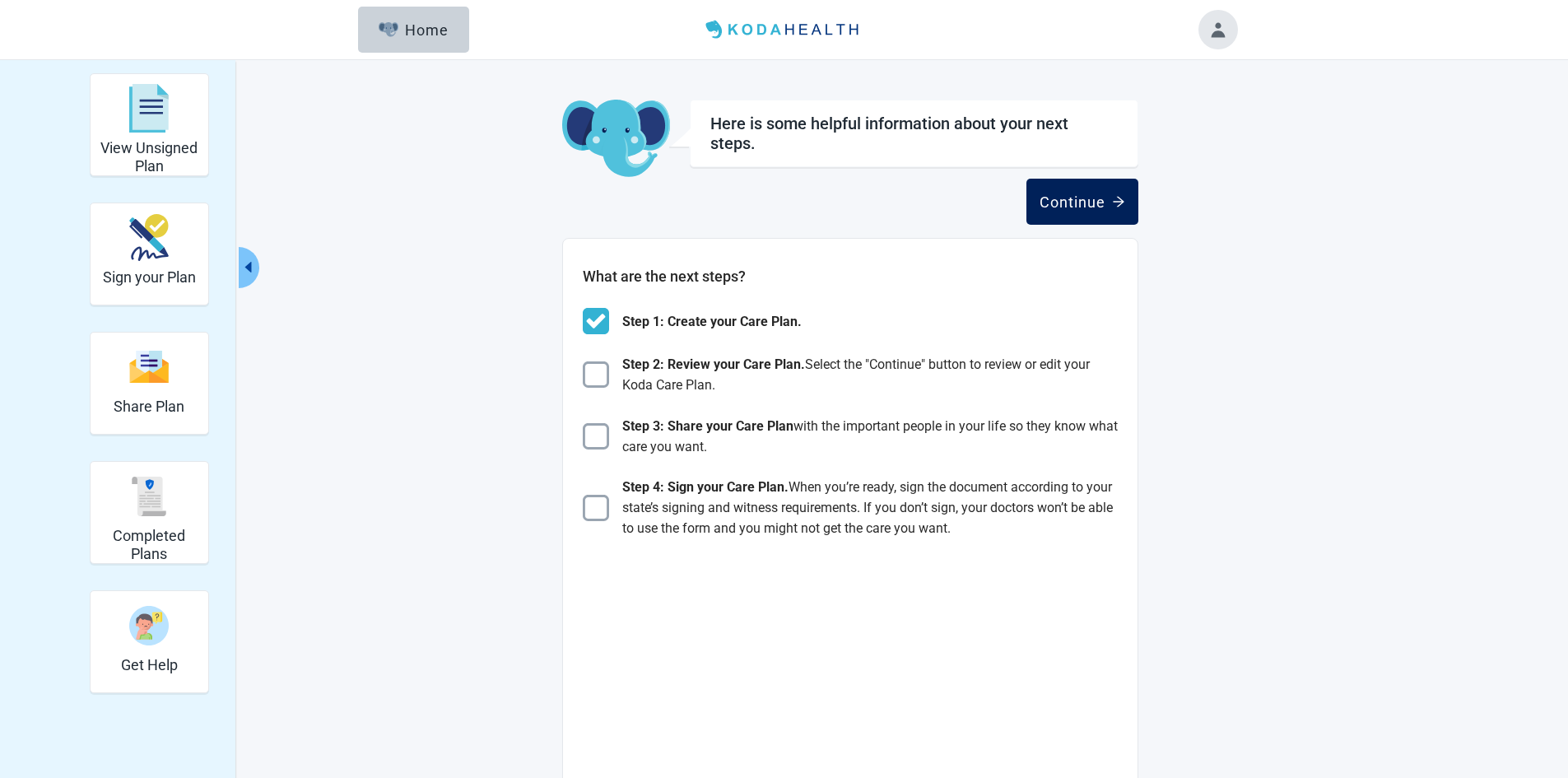
click at [1096, 194] on div "Continue" at bounding box center [1081, 201] width 86 height 16
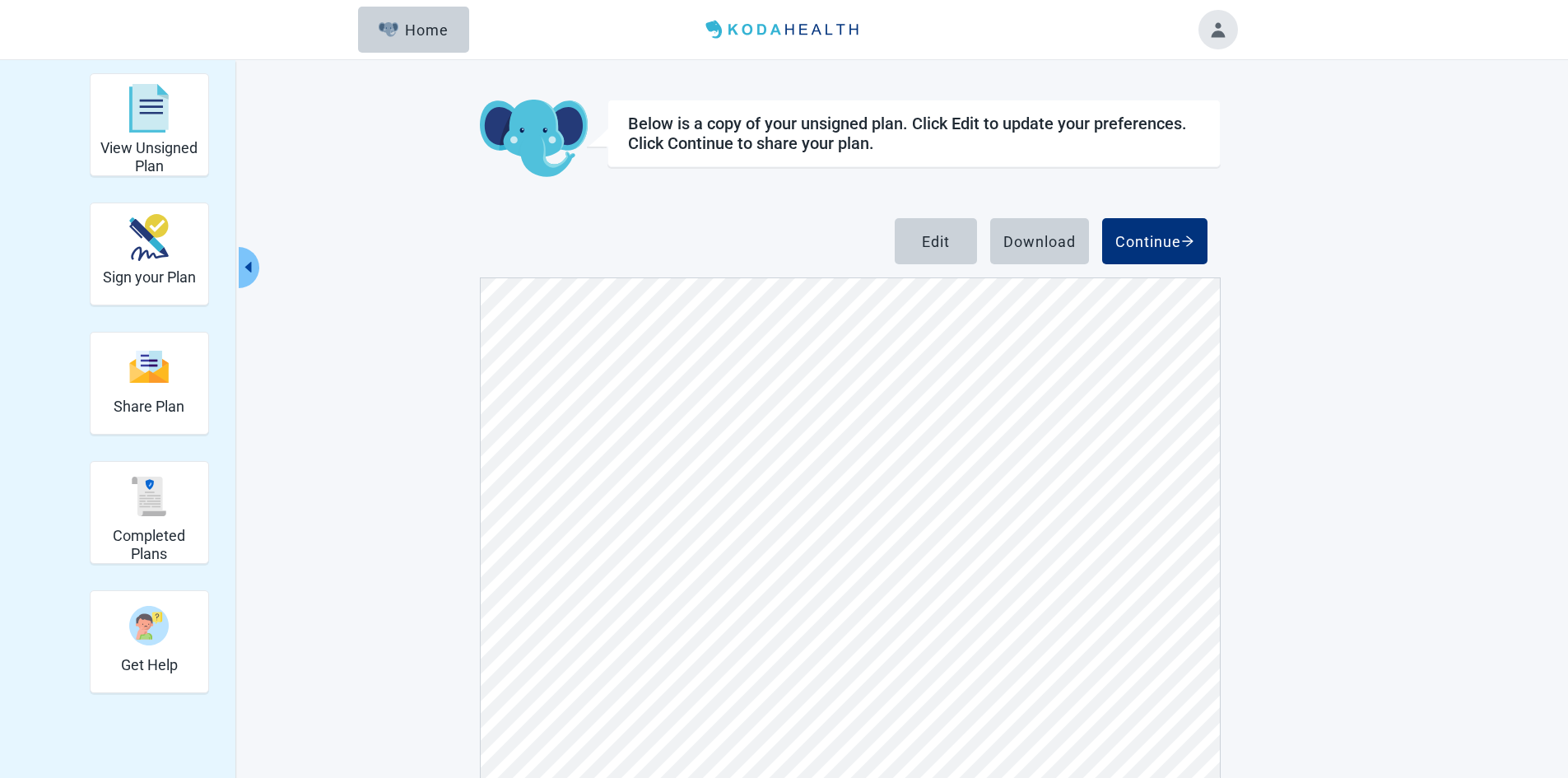
scroll to position [5233, 0]
click at [939, 241] on div "Edit" at bounding box center [935, 241] width 28 height 16
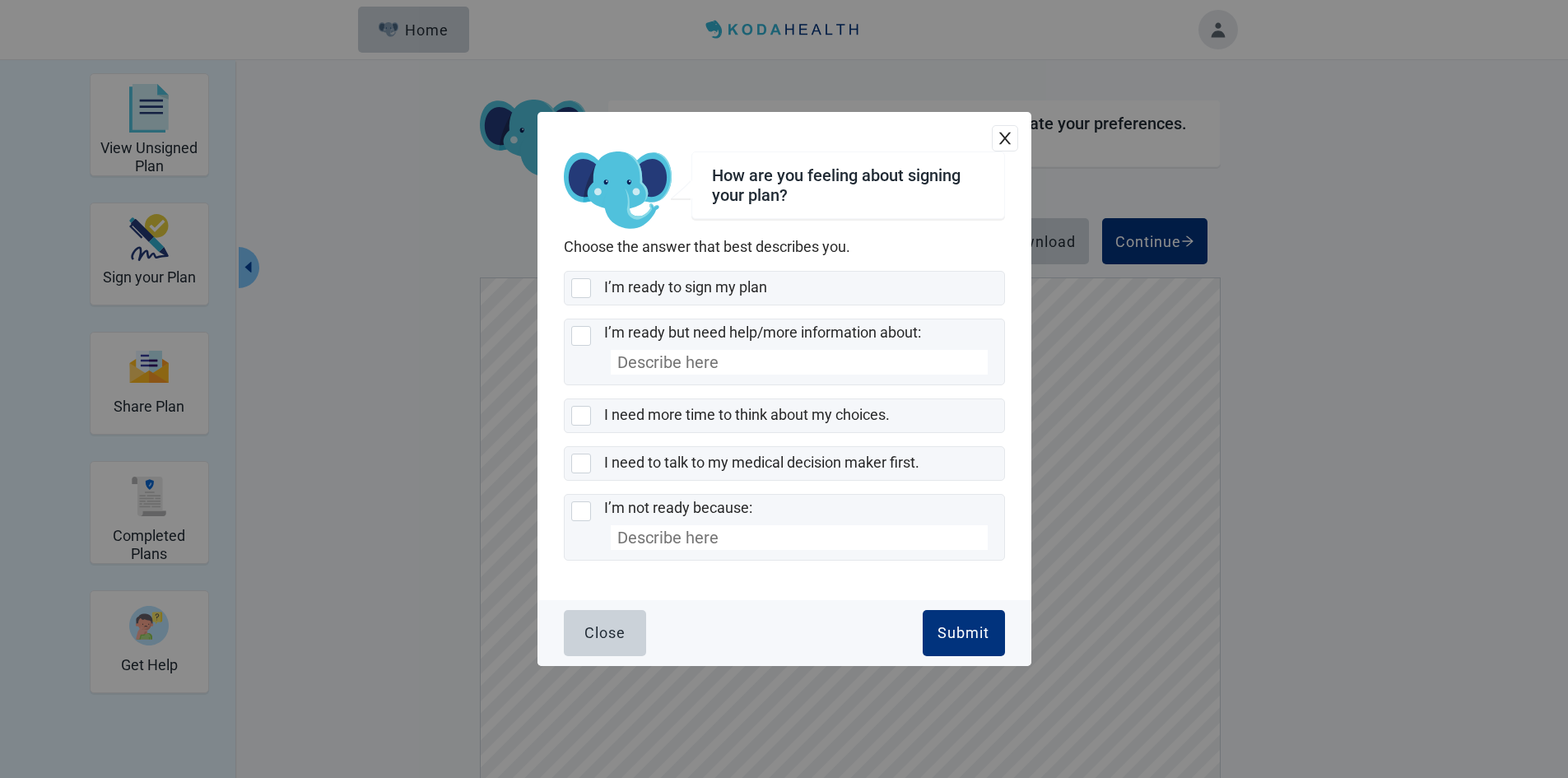
click at [1005, 139] on icon "close" at bounding box center [1003, 139] width 11 height 12
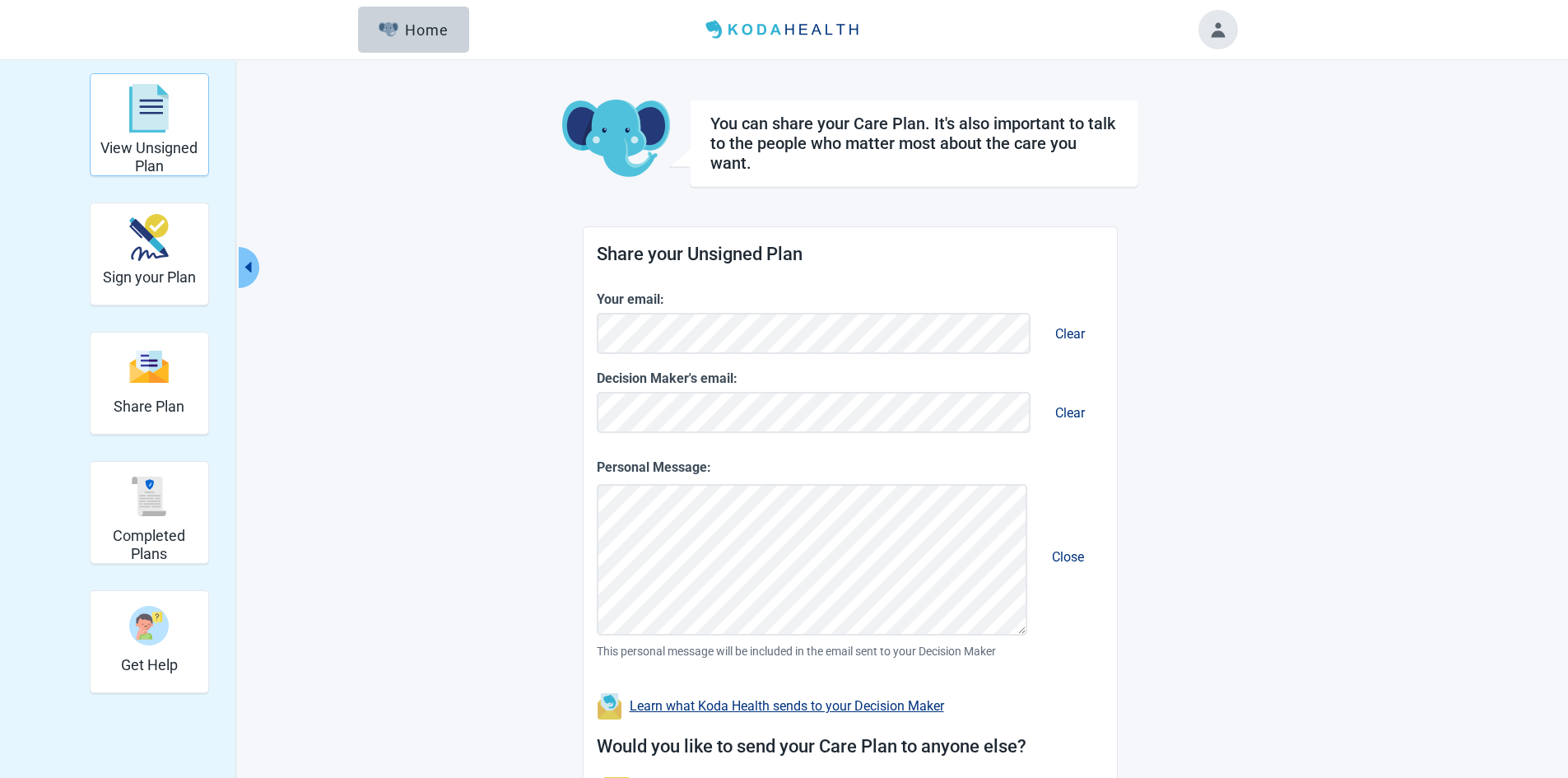
click at [128, 100] on div "View Unsigned Plan" at bounding box center [149, 107] width 105 height 62
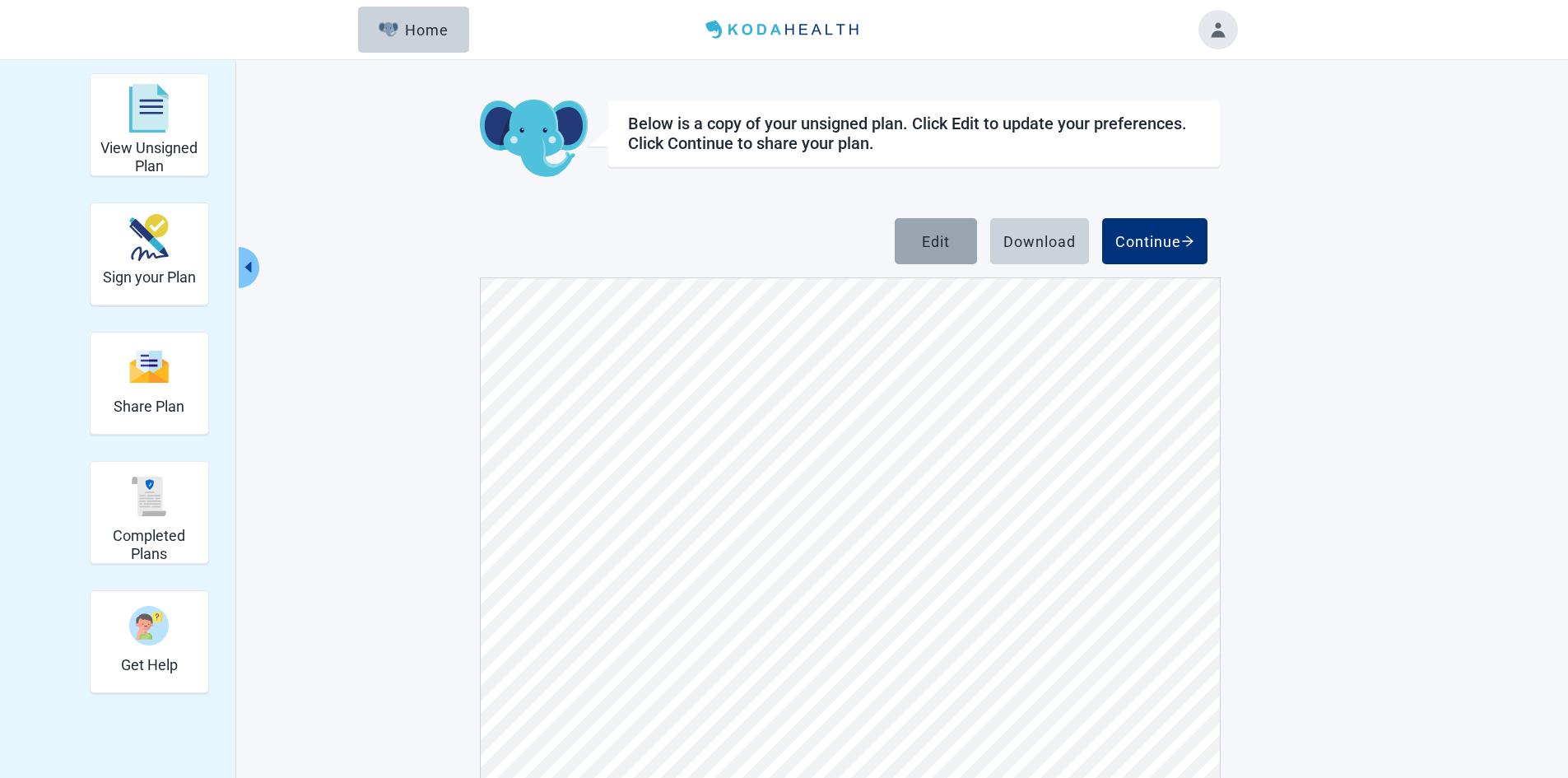
click at [945, 243] on div "Edit" at bounding box center [935, 241] width 28 height 16
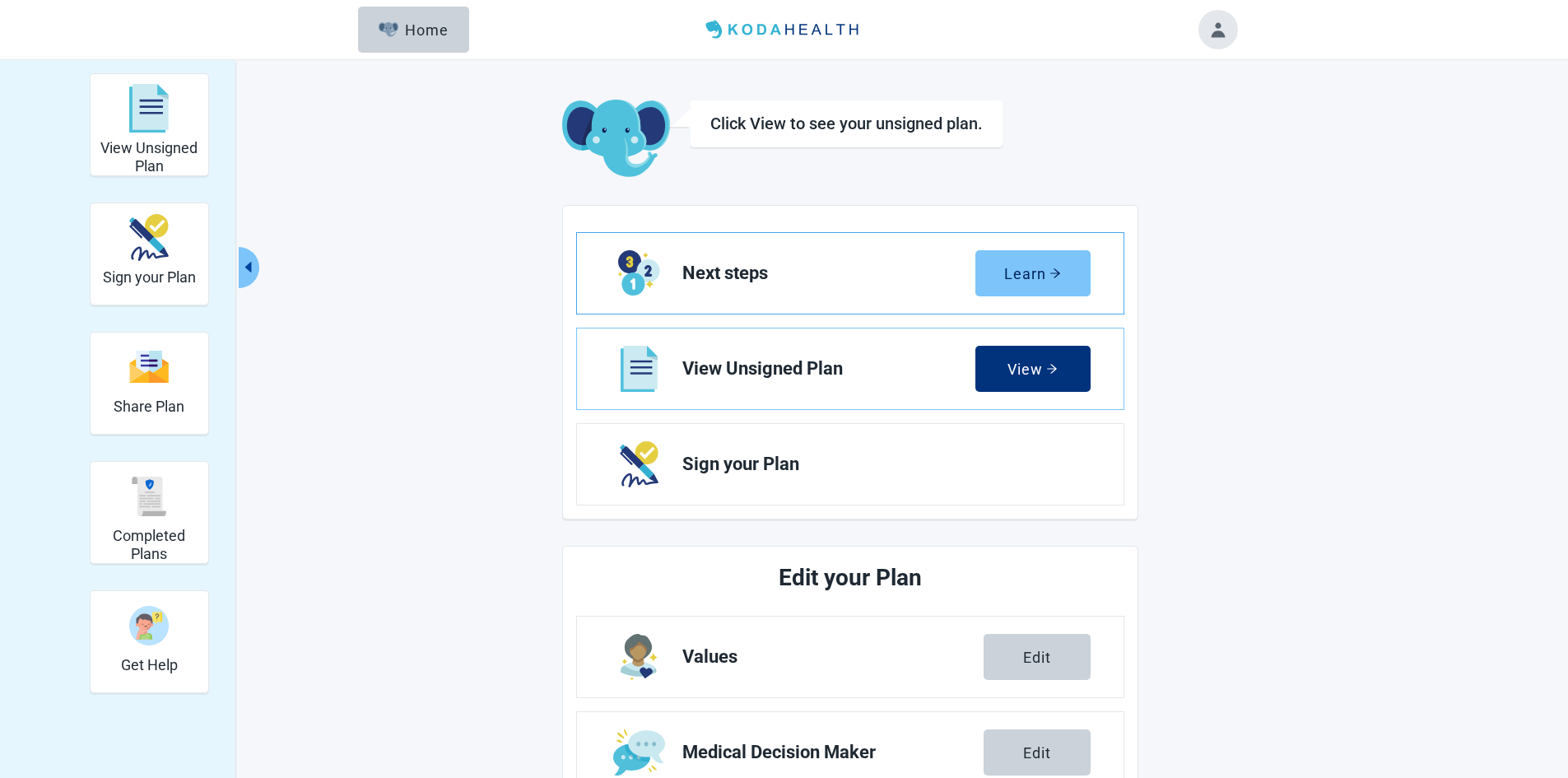
click at [1008, 269] on div "Learn" at bounding box center [1033, 273] width 57 height 16
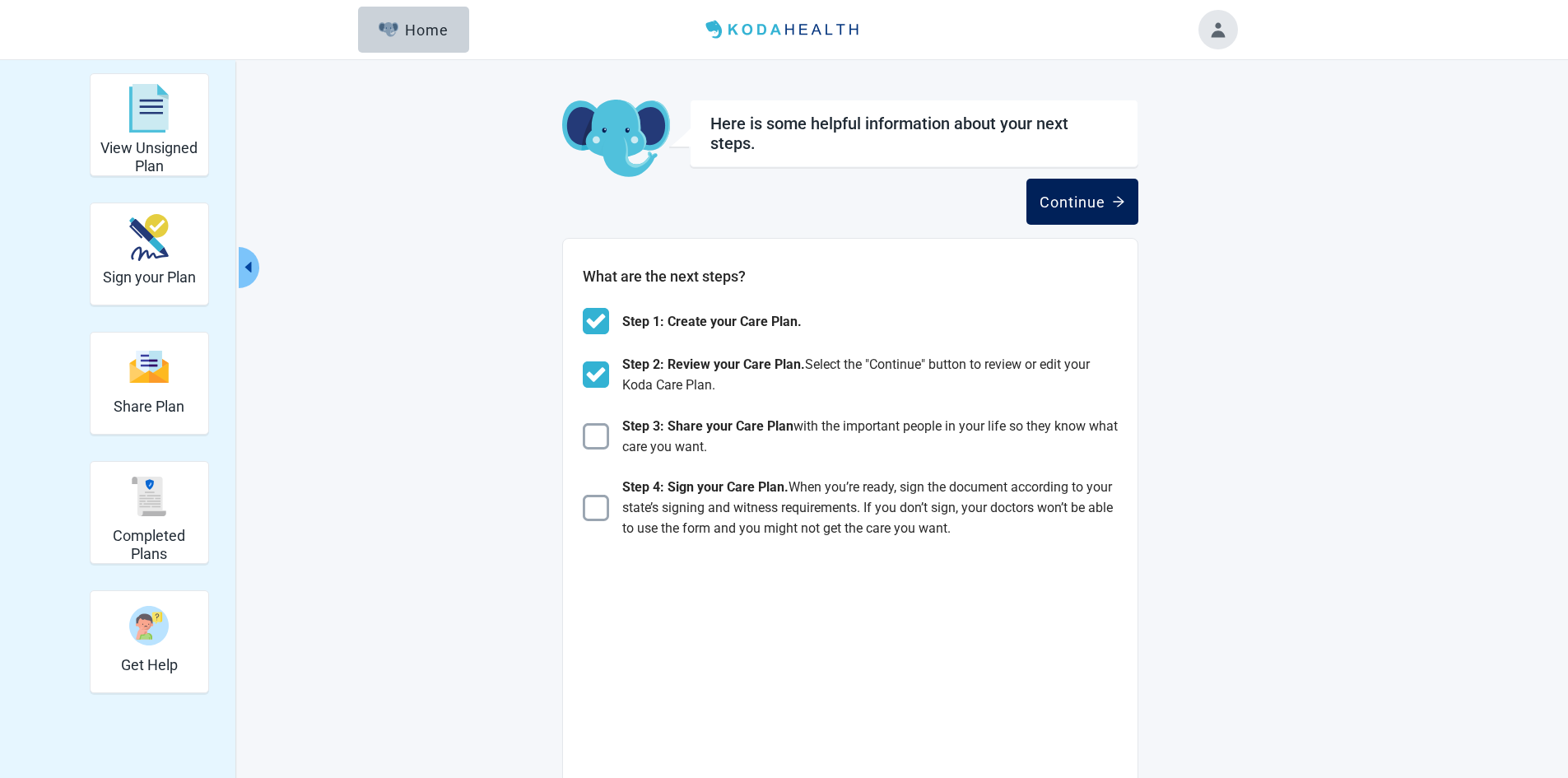
click at [1083, 195] on div "Continue" at bounding box center [1081, 201] width 86 height 16
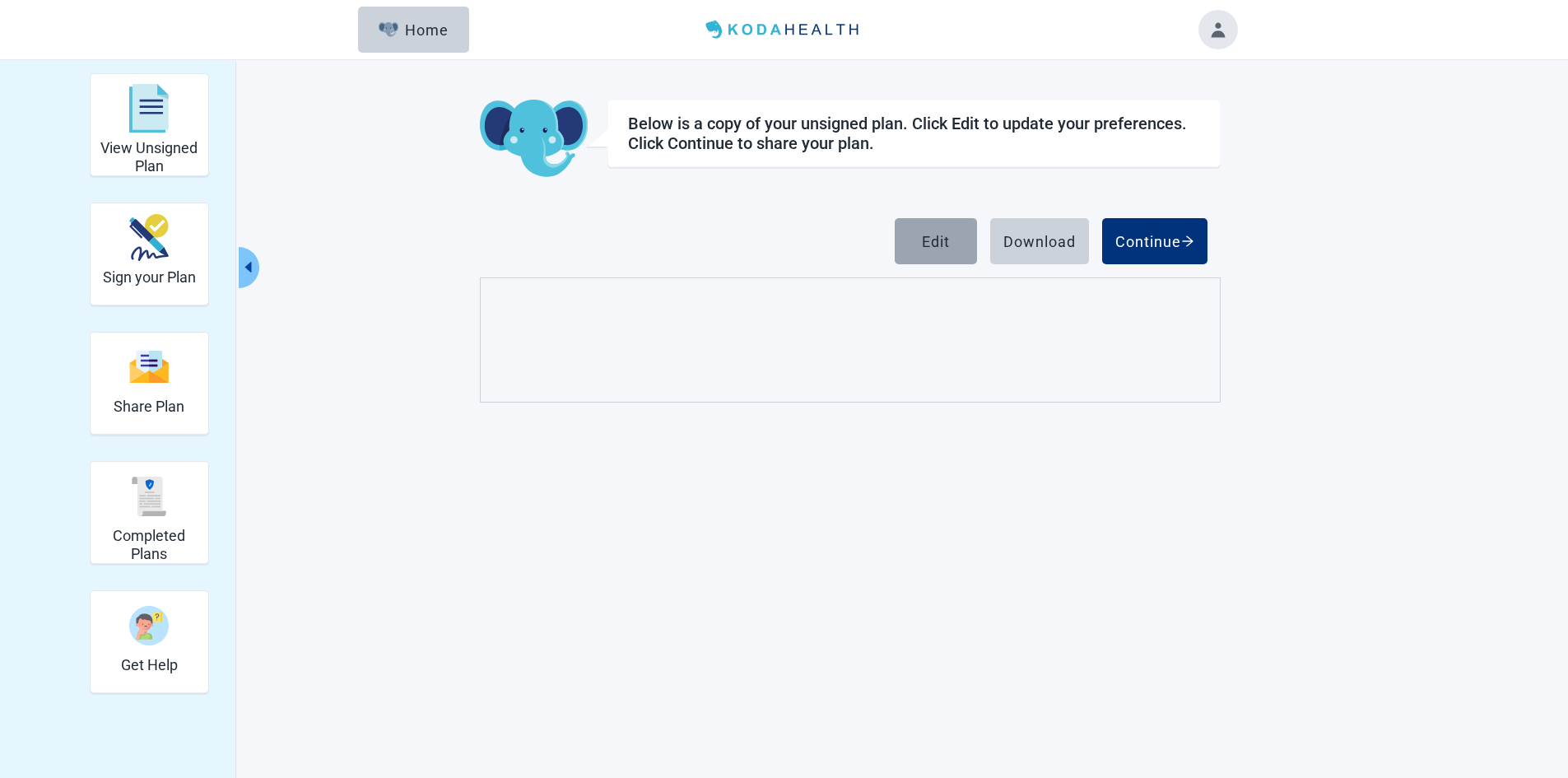
click at [904, 243] on button "Edit" at bounding box center [935, 241] width 82 height 46
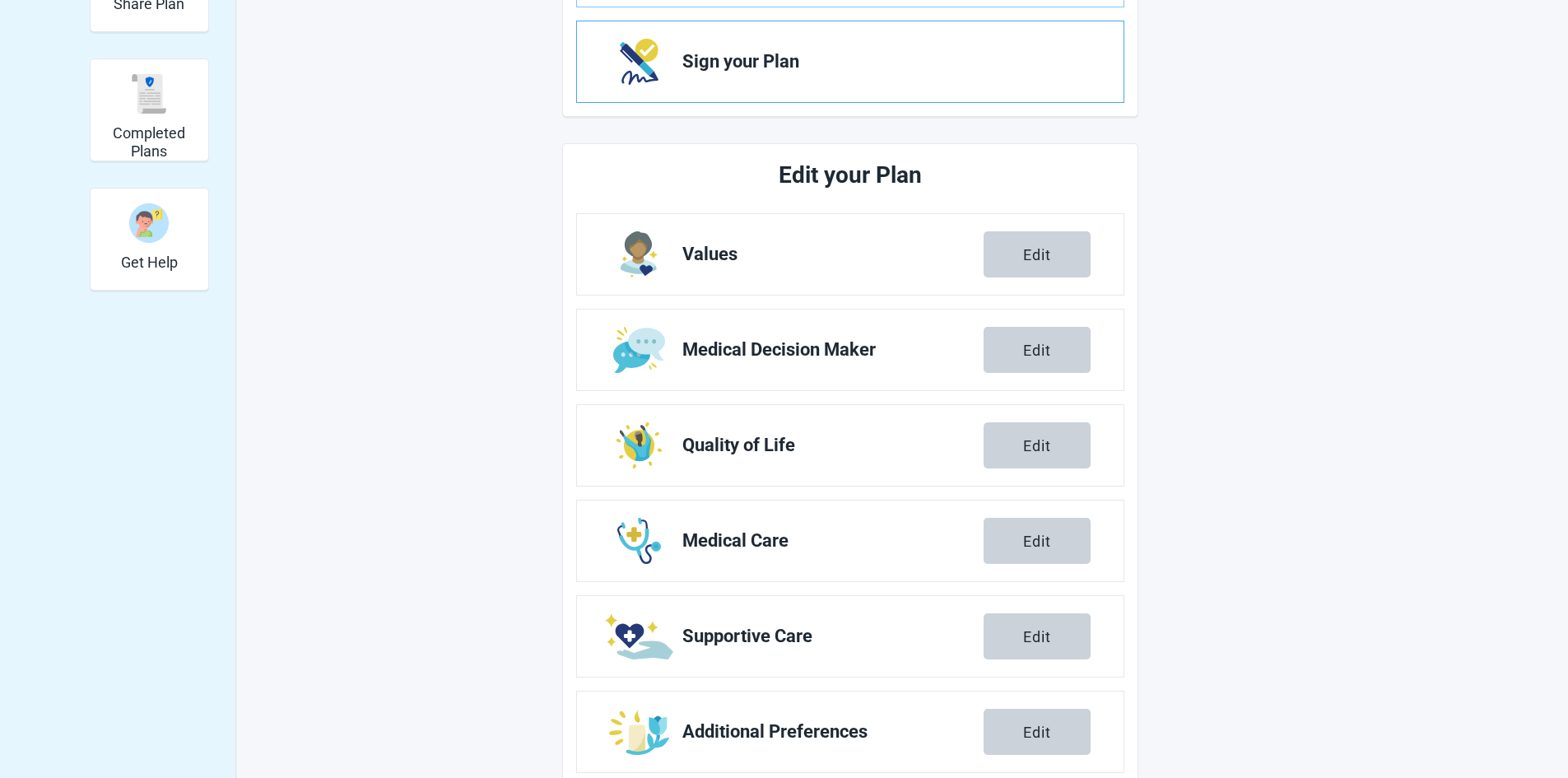
scroll to position [438, 0]
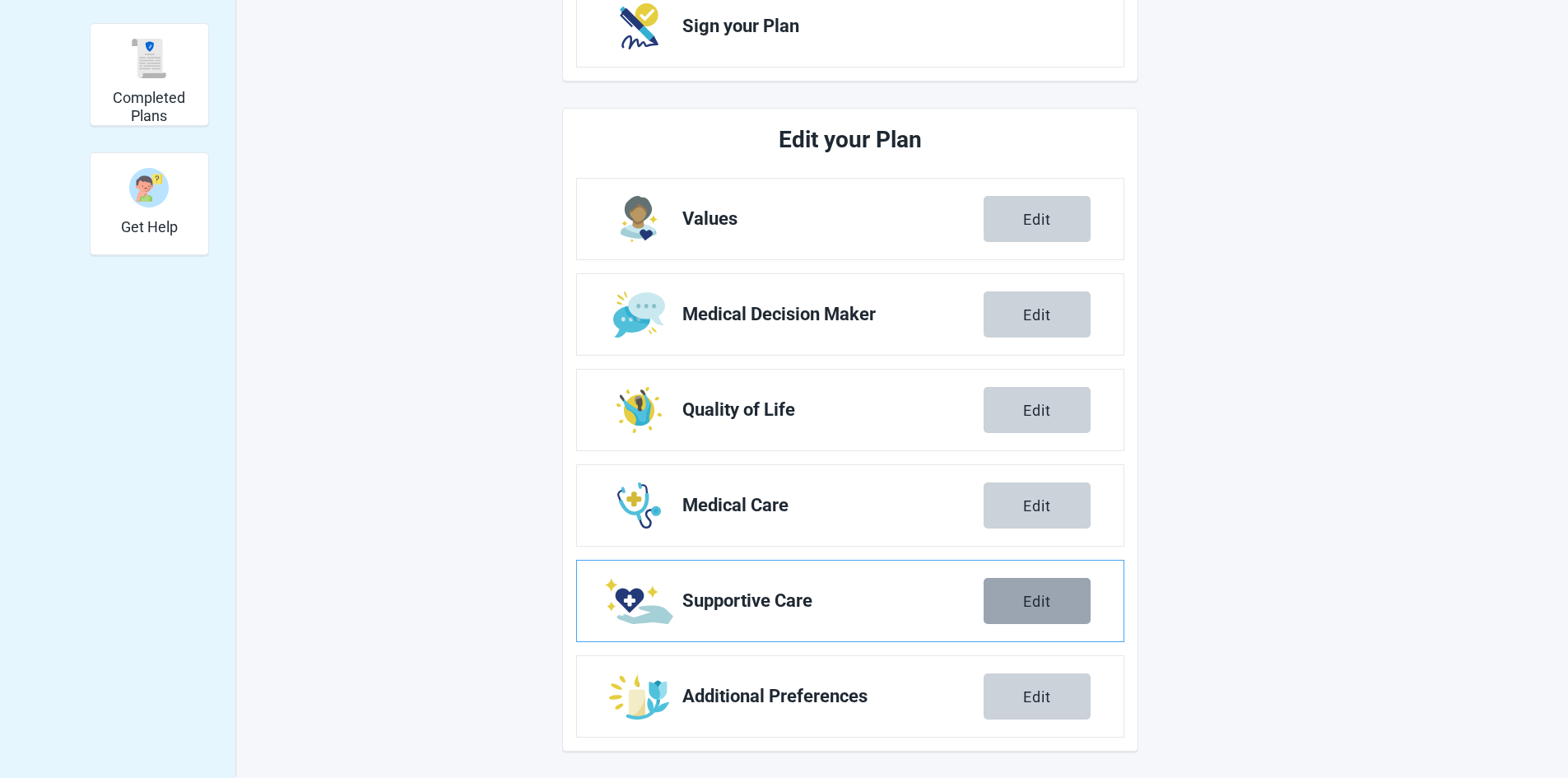
click at [1029, 593] on div "Edit" at bounding box center [1036, 600] width 28 height 16
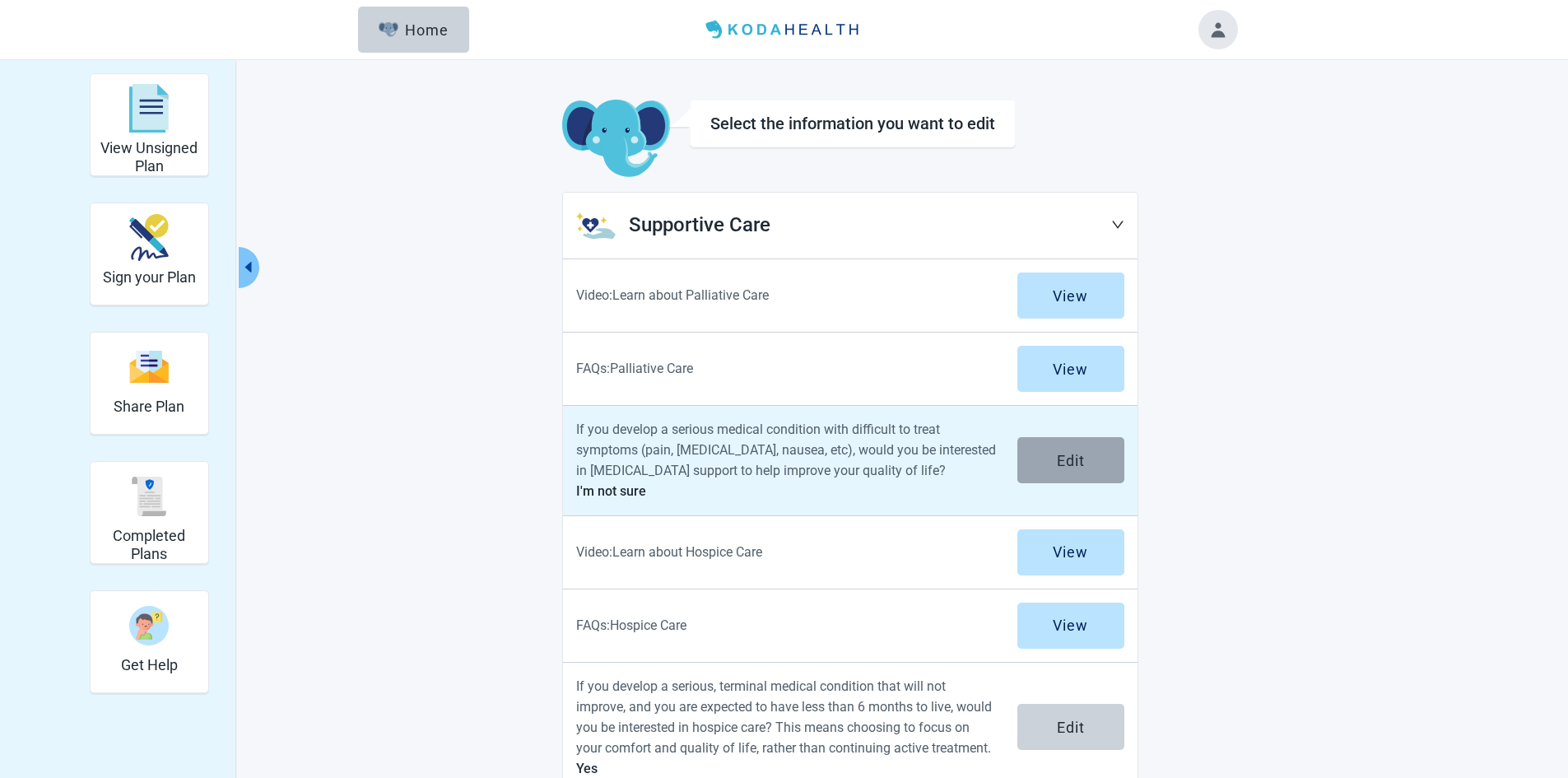
click at [1064, 457] on div "Edit" at bounding box center [1070, 460] width 28 height 16
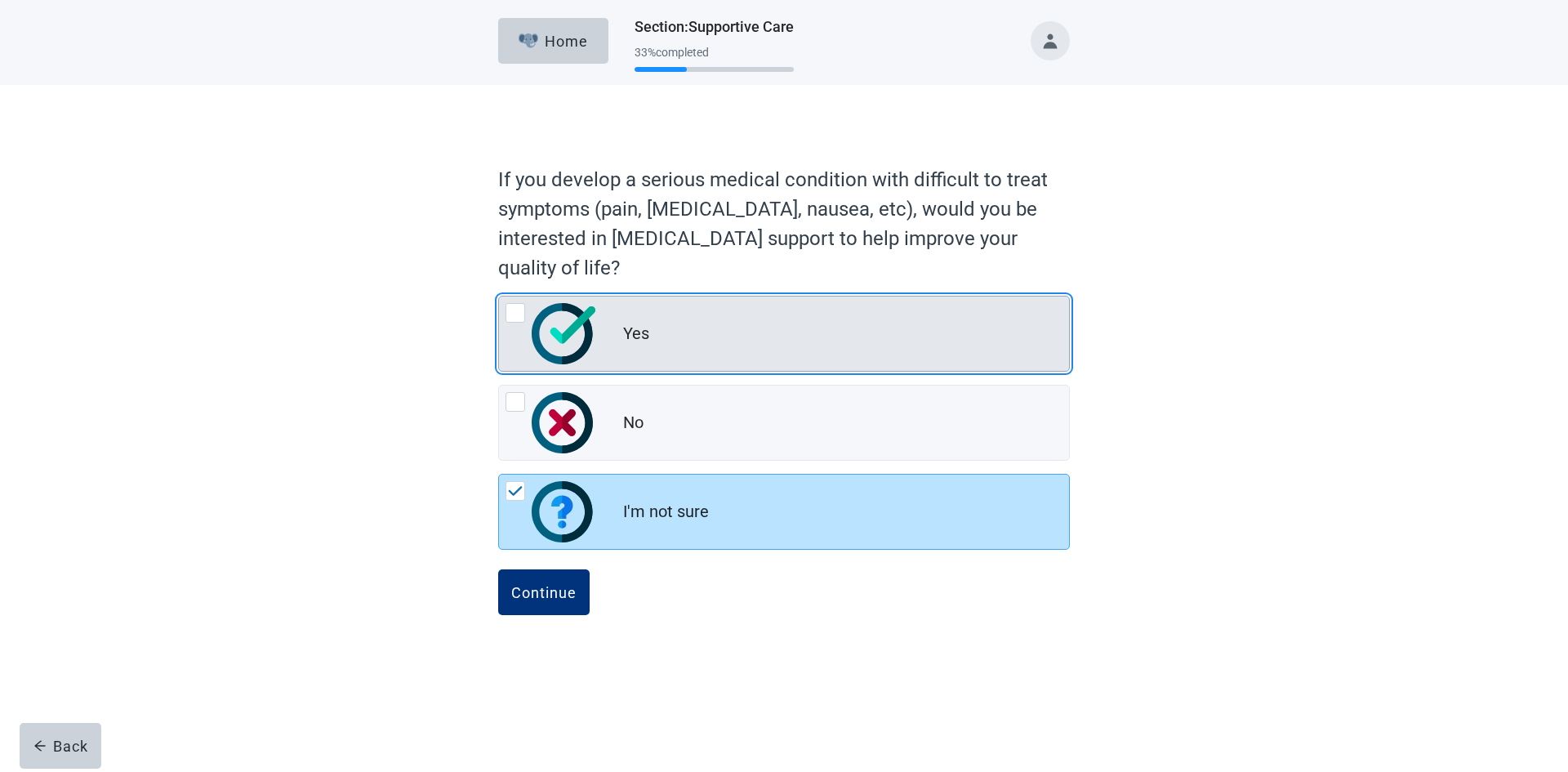
click at [515, 308] on div "Yes, radio button, not checked" at bounding box center [515, 313] width 20 height 20
click at [499, 297] on input "Yes" at bounding box center [498, 296] width 1 height 1
radio input "true"
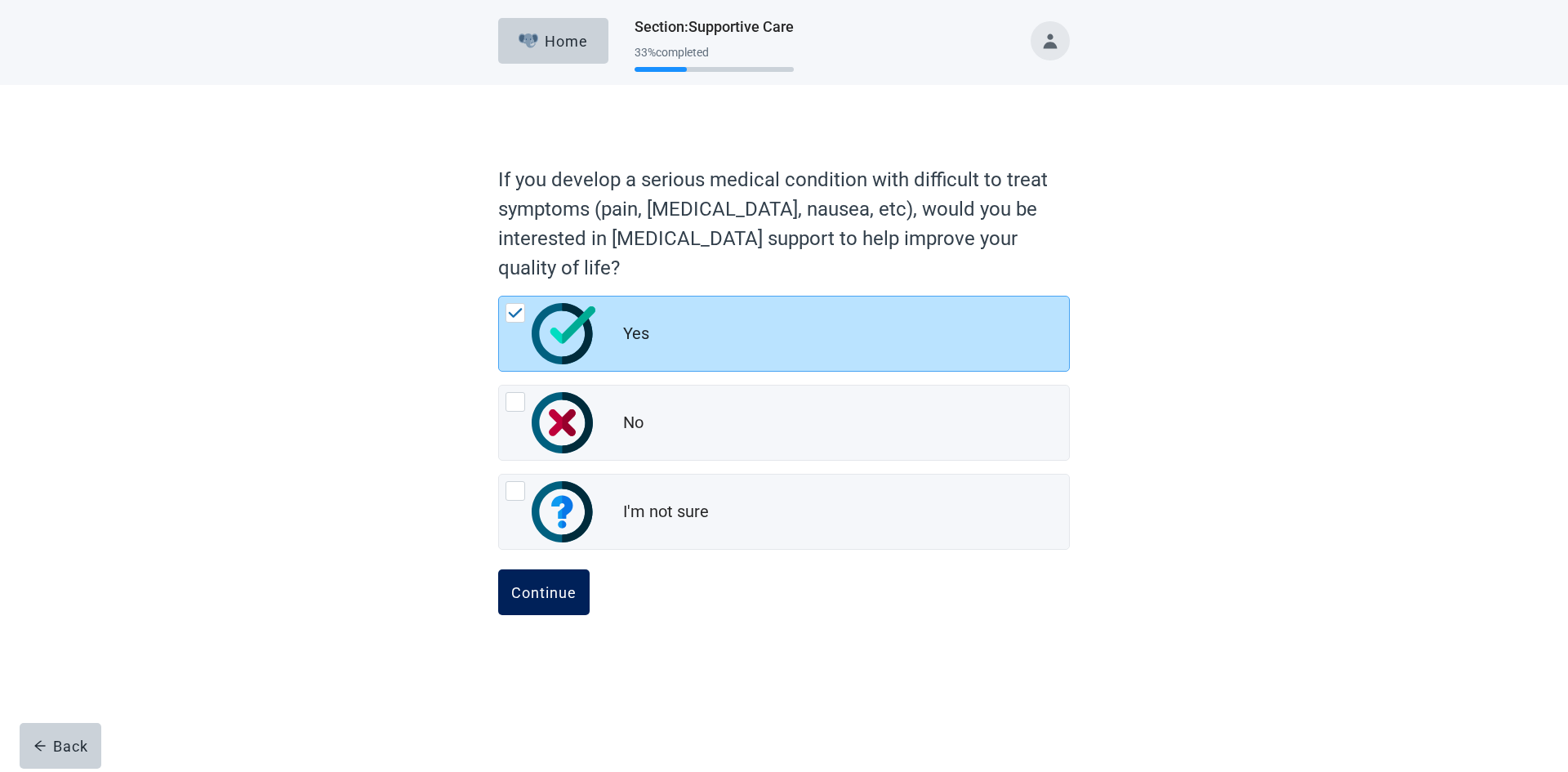
click at [536, 589] on div "Continue" at bounding box center [544, 592] width 65 height 16
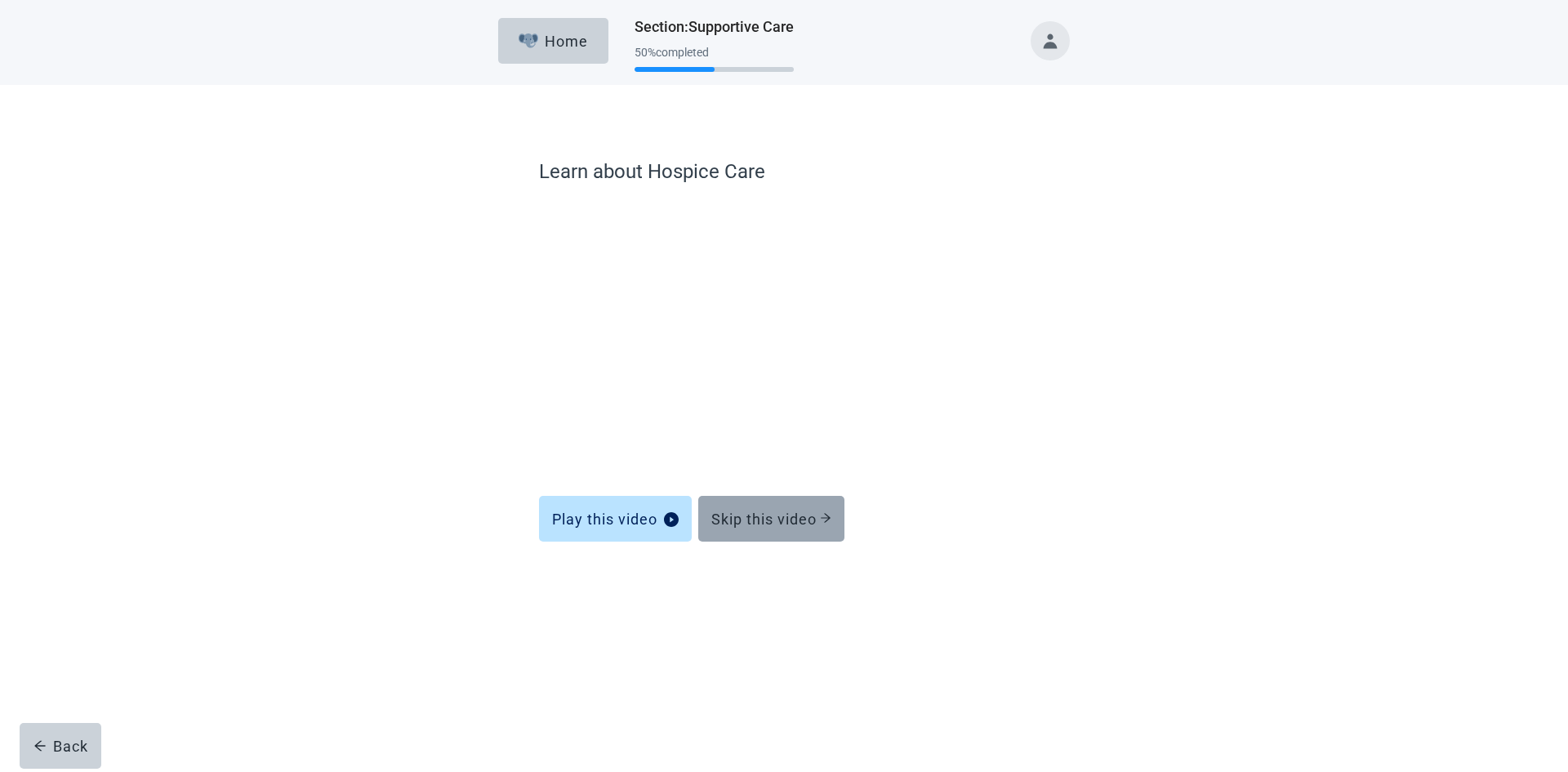
click at [781, 528] on button "Skip this video" at bounding box center [772, 518] width 146 height 46
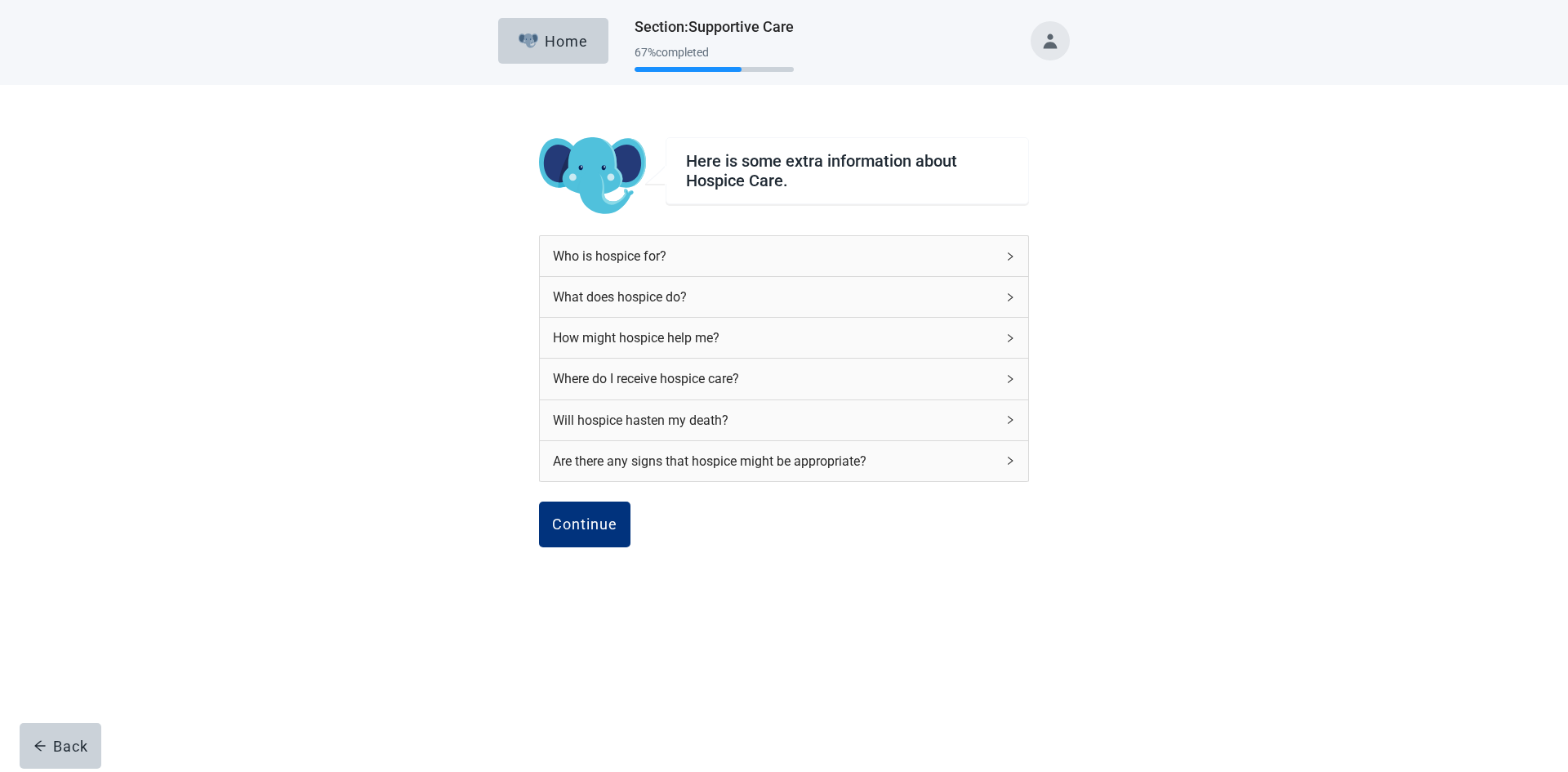
click at [612, 255] on div "Who is hospice for?" at bounding box center [773, 256] width 442 height 21
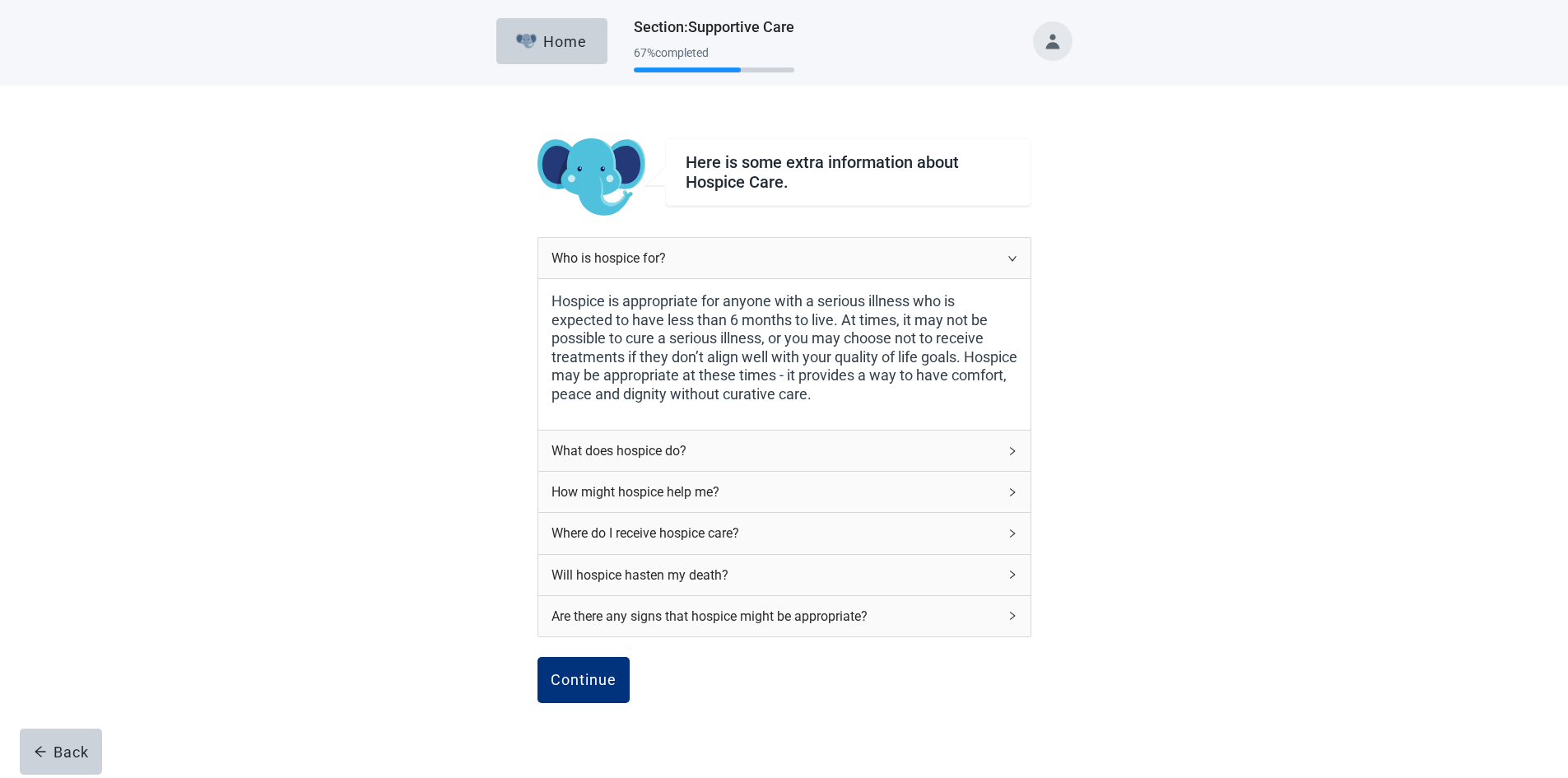
click at [624, 483] on div "How might hospice help me?" at bounding box center [774, 492] width 446 height 21
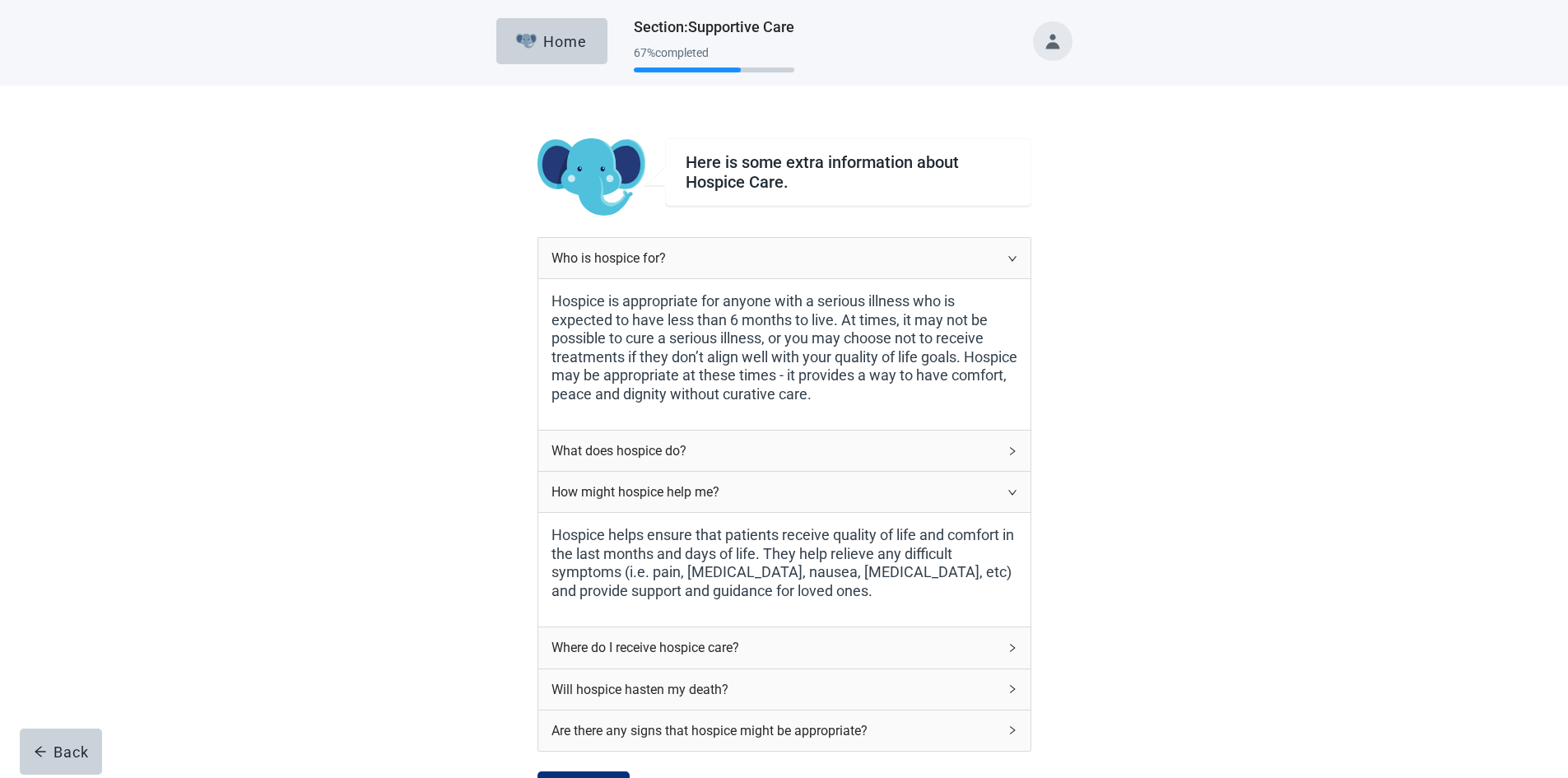
click at [651, 690] on div "Will hospice hasten my death?" at bounding box center [774, 690] width 446 height 21
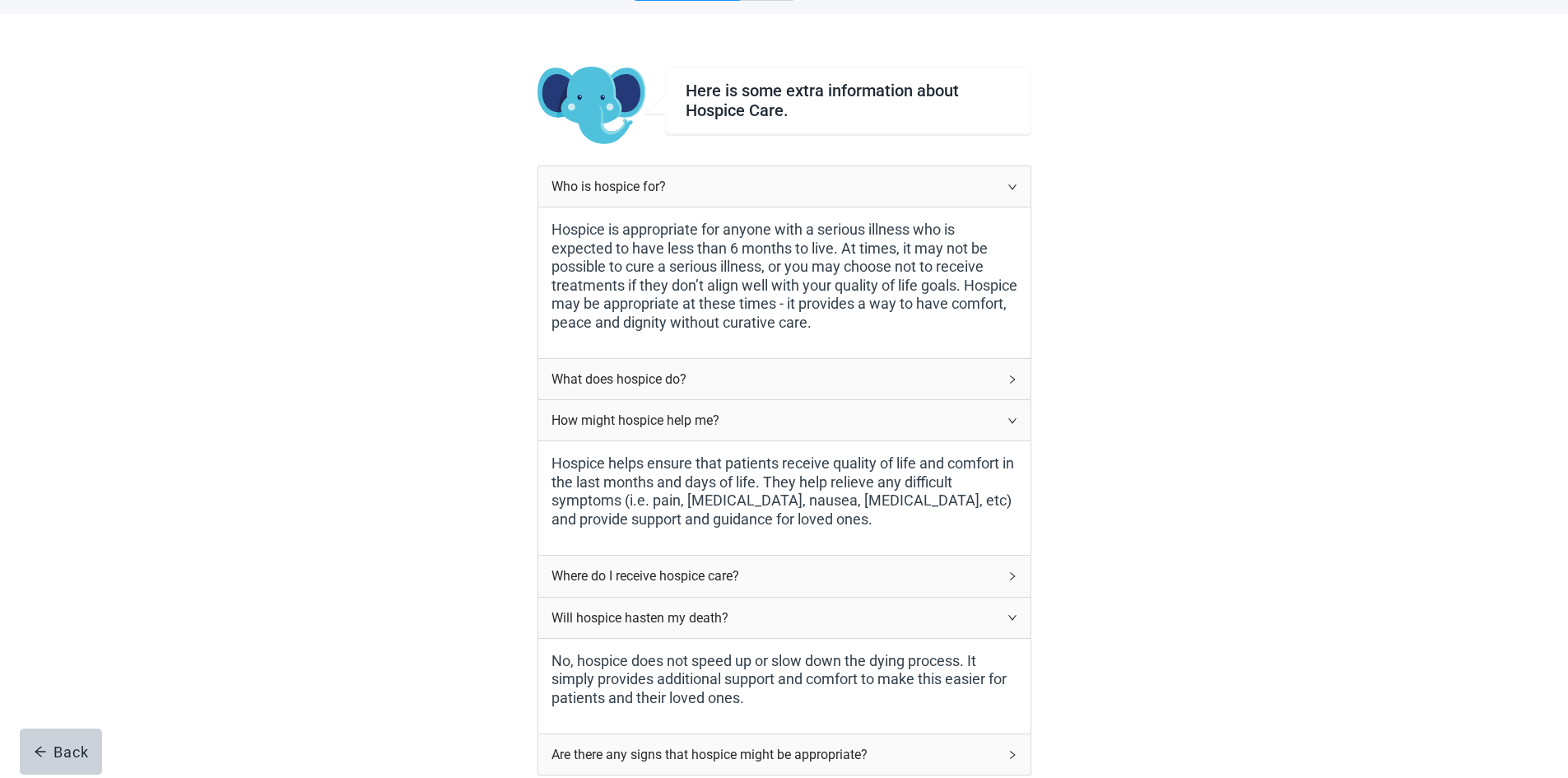
scroll to position [133, 0]
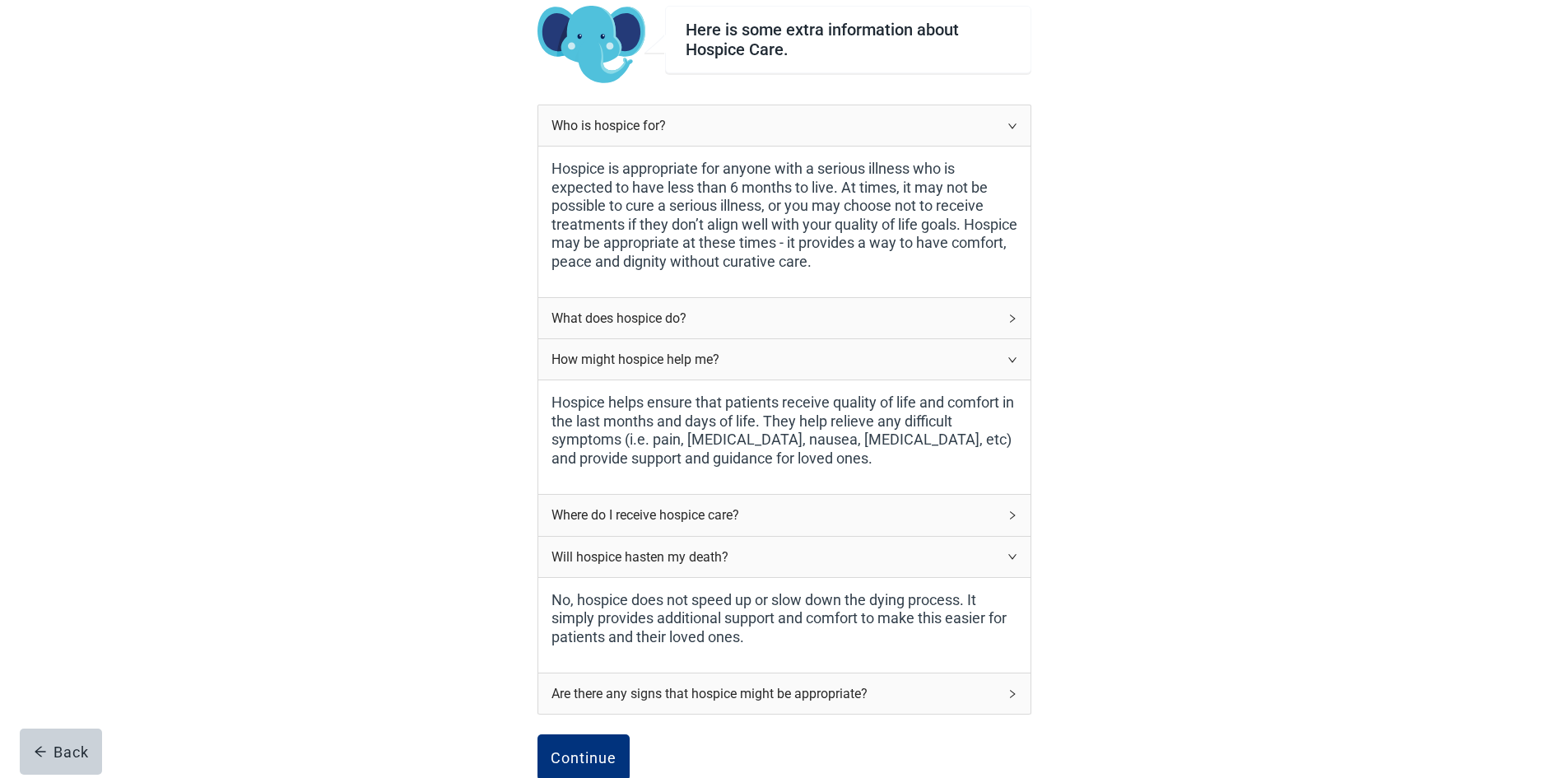
click at [651, 690] on div "Are there any signs that hospice might be appropriate?" at bounding box center [774, 694] width 446 height 21
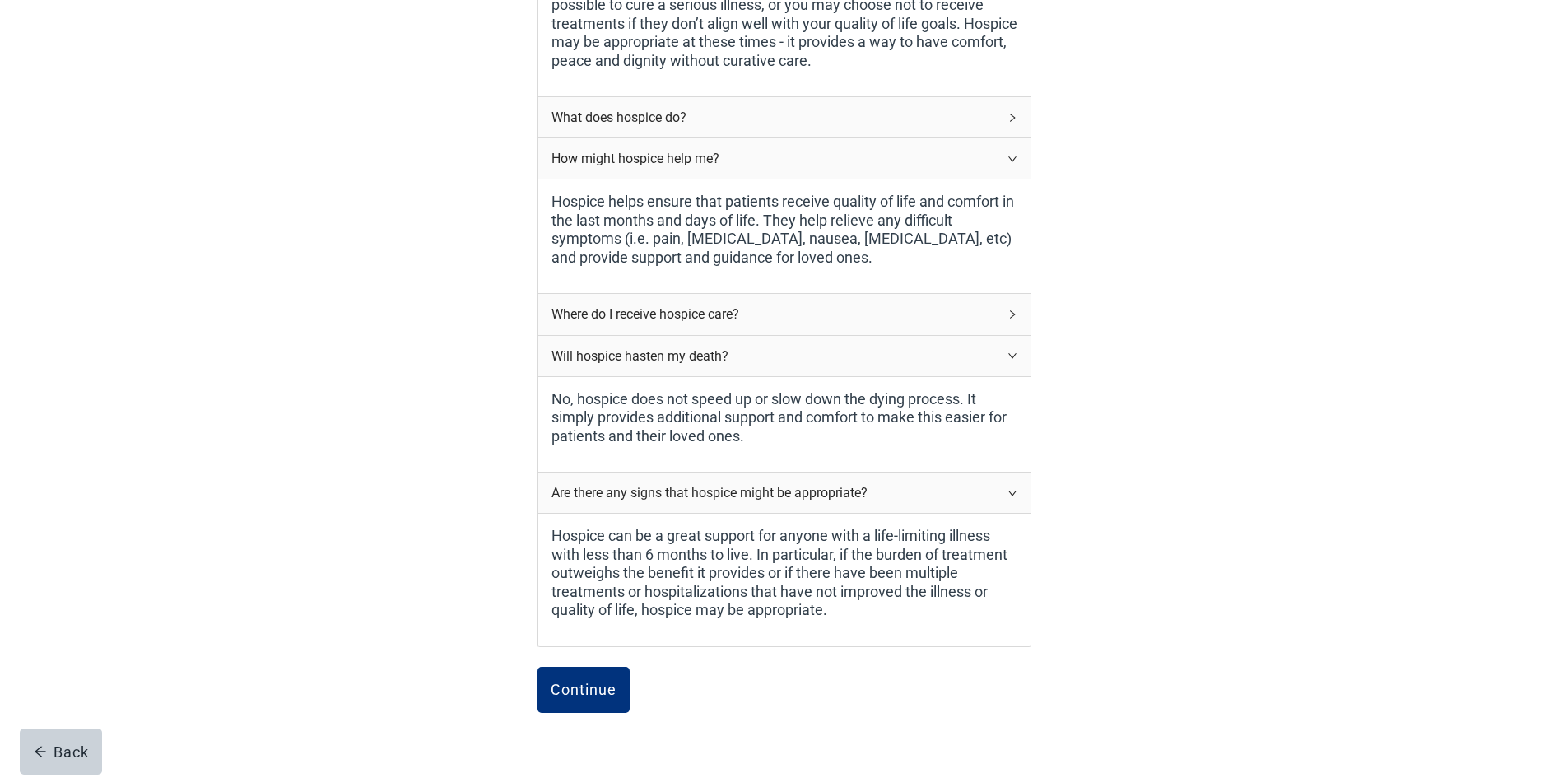
scroll to position [420, 0]
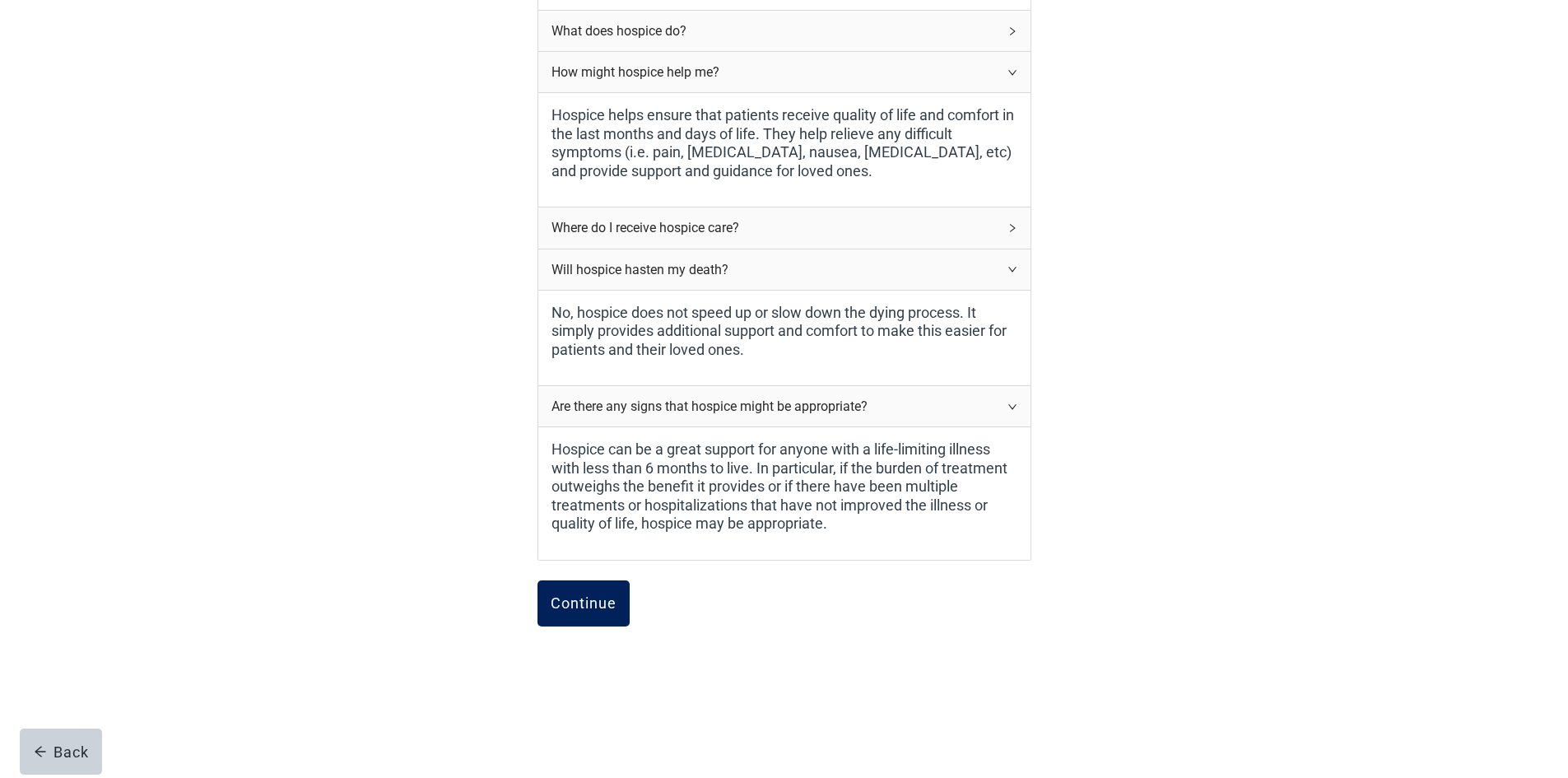
click at [591, 606] on div "Continue" at bounding box center [584, 603] width 66 height 16
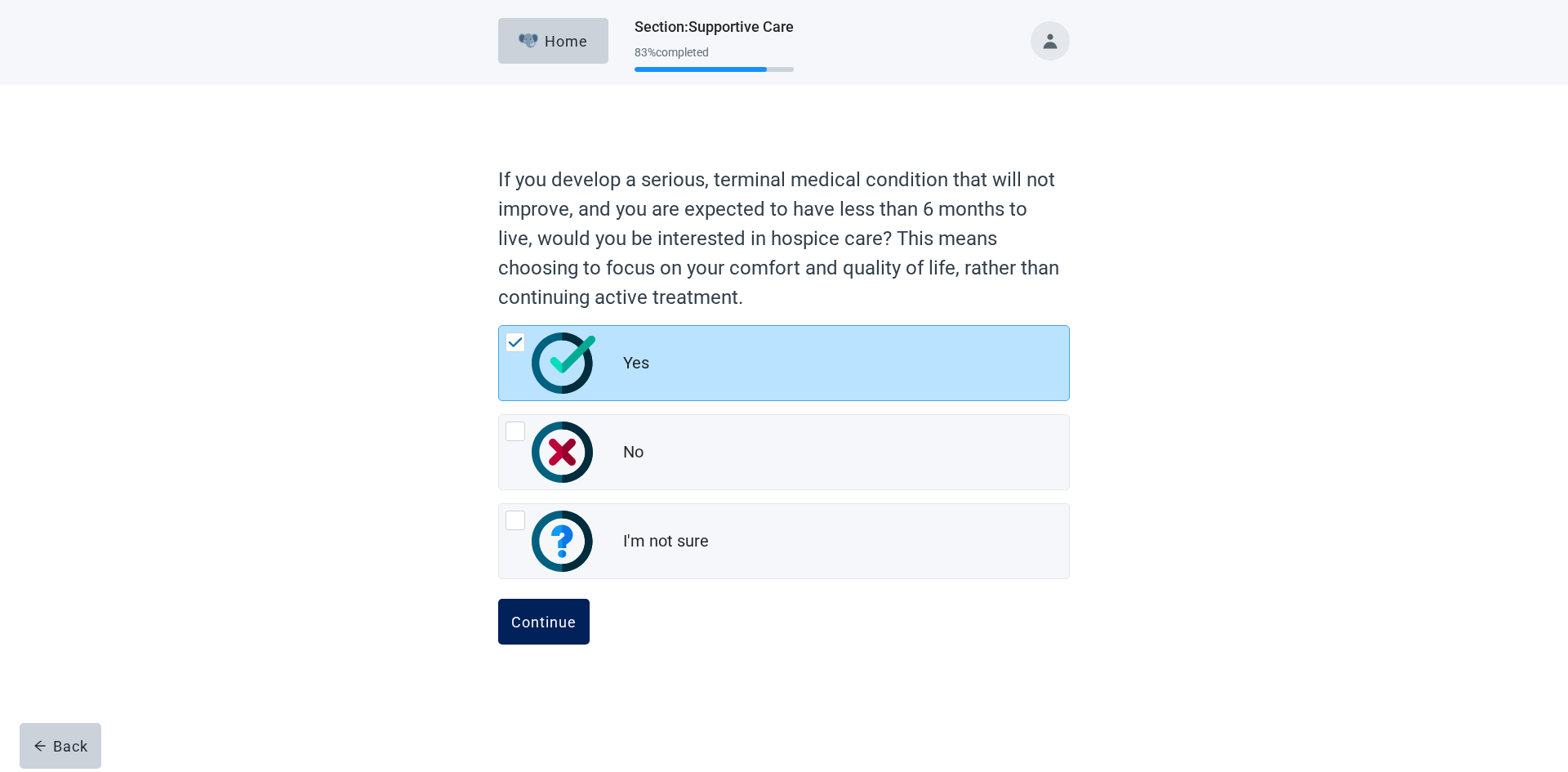
click at [544, 616] on div "Continue" at bounding box center [544, 622] width 65 height 16
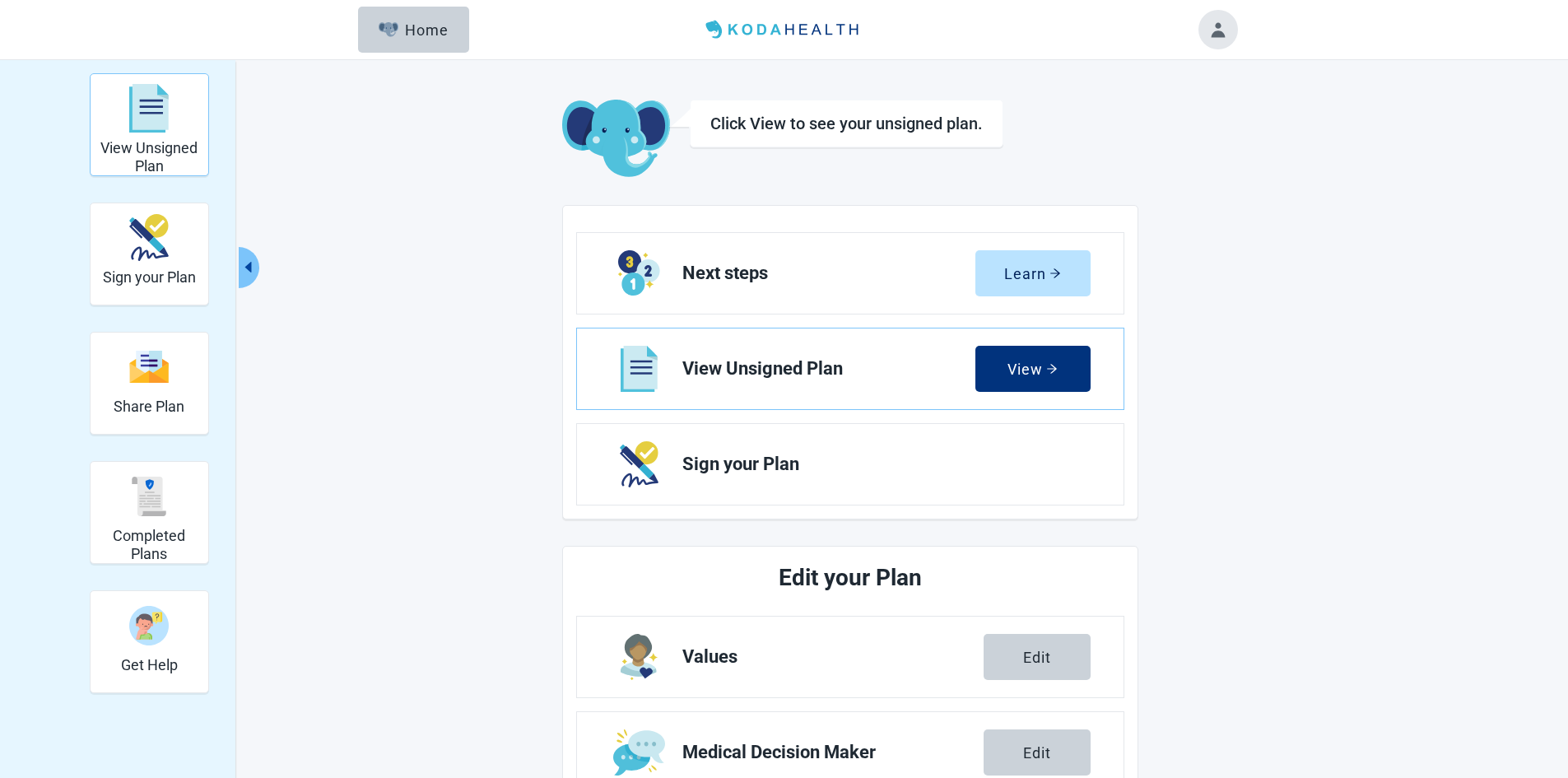
click at [143, 86] on img "View Unsigned Plan" at bounding box center [149, 108] width 40 height 49
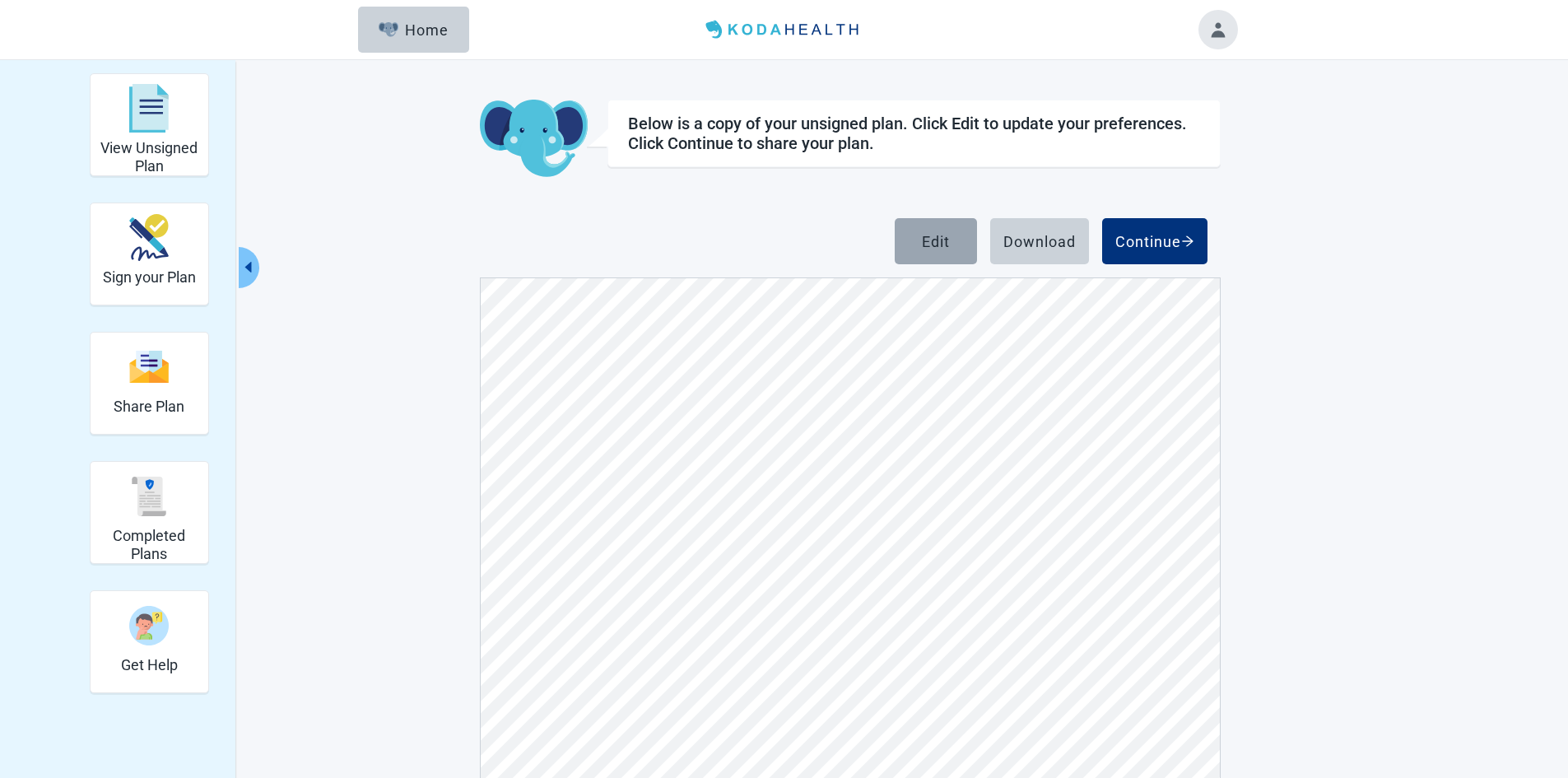
click at [939, 235] on div "Edit" at bounding box center [935, 241] width 28 height 16
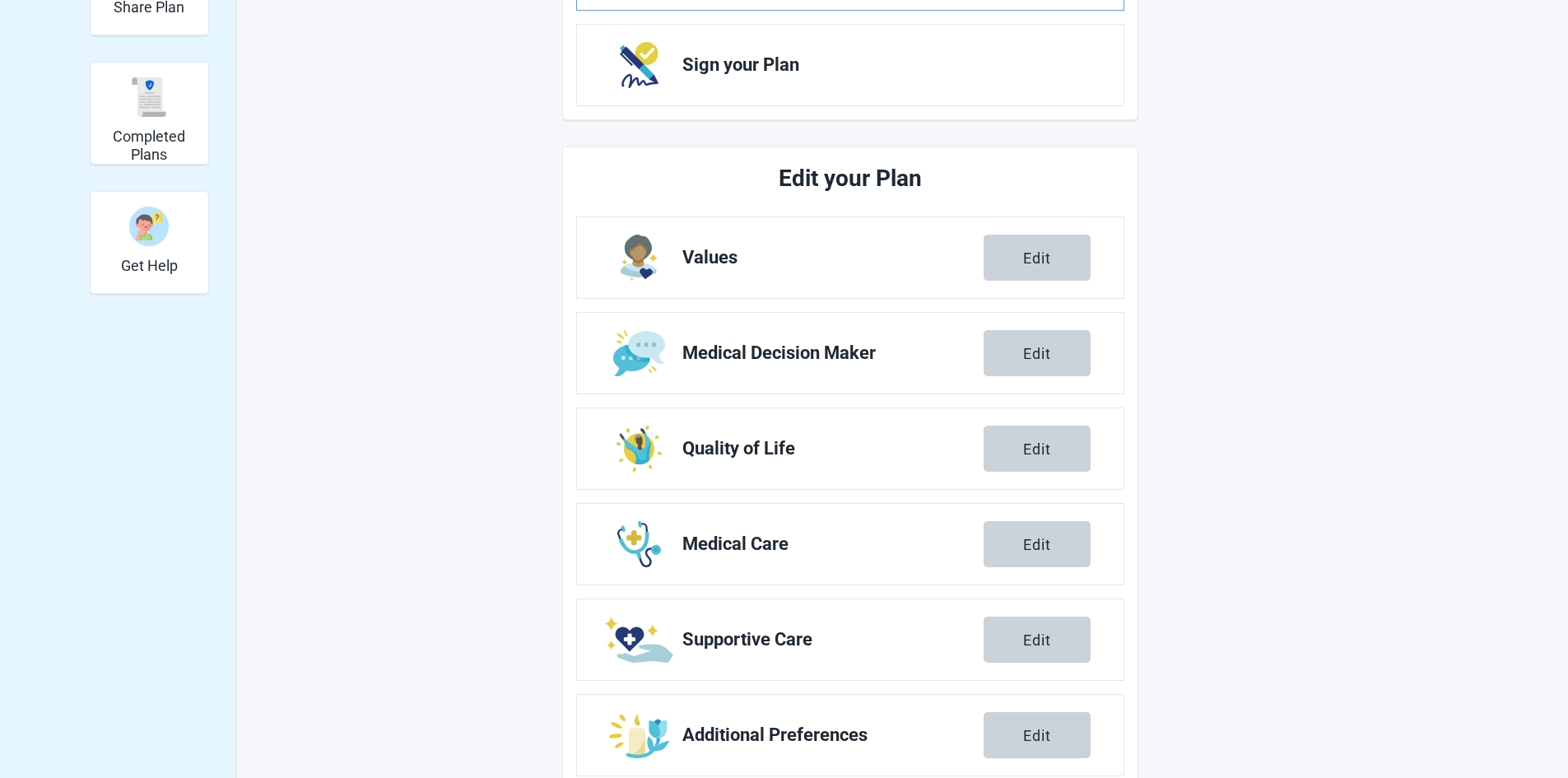
scroll to position [438, 0]
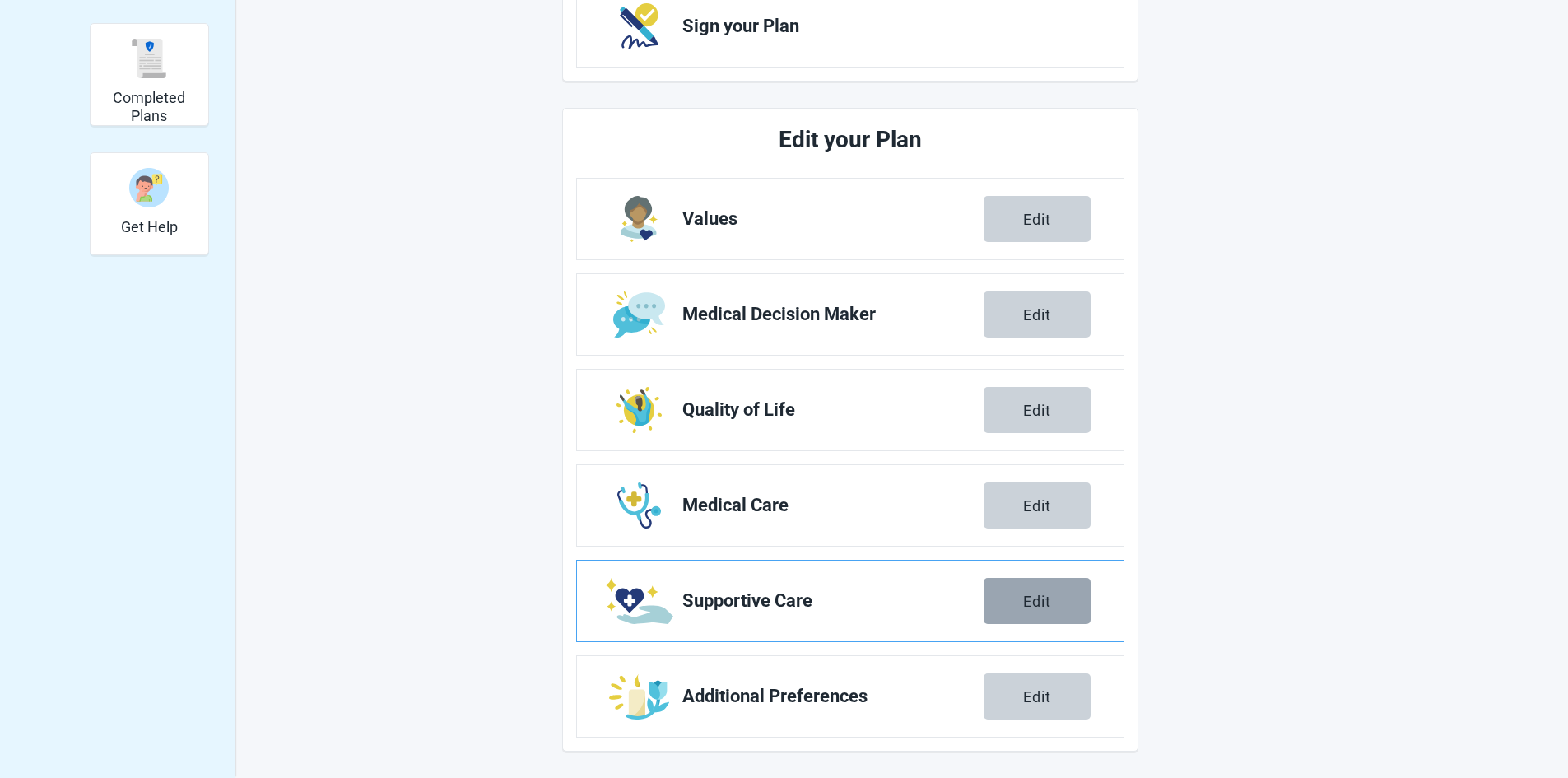
click at [1027, 605] on div "Edit" at bounding box center [1036, 600] width 28 height 16
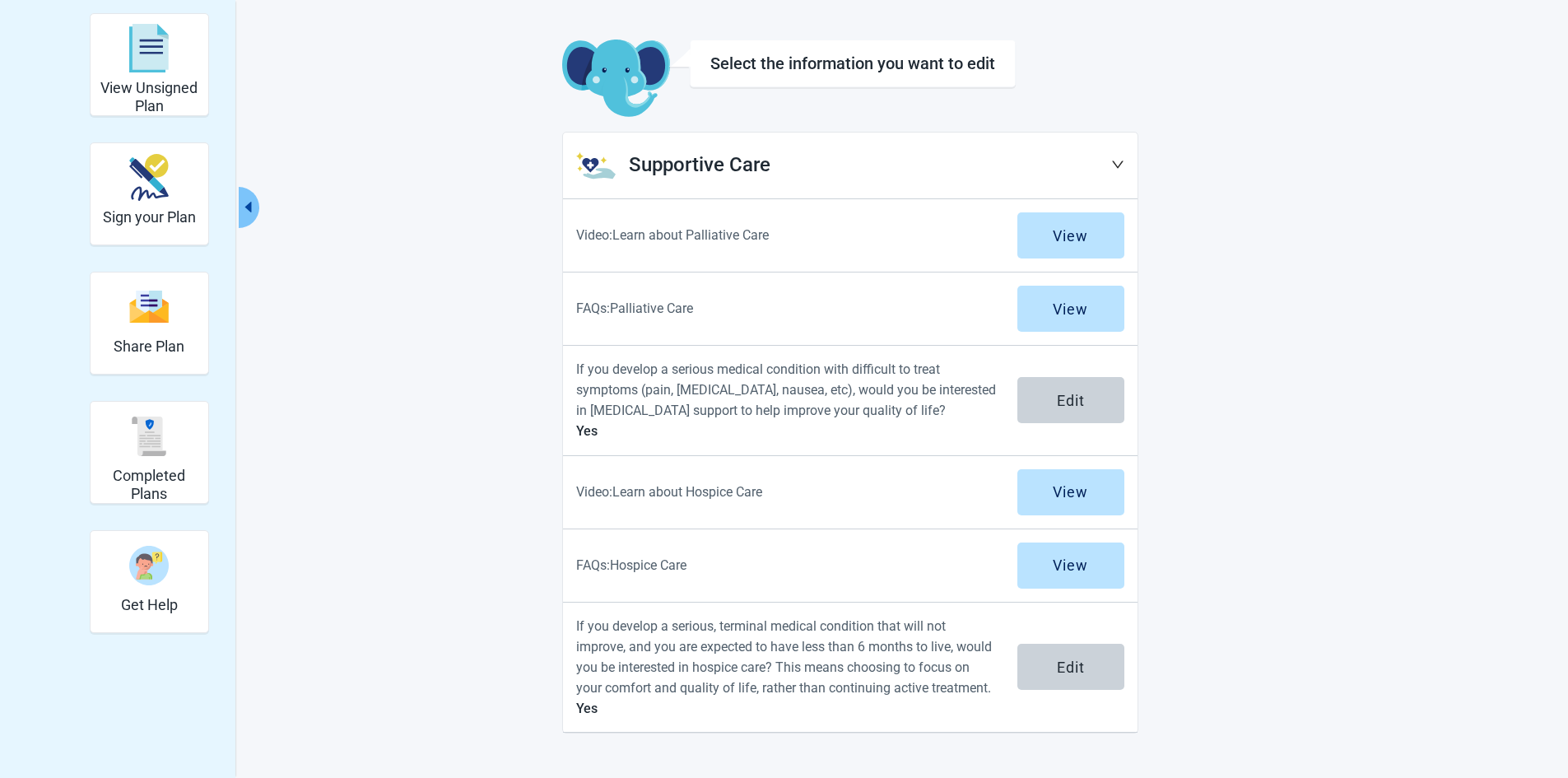
scroll to position [60, 0]
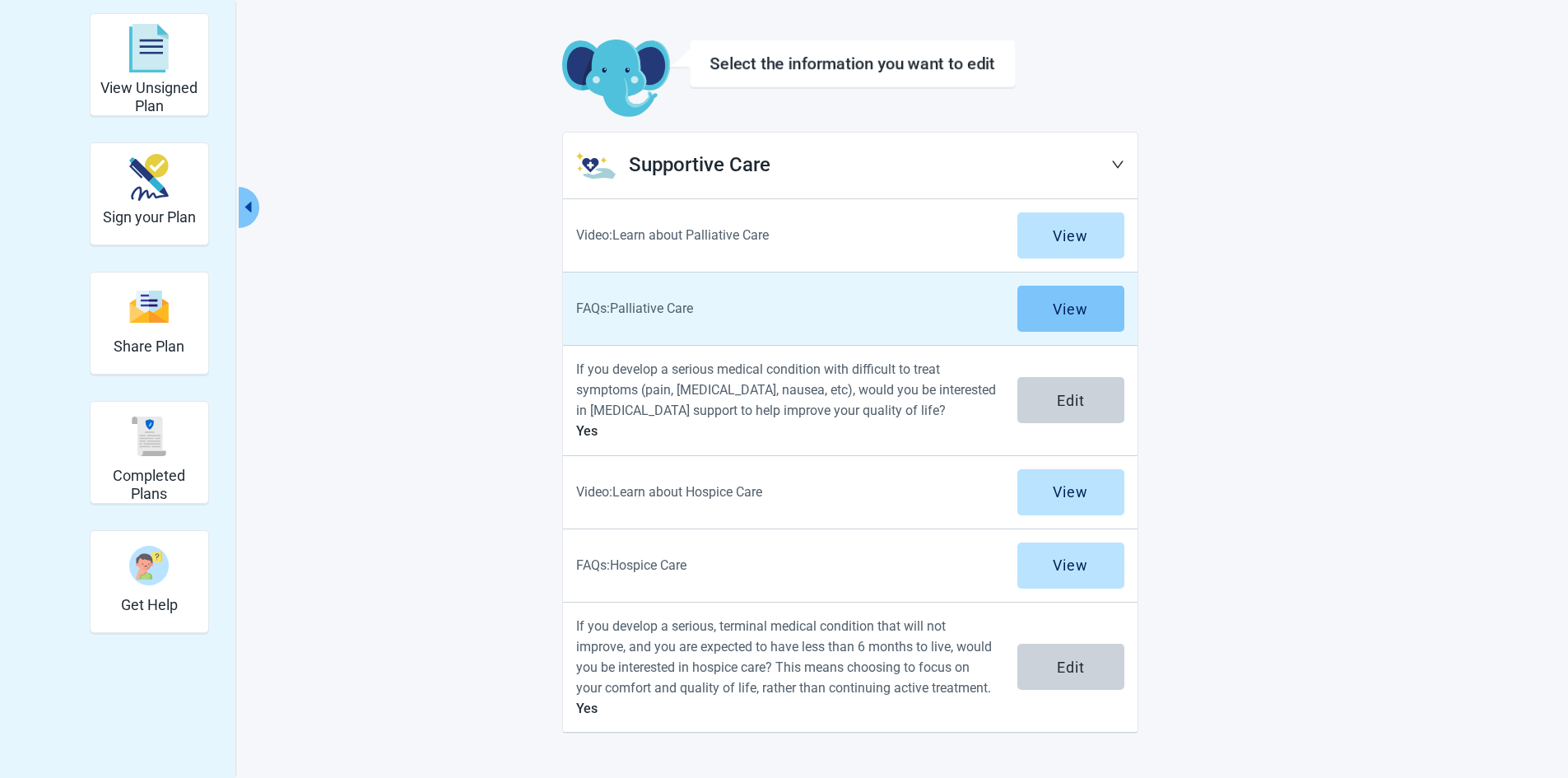
click at [1047, 308] on button "View" at bounding box center [1071, 308] width 107 height 46
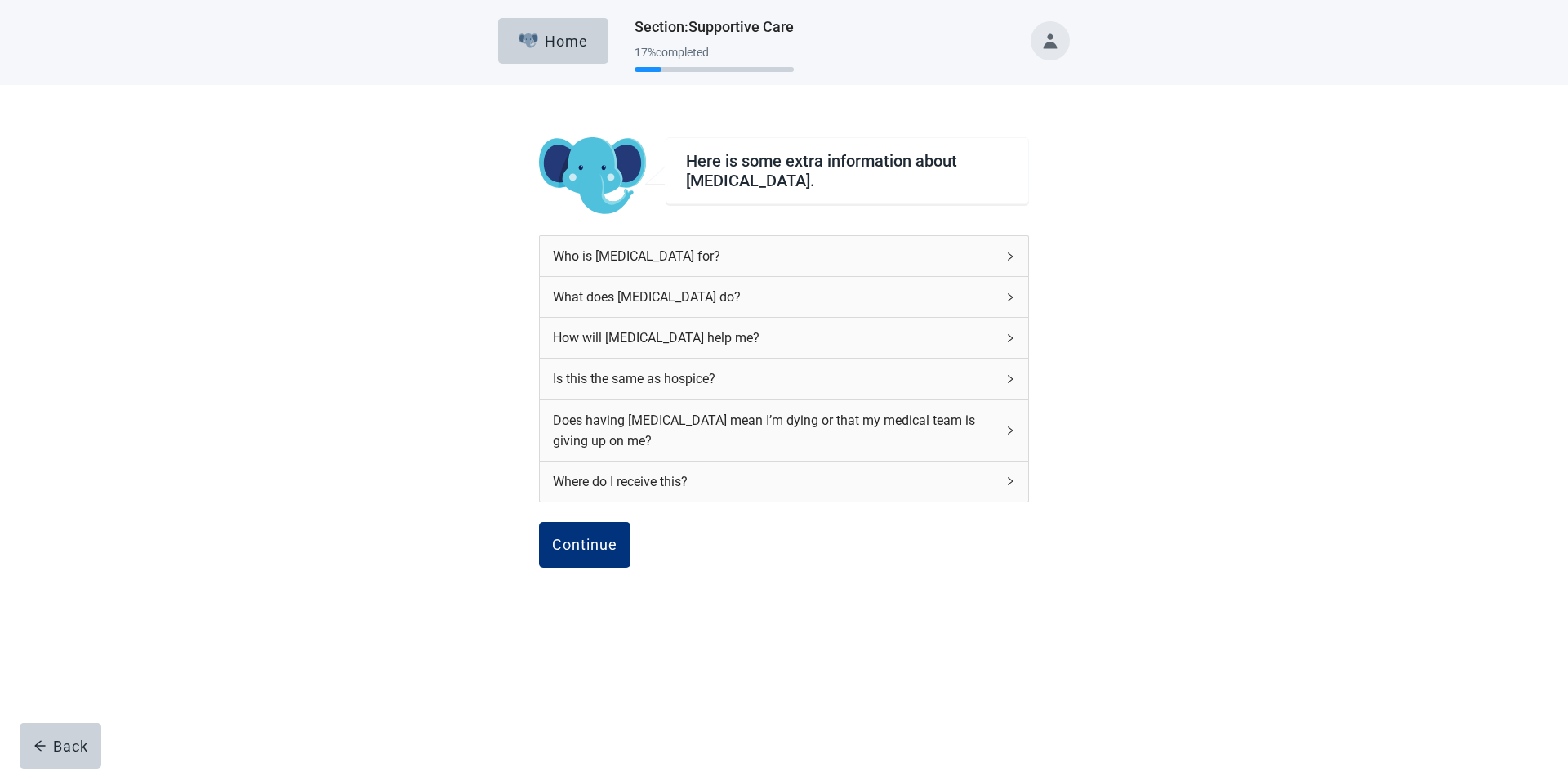
click at [709, 255] on div "Who is [MEDICAL_DATA] for?" at bounding box center [773, 256] width 442 height 21
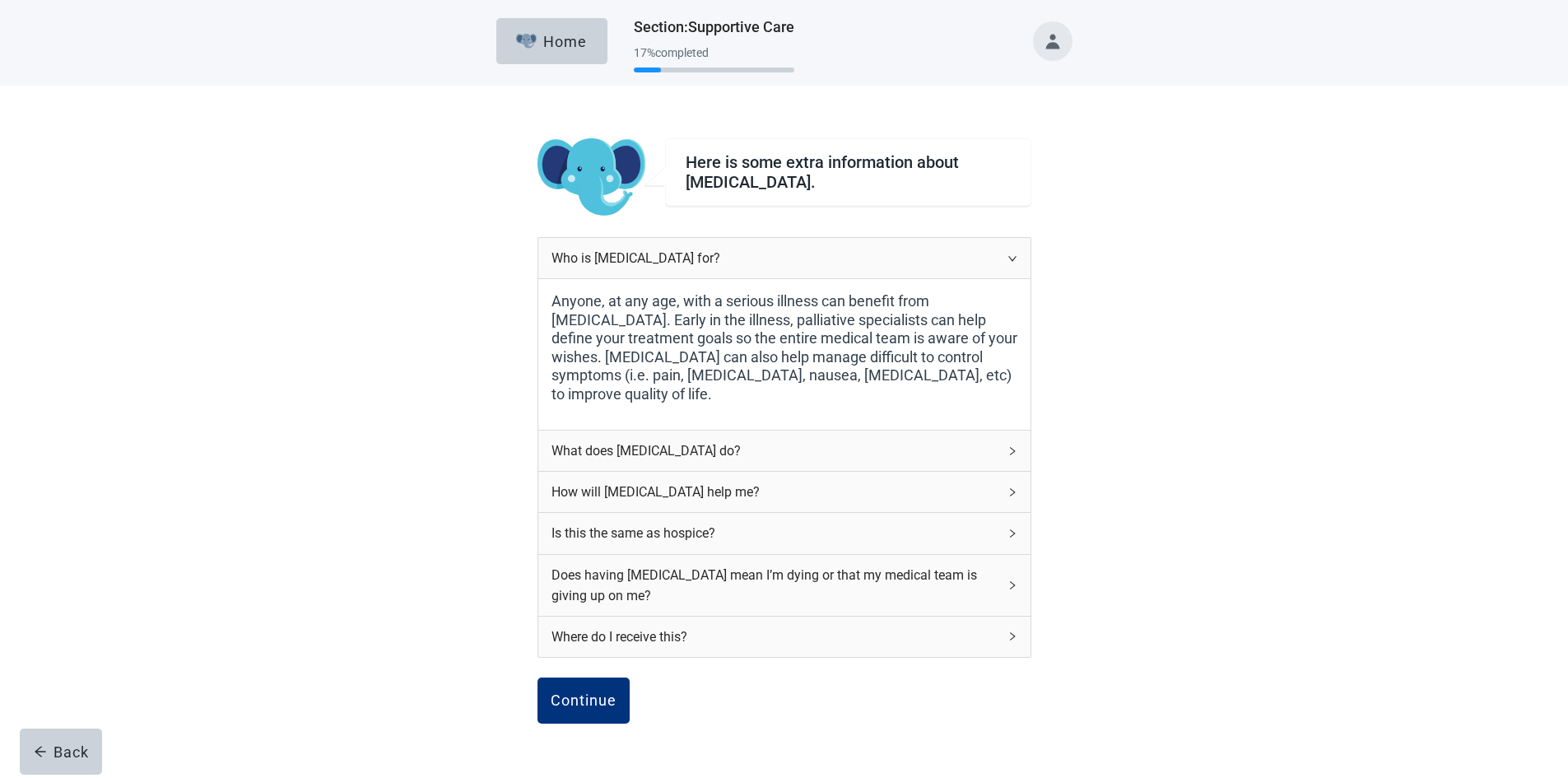
click at [680, 450] on div "What does [MEDICAL_DATA] do?" at bounding box center [774, 451] width 446 height 21
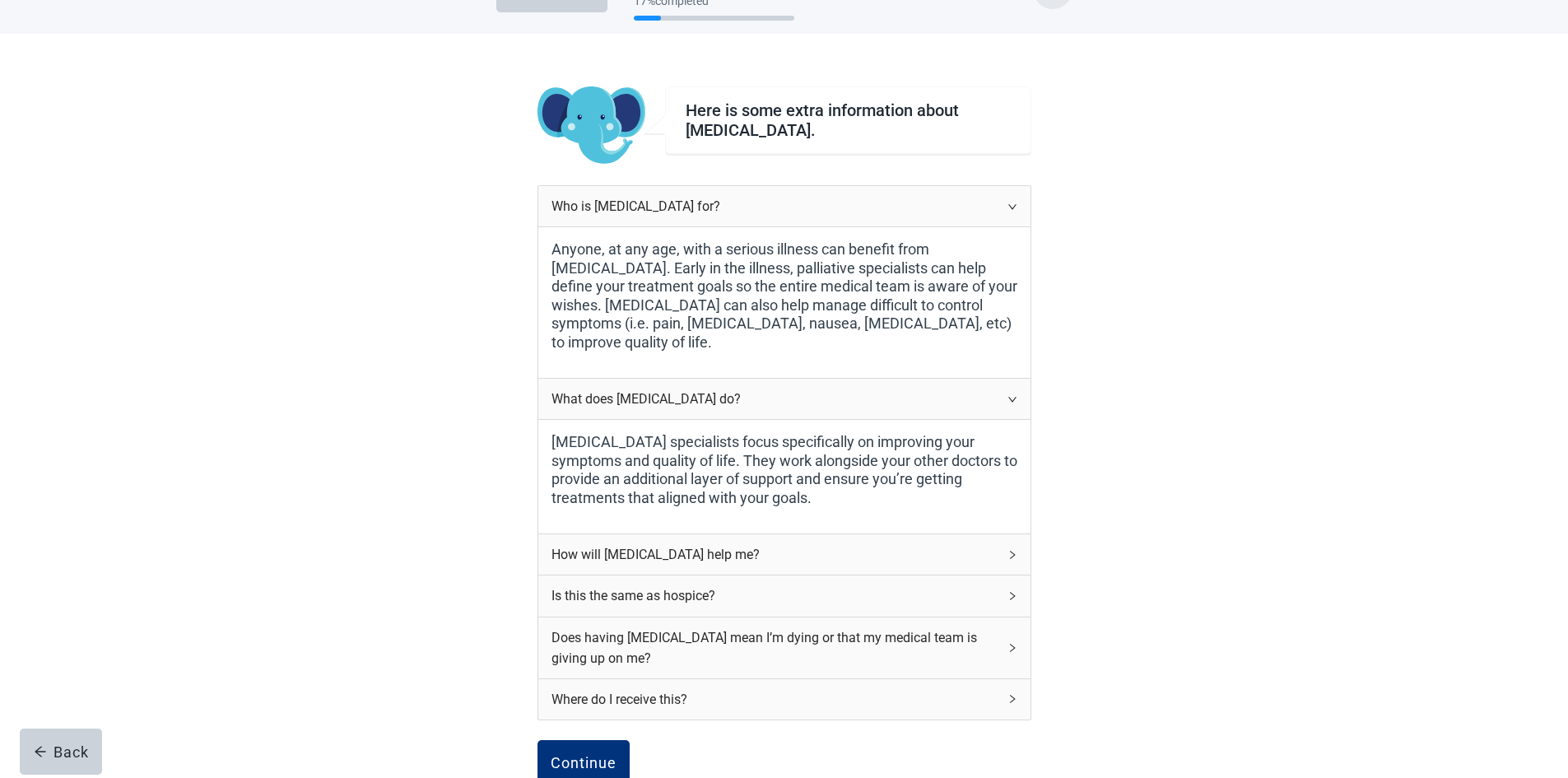
scroll to position [124, 0]
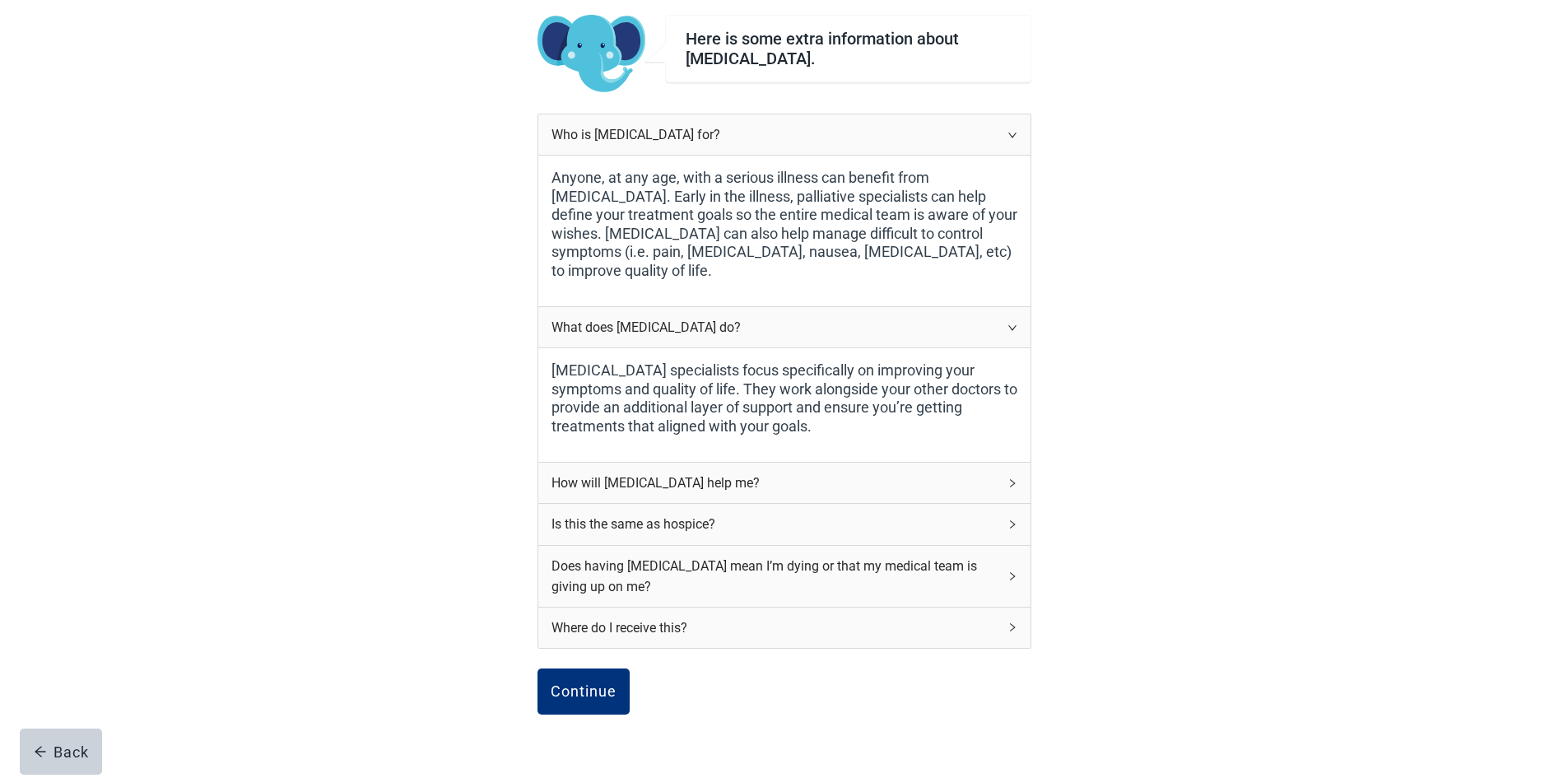
click at [705, 483] on div "How will [MEDICAL_DATA] help me?" at bounding box center [774, 483] width 446 height 21
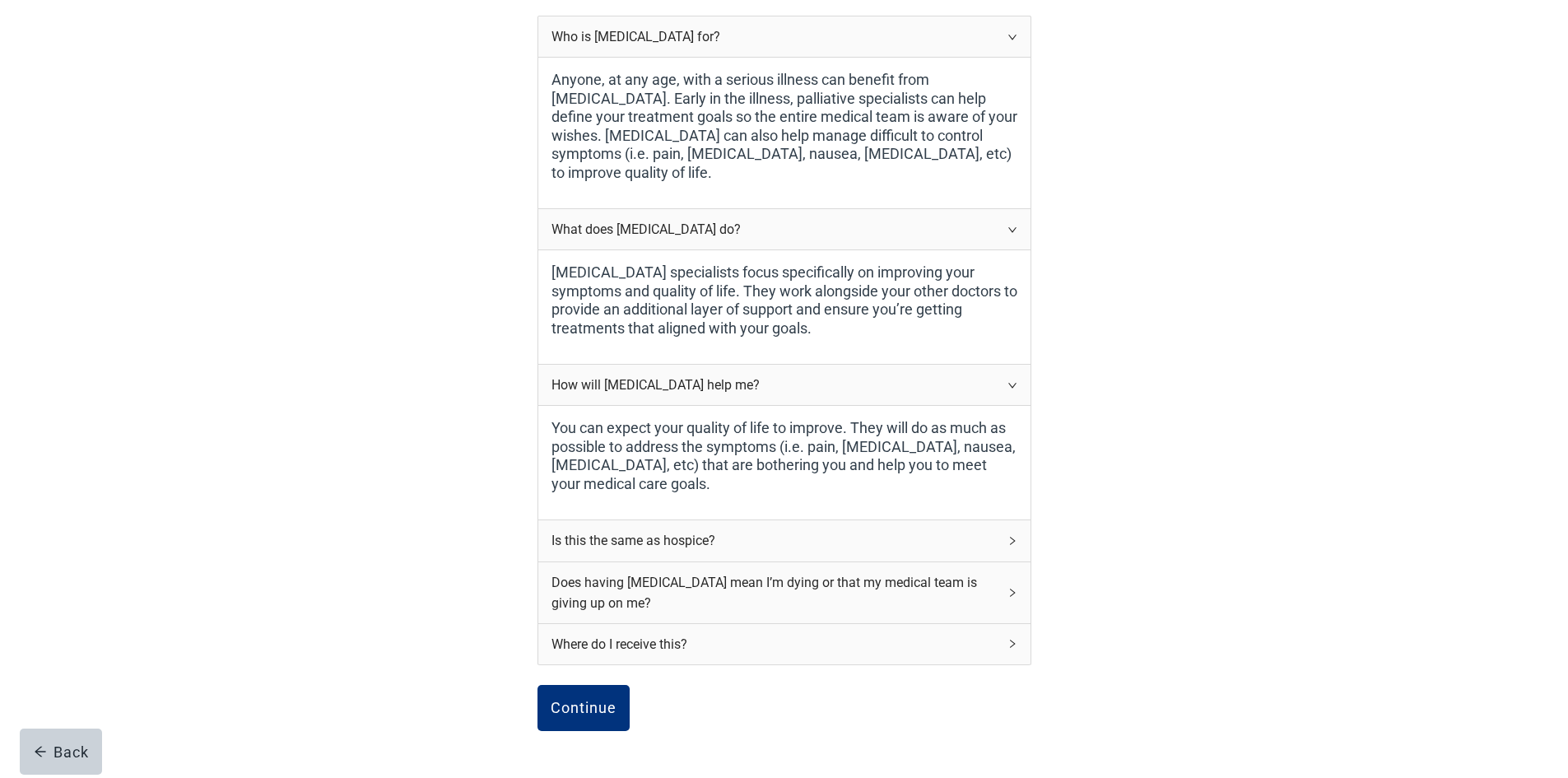
scroll to position [232, 0]
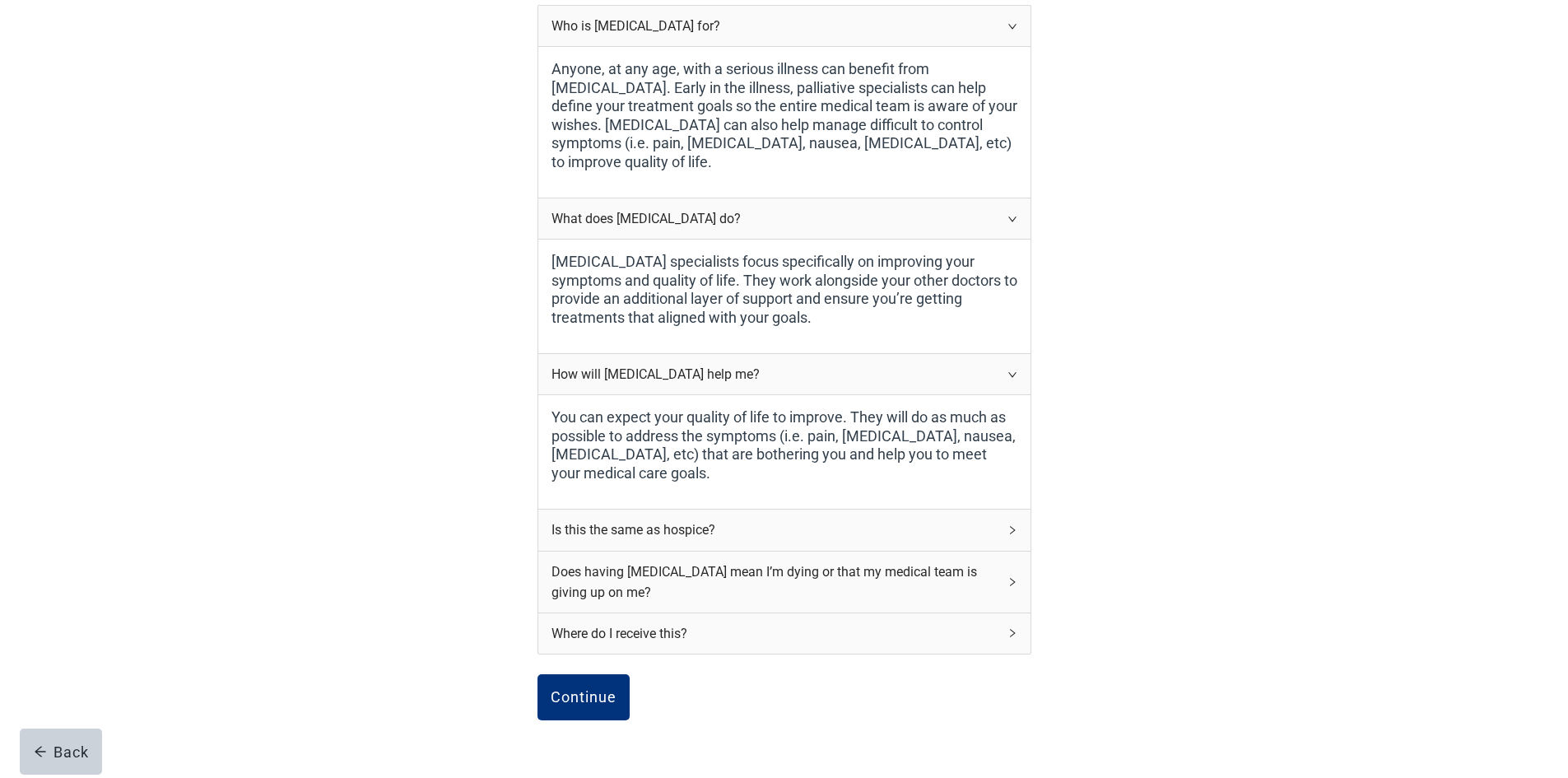
click at [659, 527] on div "Is this the same as hospice?" at bounding box center [774, 530] width 446 height 21
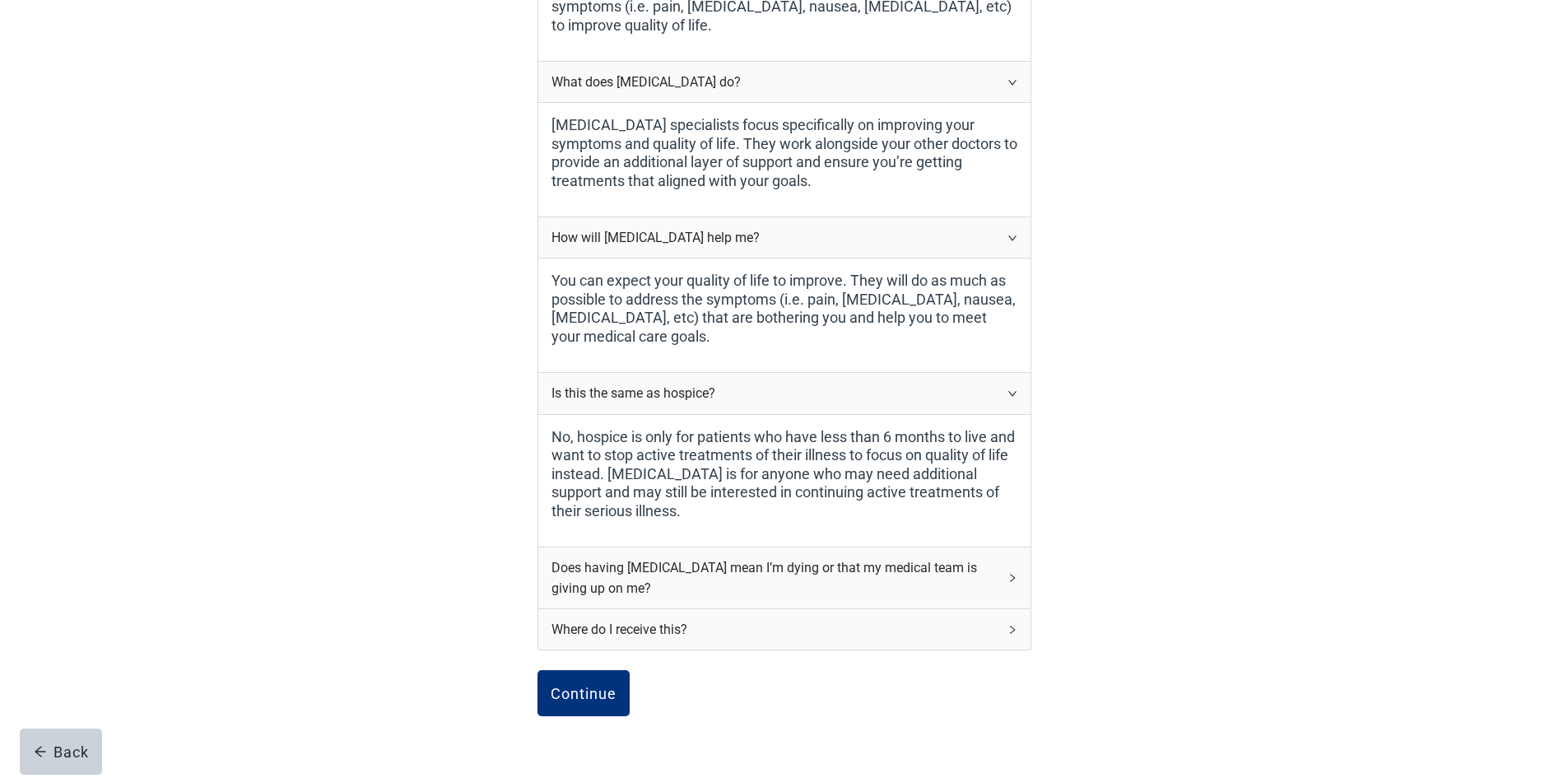
scroll to position [368, 0]
click at [665, 567] on div "Does having [MEDICAL_DATA] mean I’m dying or that my medical team is giving up …" at bounding box center [774, 579] width 446 height 42
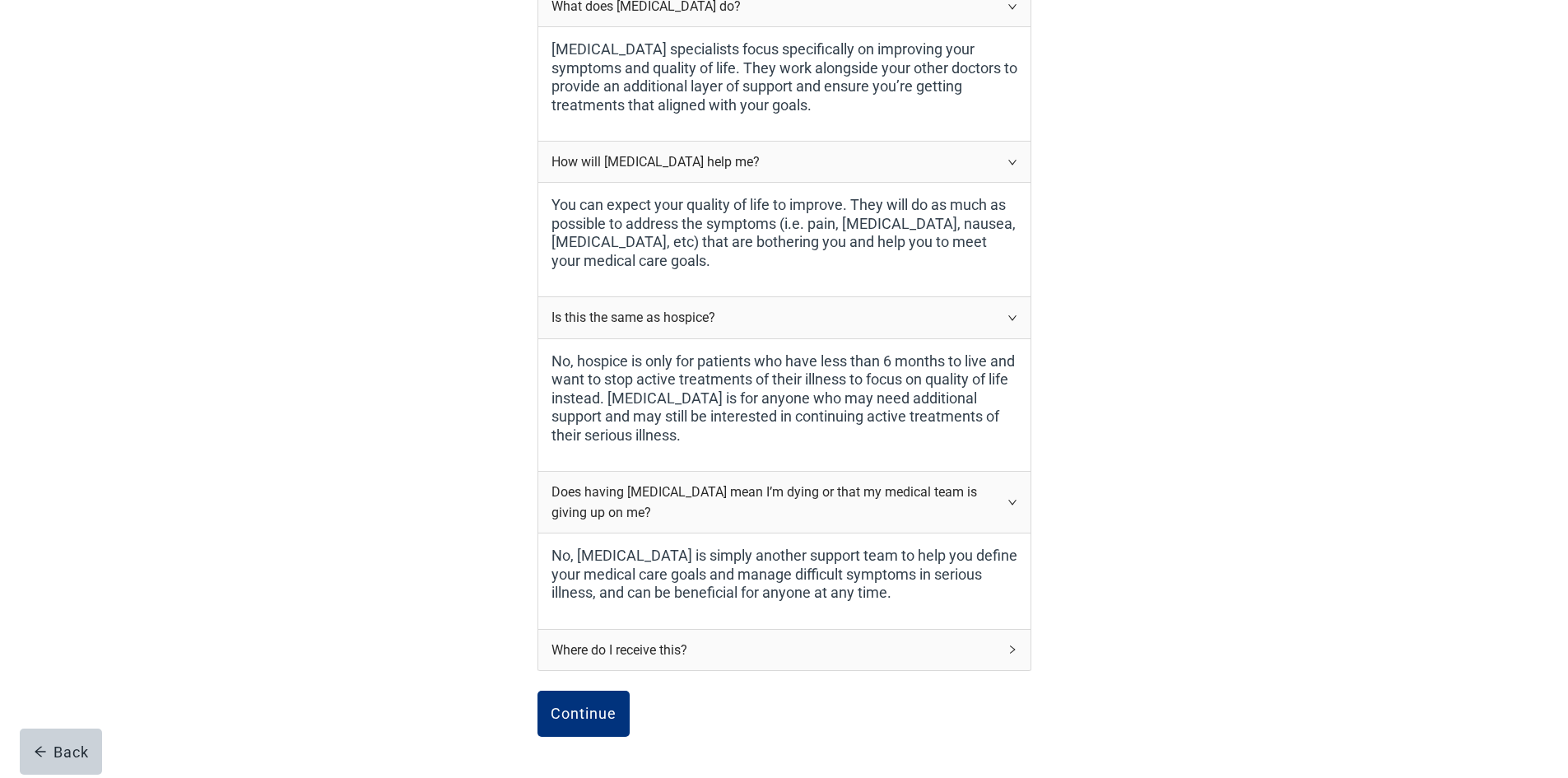
scroll to position [486, 0]
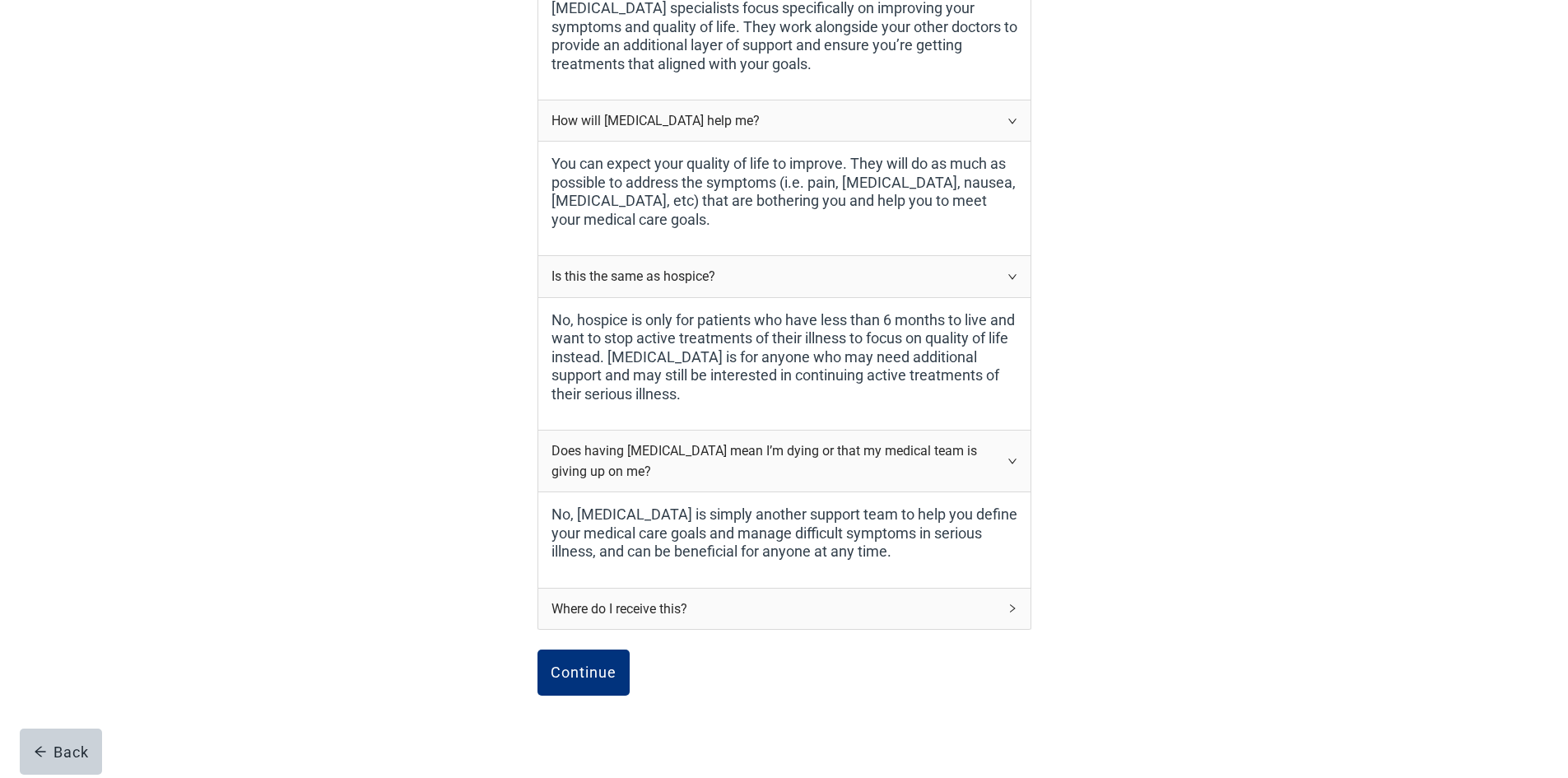
click at [618, 608] on div "Where do I receive this?" at bounding box center [774, 609] width 446 height 21
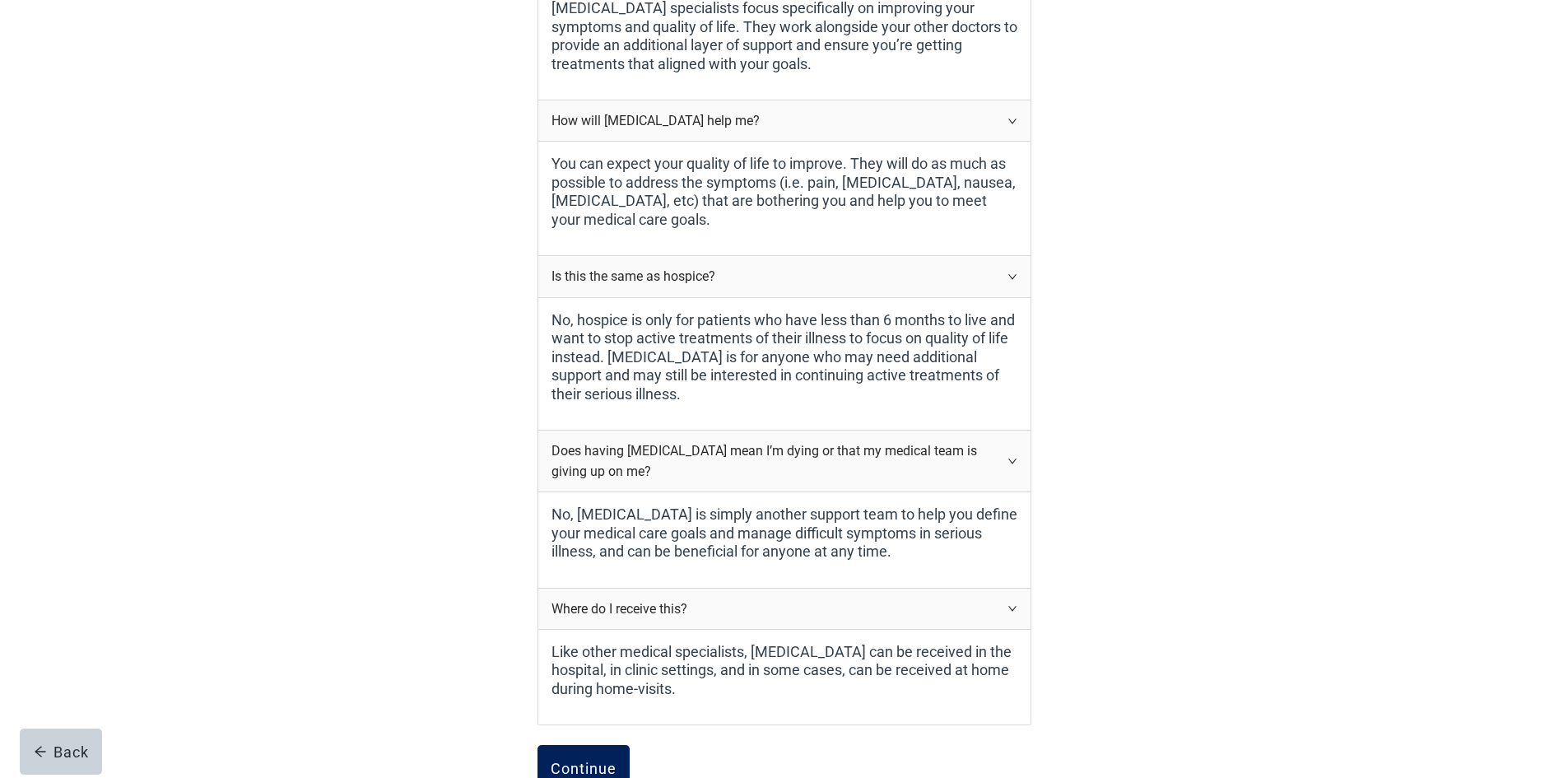
click at [590, 762] on div "Continue" at bounding box center [584, 768] width 66 height 16
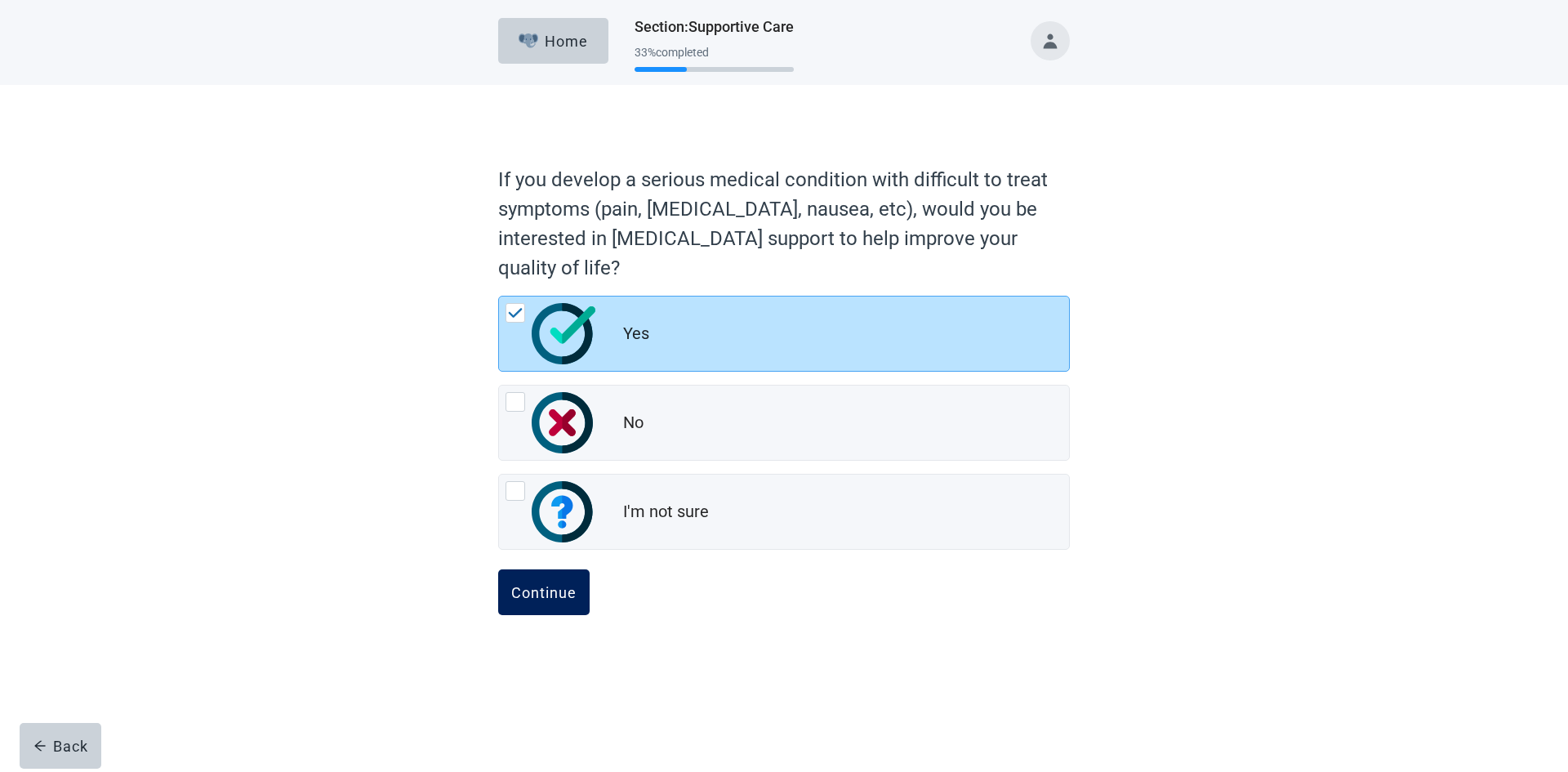
click at [523, 589] on div "Continue" at bounding box center [544, 592] width 65 height 16
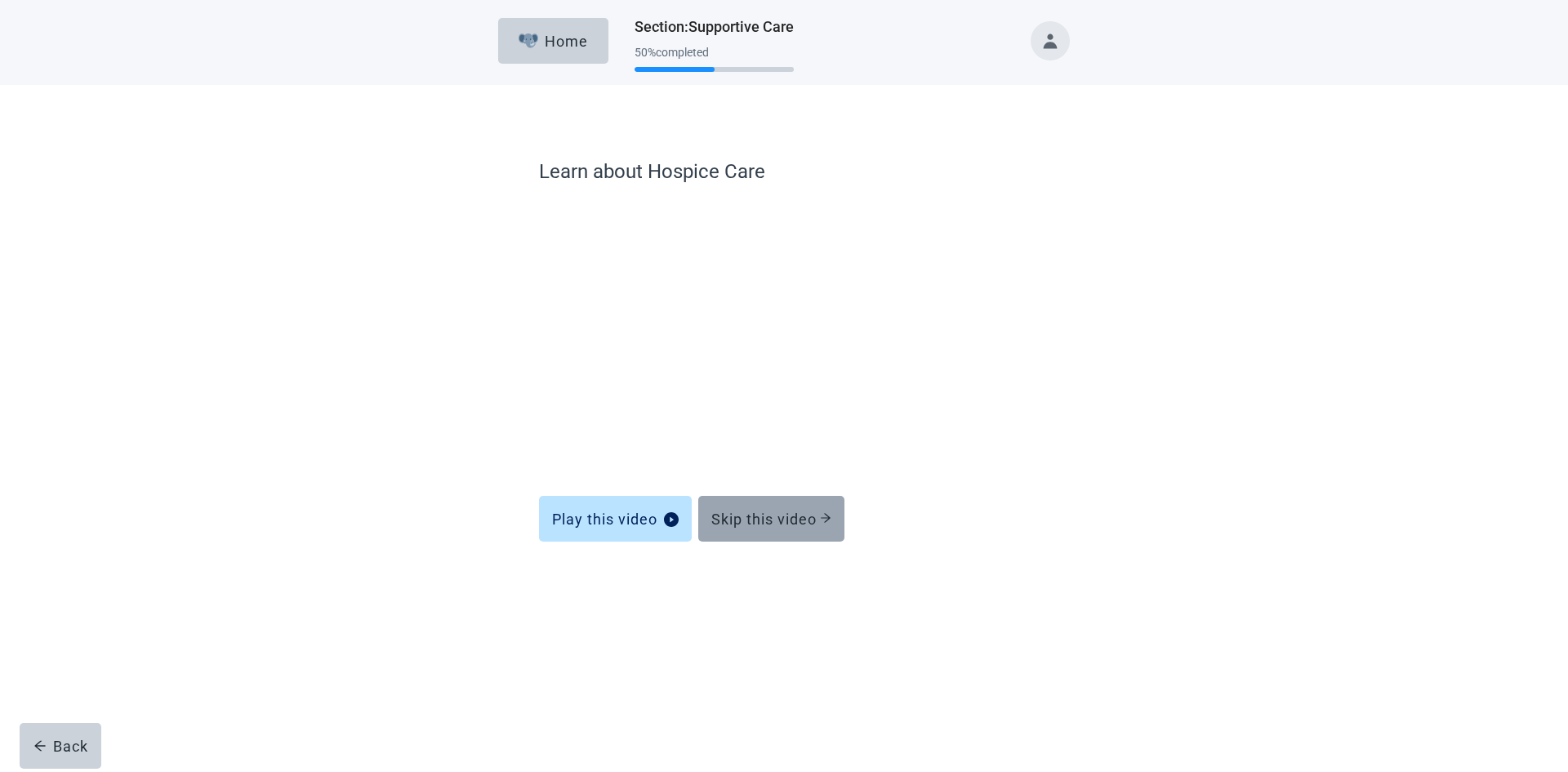
click at [752, 497] on button "Skip this video" at bounding box center [772, 518] width 146 height 46
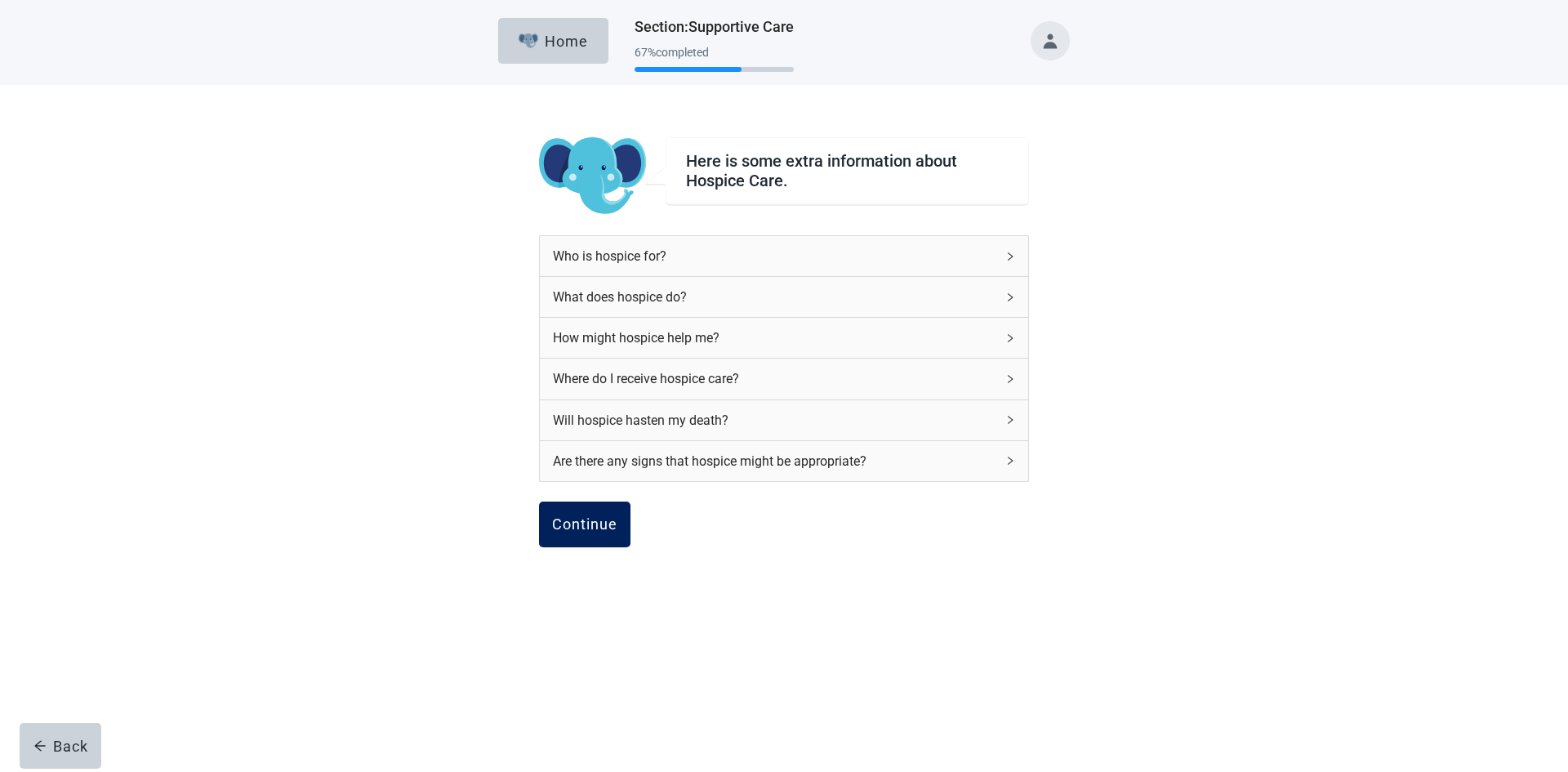
click at [583, 520] on div "Continue" at bounding box center [584, 524] width 65 height 16
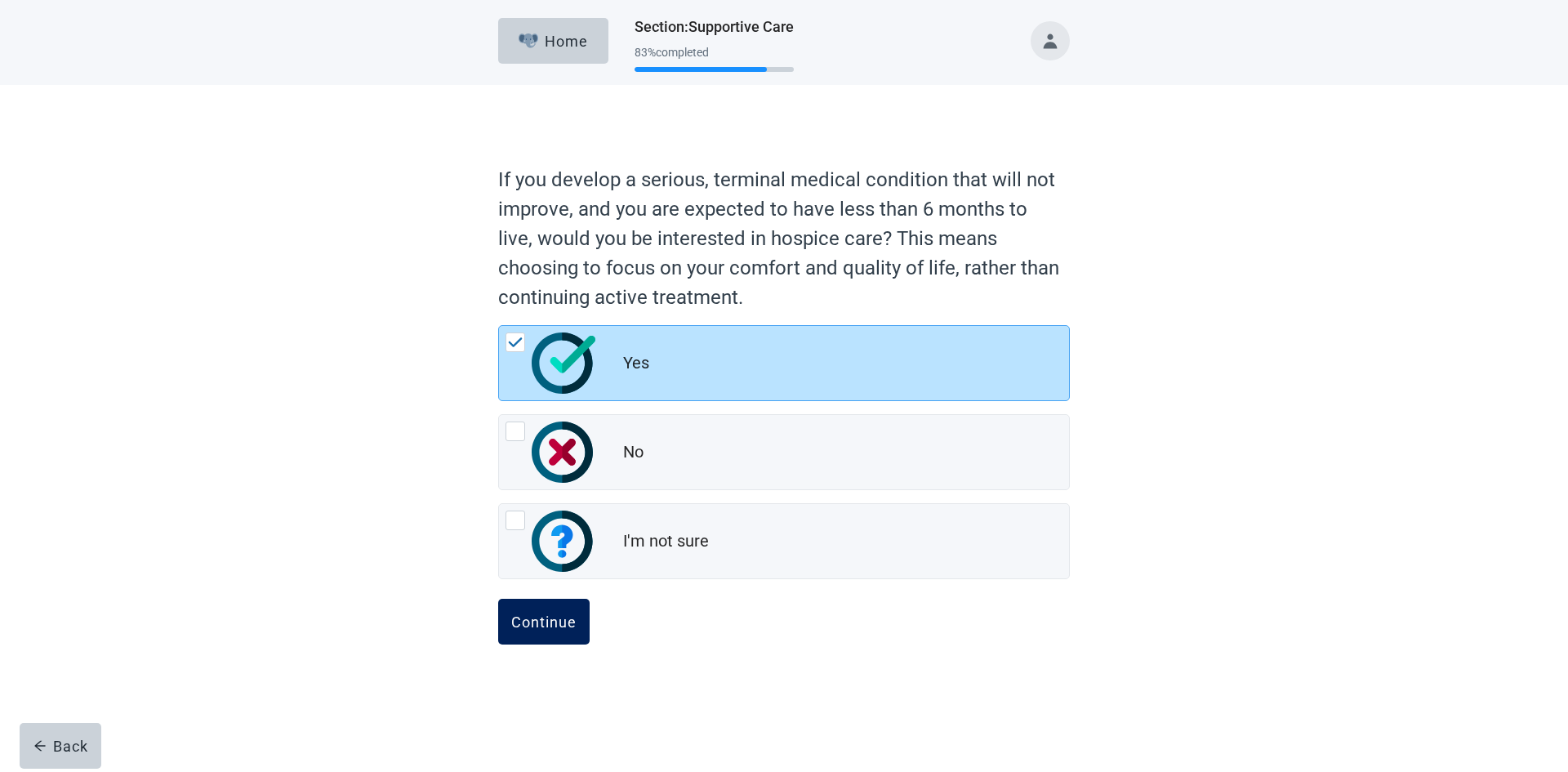
click at [540, 623] on div "Continue" at bounding box center [544, 622] width 65 height 16
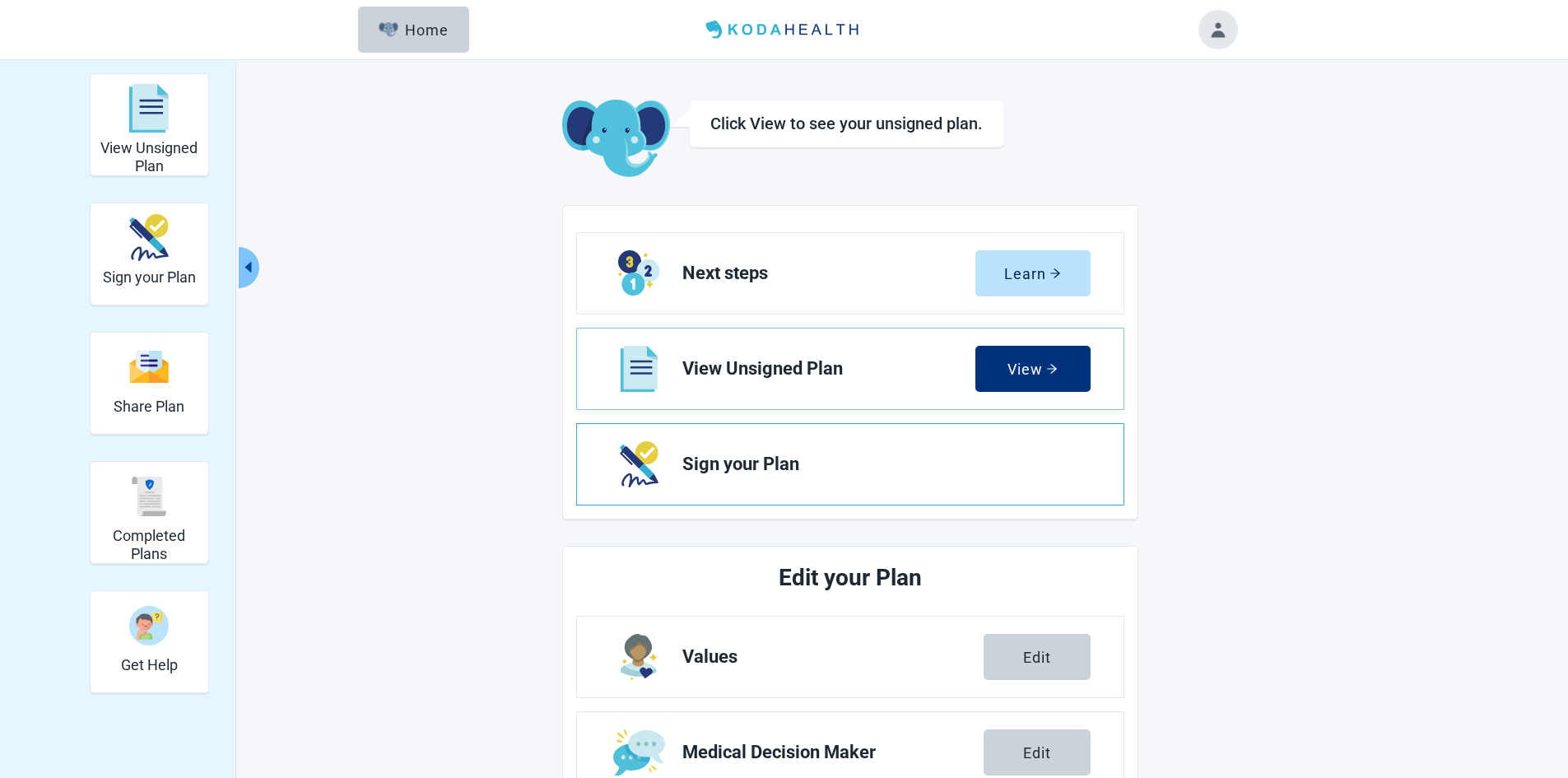
drag, startPoint x: 916, startPoint y: 467, endPoint x: 834, endPoint y: 468, distance: 82.0
click at [834, 468] on span "Sign your Plan" at bounding box center [880, 464] width 395 height 20
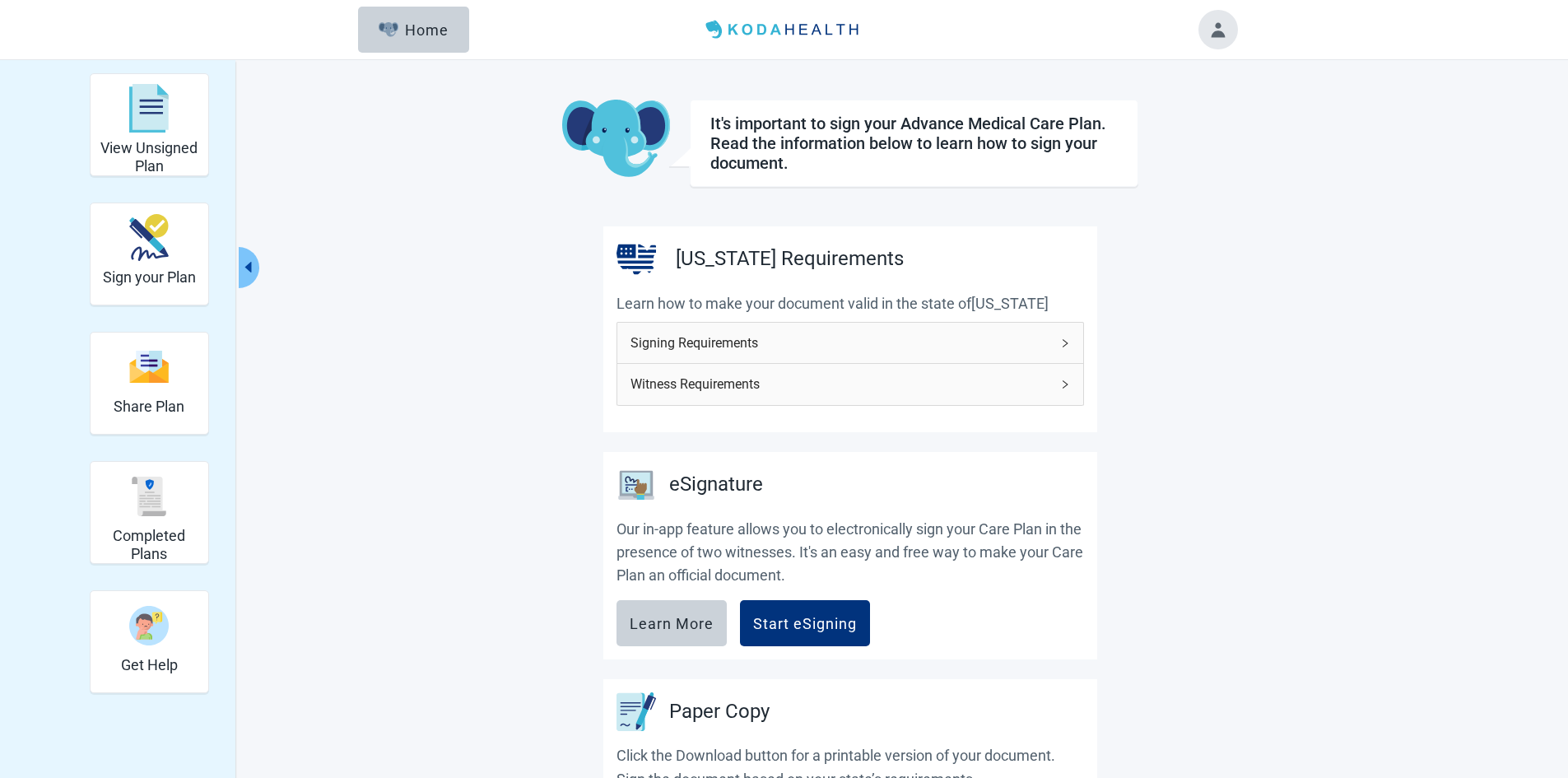
click at [697, 346] on span "Signing Requirements" at bounding box center [840, 343] width 420 height 21
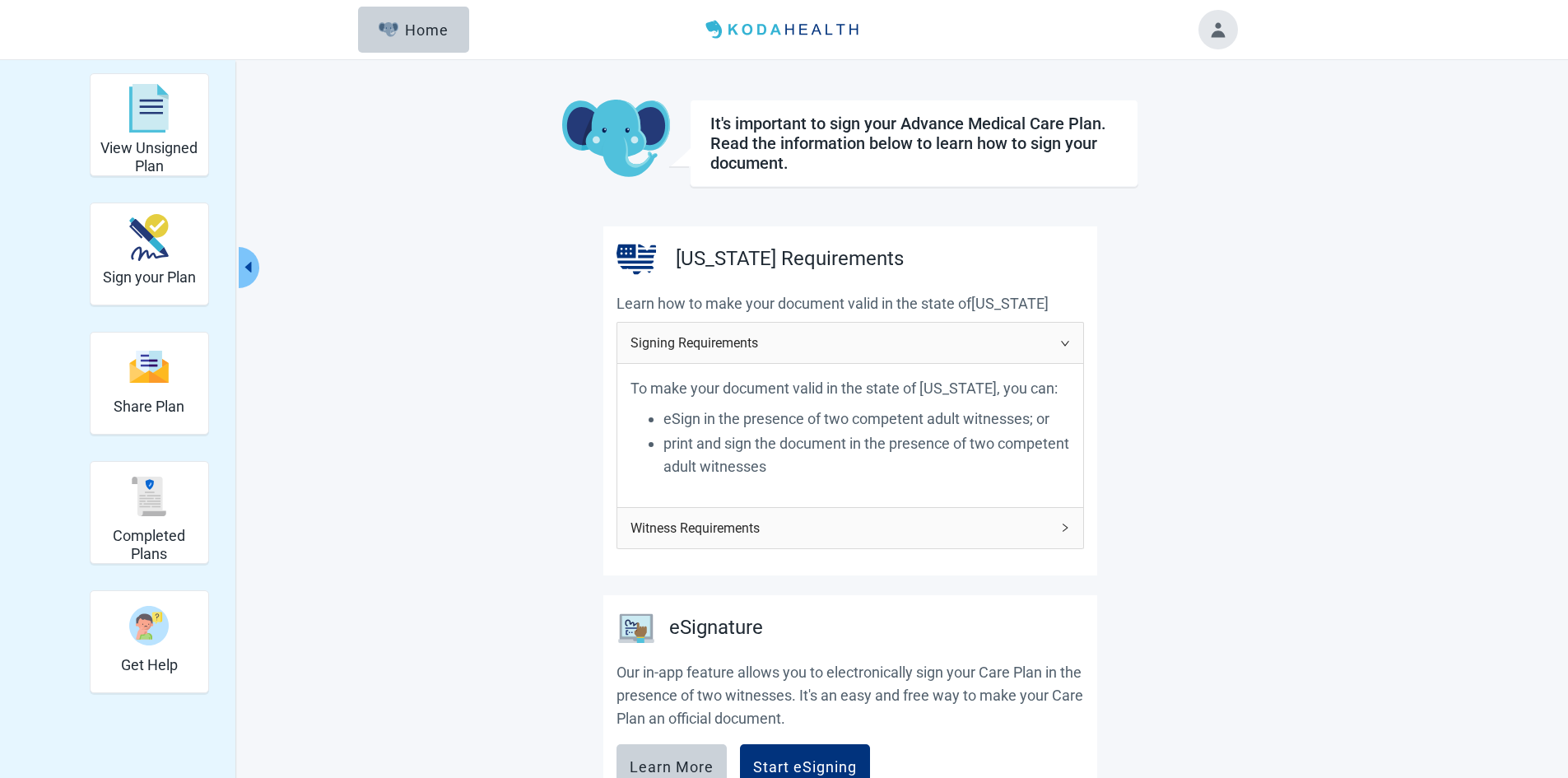
click at [702, 531] on span "Witness Requirements" at bounding box center [840, 528] width 420 height 21
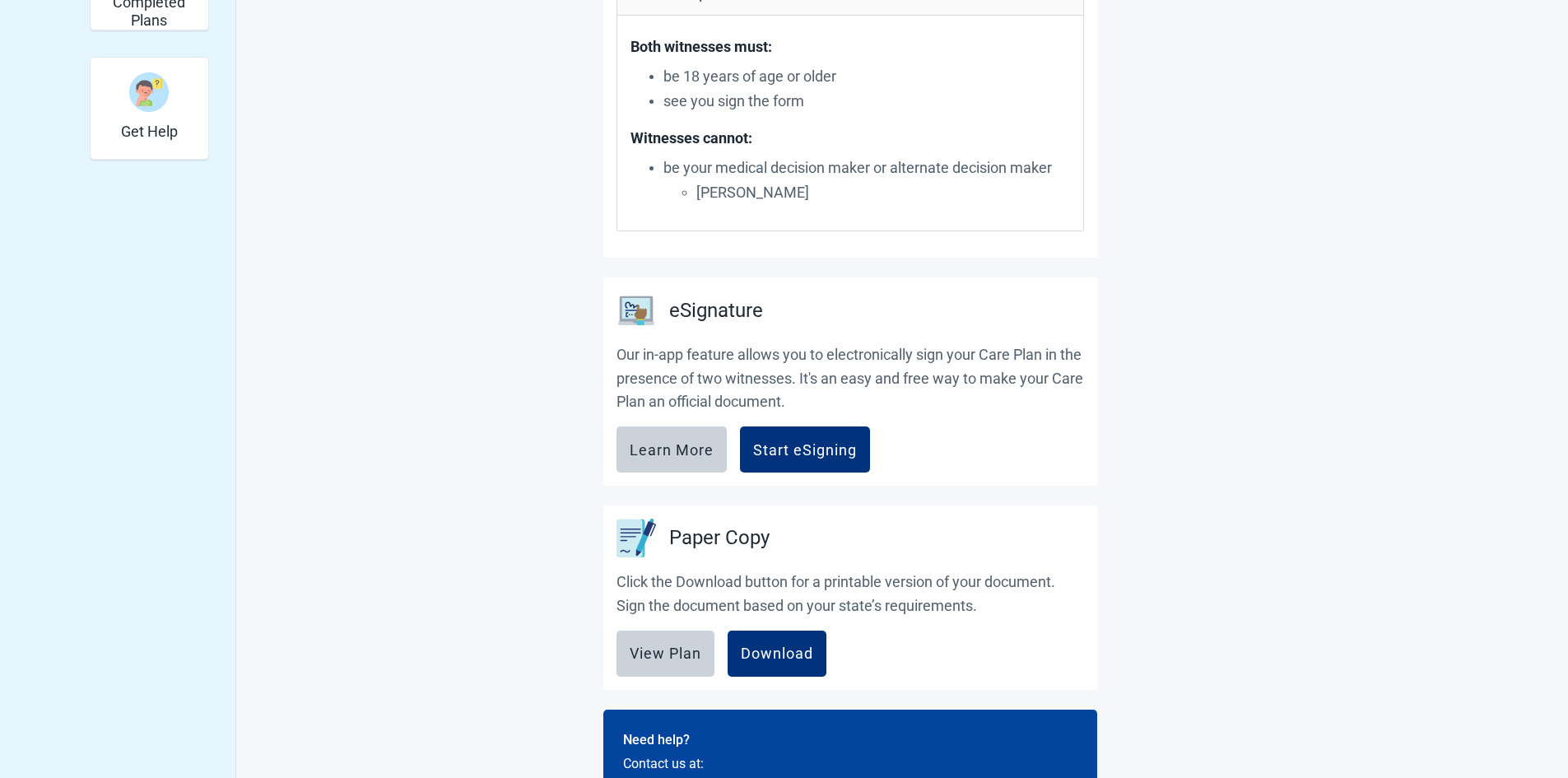
scroll to position [535, 0]
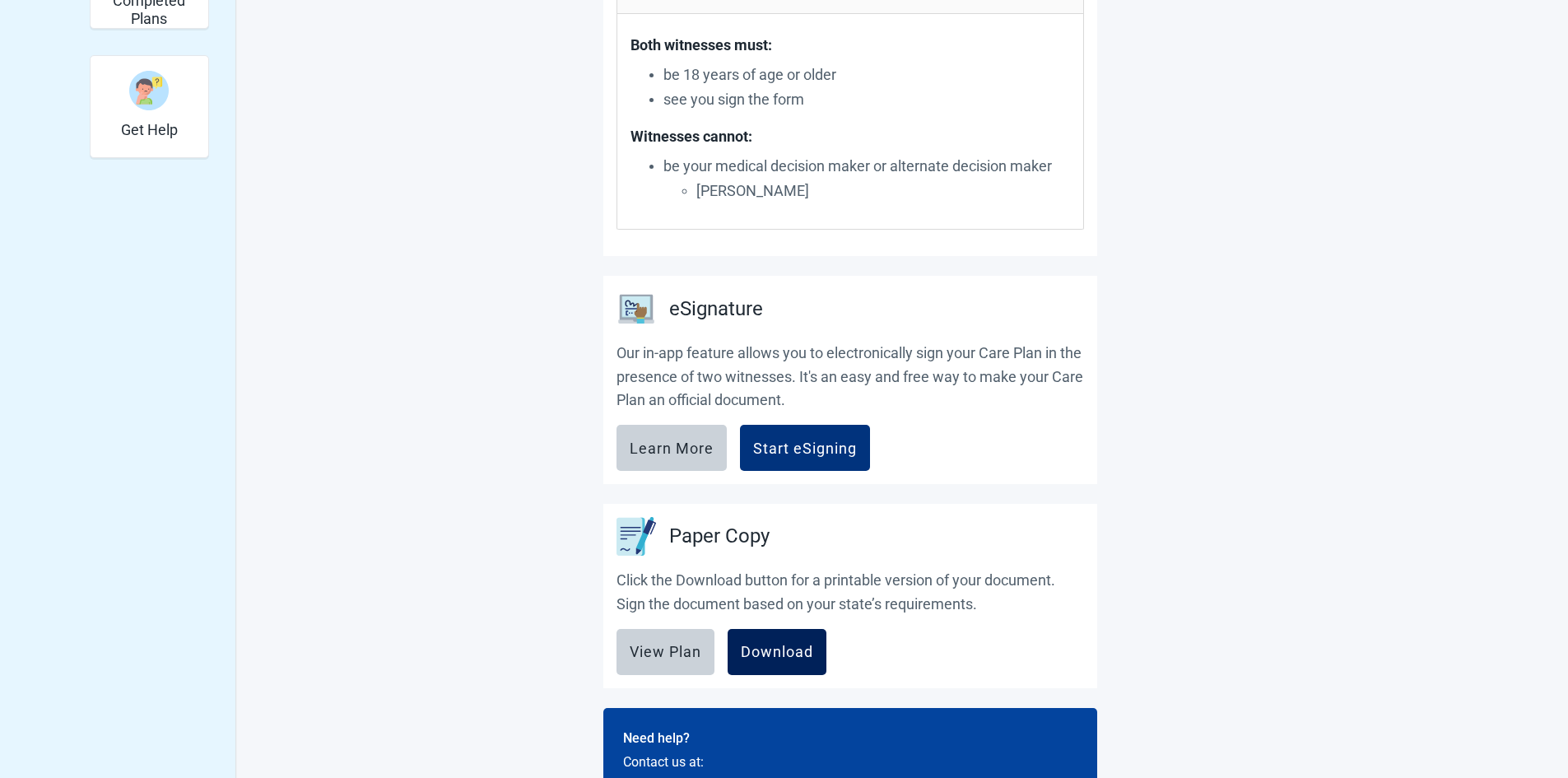
click at [770, 659] on div "Download" at bounding box center [777, 652] width 73 height 16
